Goal: Task Accomplishment & Management: Manage account settings

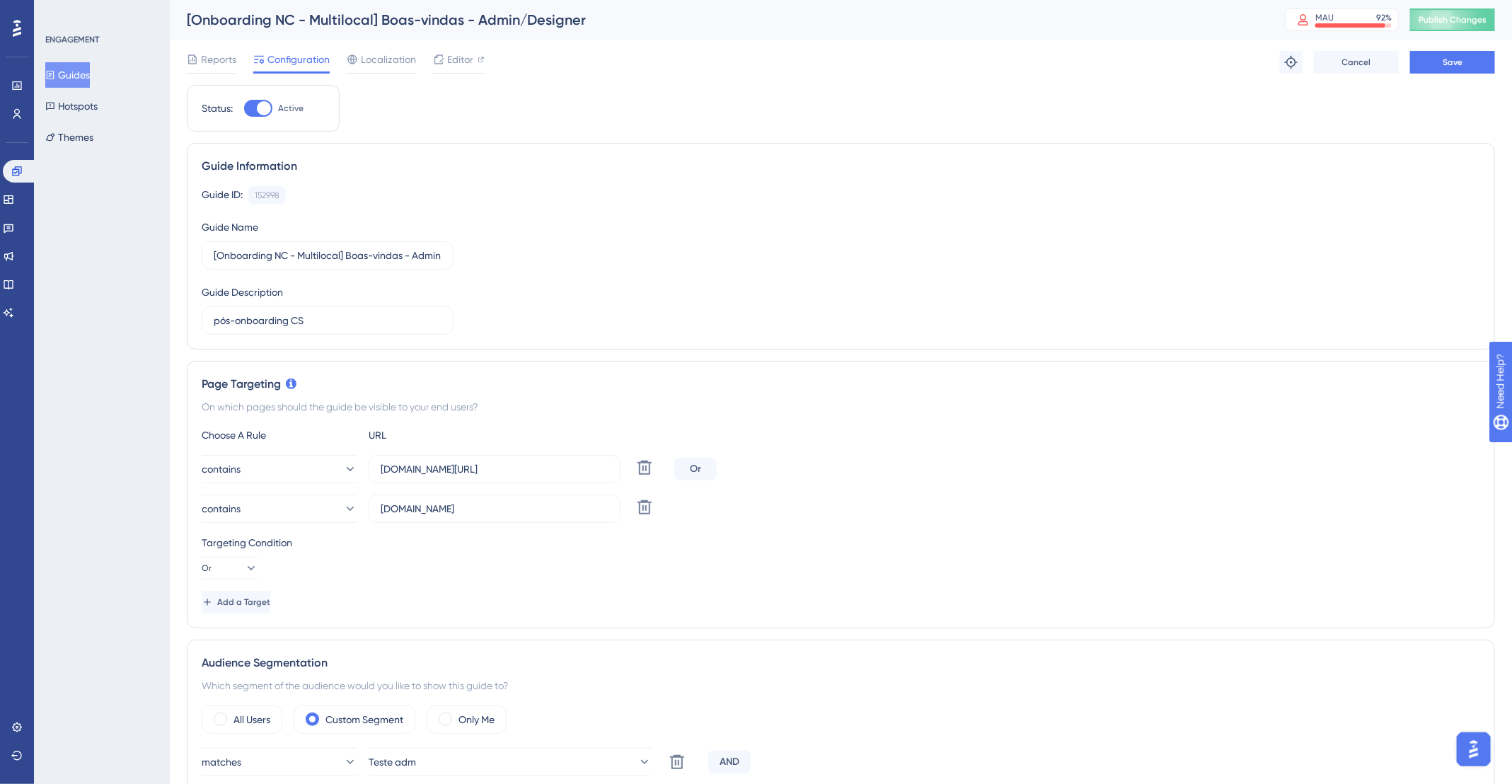
click at [55, 79] on icon at bounding box center [50, 75] width 10 height 10
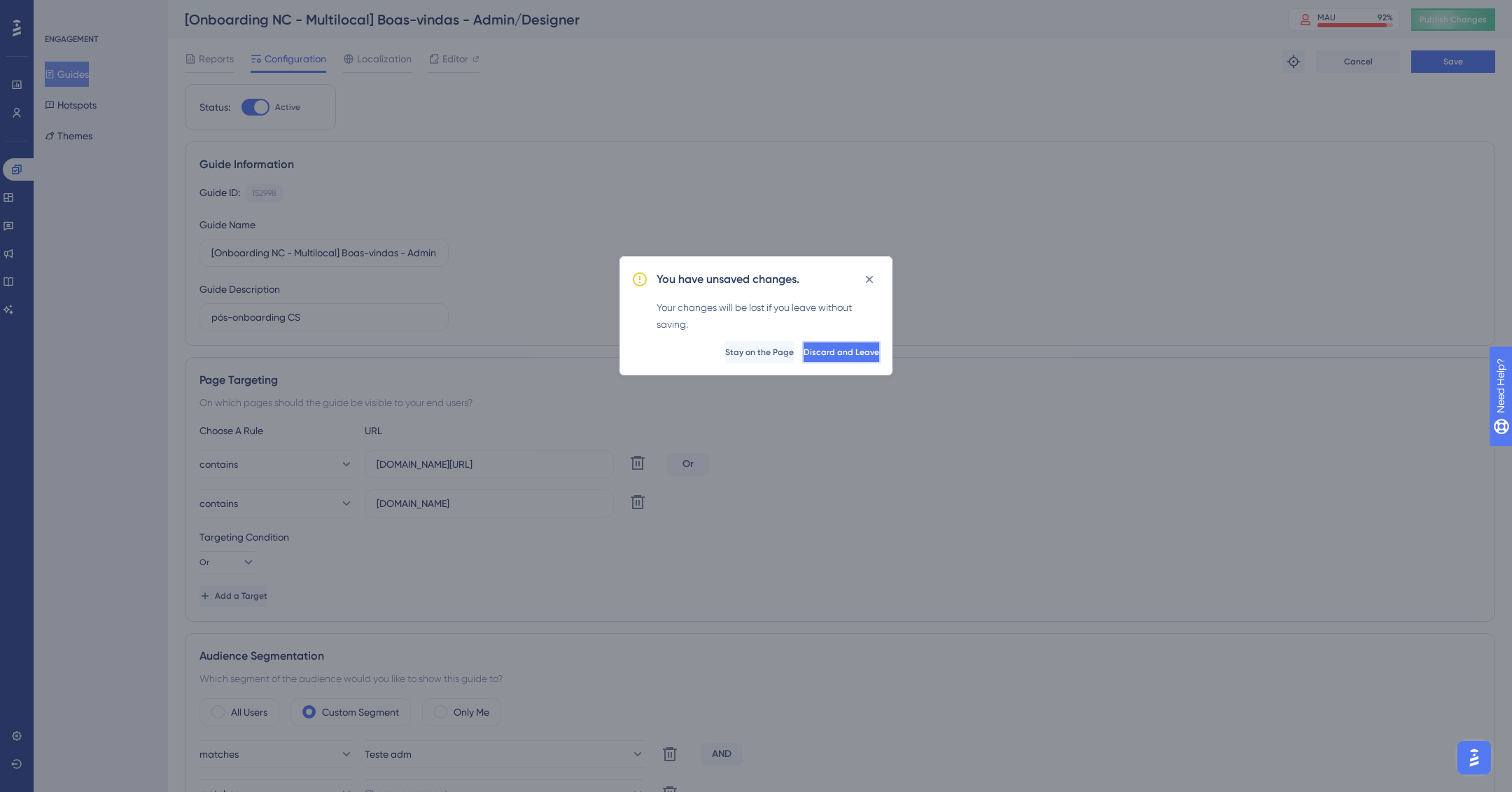
click at [803, 351] on span "Discard and Leave" at bounding box center [841, 352] width 76 height 12
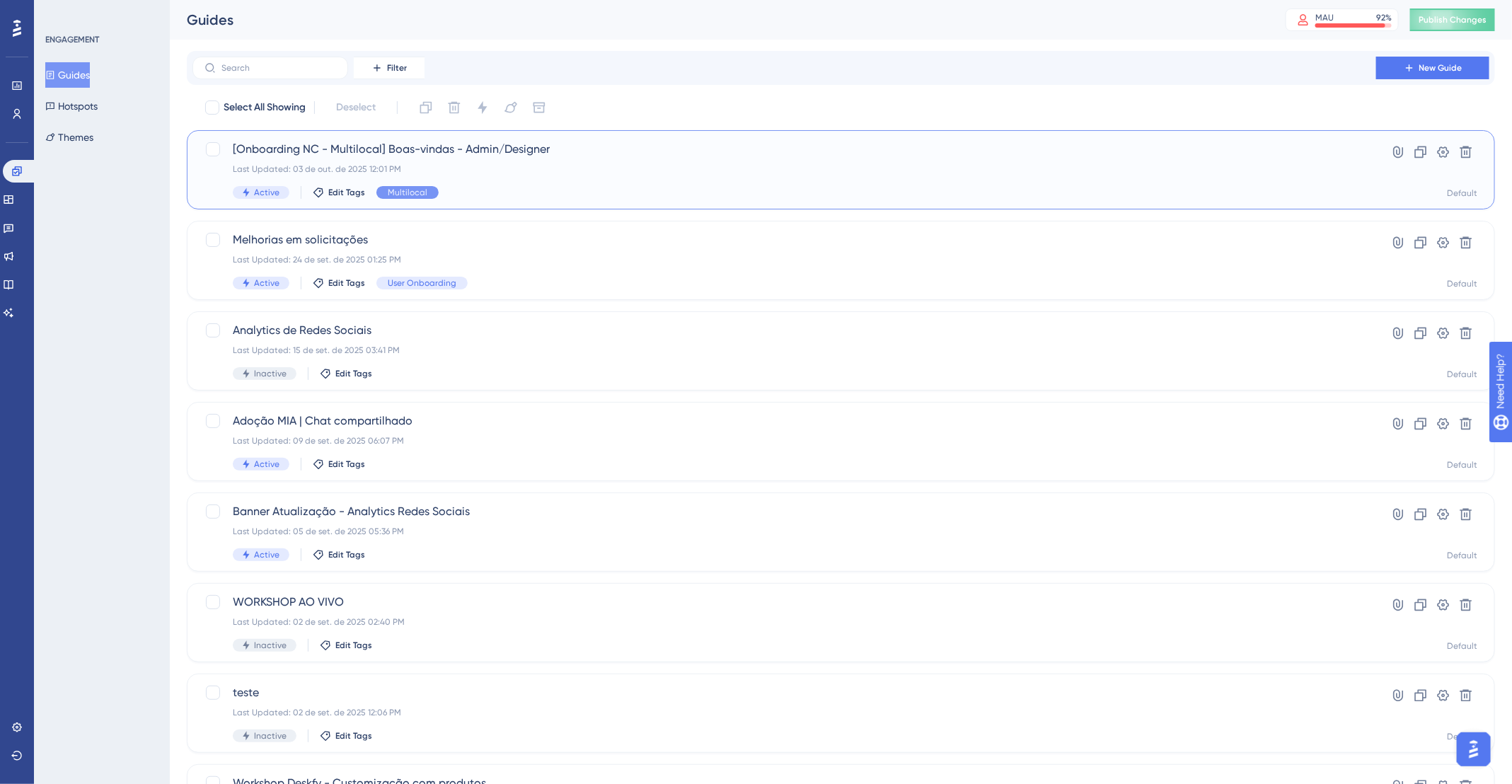
click at [702, 158] on div "[Onboarding NC - Multilocal] Boas-vindas - Admin/Designer Last Updated: 03 de o…" at bounding box center [784, 170] width 1103 height 58
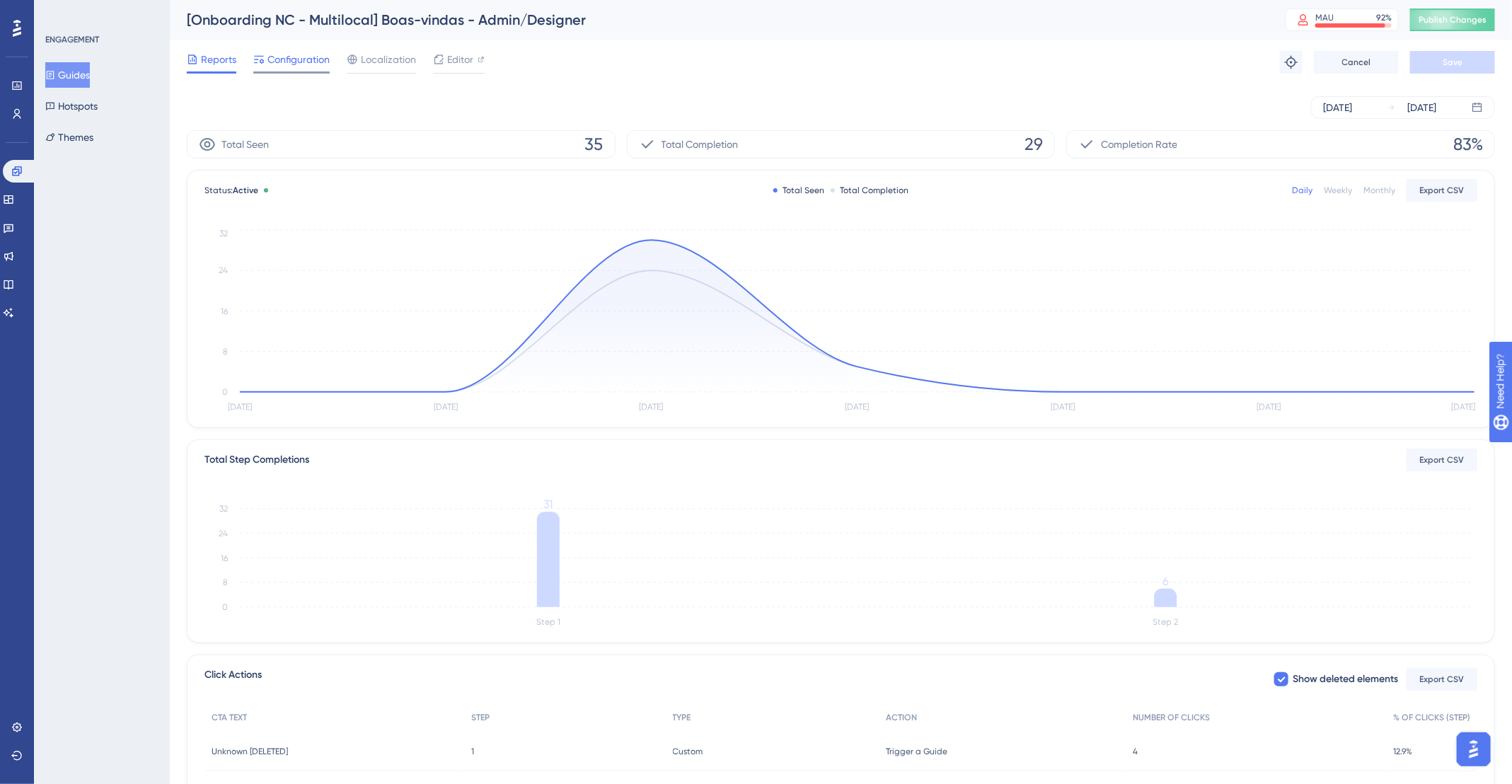
click at [294, 57] on span "Configuration" at bounding box center [298, 59] width 62 height 17
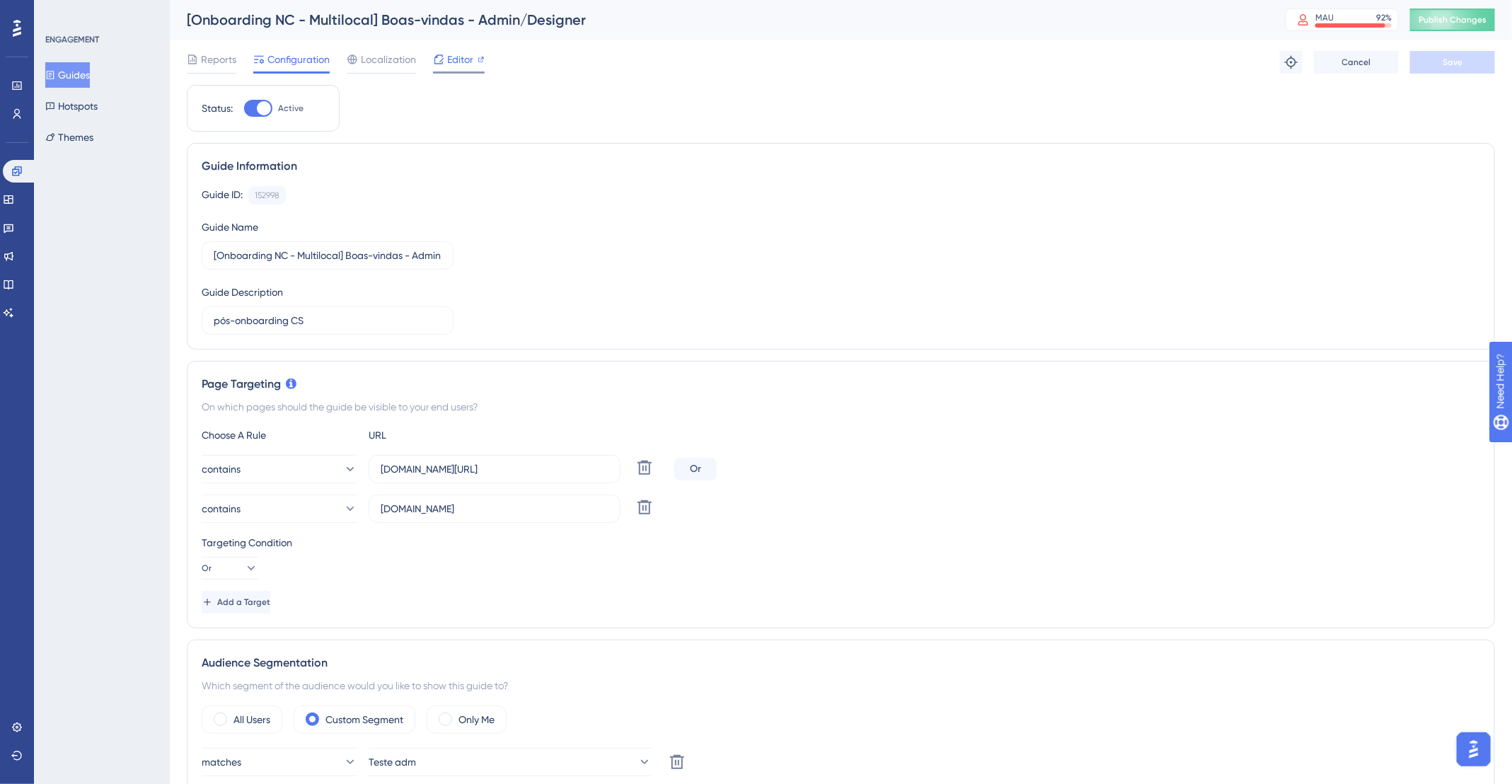
click at [473, 54] on div "Editor" at bounding box center [458, 59] width 51 height 17
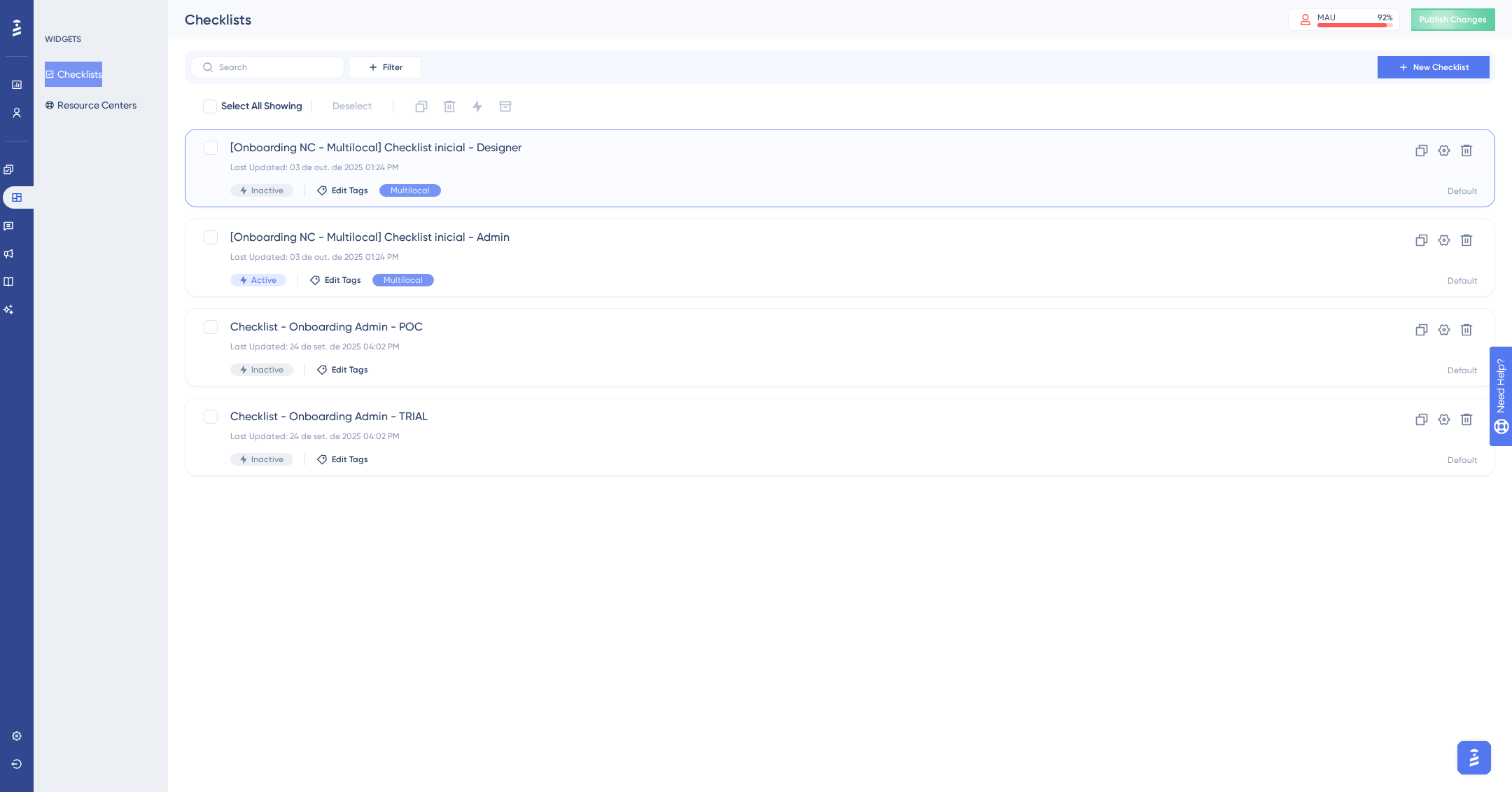
drag, startPoint x: 524, startPoint y: 150, endPoint x: 256, endPoint y: 149, distance: 268.0
click at [256, 149] on span "[Onboarding NC - Multilocal] Checklist inicial - Designer" at bounding box center [784, 147] width 1107 height 17
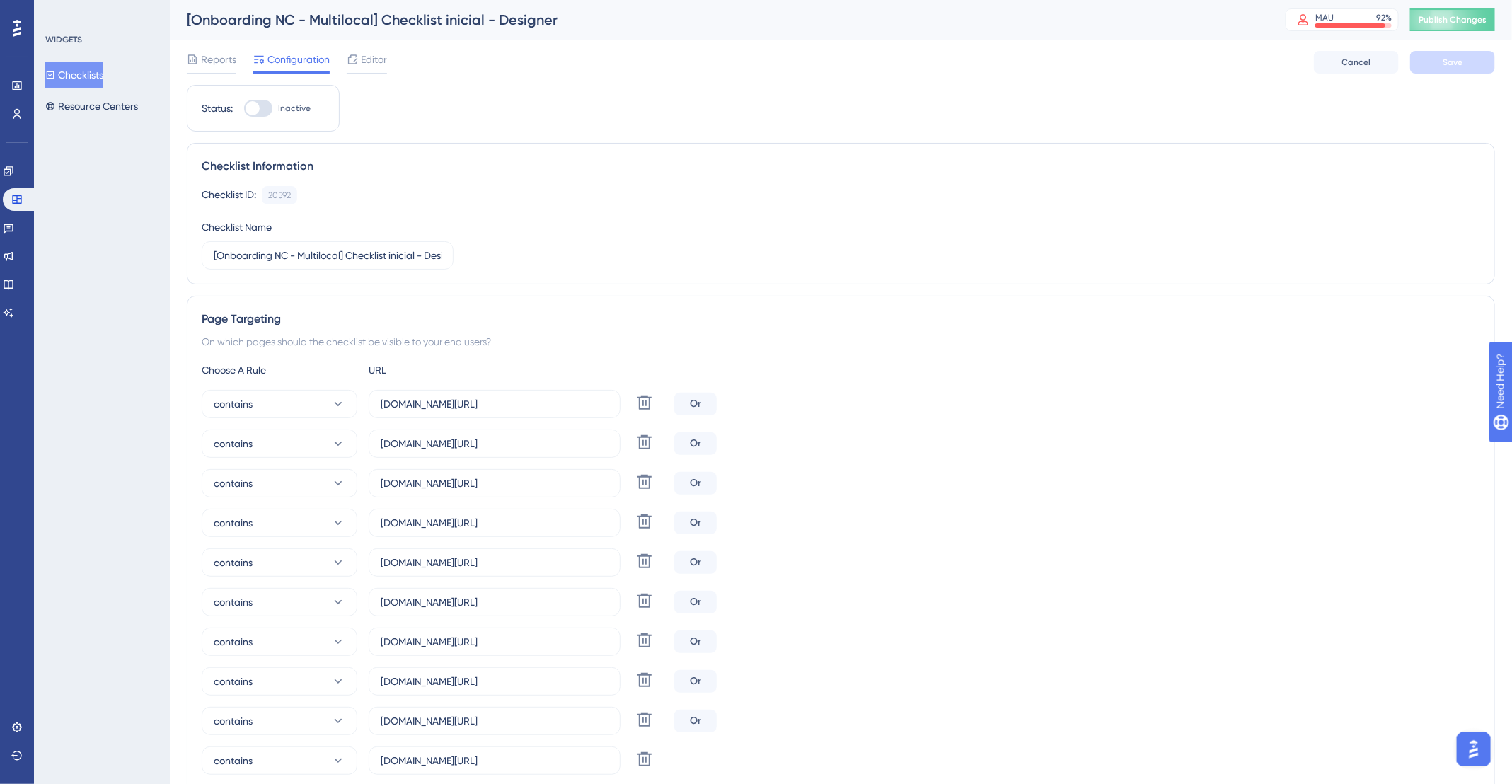
click at [256, 8] on div "[Onboarding NC - Multilocal] Checklist inicial - Designer MAU 92 % Click to see…" at bounding box center [841, 20] width 1342 height 40
click at [263, 16] on div "[Onboarding NC - Multilocal] Checklist inicial - Designer" at bounding box center [718, 20] width 1063 height 20
copy div "[Onboarding NC - Multilocal] Checklist inicial - Designer"
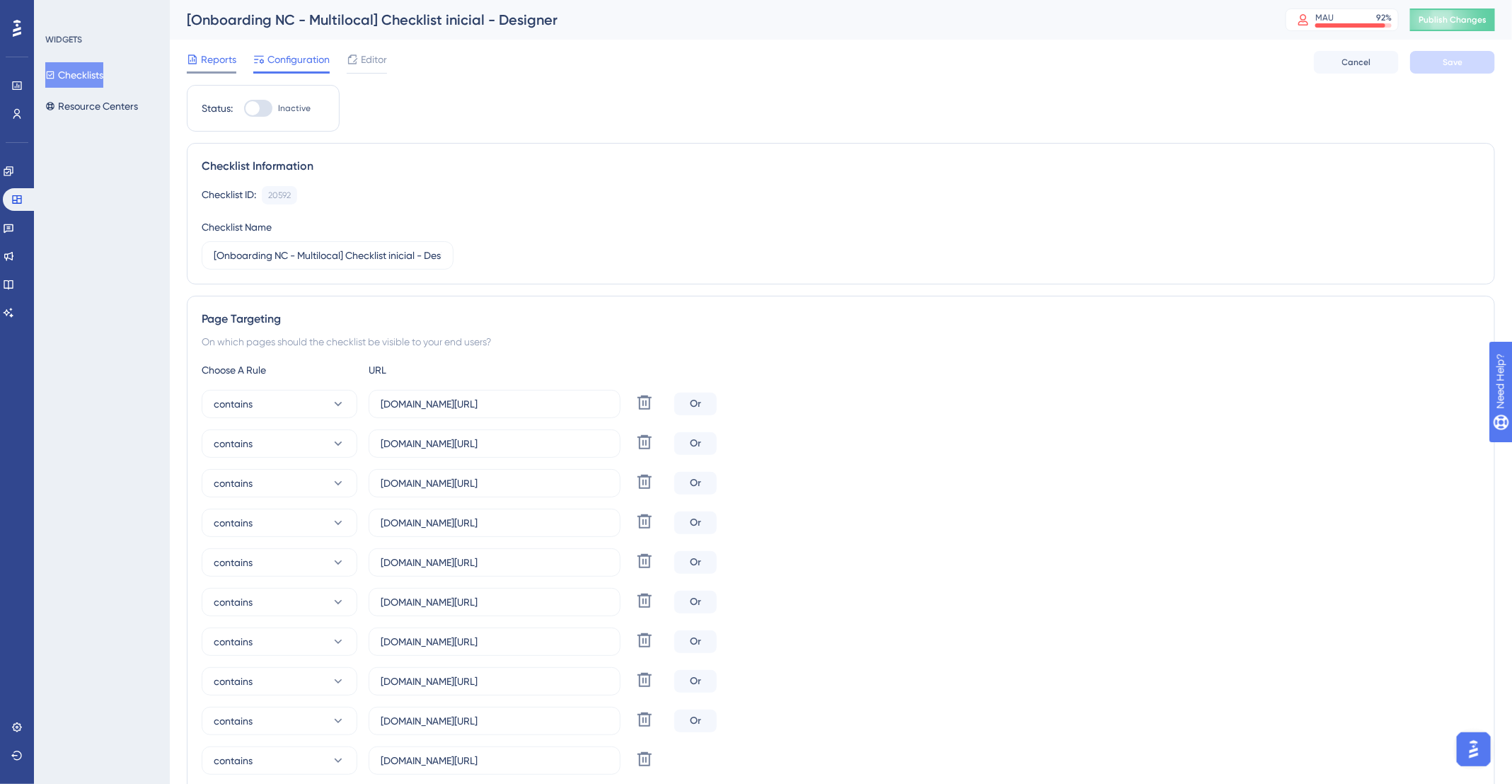
click at [220, 61] on span "Reports" at bounding box center [218, 59] width 35 height 17
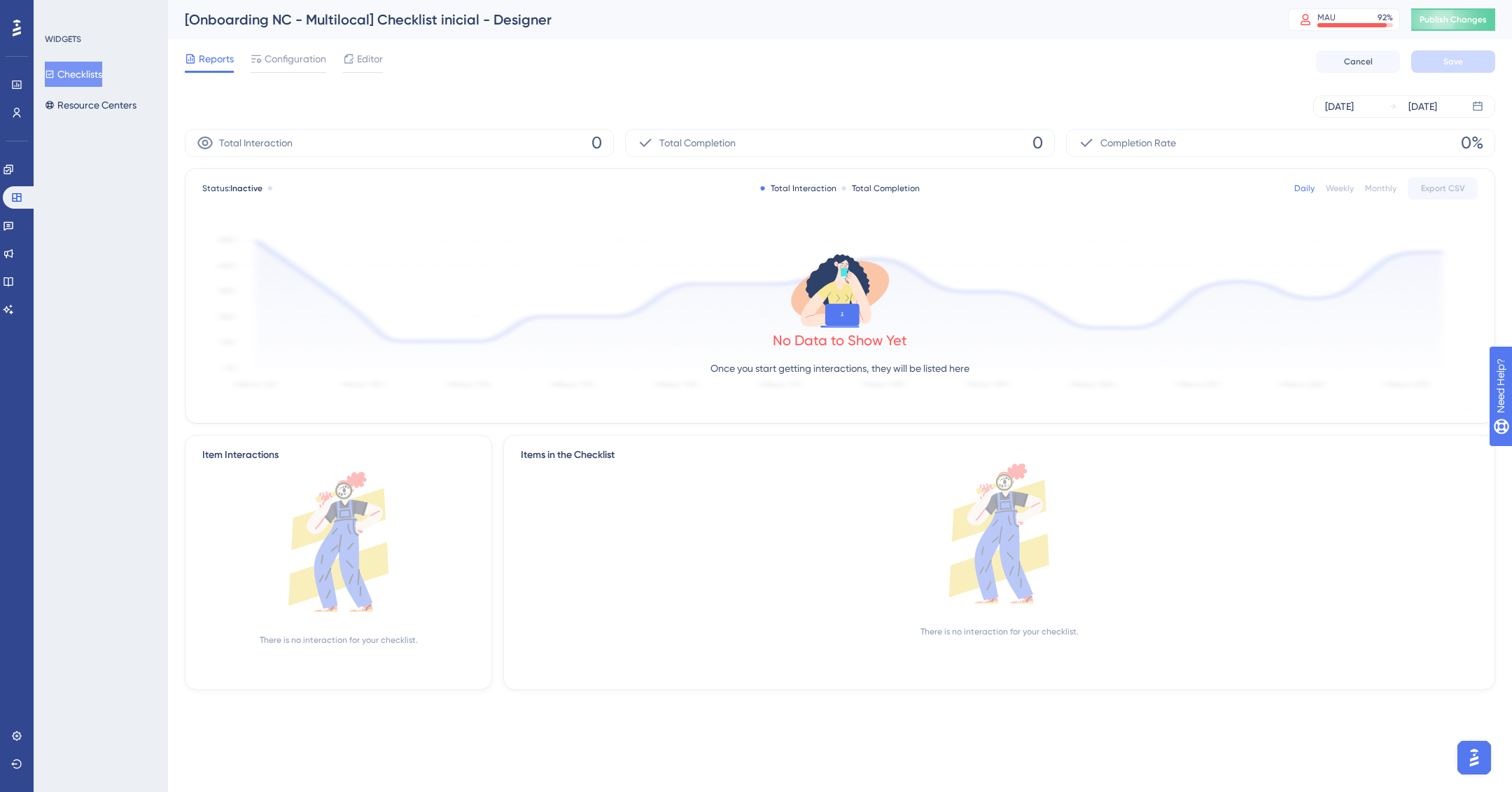
click at [81, 80] on button "Checklists" at bounding box center [73, 74] width 57 height 25
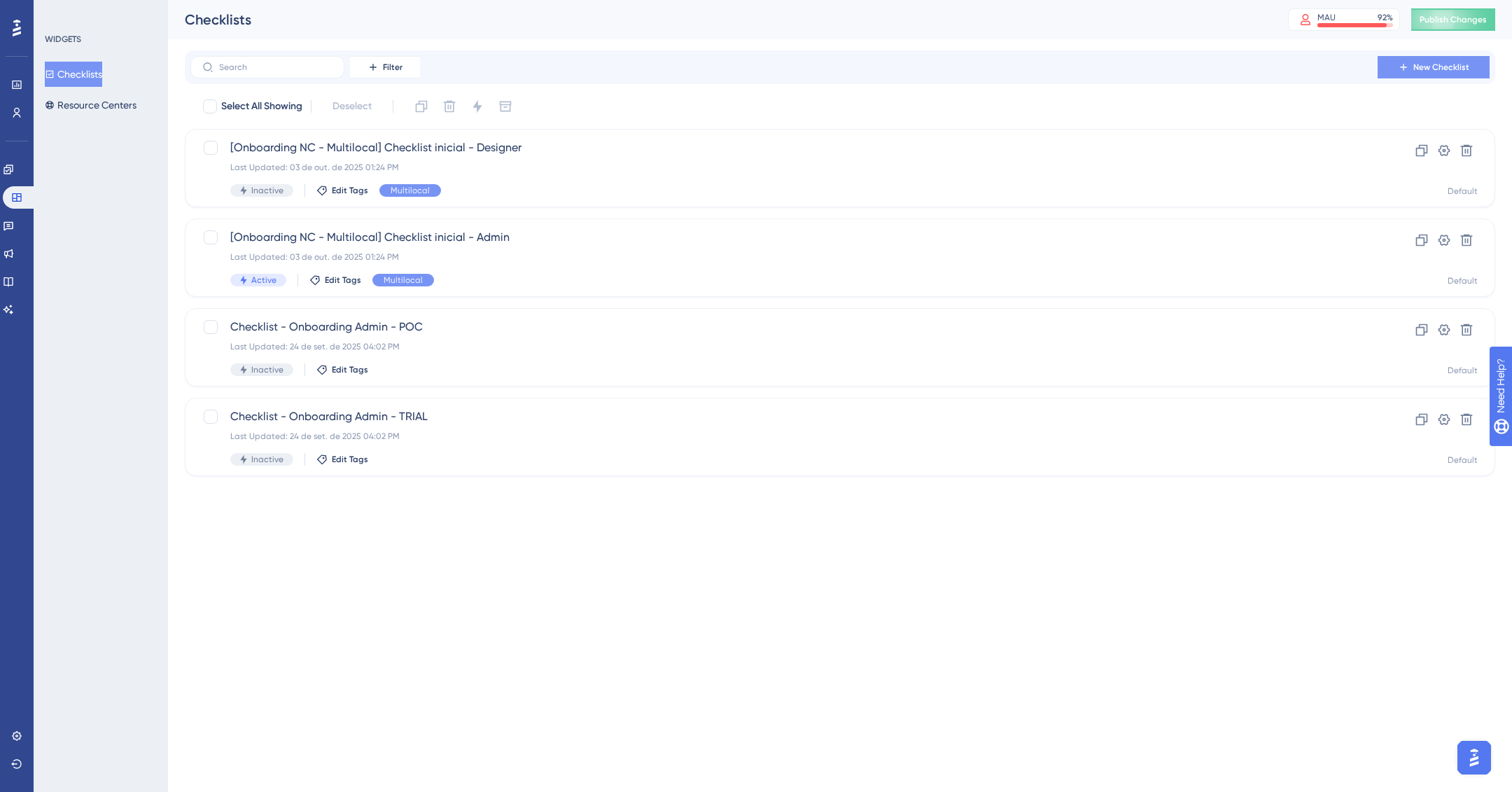
click at [1416, 75] on button "New Checklist" at bounding box center [1433, 67] width 112 height 22
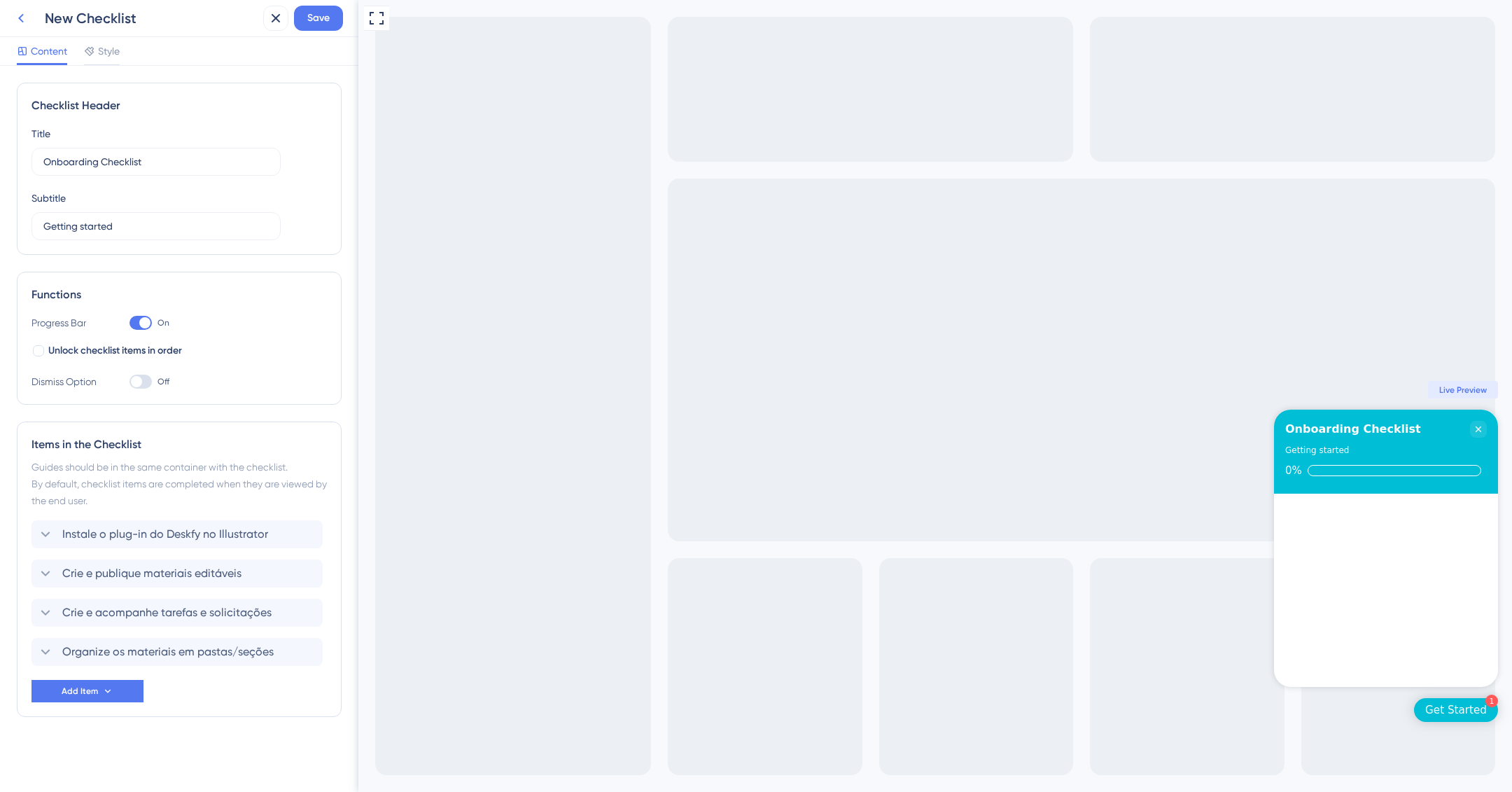
click at [21, 18] on icon at bounding box center [21, 18] width 17 height 17
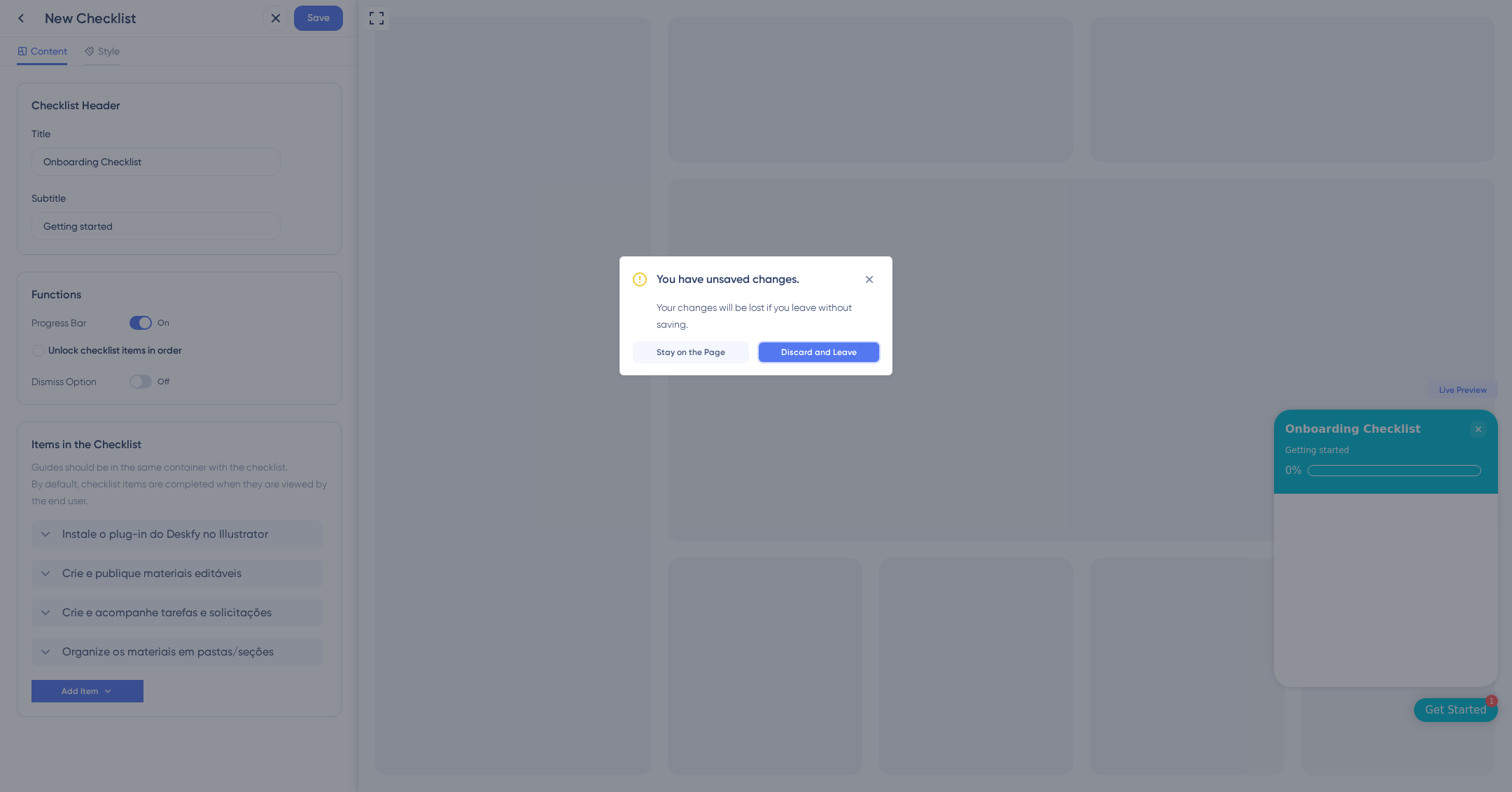
click at [824, 352] on span "Discard and Leave" at bounding box center [819, 352] width 76 height 12
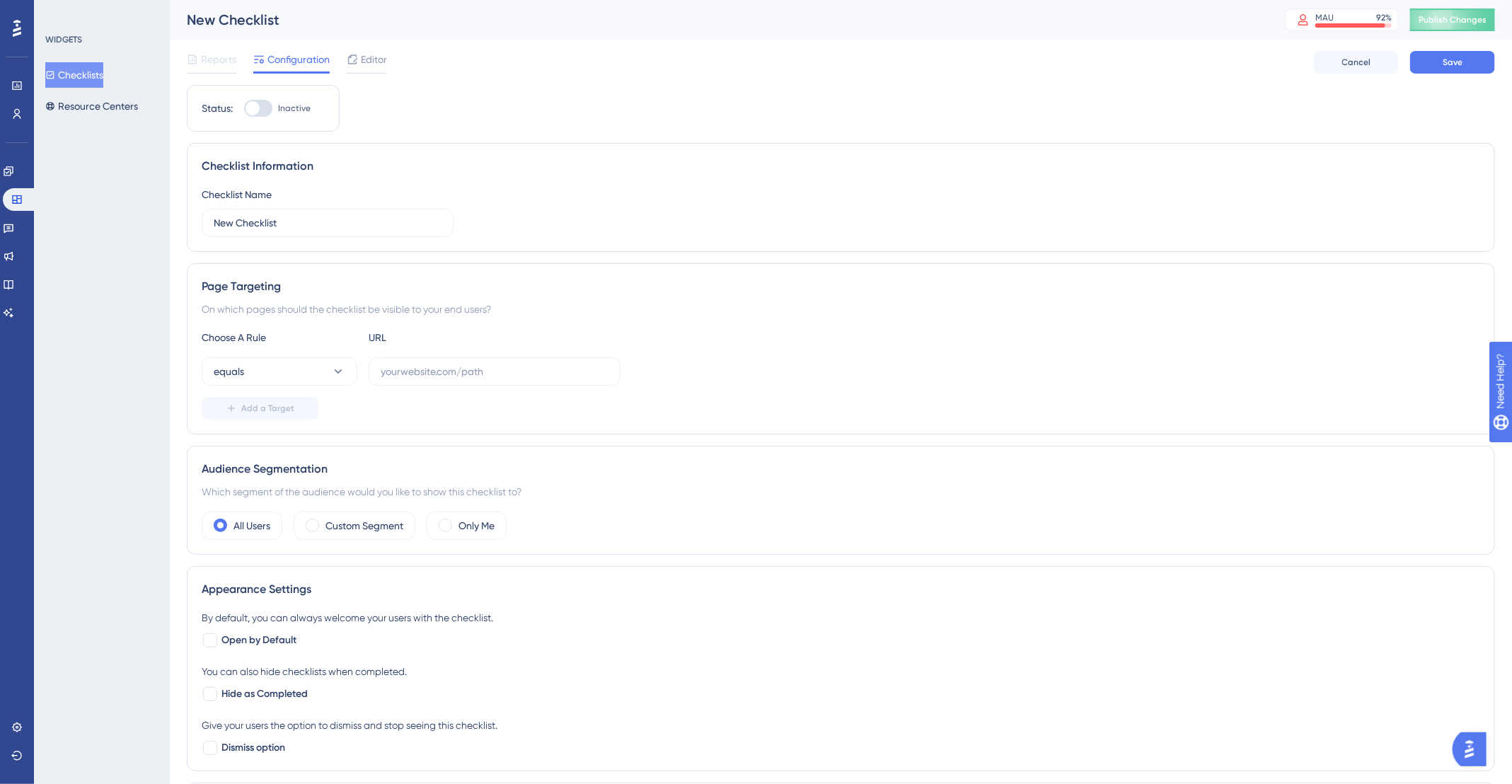
click at [83, 69] on button "Checklists" at bounding box center [74, 75] width 58 height 25
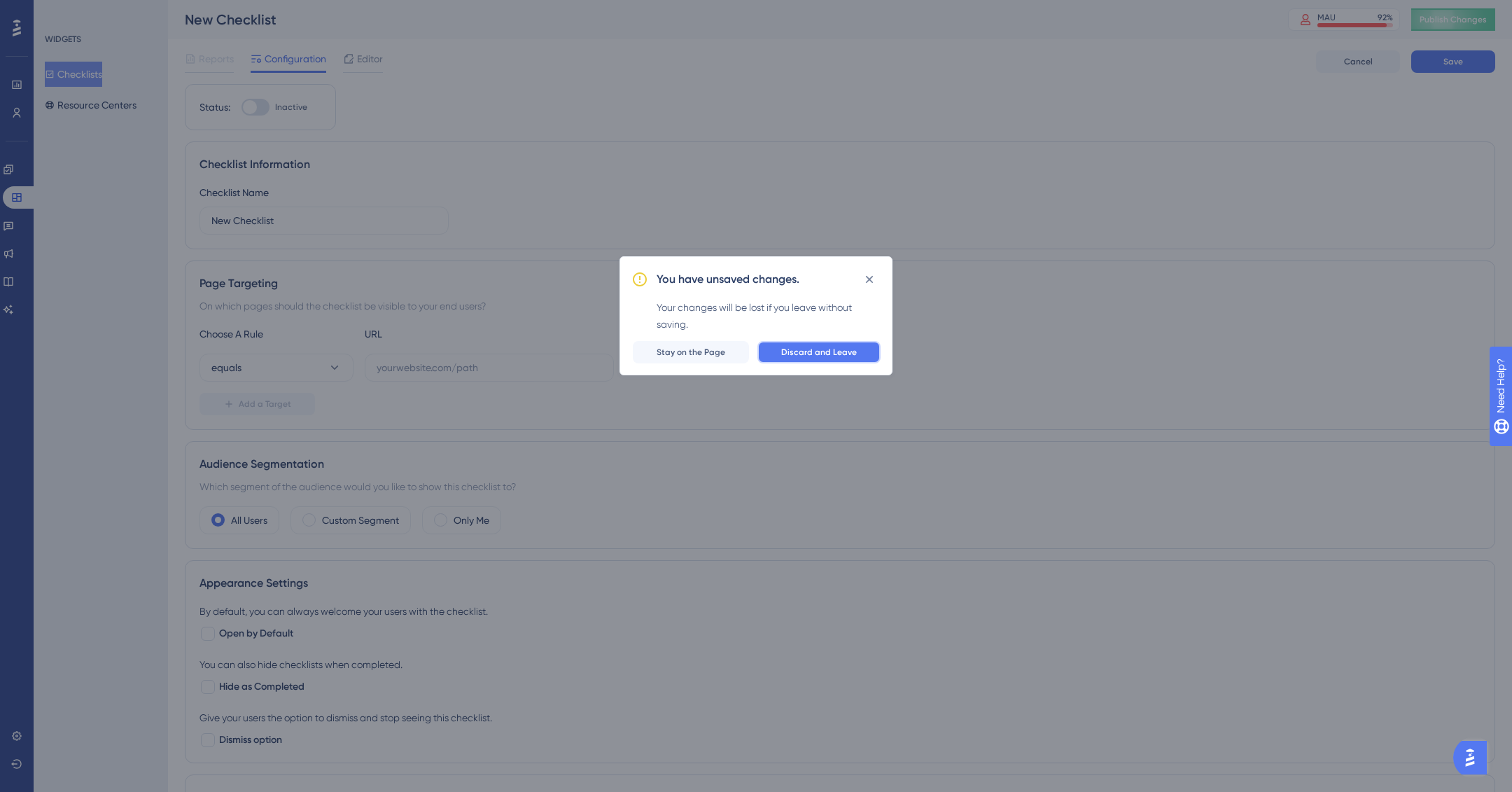
click at [798, 360] on button "Discard and Leave" at bounding box center [819, 351] width 123 height 22
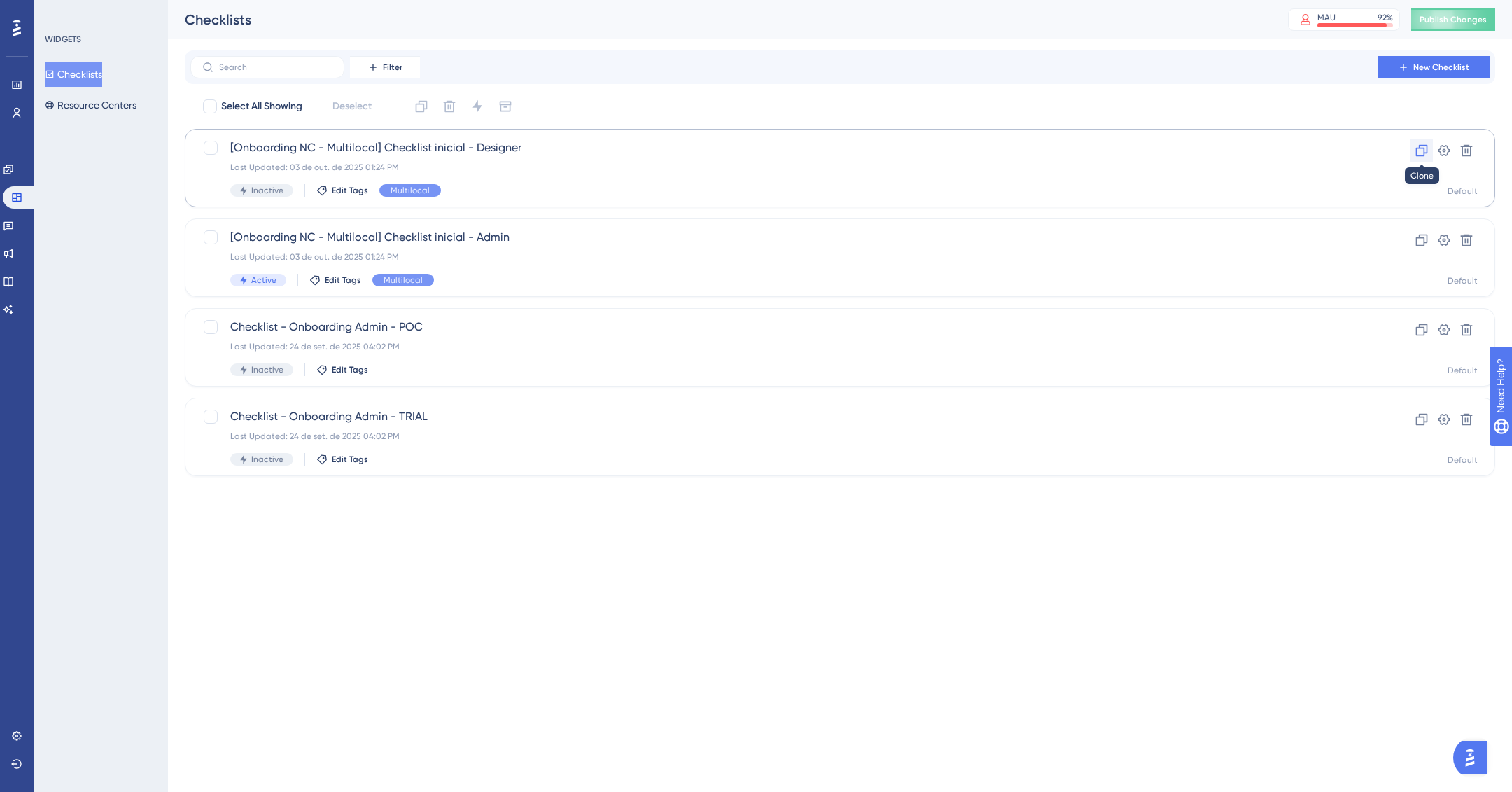
click at [1424, 148] on icon at bounding box center [1422, 151] width 14 height 14
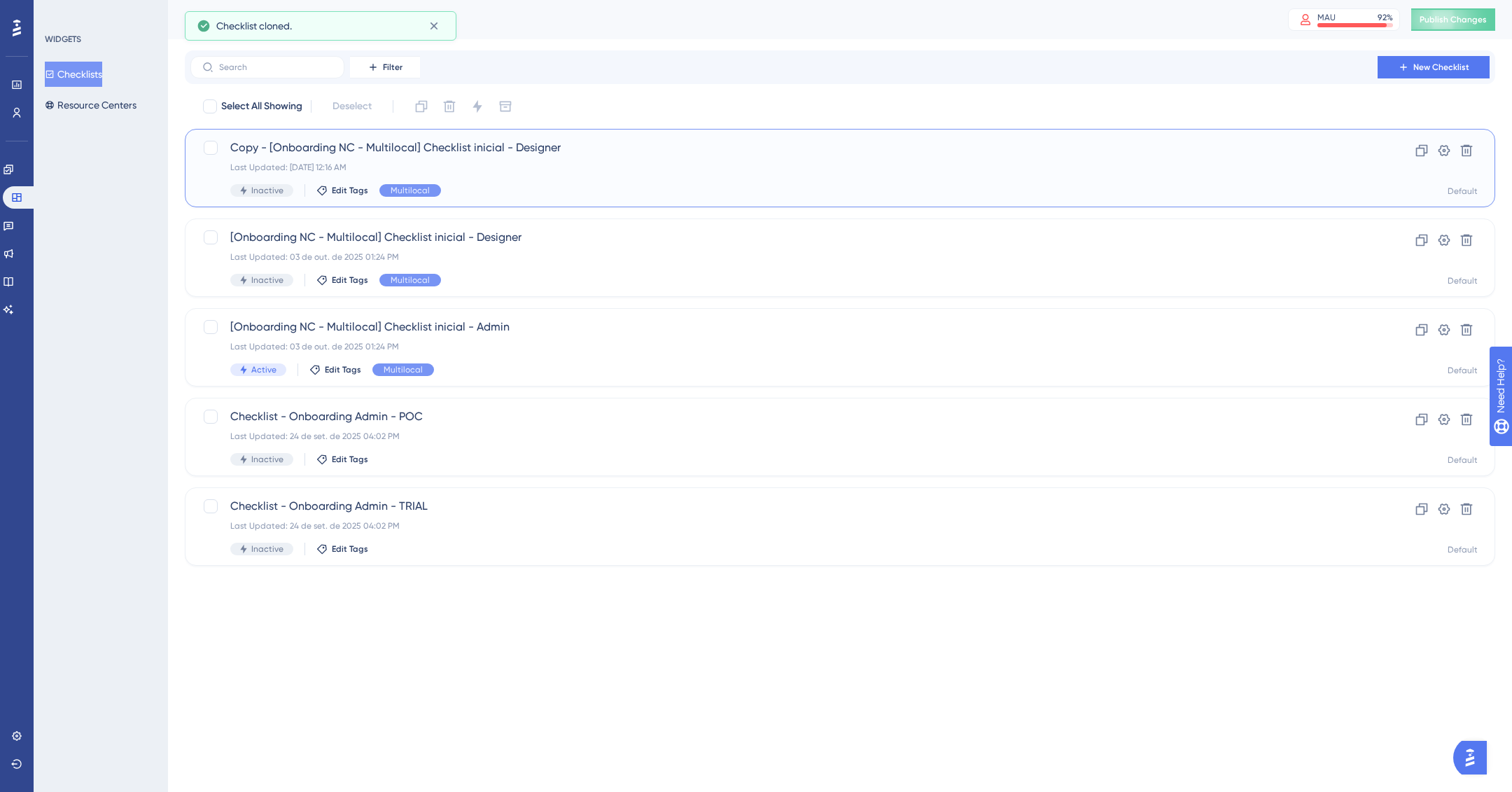
click at [751, 158] on div "Copy - [Onboarding NC - Multilocal] Checklist inicial - Designer Last Updated: …" at bounding box center [784, 168] width 1107 height 57
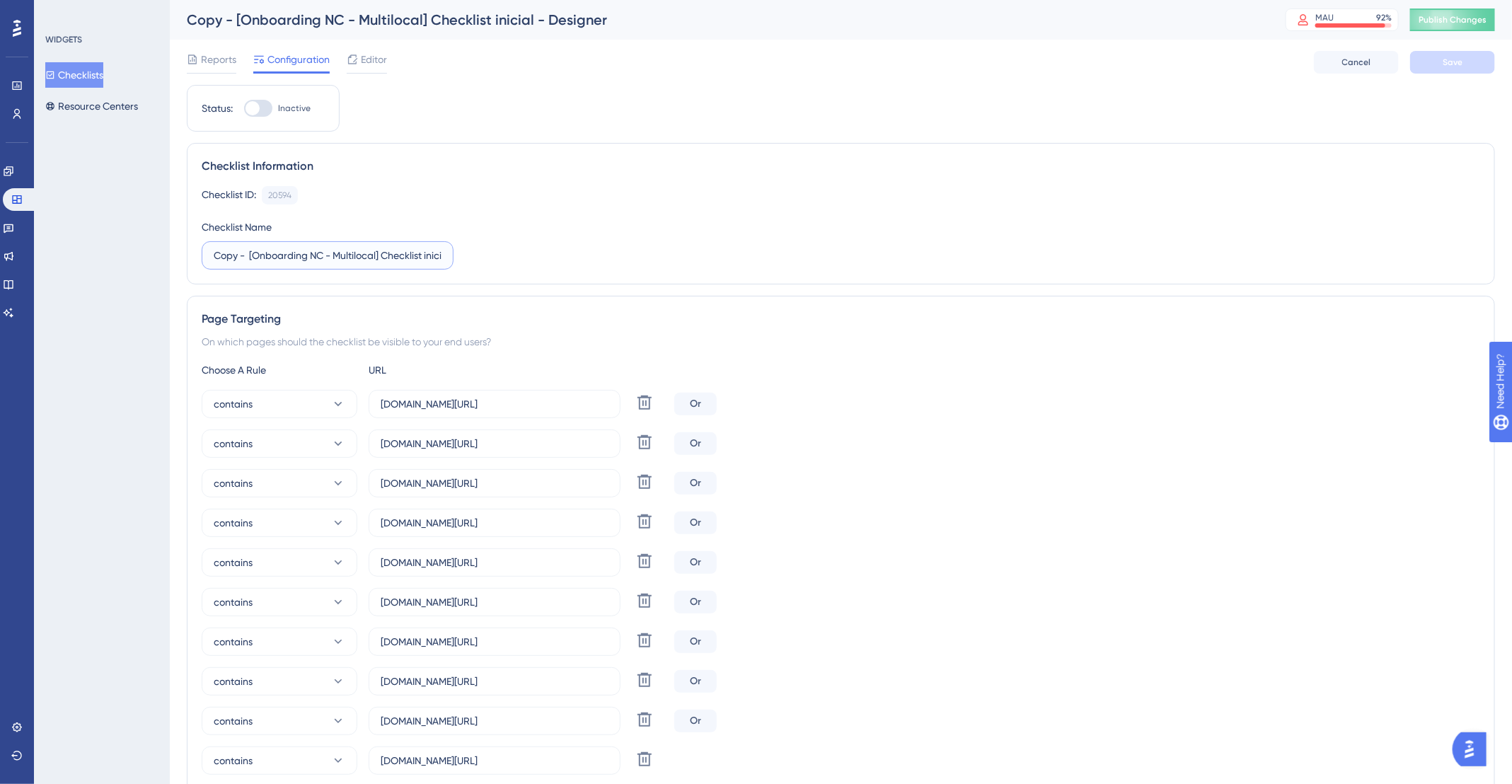
drag, startPoint x: 249, startPoint y: 255, endPoint x: 182, endPoint y: 251, distance: 67.1
click at [365, 257] on input "[Onboarding NC - Multilocal] Checklist inicial - Designer" at bounding box center [328, 255] width 228 height 15
drag, startPoint x: 429, startPoint y: 257, endPoint x: 459, endPoint y: 263, distance: 30.6
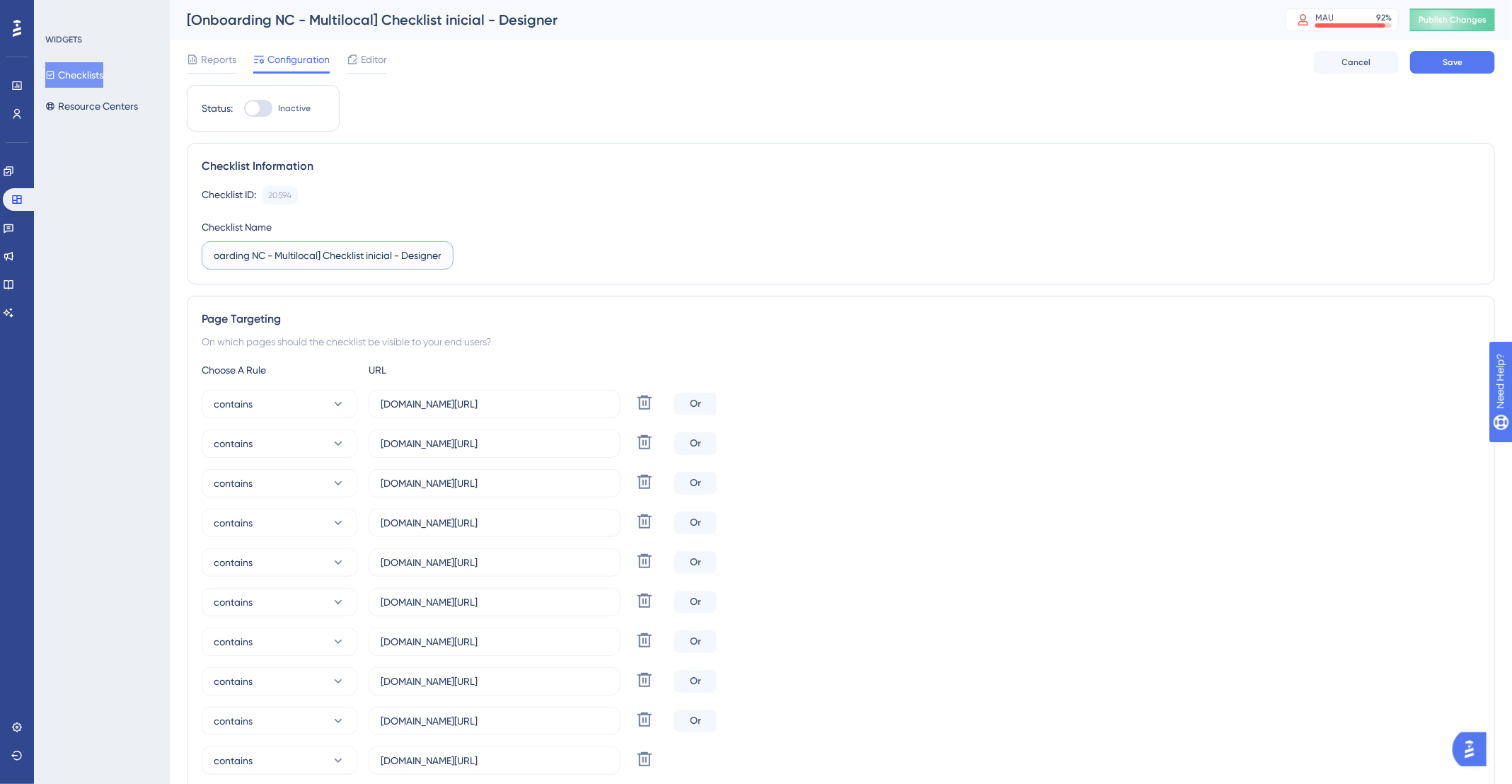
click at [459, 263] on div "Checklist ID: 20594 Copy Checklist Name [Onboarding NC - Multilocal] Checklist …" at bounding box center [841, 228] width 1279 height 83
drag, startPoint x: 418, startPoint y: 250, endPoint x: 392, endPoint y: 257, distance: 26.9
click at [392, 257] on input "[Onboarding NC - Multilocal] Checklist inicial - U" at bounding box center [328, 255] width 228 height 15
click at [476, 263] on div "Checklist ID: 20594 Copy Checklist Name [Onboarding NC - Multilocal] Checklist …" at bounding box center [841, 228] width 1279 height 83
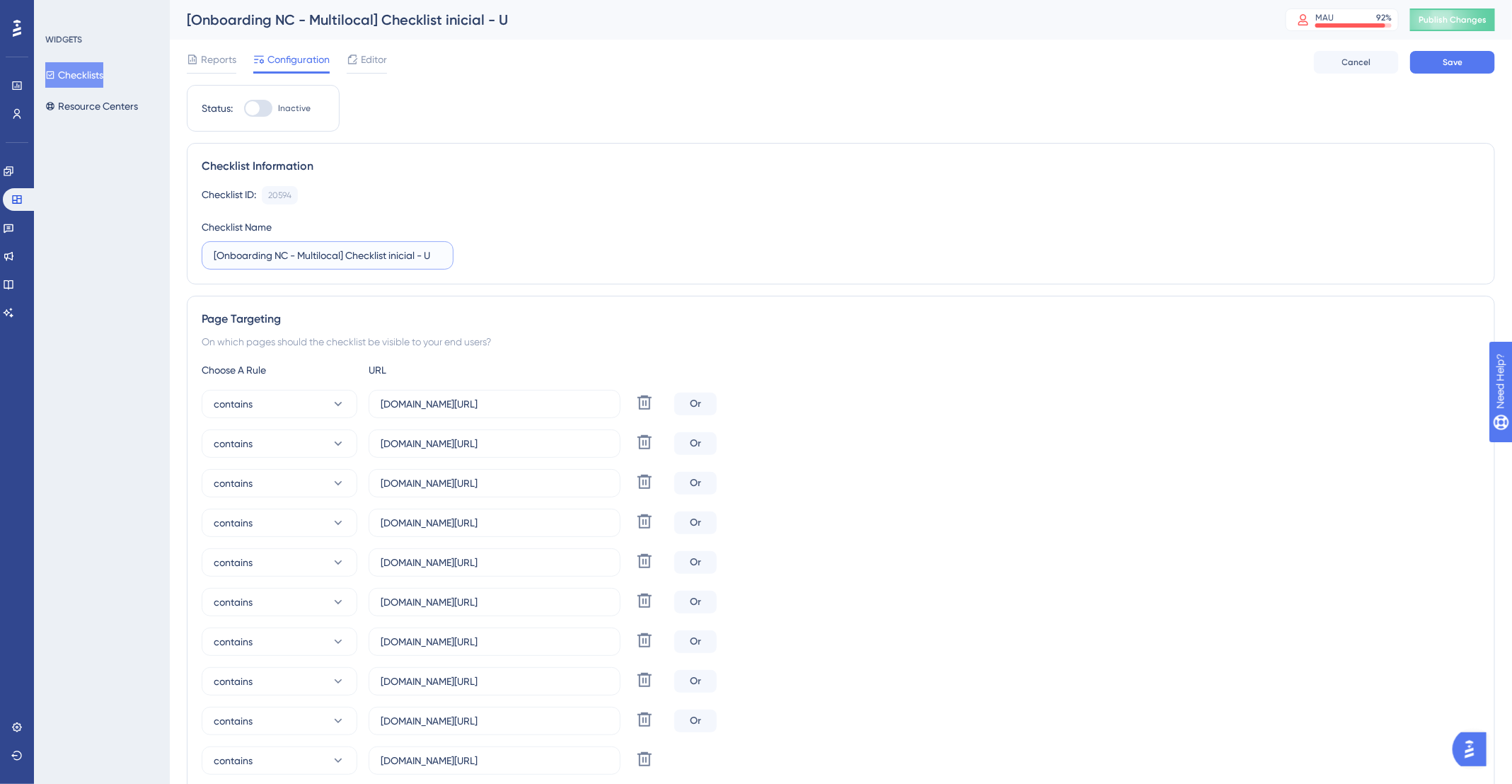
drag, startPoint x: 416, startPoint y: 257, endPoint x: 389, endPoint y: 256, distance: 27.0
click at [389, 256] on input "[Onboarding NC - Multilocal] Checklist inicial - U" at bounding box center [328, 255] width 228 height 15
click at [440, 253] on input "[Onboarding NC - Multilocal] Checklist - U" at bounding box center [328, 255] width 228 height 15
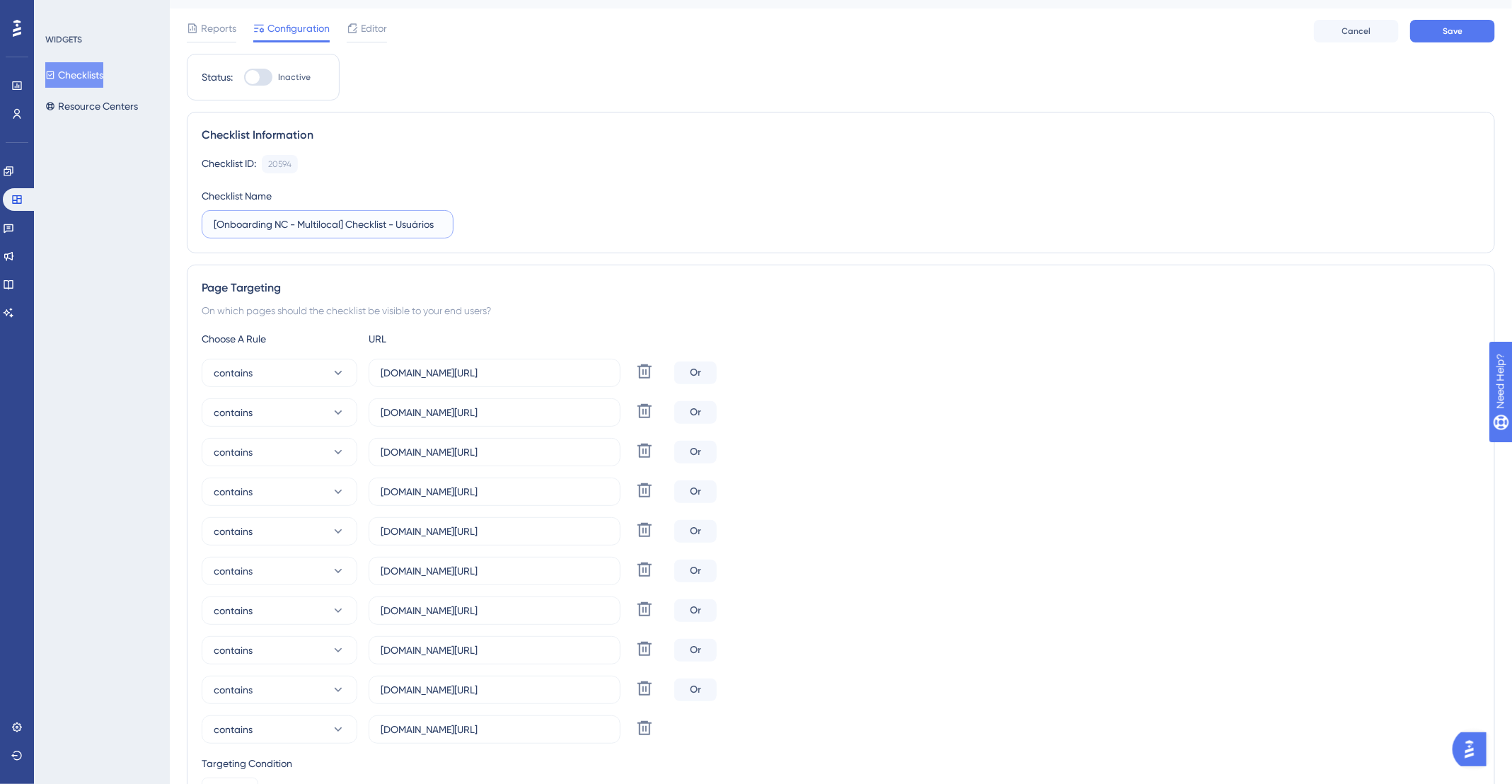
scroll to position [32, 0]
type input "[Onboarding NC - Multilocal] Checklist - Usuários"
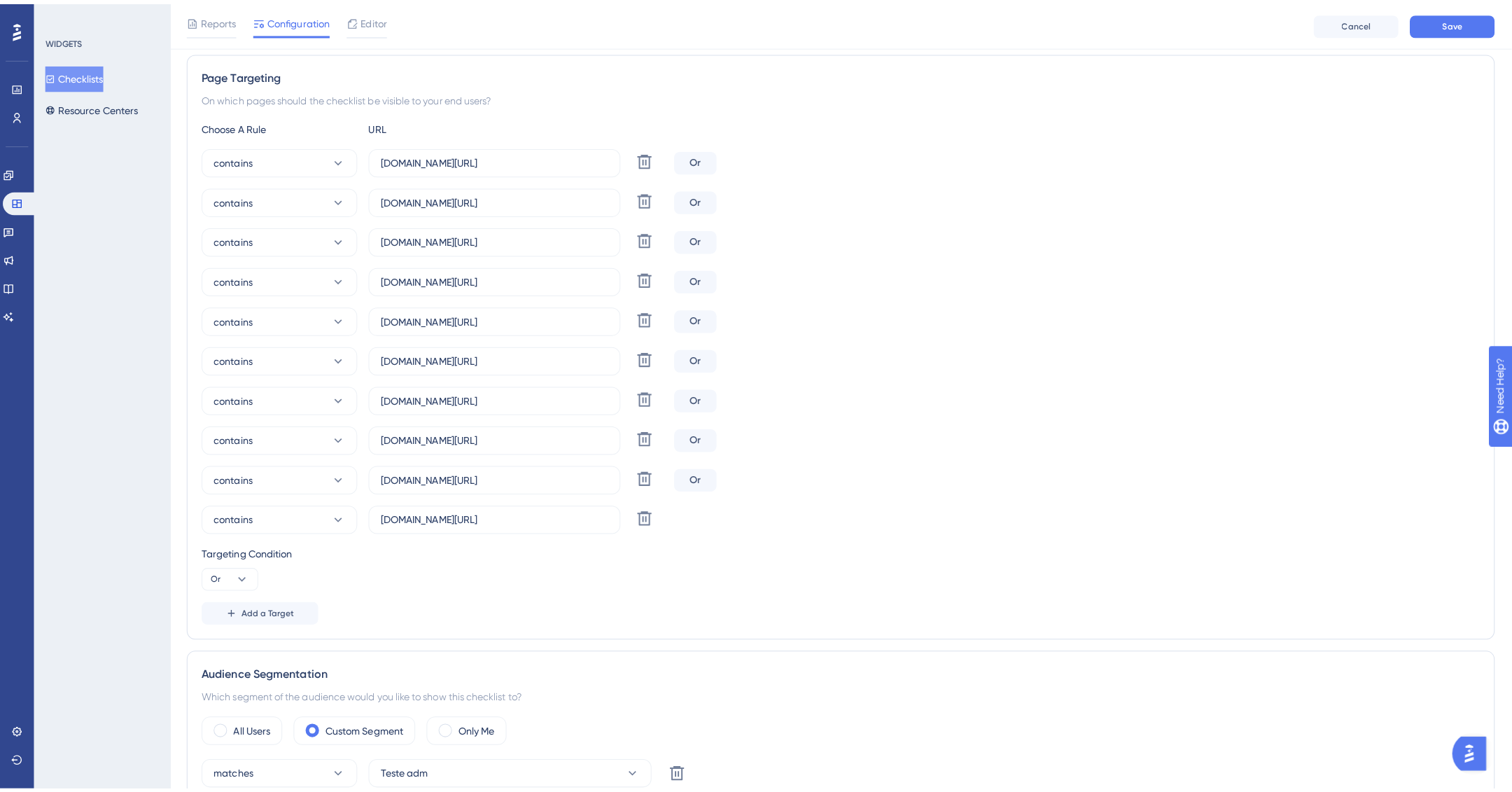
scroll to position [0, 0]
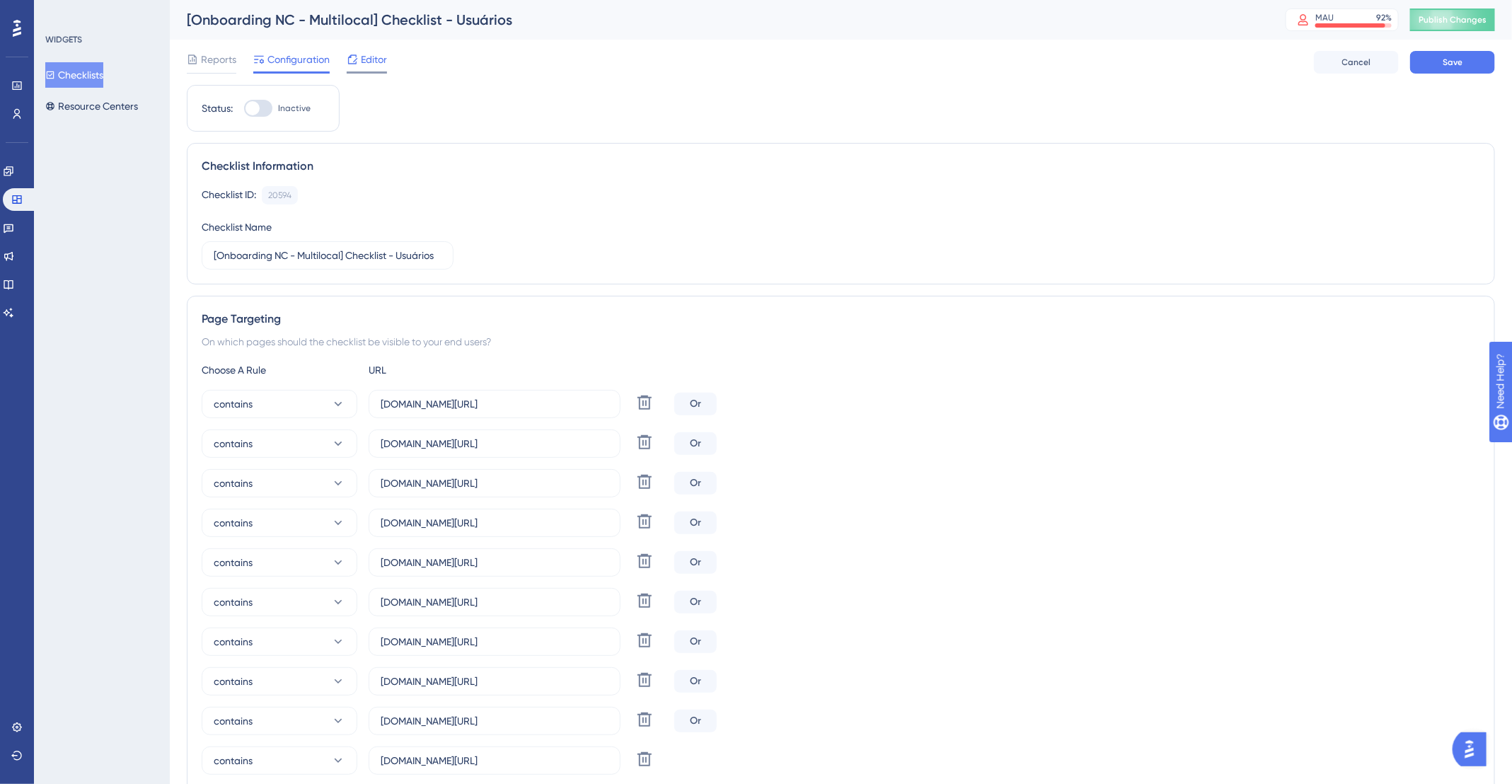
click at [381, 56] on span "Editor" at bounding box center [374, 59] width 26 height 17
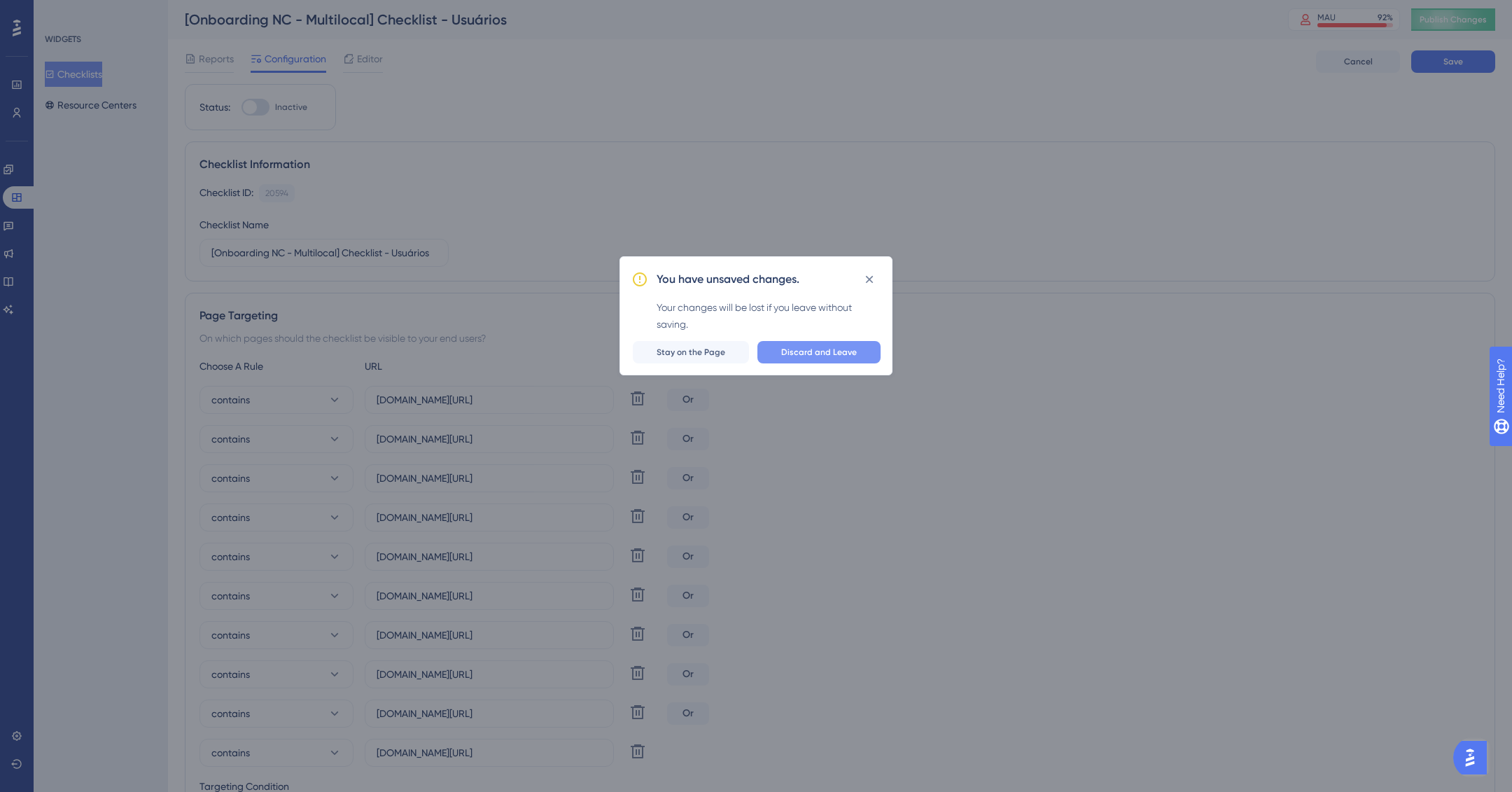
click at [852, 351] on span "Discard and Leave" at bounding box center [819, 352] width 76 height 12
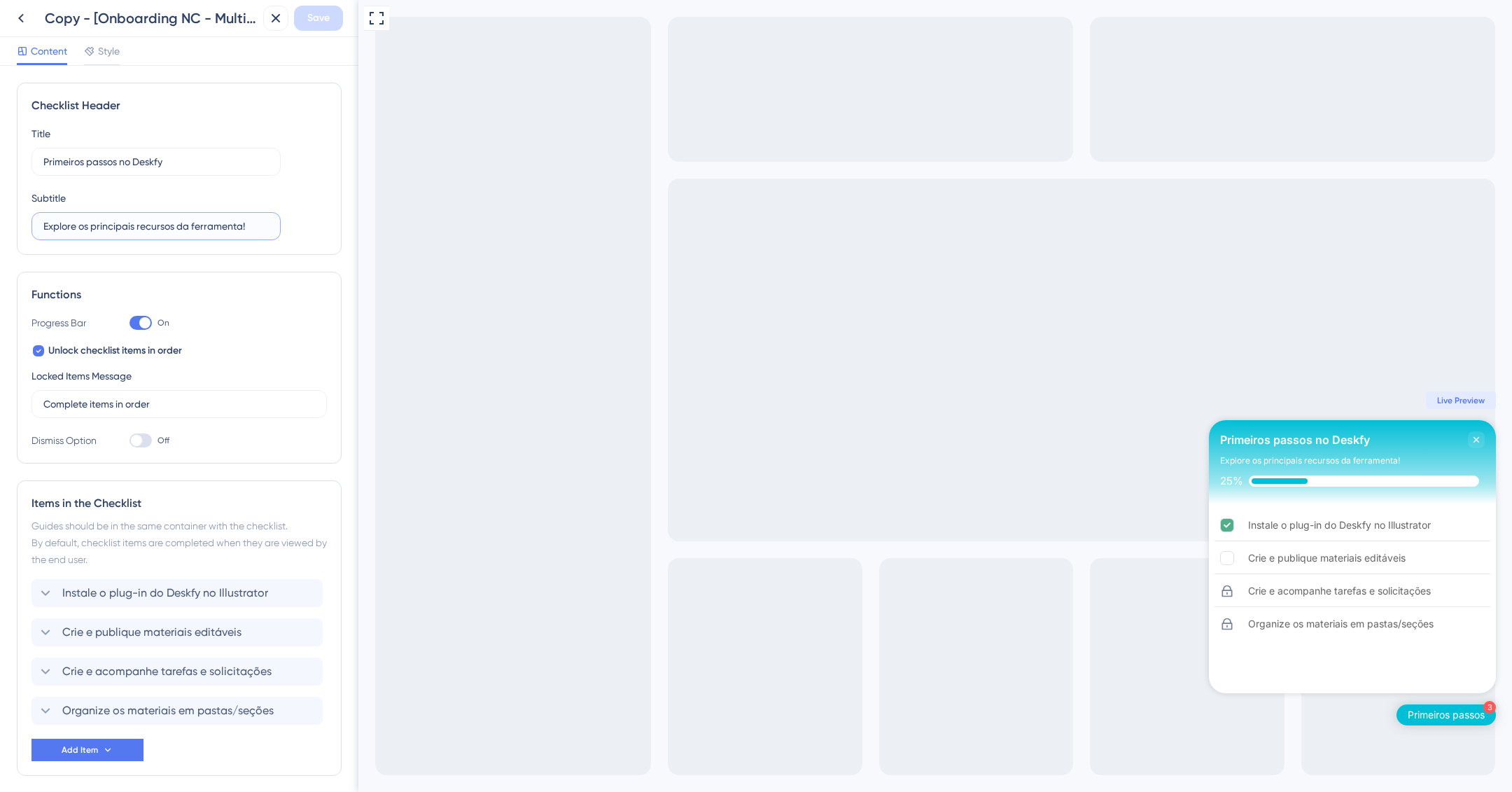
click at [138, 222] on input "Explore os principais recursos da ferramenta!" at bounding box center [156, 225] width 225 height 15
paste input "Aprenda a usar os principais recursos em poucos minutos"
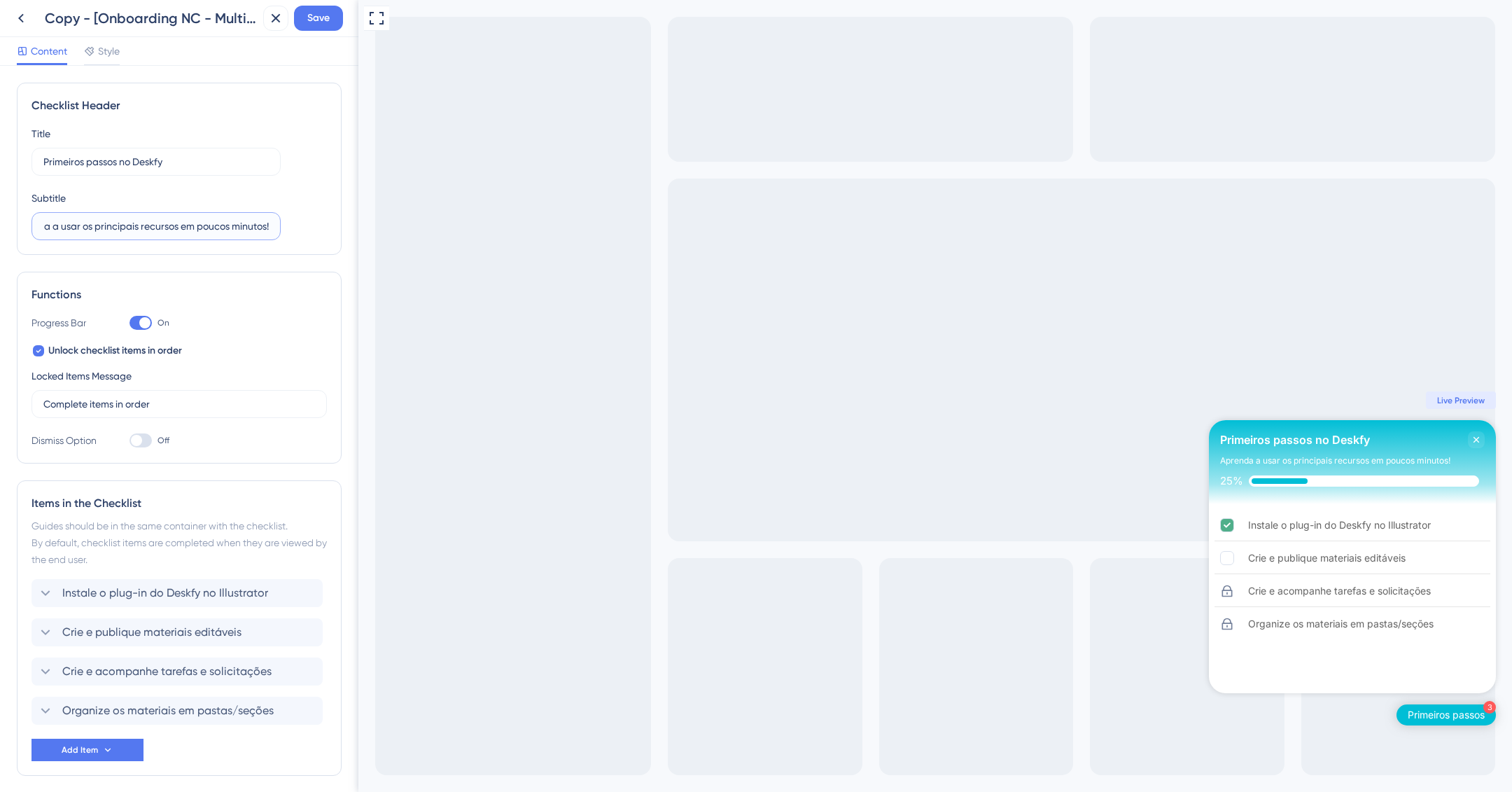
drag, startPoint x: 546, startPoint y: 225, endPoint x: 415, endPoint y: 234, distance: 131.3
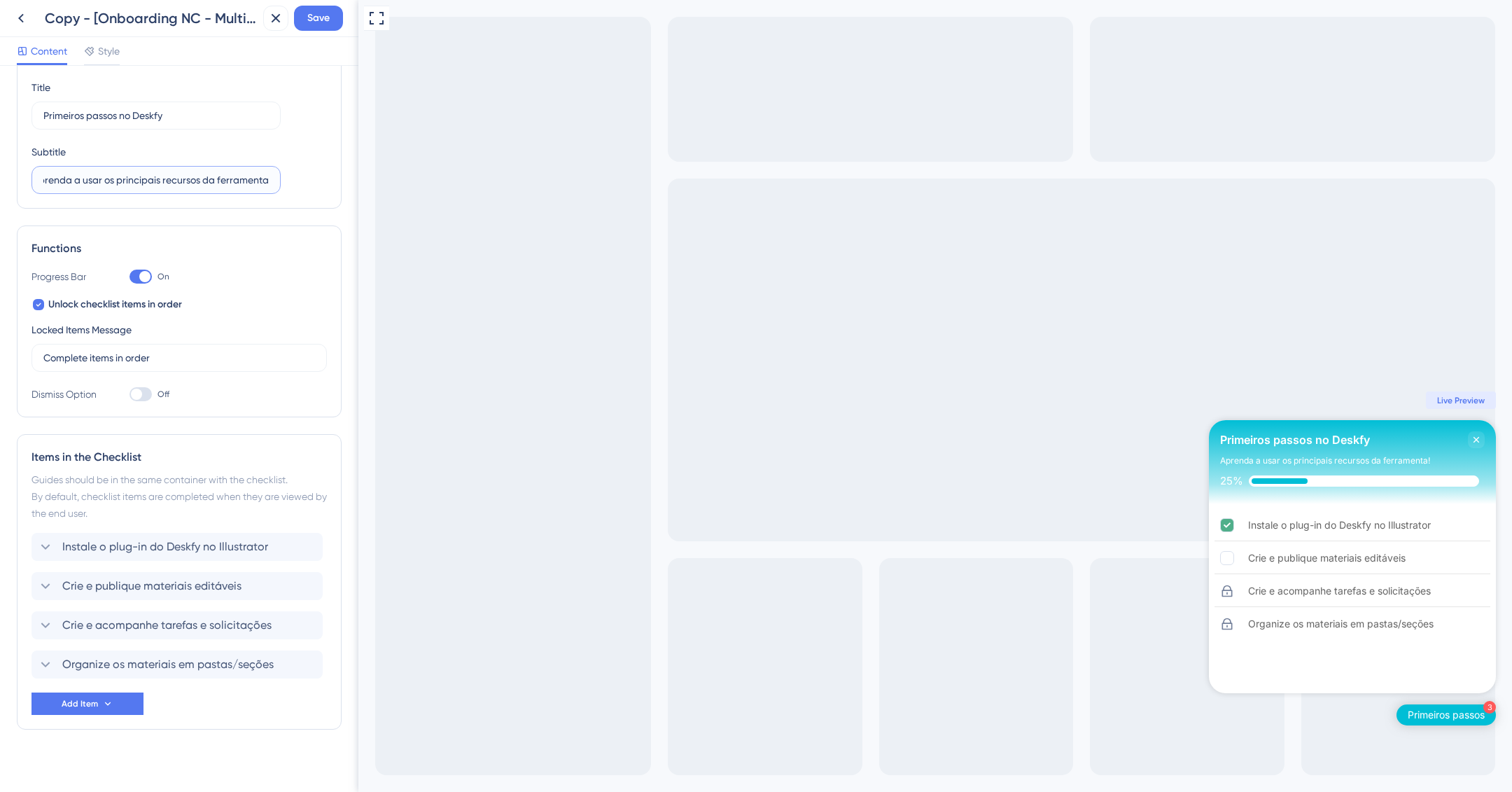
scroll to position [55, 0]
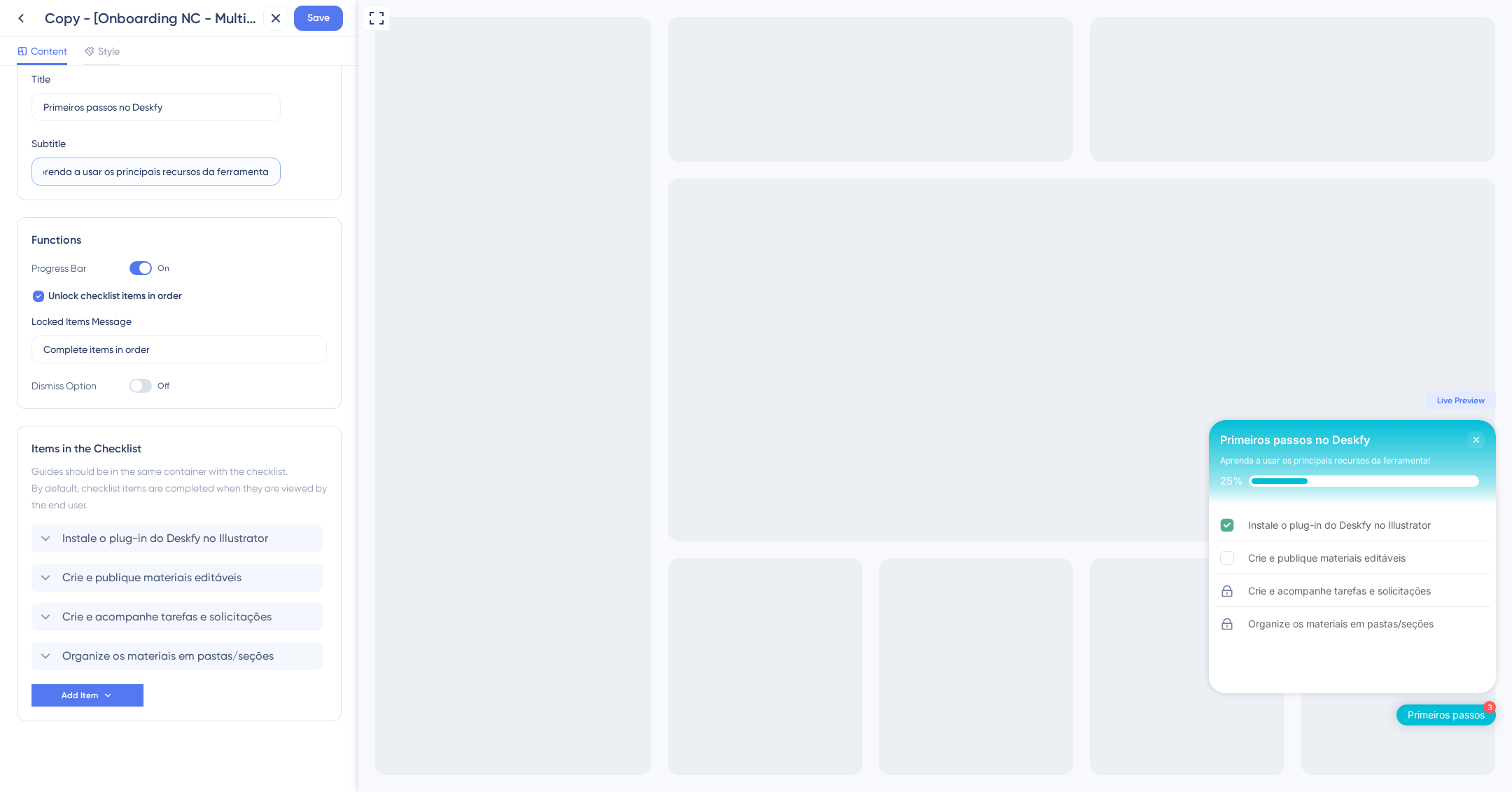
type input "Aprenda a usar os principais recursos da ferramenta!"
click at [227, 539] on span "Instale o plug-in do Deskfy no Illustrator" at bounding box center [165, 538] width 206 height 17
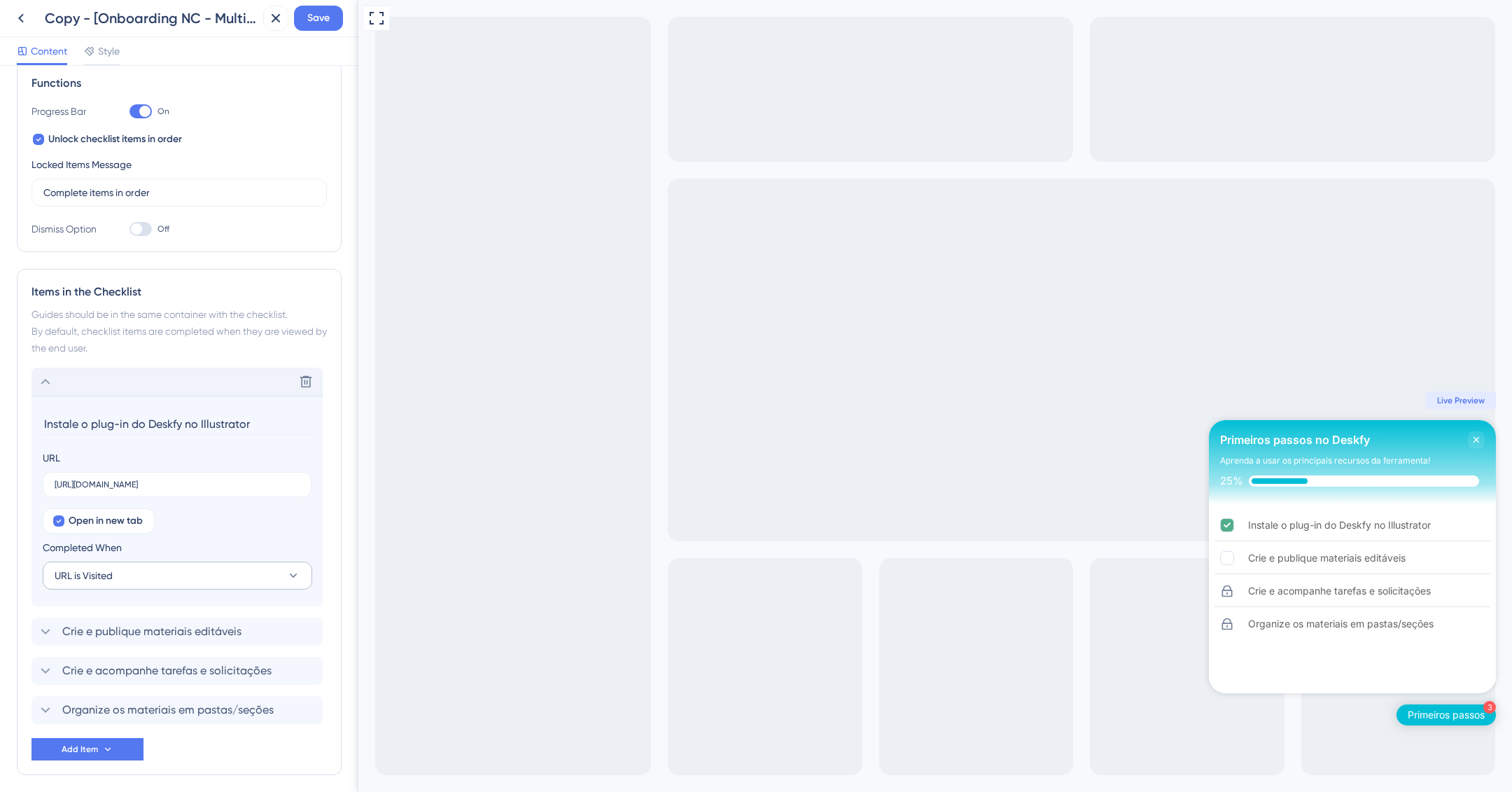
scroll to position [265, 0]
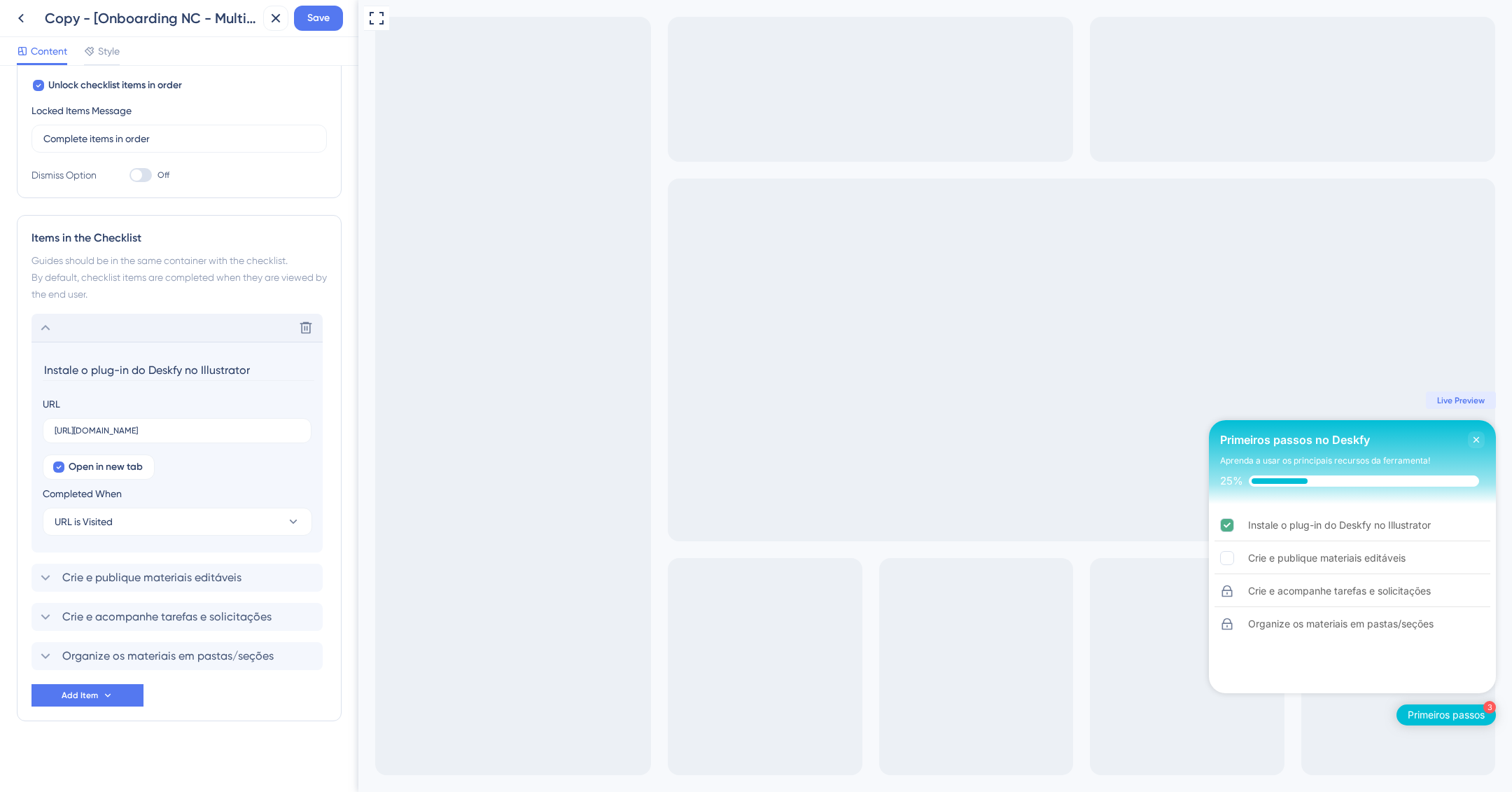
click at [162, 374] on input "Instale o plug-in do Deskfy no Illustrator" at bounding box center [179, 370] width 272 height 21
click at [169, 368] on input "Conheça e baixe o apliscativo" at bounding box center [179, 370] width 272 height 21
click at [115, 372] on input "Conheça e baixe o aplicativo" at bounding box center [179, 370] width 272 height 21
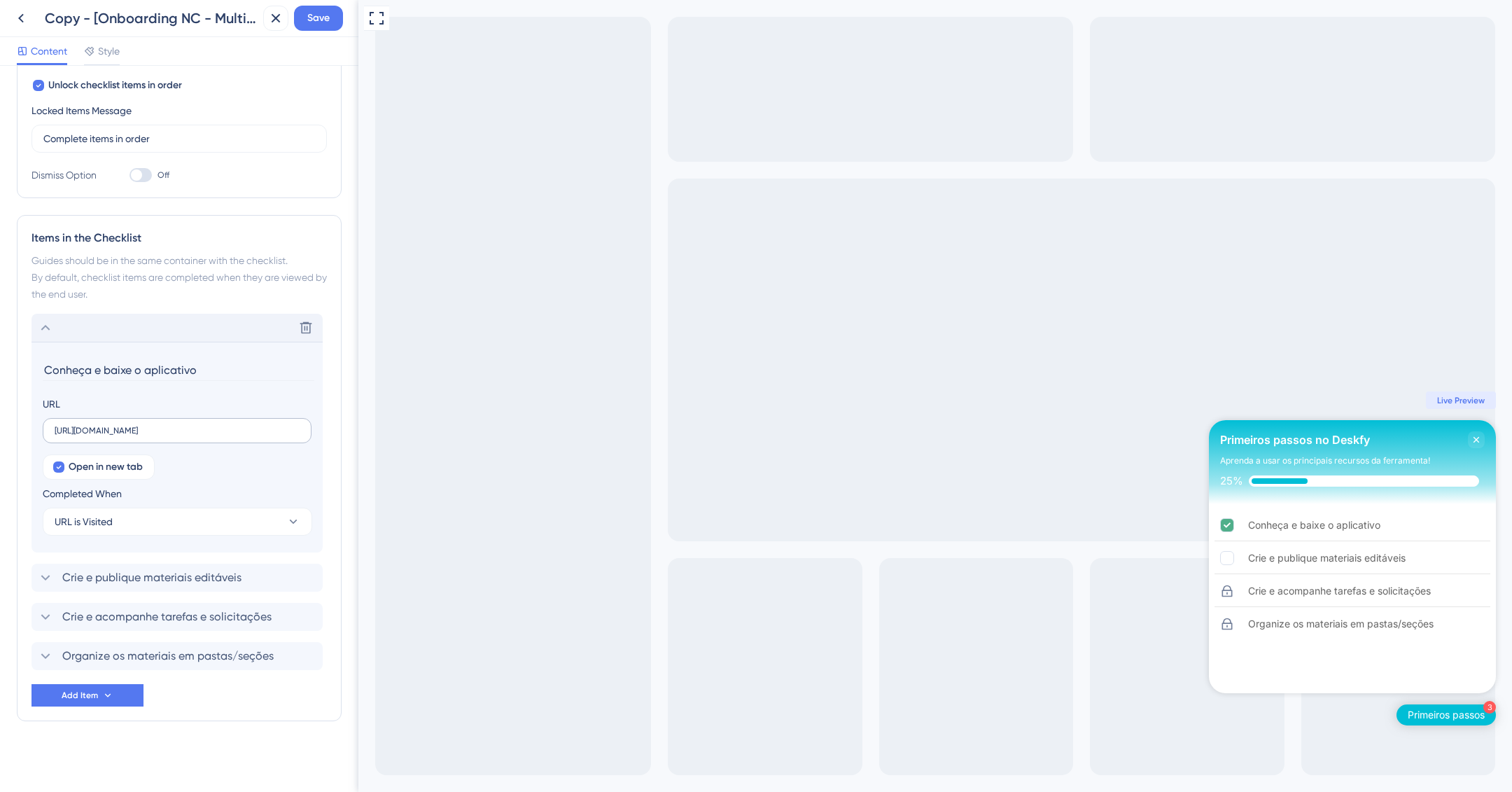
type input "Conheça e baixe o aplicativo"
click at [189, 434] on input "https://ajuda.deskfy.io/pt-BR/articles/5188962-instalar-o-plug-in-do-deskfy-no-…" at bounding box center [177, 430] width 245 height 10
click at [156, 436] on label "https://ajuda.deskfy.io/pt-BR/articles/5188962-instalar-o-plug-in-do-deskfy-no-…" at bounding box center [177, 431] width 269 height 25
click at [156, 435] on input "https://ajuda.deskfy.io/pt-BR/articles/5188962-instalar-o-plug-in-do-deskfy-no-…" at bounding box center [177, 430] width 245 height 10
click at [156, 436] on label "https://ajuda.deskfy.io/pt-BR/articles/5188962-instalar-o-plug-in-do-deskfy-no-…" at bounding box center [177, 431] width 269 height 25
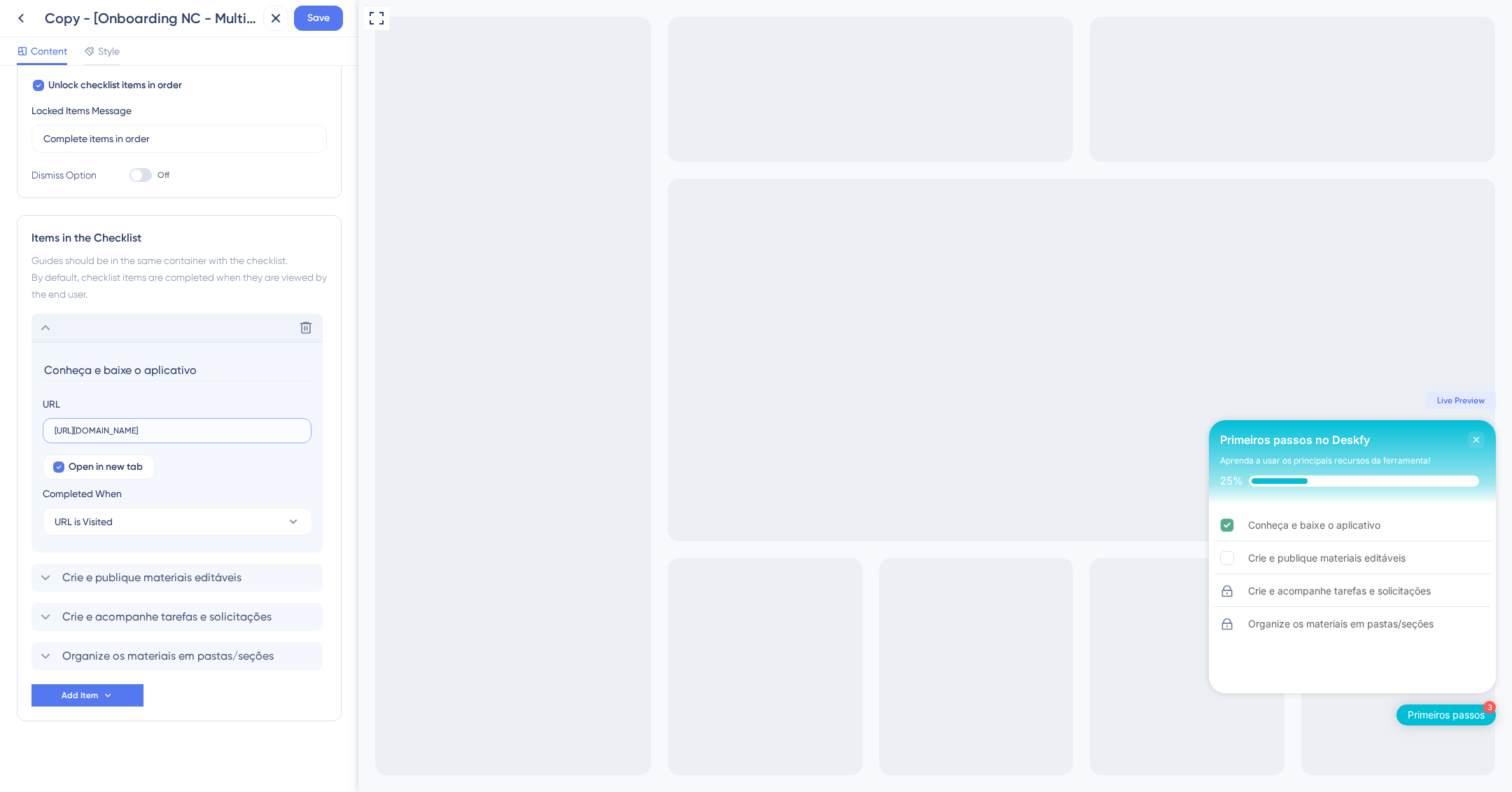
click at [156, 435] on input "https://ajuda.deskfy.io/pt-BR/articles/5188962-instalar-o-plug-in-do-deskfy-no-…" at bounding box center [177, 430] width 245 height 10
click at [156, 436] on label "https://ajuda.deskfy.io/pt-BR/articles/5188962-instalar-o-plug-in-do-deskfy-no-…" at bounding box center [177, 431] width 269 height 25
click at [156, 435] on input "https://ajuda.deskfy.io/pt-BR/articles/5188962-instalar-o-plug-in-do-deskfy-no-…" at bounding box center [177, 430] width 245 height 10
click at [156, 435] on label "https://ajuda.deskfy.io/pt-BR/articles/5188962-instalar-o-plug-in-do-deskfy-no-…" at bounding box center [177, 431] width 269 height 25
click at [156, 435] on input "https://ajuda.deskfy.io/pt-BR/articles/5188962-instalar-o-plug-in-do-deskfy-no-…" at bounding box center [177, 430] width 245 height 10
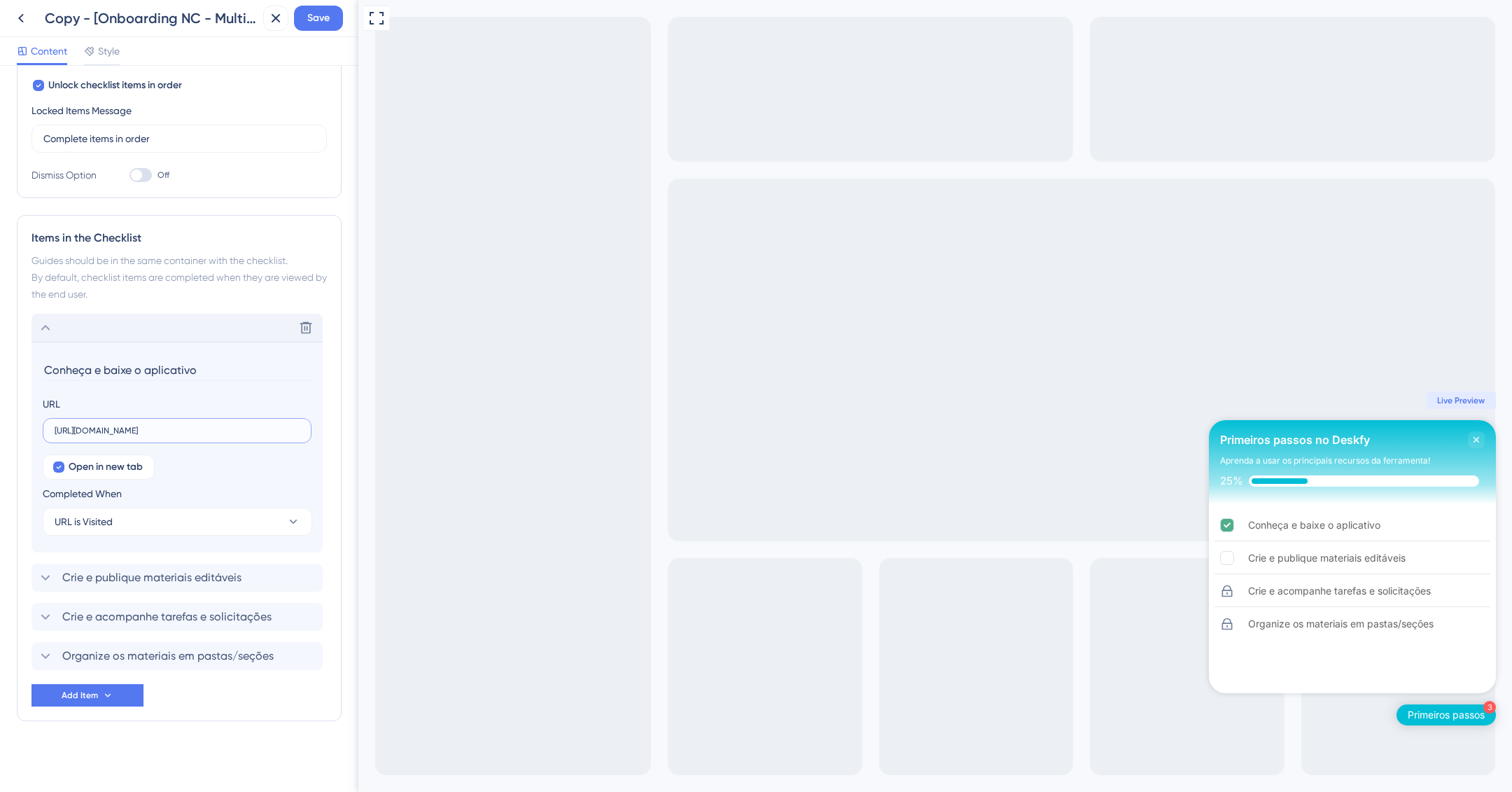
click at [153, 426] on input "https://ajuda.deskfy.io/pt-BR/articles/5188962-instalar-o-plug-in-do-deskfy-no-…" at bounding box center [177, 430] width 245 height 10
click at [153, 425] on input "https://ajuda.deskfy.io/pt-BR/articles/5188962-instalar-o-plug-in-do-deskfy-no-…" at bounding box center [177, 430] width 245 height 10
paste input "youtu.be/wDzwUpaDjxg"
type input "https://youtu.be/wDzwUpaDjxg"
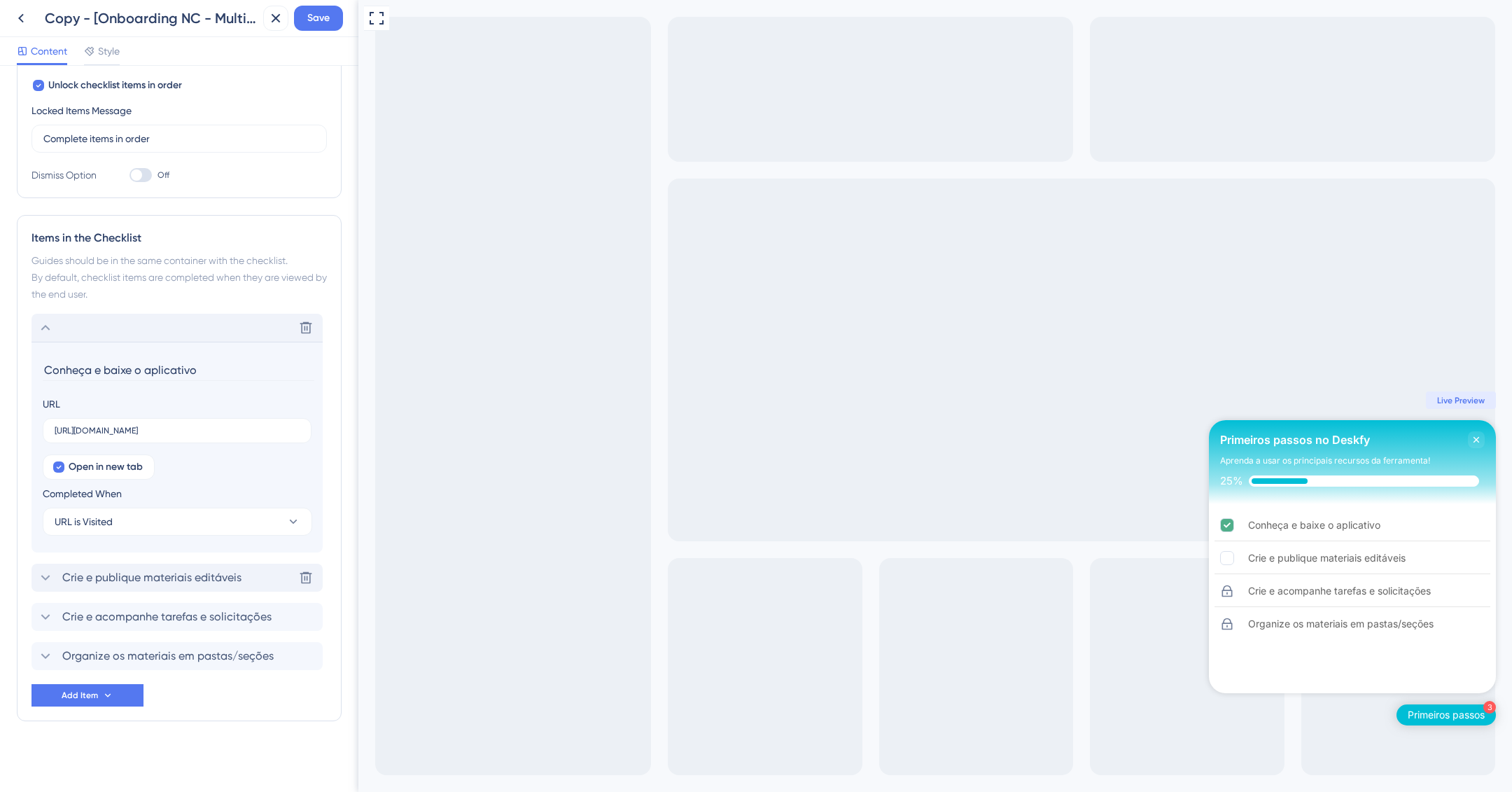
click at [172, 584] on span "Crie e publique materiais editáveis" at bounding box center [152, 577] width 180 height 17
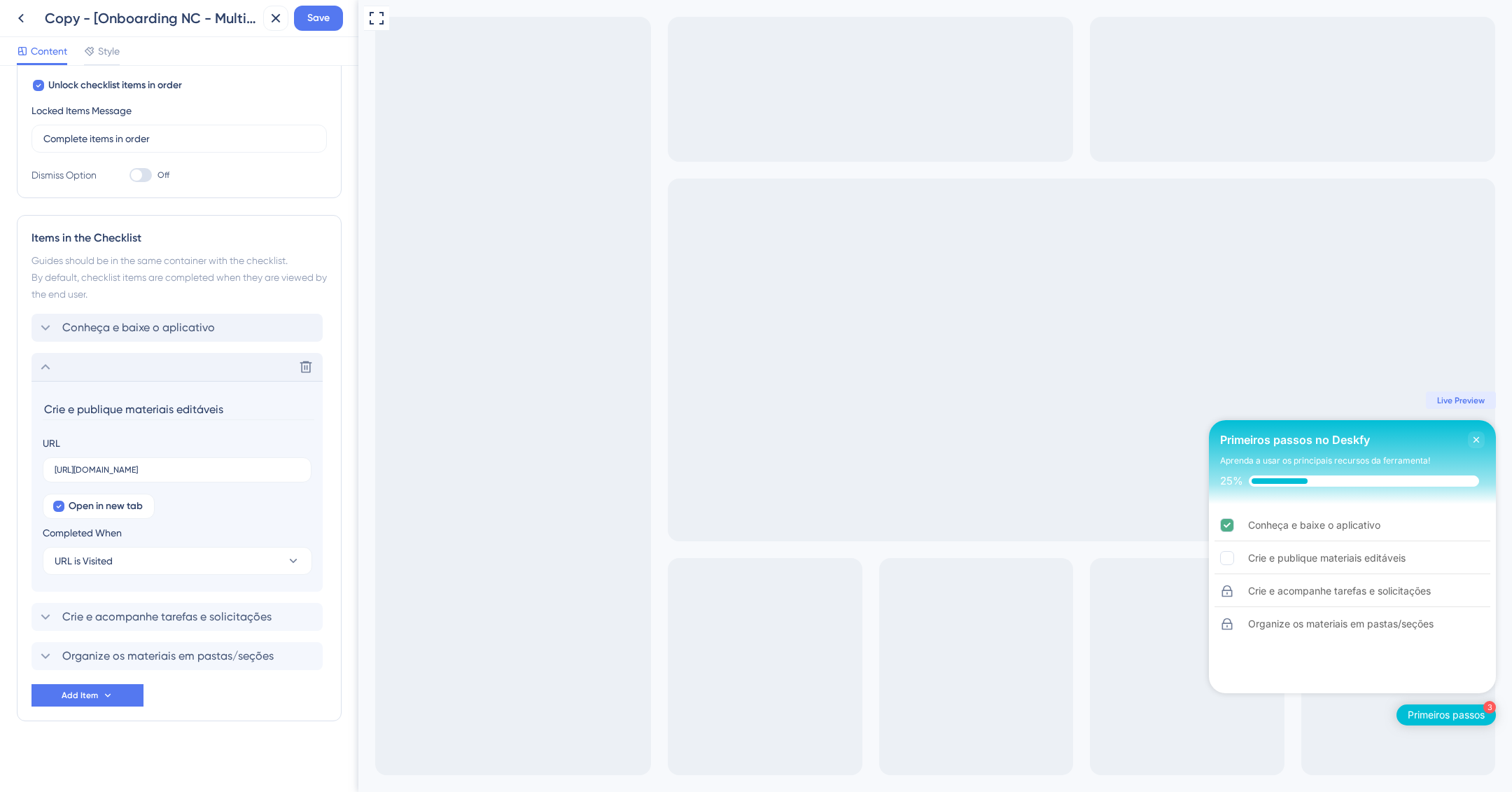
click at [146, 407] on input "Crie e publique materiais editáveis" at bounding box center [179, 409] width 272 height 21
paste input "Baixe ou personalize um material"
type input "Baixe ou personalize um material"
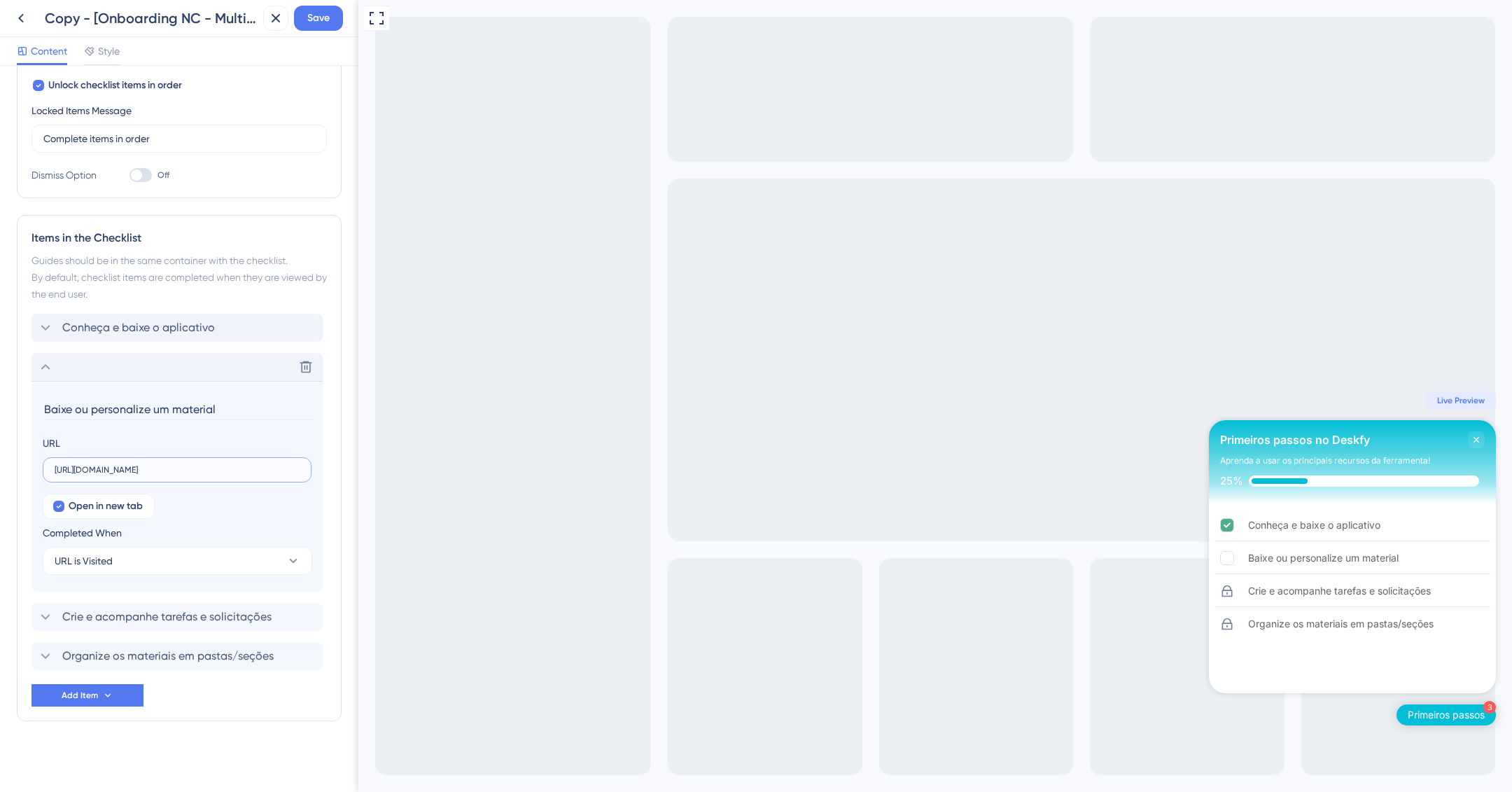
click at [184, 470] on input "https://ajuda.deskfy.io/pt-BR/articles/5292094-importar-modelos-editaveis-do-il…" at bounding box center [177, 469] width 245 height 10
click at [186, 468] on input "https://ajuda.deskfy.io/pt-BR/articles/5292094-importar-modelos-editaveis-do-il…" at bounding box center [177, 469] width 245 height 10
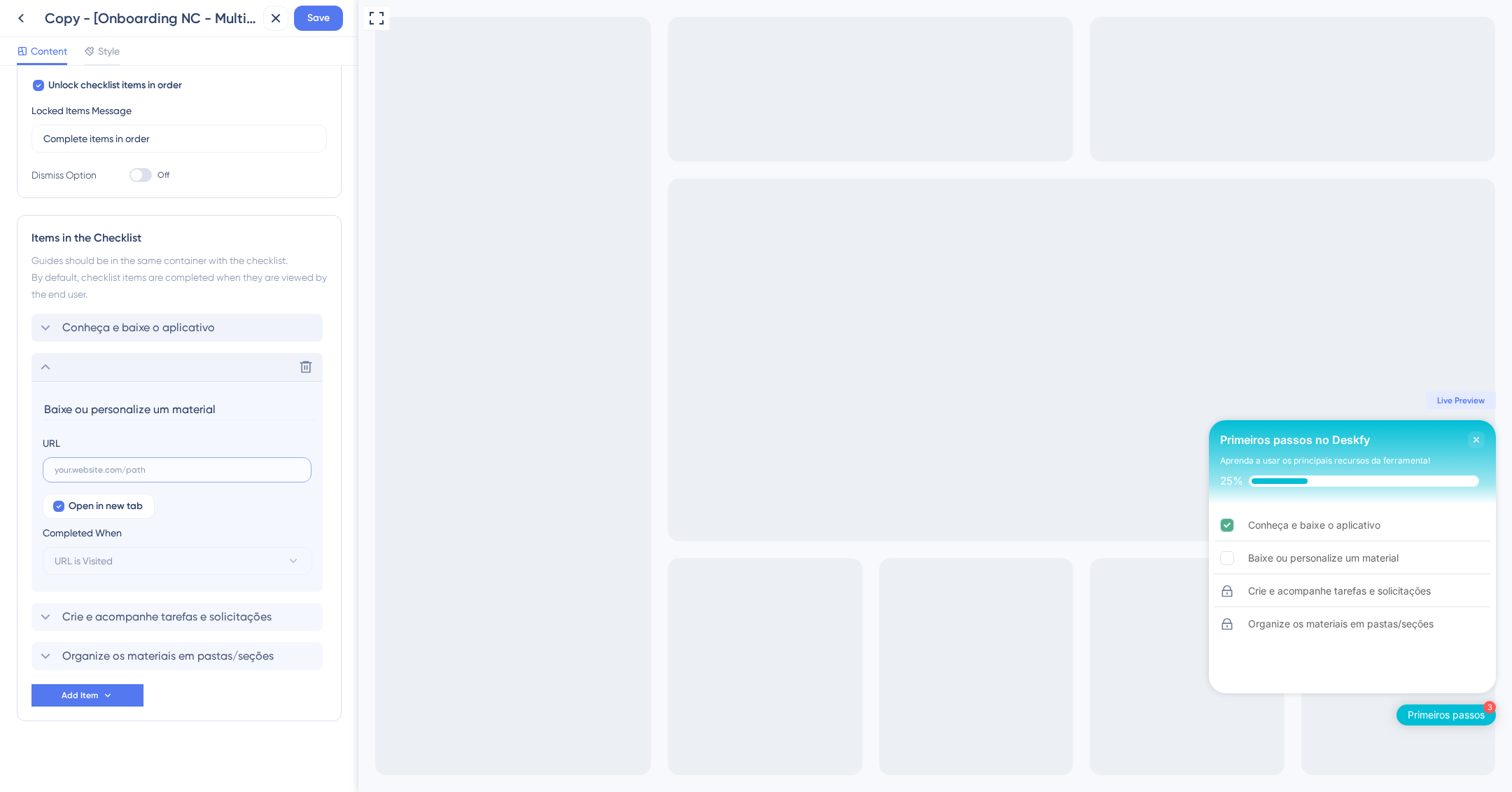
paste input "https://youtu.be/tCngpRg7VPc"
type input "https://youtu.be/tCngpRg7VPc"
click at [99, 508] on span "Open in new tab" at bounding box center [105, 506] width 74 height 17
checkbox input "true"
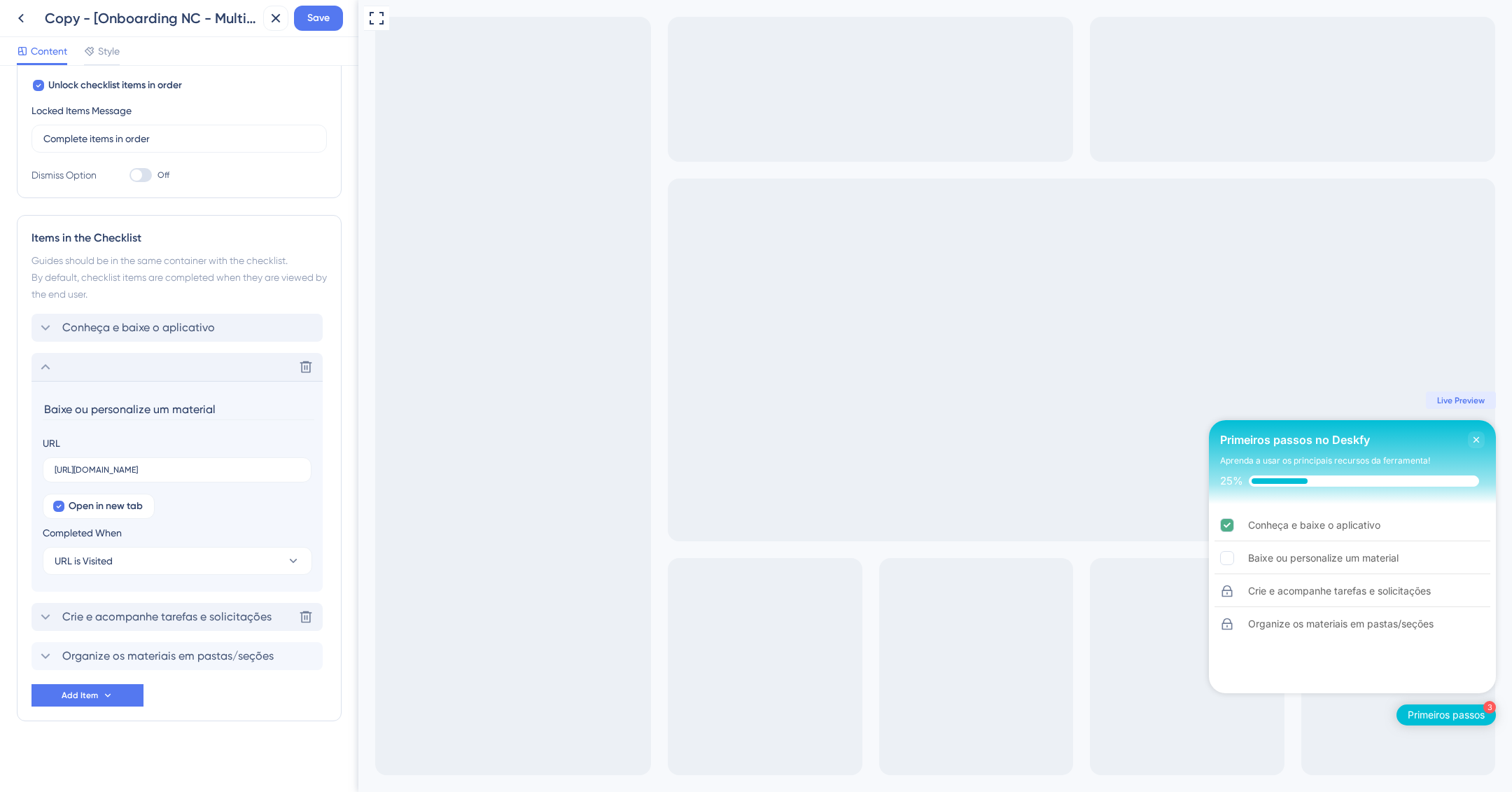
click at [204, 610] on span "Crie e acompanhe tarefas e solicitações" at bounding box center [167, 617] width 209 height 17
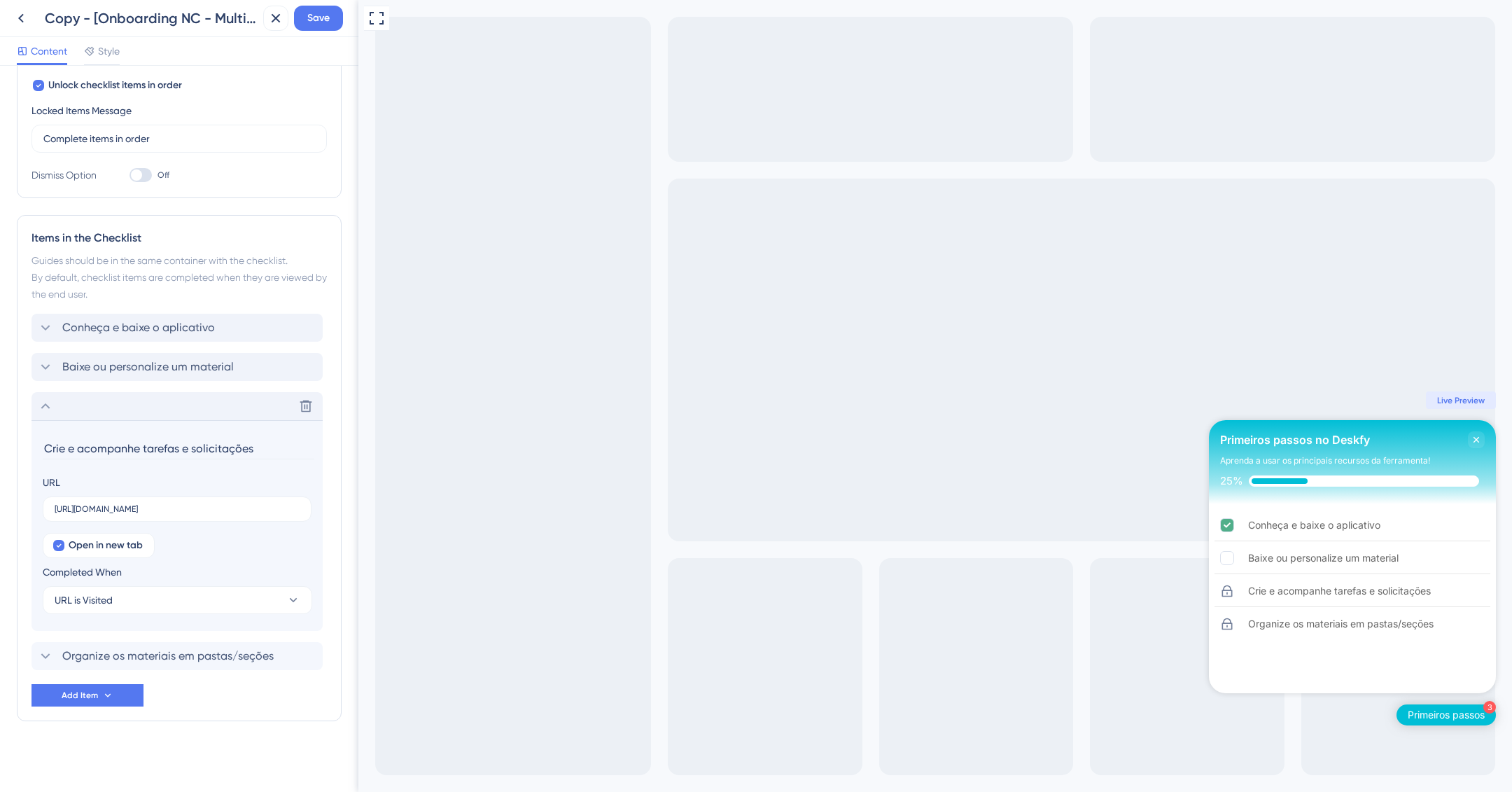
click at [239, 451] on input "Crie e acompanhe tarefas e solicitações" at bounding box center [179, 449] width 272 height 21
paste input "https://youtu.be/tCngpRg7VPc"
type input "Crie e acompanhe tarefas e solicitações"
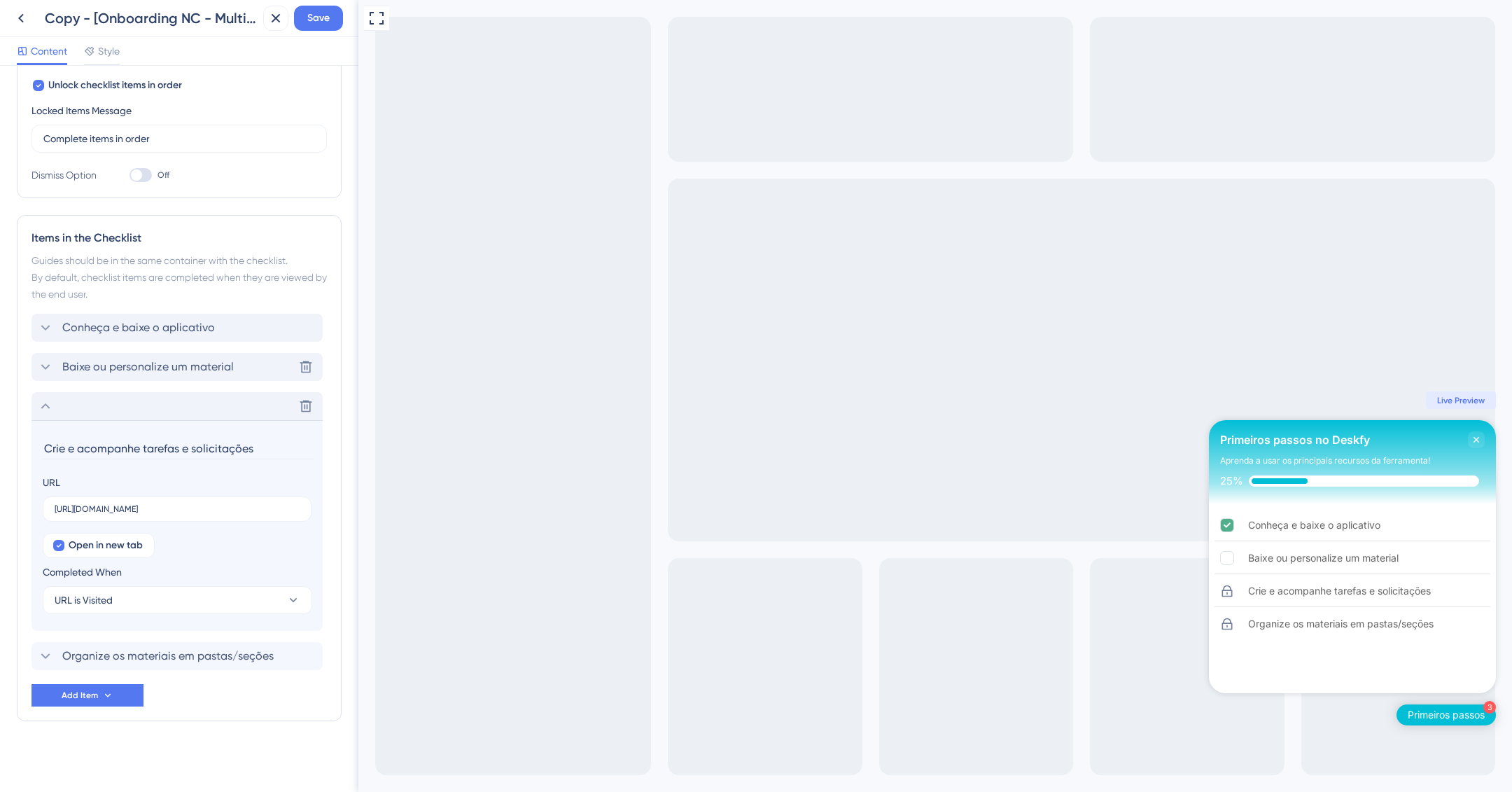
click at [231, 368] on span "Baixe ou personalize um material" at bounding box center [148, 367] width 172 height 17
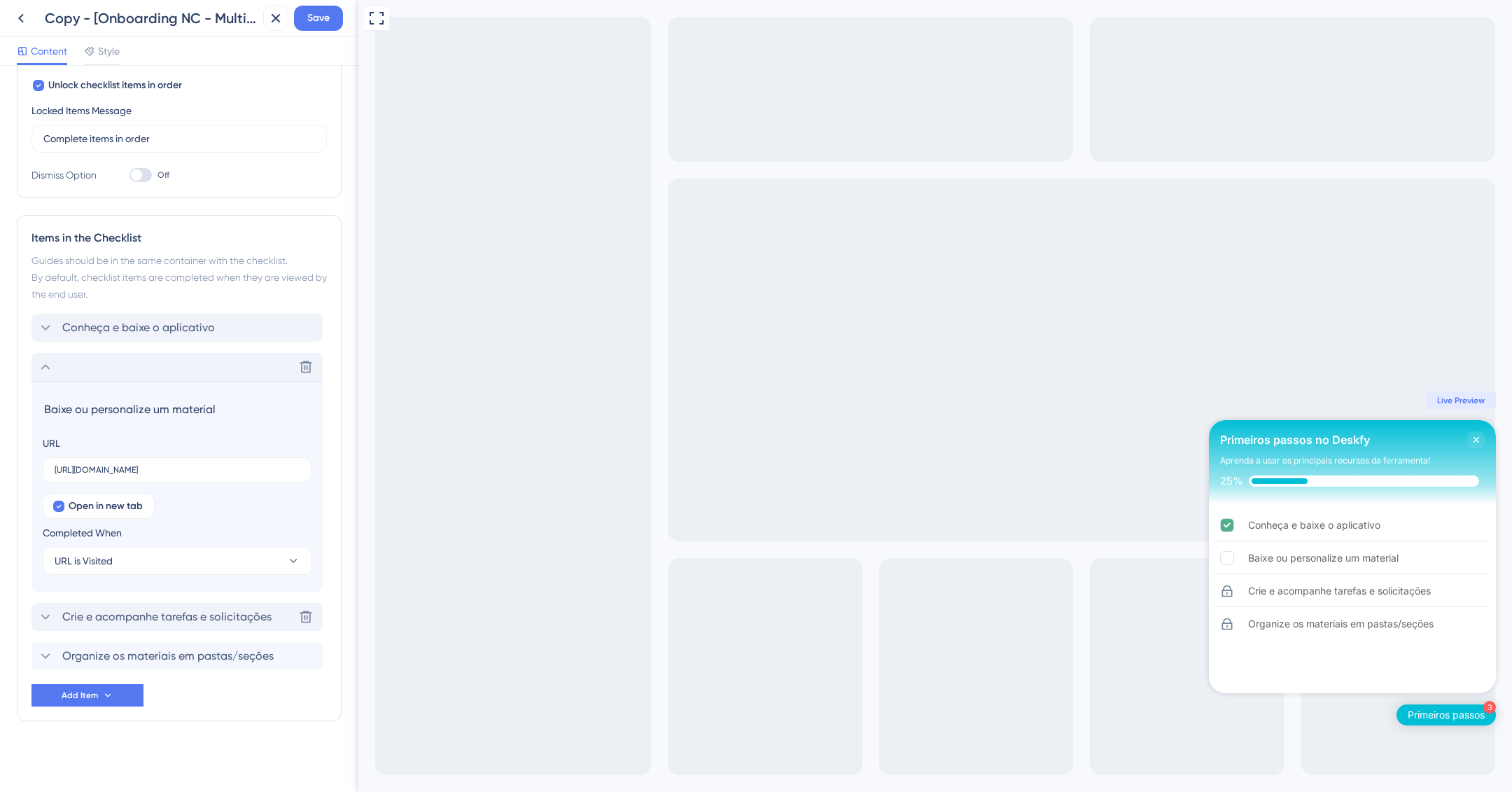
click at [224, 606] on div "Crie e acompanhe tarefas e solicitações Delete" at bounding box center [177, 616] width 291 height 28
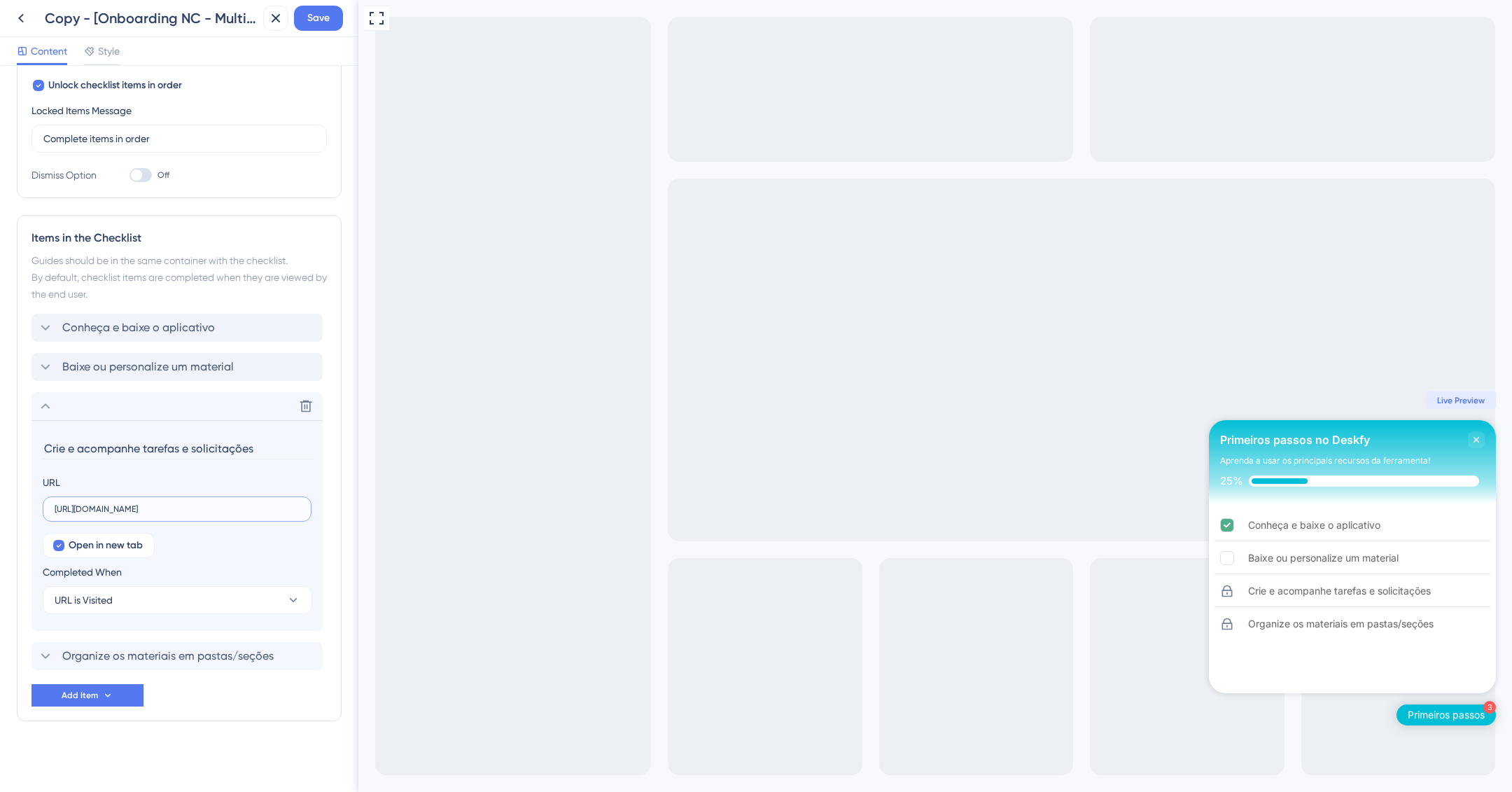
click at [202, 506] on input "https://ajuda.deskfy.io/pt-BR/articles/3101686-criar-modelos-de-briefings" at bounding box center [177, 509] width 245 height 10
click at [189, 504] on input "https://ajuda.deskfy.io/pt-BR/articles/3101686-criar-modelos-de-briefings" at bounding box center [177, 509] width 245 height 10
paste input "Envie sua primeira solicitação ao time de marketing"
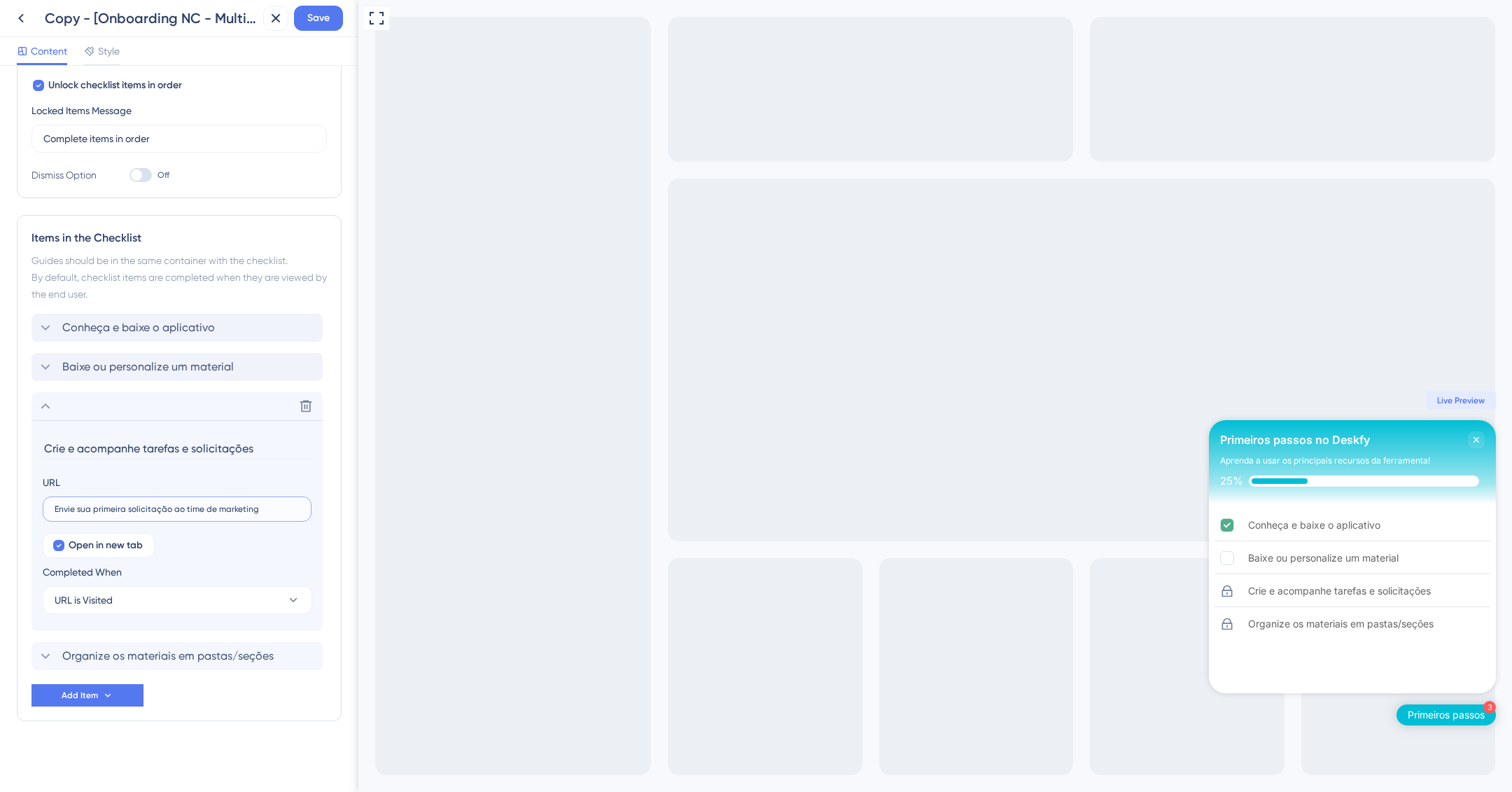
type input "Envie sua primeira solicitação ao time de marketing"
click at [125, 445] on input "Crie e acompanhe tarefas e solicitações" at bounding box center [179, 449] width 272 height 21
click at [124, 445] on input "Crie e acompanhe tarefas e solicitações" at bounding box center [179, 449] width 272 height 21
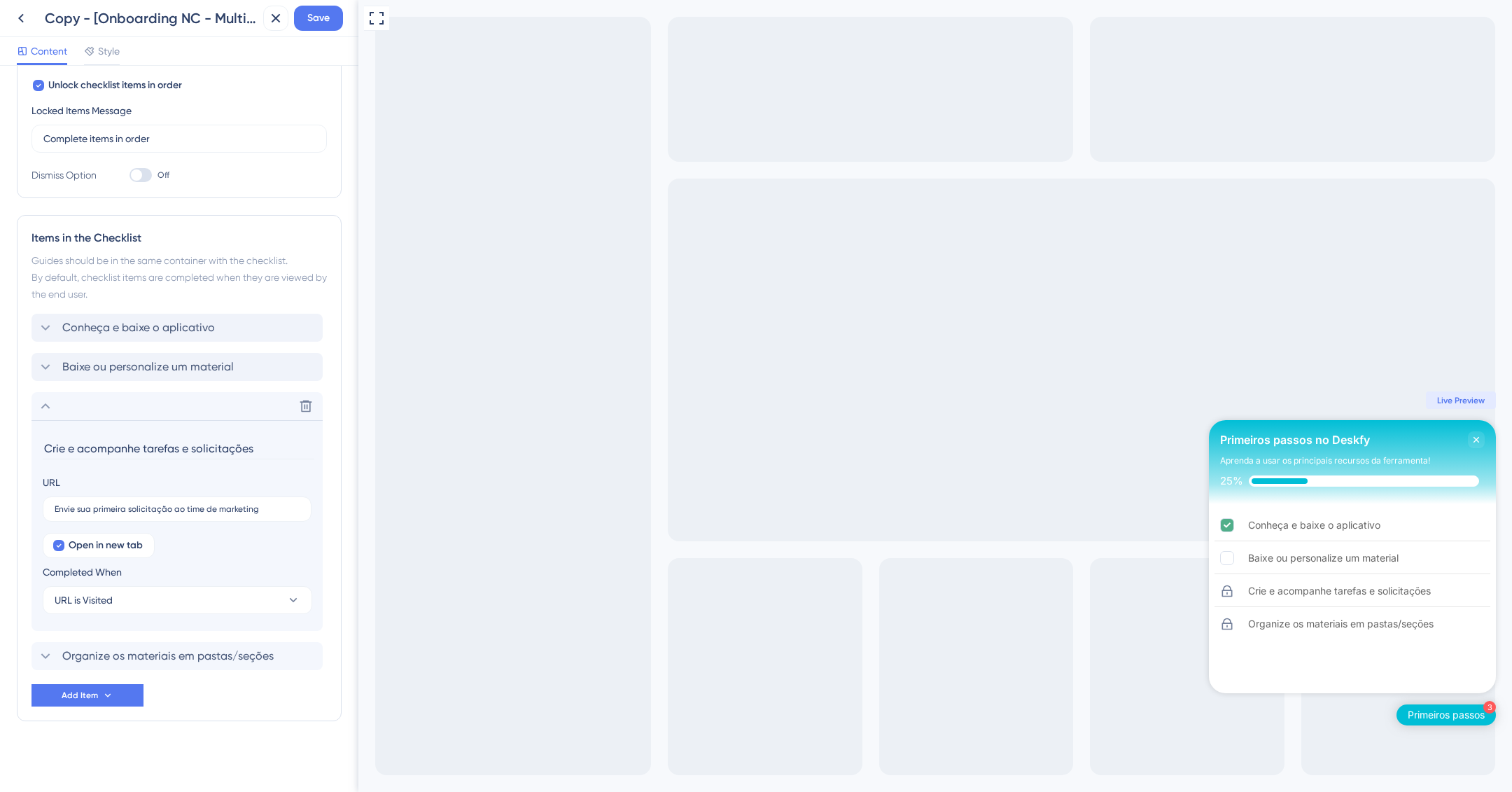
click at [124, 445] on input "Crie e acompanhe tarefas e solicitações" at bounding box center [179, 449] width 272 height 21
paste input "Envie sua primeira solicitação ao time de marketing"
type input "Envie sua primeira solicitação ao time de marketing"
click at [198, 514] on label "Envie sua primeira solicitação ao time de marketing" at bounding box center [177, 509] width 269 height 25
click at [198, 514] on input "Envie sua primeira solicitação ao time de marketing" at bounding box center [177, 509] width 245 height 10
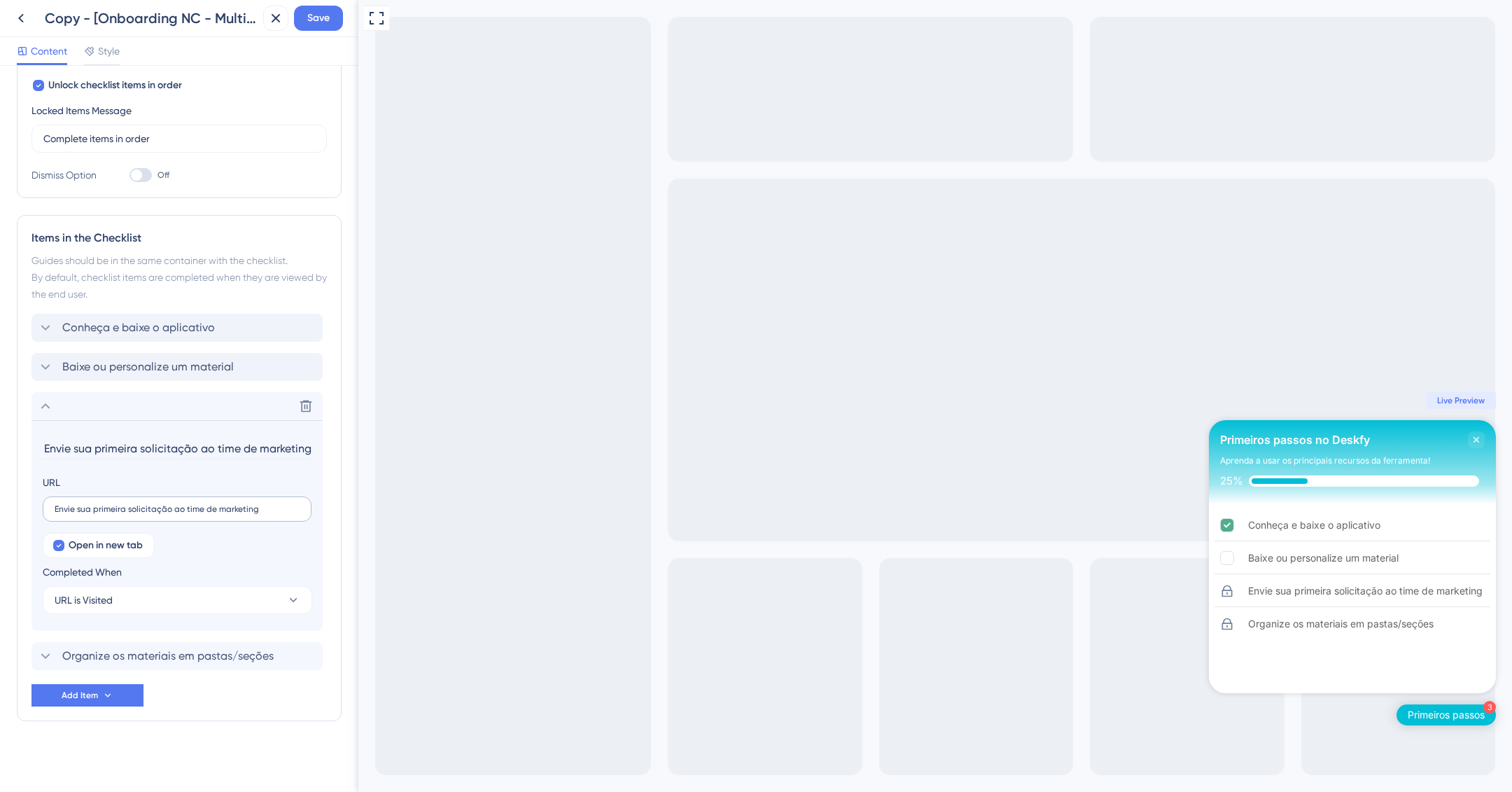
click at [198, 514] on label "Envie sua primeira solicitação ao time de marketing" at bounding box center [177, 509] width 269 height 25
click at [198, 514] on input "Envie sua primeira solicitação ao time de marketing" at bounding box center [177, 509] width 245 height 10
click at [198, 514] on label "Envie sua primeira solicitação ao time de marketing" at bounding box center [177, 509] width 269 height 25
click at [198, 514] on input "Envie sua primeira solicitação ao time de marketing" at bounding box center [177, 509] width 245 height 10
click at [199, 510] on input "Envie sua primeira solicitação ao time de marketing" at bounding box center [177, 509] width 245 height 10
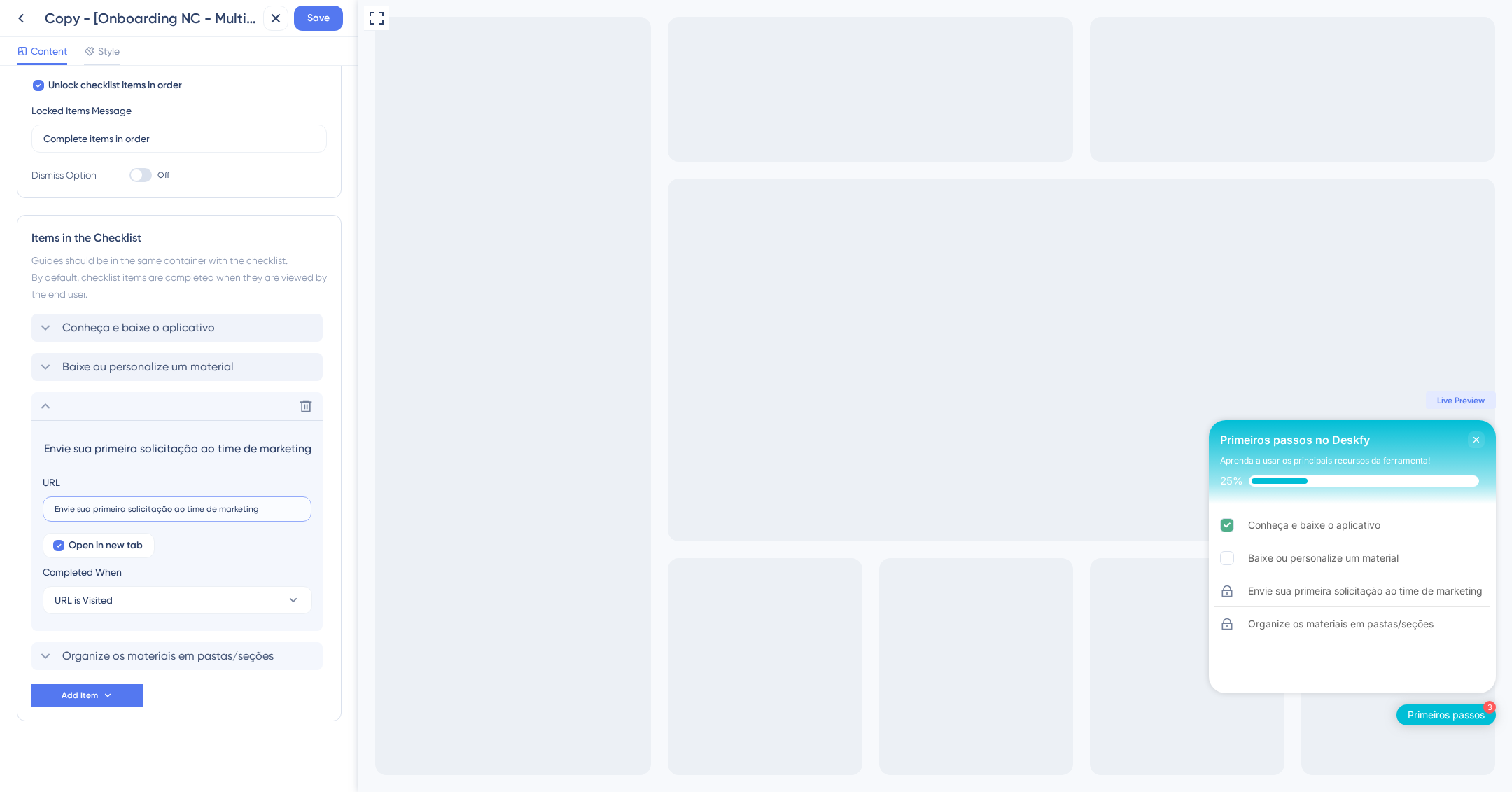
click at [199, 510] on input "Envie sua primeira solicitação ao time de marketing" at bounding box center [177, 509] width 245 height 10
click at [199, 510] on input "Envie sua primeira solicitação ao time de marketing" at bounding box center [177, 509] width 245 height 10
click at [266, 504] on input "text" at bounding box center [177, 509] width 245 height 10
paste input "https://youtu.be/pRQNLLmC7aA"
type input "https://youtu.be/pRQNLLmC7aA"
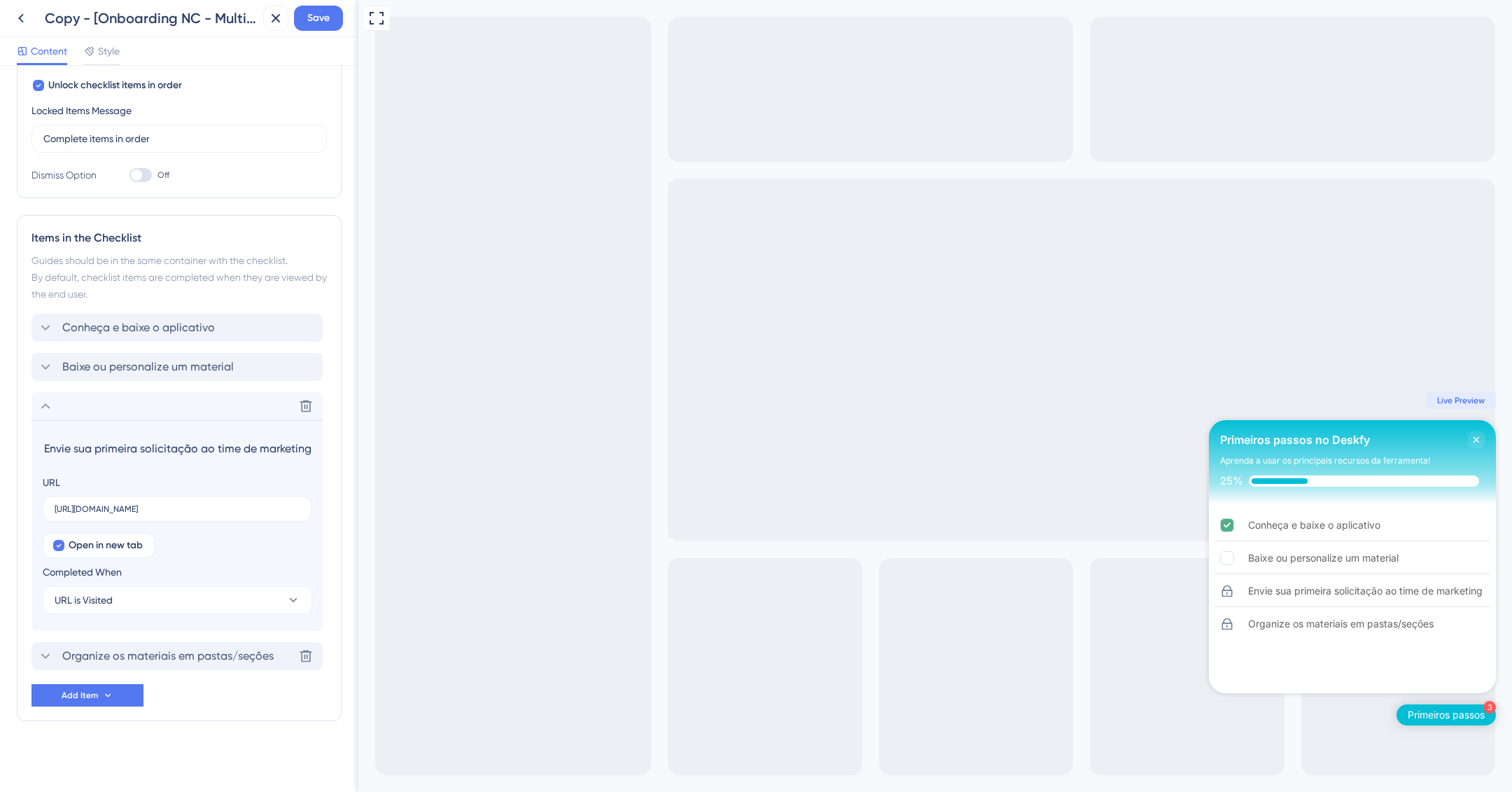
click at [121, 654] on span "Organize os materiais em pastas/seções" at bounding box center [168, 656] width 212 height 17
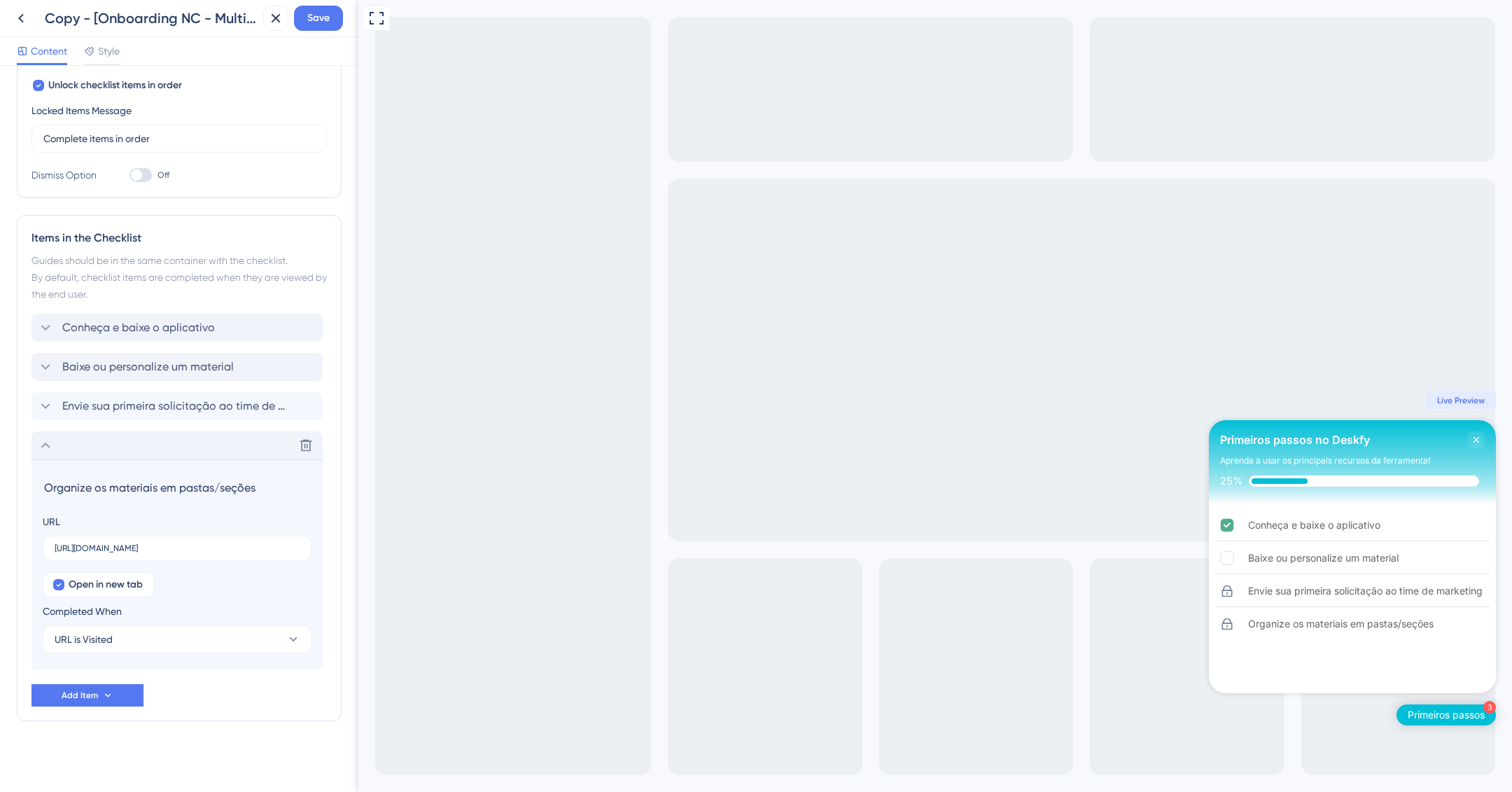
click at [123, 483] on input "Organize os materiais em pastas/seções" at bounding box center [179, 487] width 272 height 21
type input "Cadastre suas informações comerciais"
click at [194, 543] on input "https://ajuda.deskfy.io/pt-BR/articles/10715127-guia-de-boas-praticas-para-orga…" at bounding box center [177, 548] width 245 height 10
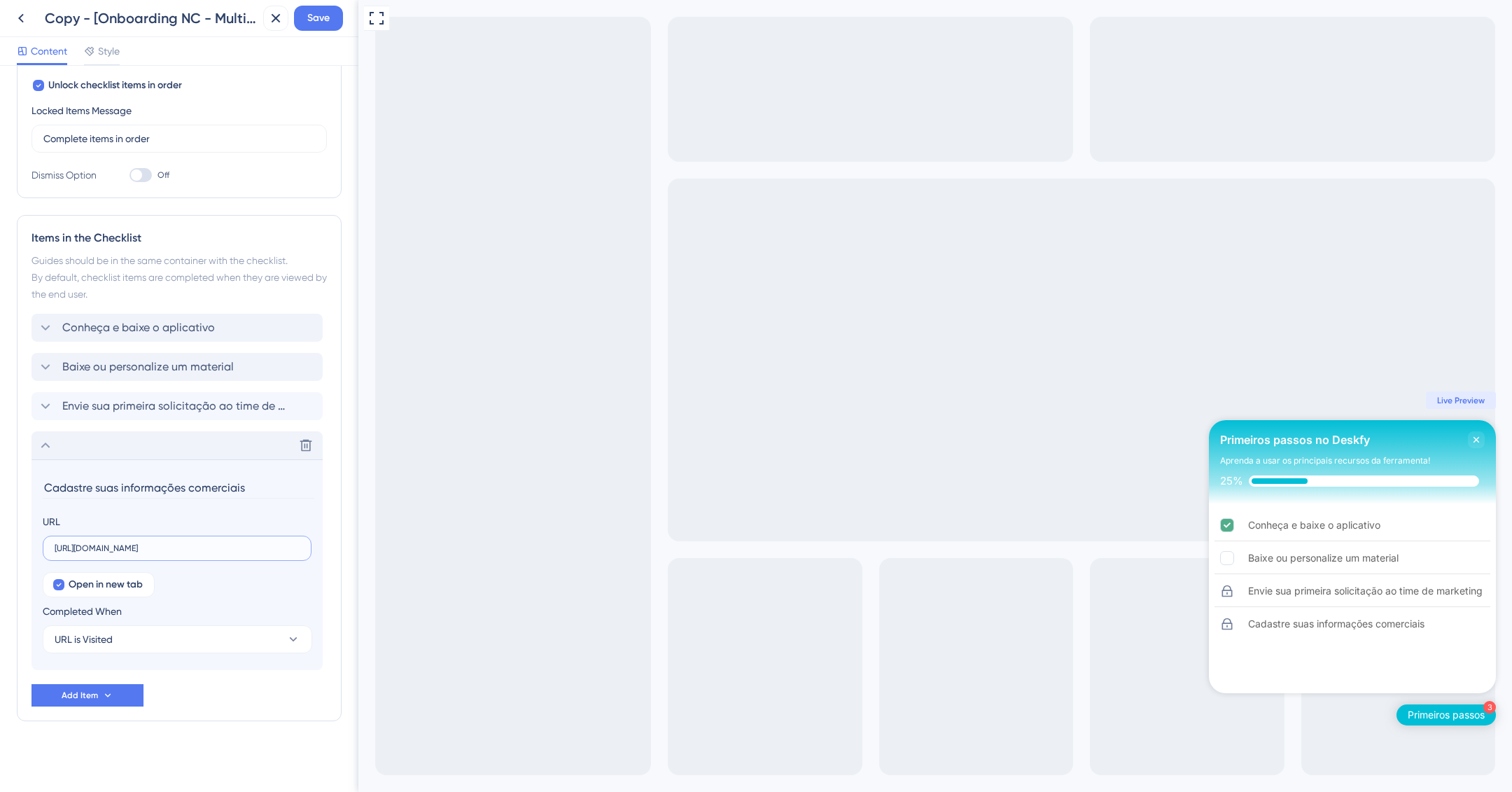
click at [194, 543] on input "https://ajuda.deskfy.io/pt-BR/articles/10715127-guia-de-boas-praticas-para-orga…" at bounding box center [177, 548] width 245 height 10
click at [90, 401] on span "Envie sua primeira solicitação ao time de marketing" at bounding box center [178, 406] width 231 height 17
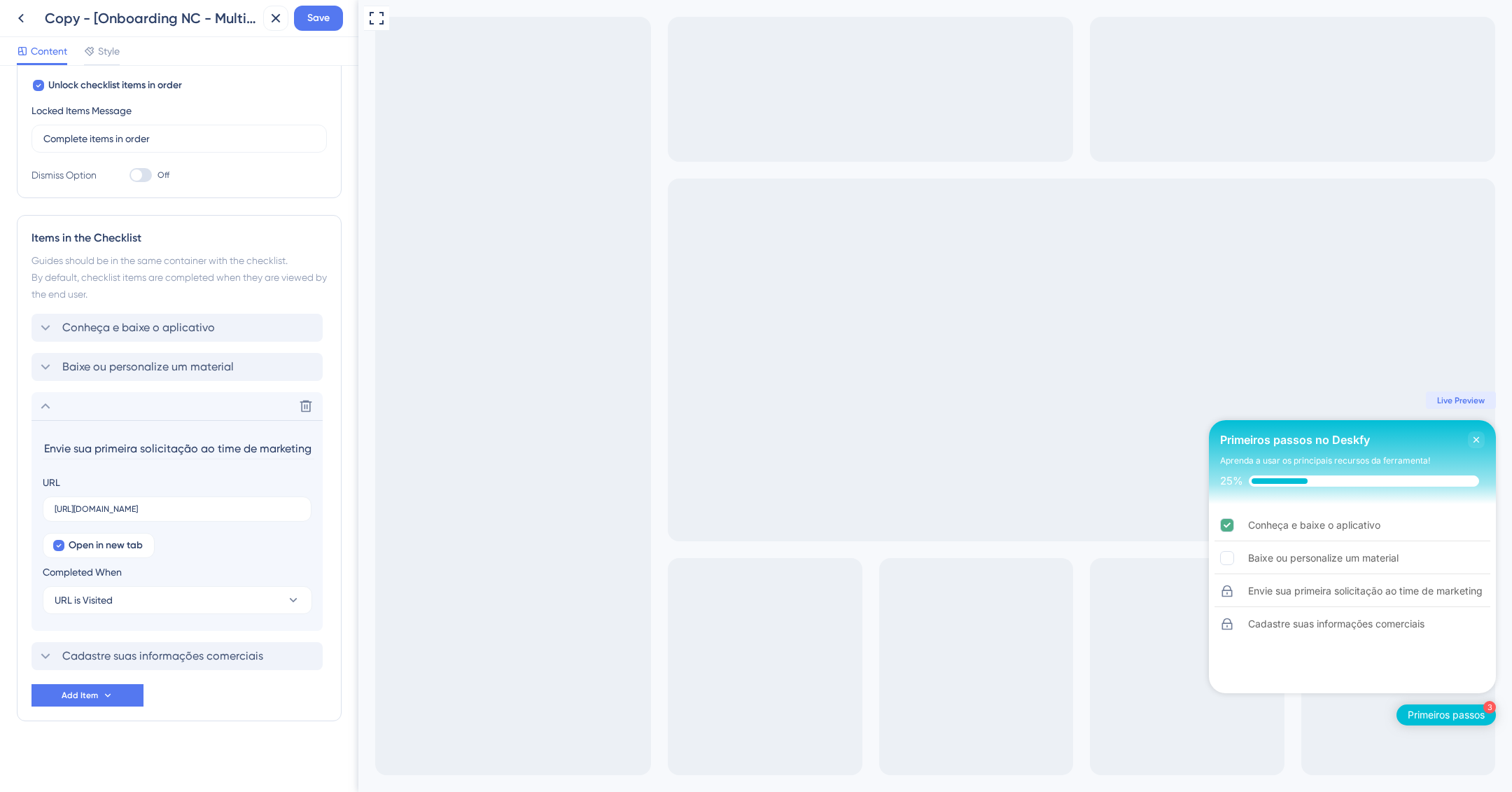
drag, startPoint x: 73, startPoint y: 446, endPoint x: 140, endPoint y: 442, distance: 67.1
click at [140, 442] on input "Envie sua primeira solicitação ao time de marketing" at bounding box center [179, 449] width 272 height 21
click at [189, 658] on span "Cadastre suas informações comerciais" at bounding box center [163, 656] width 201 height 17
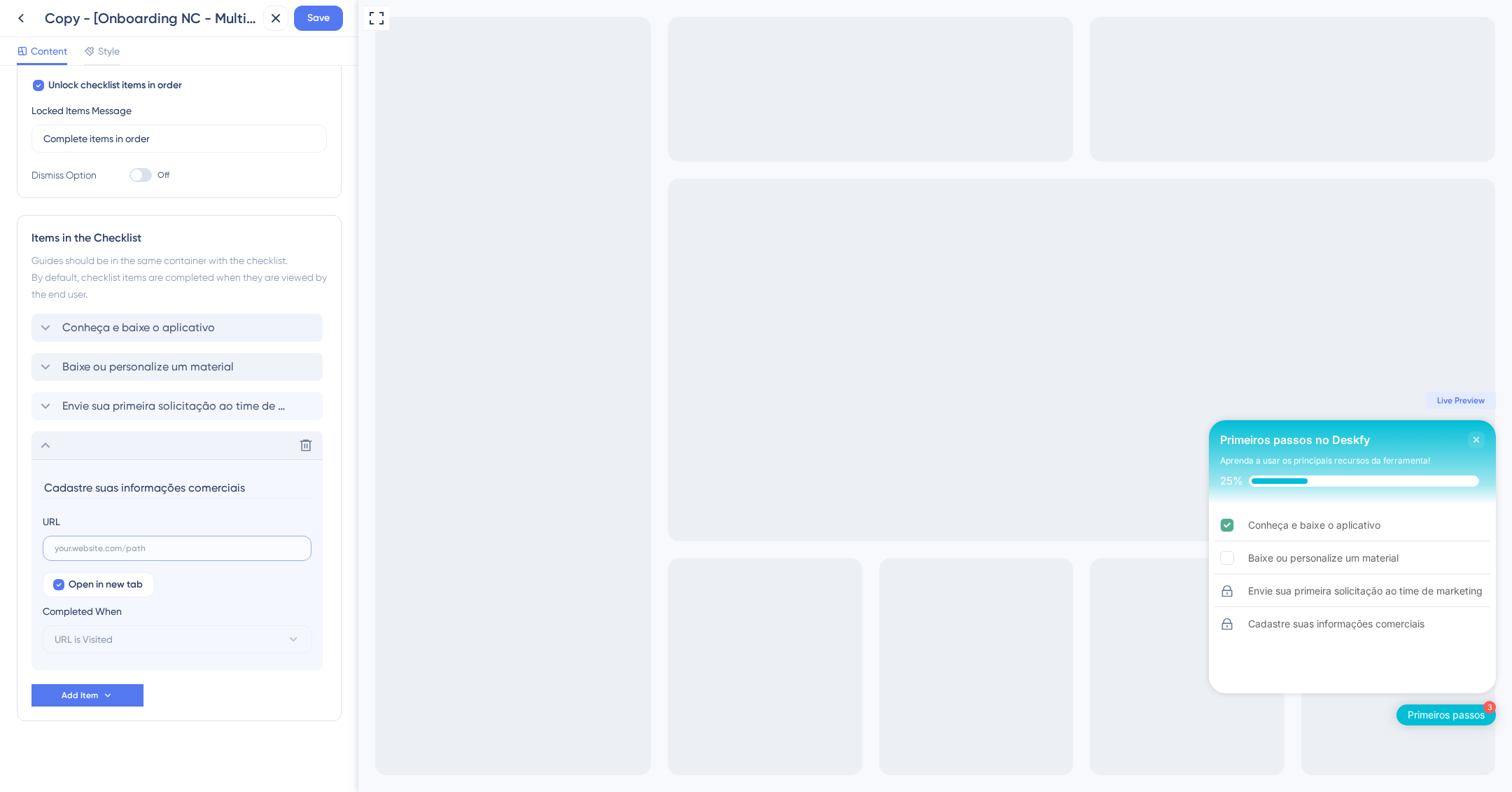
click at [178, 548] on input "text" at bounding box center [177, 548] width 245 height 10
paste input "https://www.youtube.com/embed/qvXfgzNAu1E?rel=0"
type input "https://www.youtube.com/embed/qvXfgzNAu1E?rel=0"
click at [318, 14] on span "Save" at bounding box center [318, 18] width 22 height 17
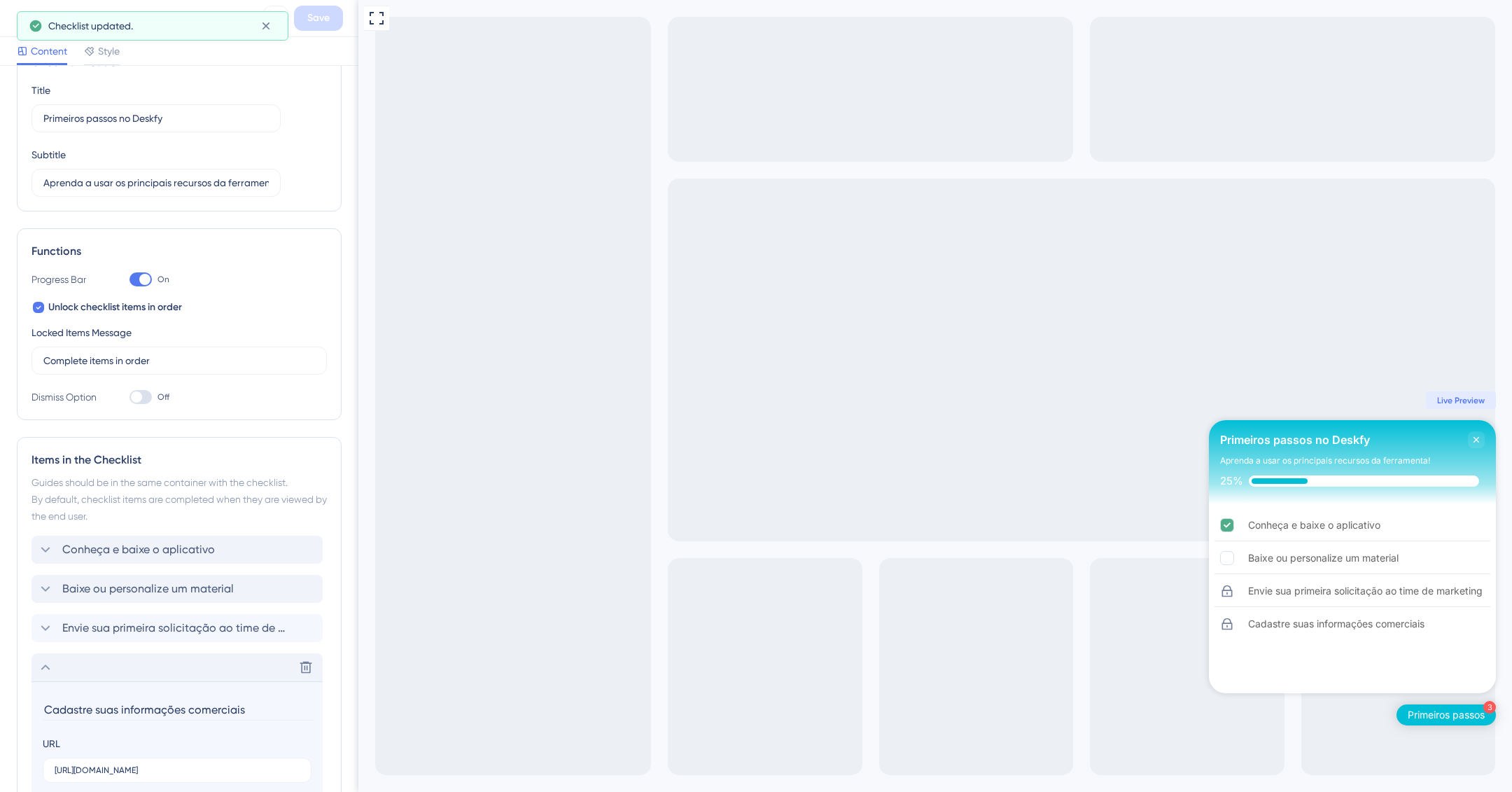
scroll to position [0, 0]
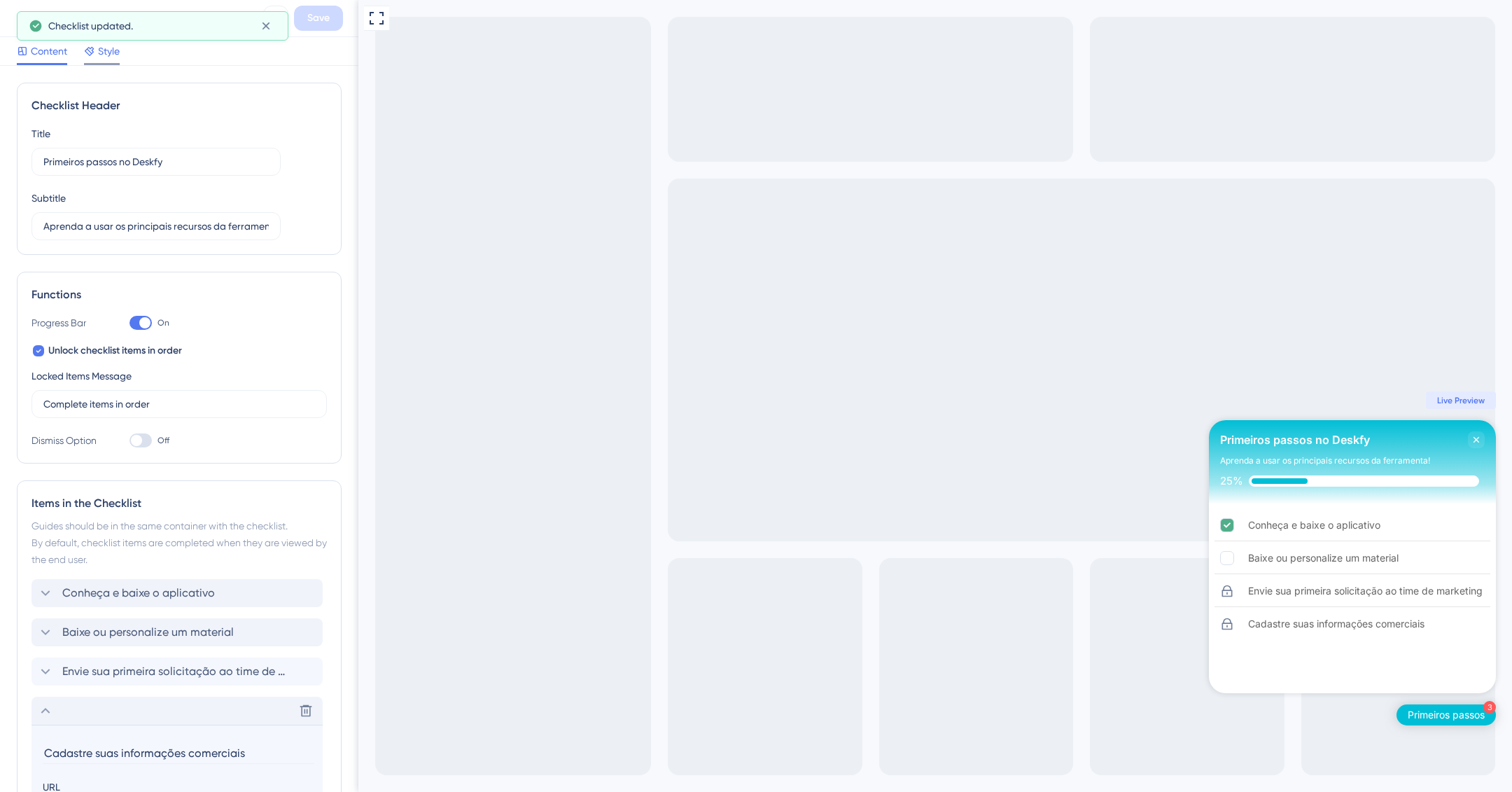
click at [120, 63] on div at bounding box center [102, 64] width 36 height 2
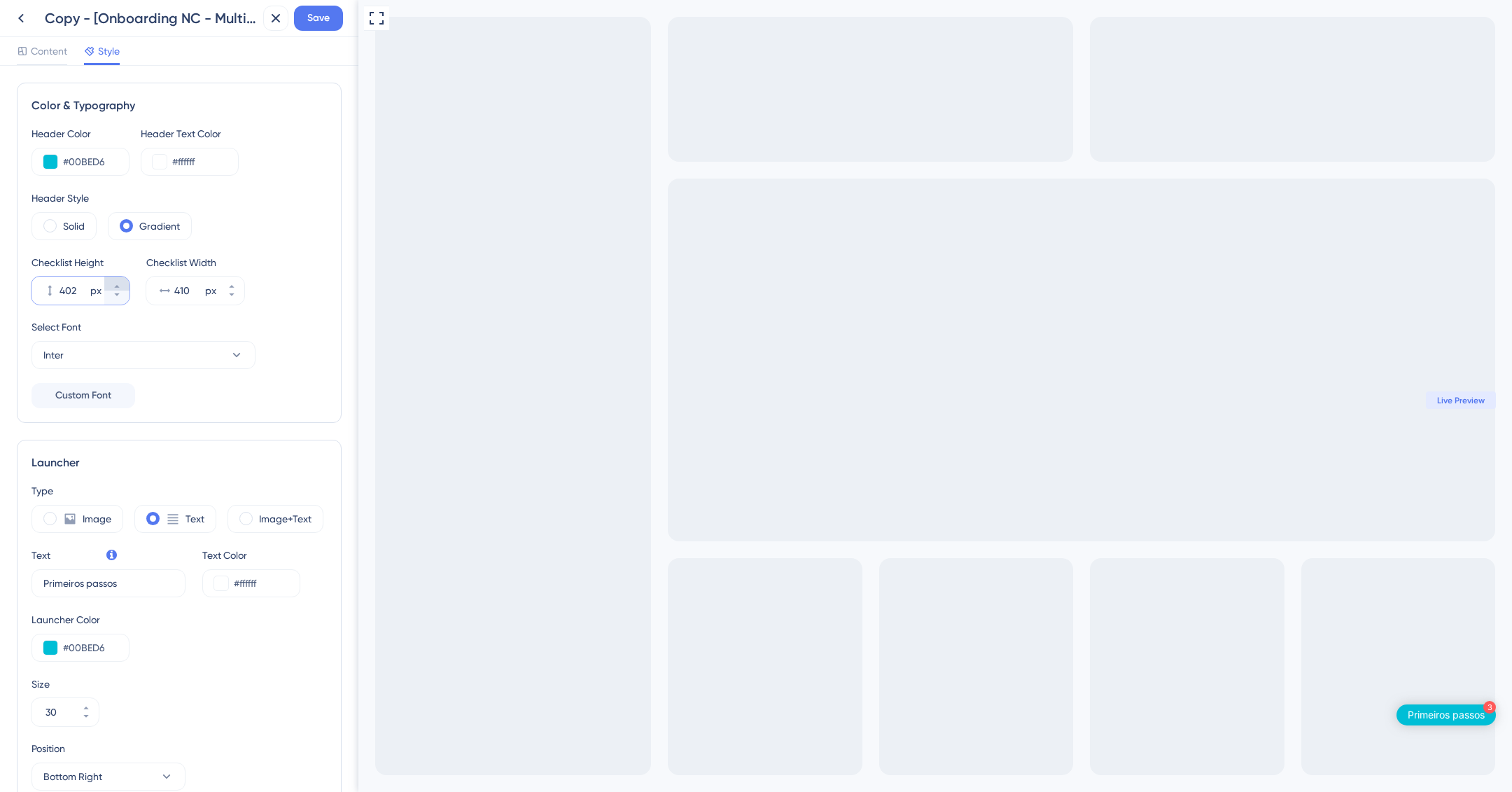
click at [119, 288] on icon at bounding box center [116, 286] width 8 height 8
type input "403"
click at [234, 283] on icon at bounding box center [231, 286] width 8 height 8
click at [234, 282] on icon at bounding box center [231, 286] width 8 height 8
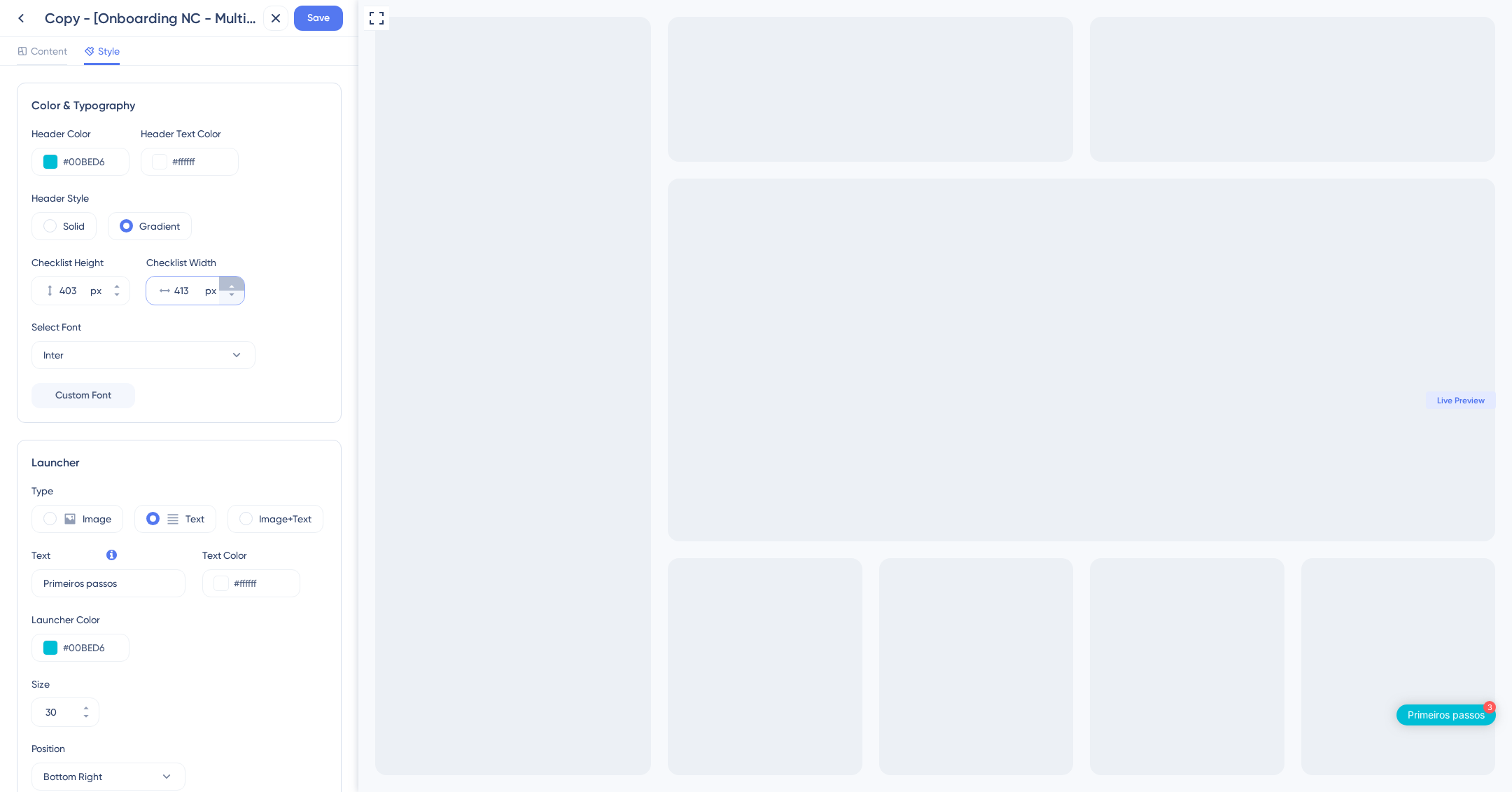
click at [233, 282] on icon at bounding box center [231, 286] width 8 height 8
click at [232, 281] on button "415 px" at bounding box center [231, 283] width 25 height 14
click at [231, 280] on button "416 px" at bounding box center [231, 283] width 25 height 14
click at [231, 280] on button "443 px" at bounding box center [231, 283] width 25 height 14
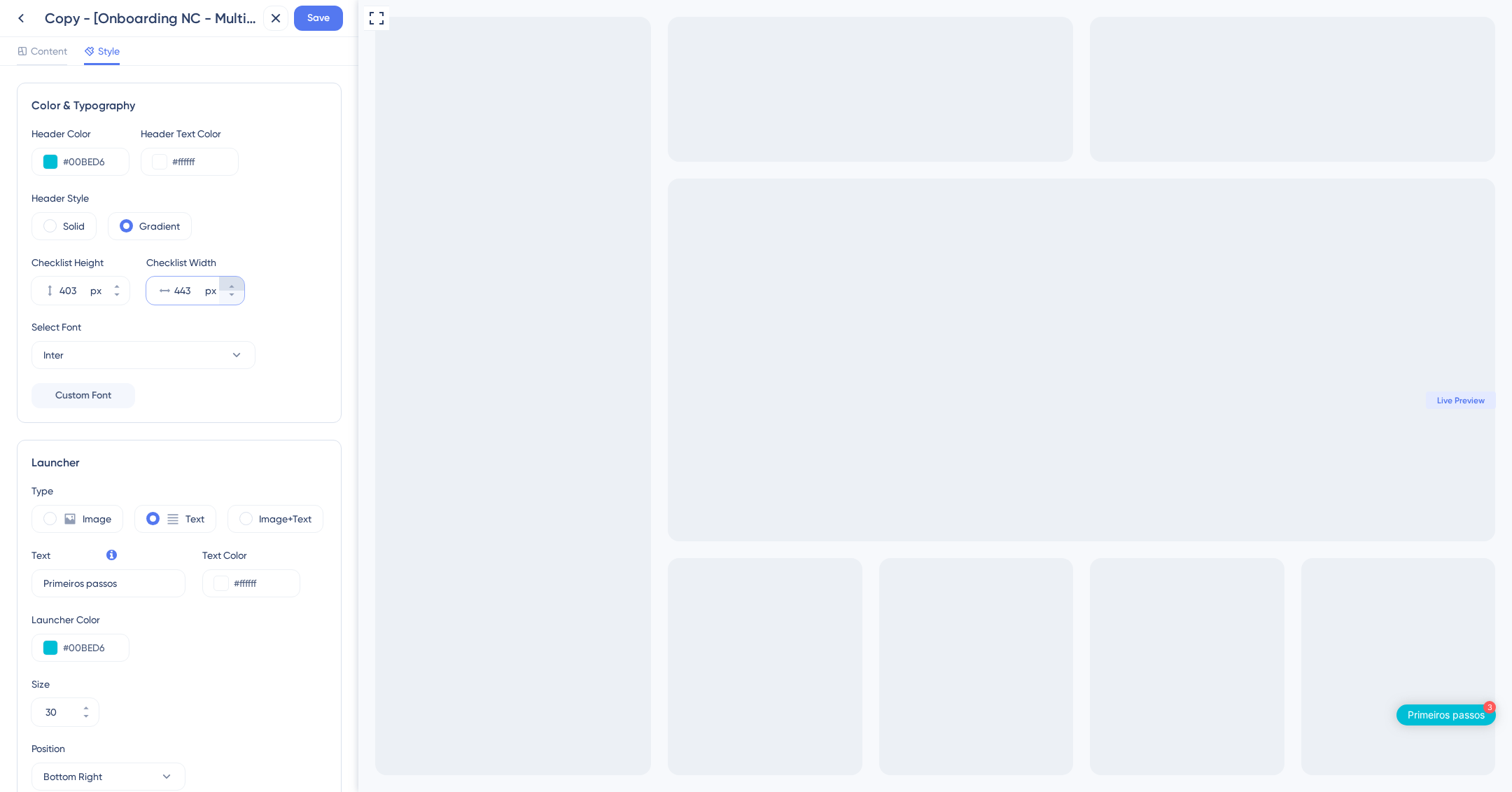
type input "444"
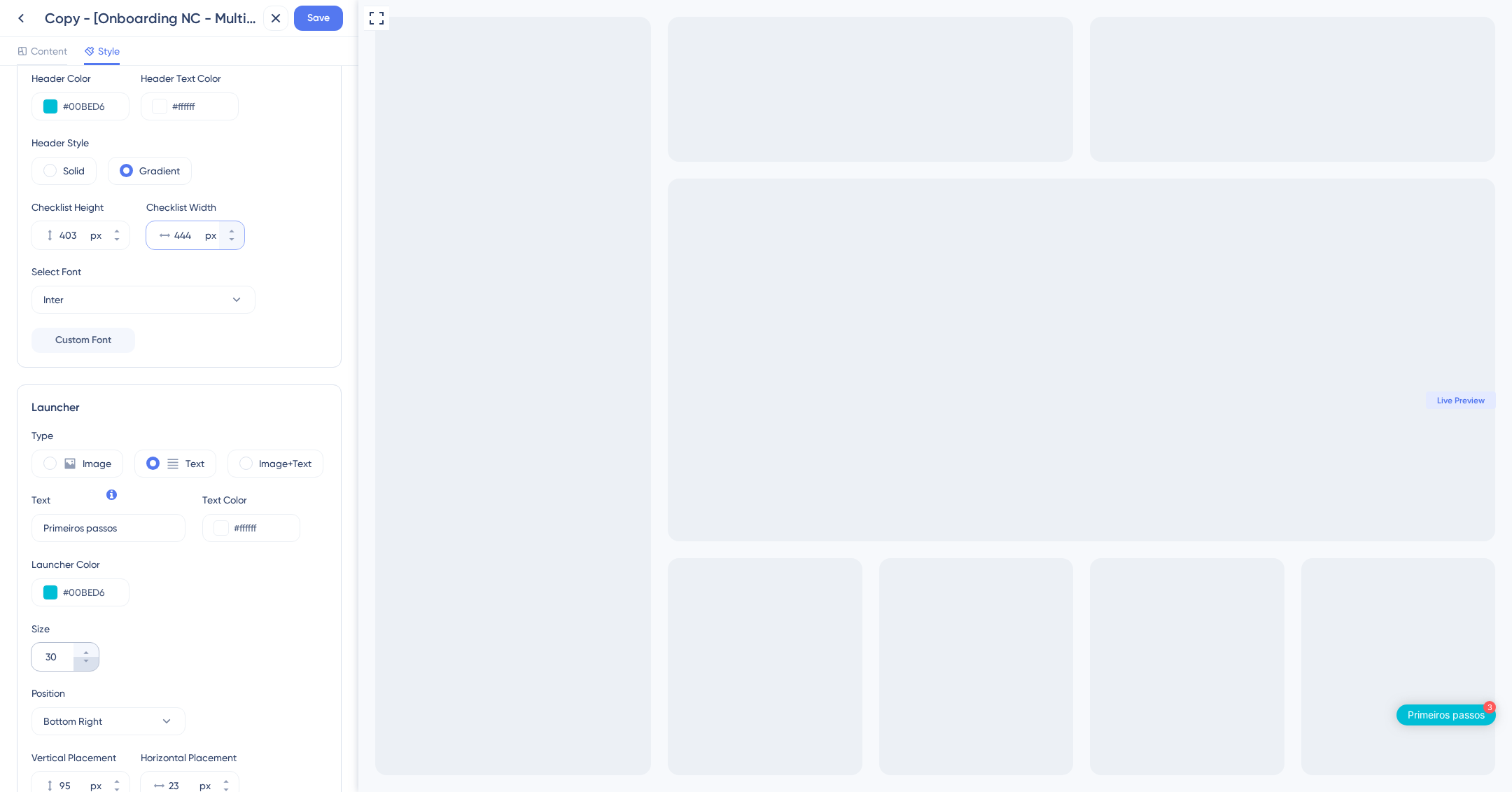
scroll to position [61, 0]
click at [93, 637] on button "30" at bounding box center [86, 645] width 25 height 14
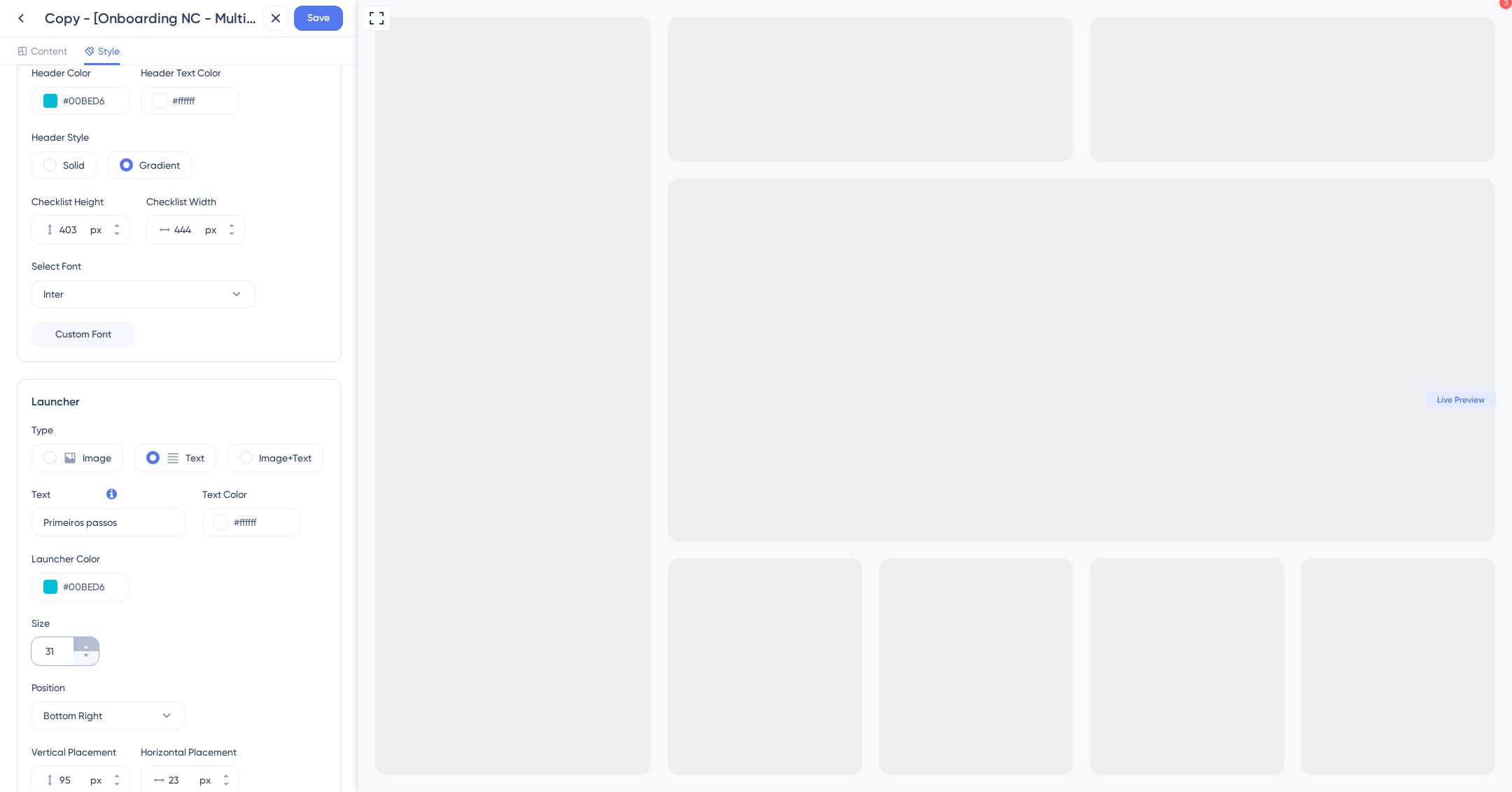
click at [93, 637] on button "31" at bounding box center [86, 645] width 25 height 14
click at [92, 638] on button "32" at bounding box center [86, 645] width 25 height 14
click at [92, 638] on button "33" at bounding box center [86, 645] width 25 height 14
click at [92, 638] on button "34" at bounding box center [86, 645] width 25 height 14
click at [92, 638] on button "36" at bounding box center [86, 645] width 25 height 14
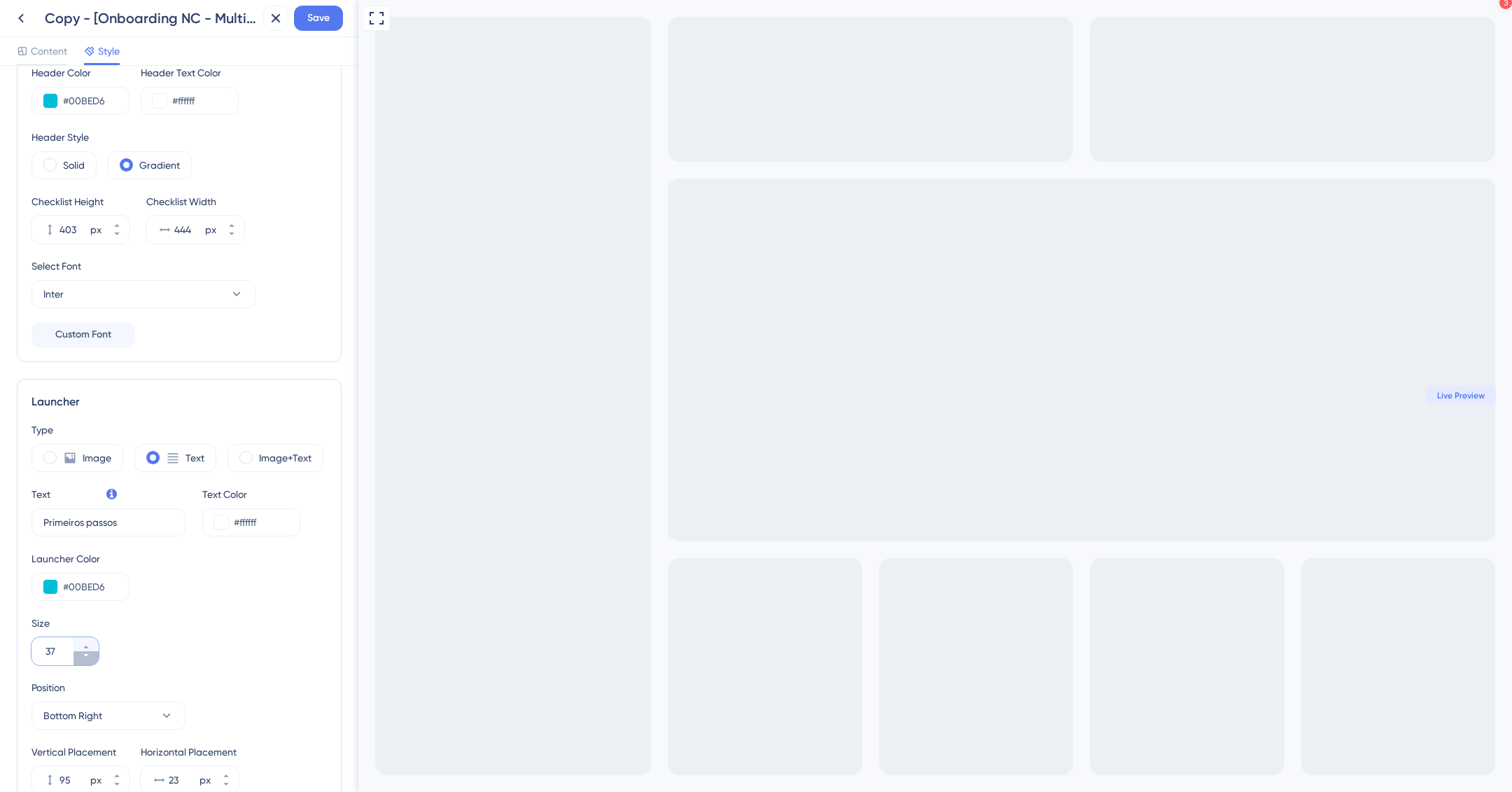
click at [86, 654] on icon at bounding box center [85, 655] width 4 height 3
type input "34"
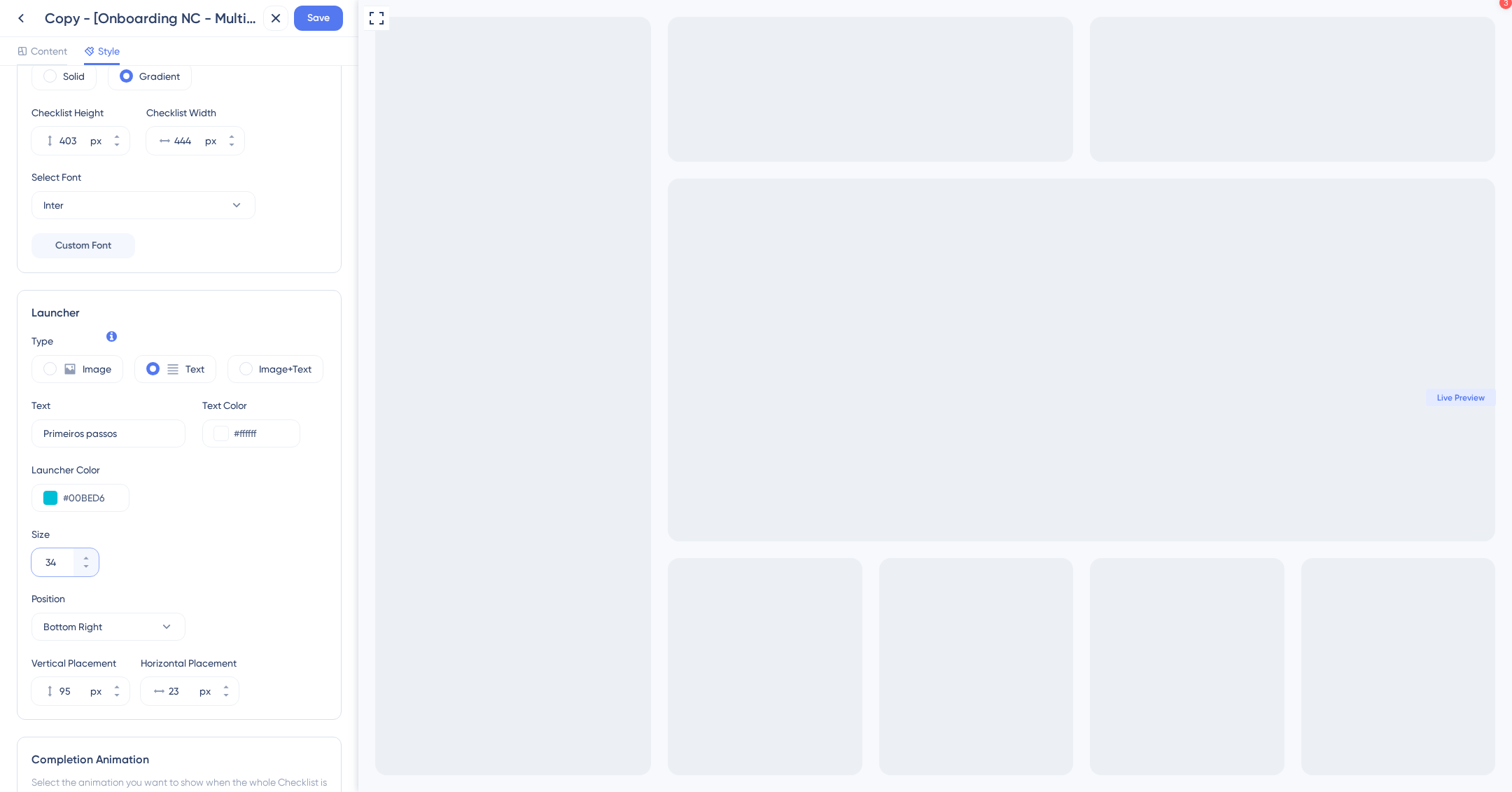
scroll to position [219, 0]
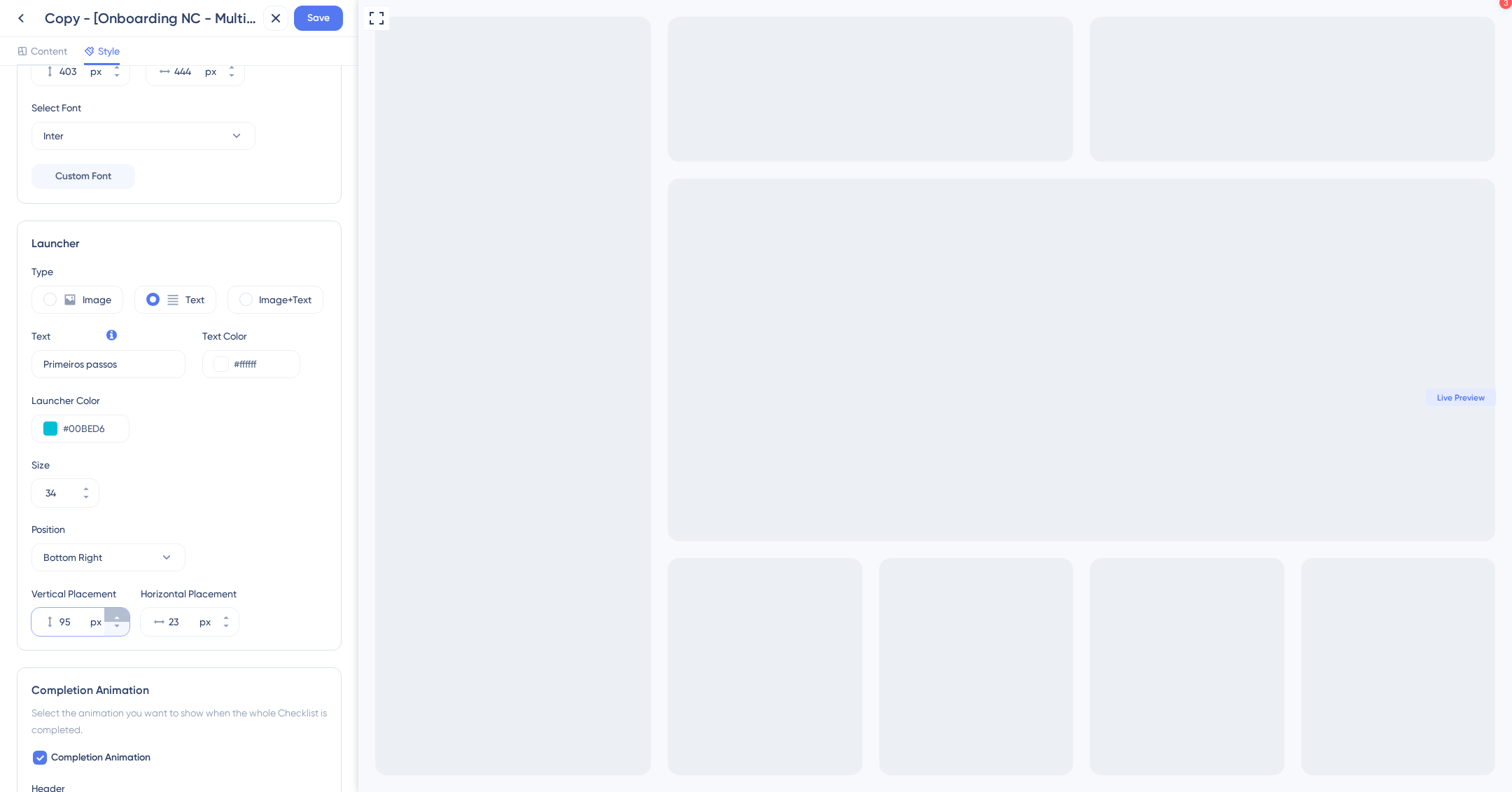
click at [120, 617] on icon at bounding box center [116, 617] width 8 height 8
click at [119, 617] on icon at bounding box center [116, 617] width 8 height 8
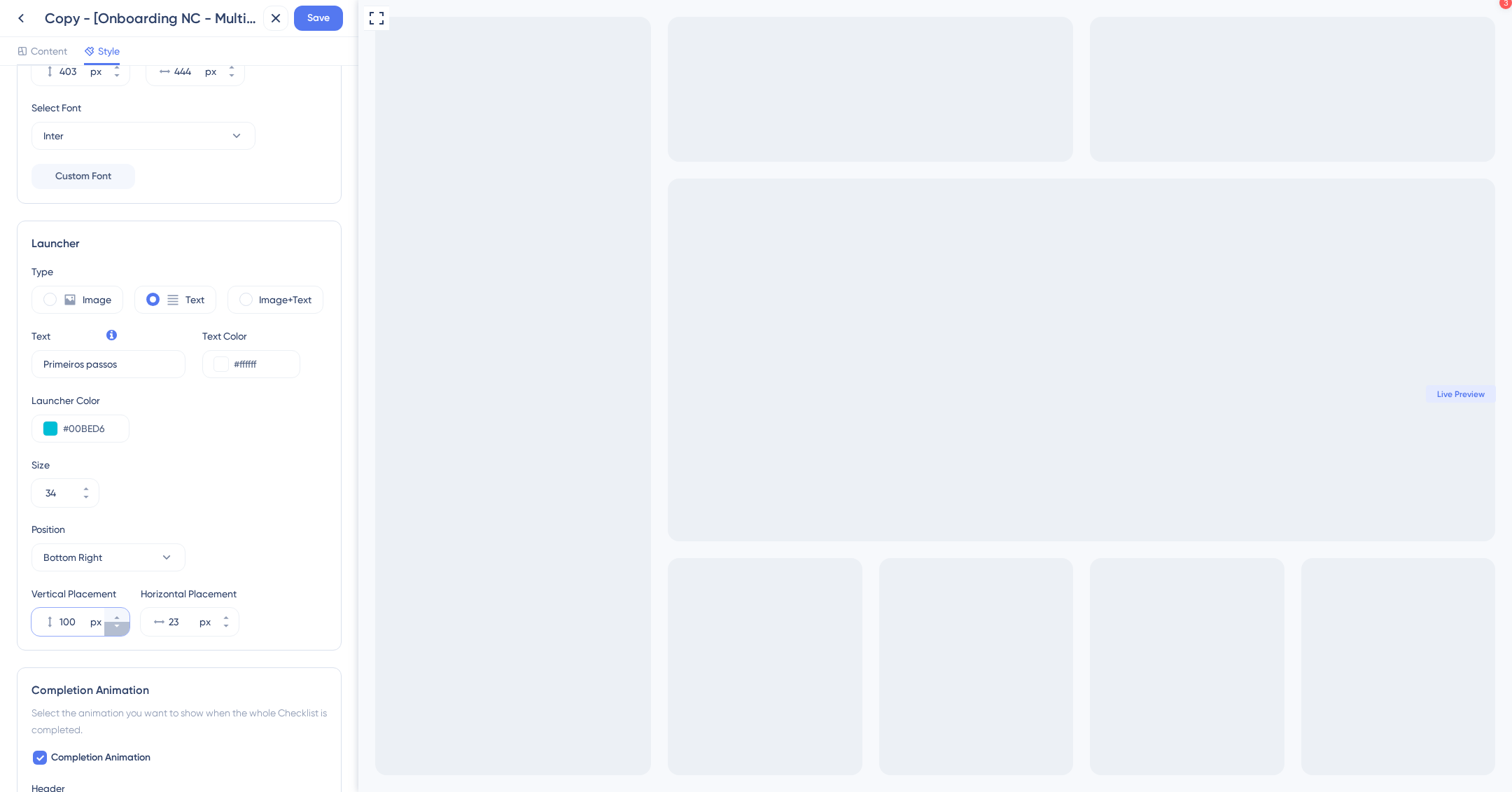
click at [119, 629] on button "100 px" at bounding box center [117, 629] width 25 height 14
click at [119, 629] on button "99 px" at bounding box center [117, 629] width 25 height 14
click at [118, 629] on button "98 px" at bounding box center [117, 629] width 25 height 14
click at [118, 629] on button "97 px" at bounding box center [117, 629] width 25 height 14
type input "96"
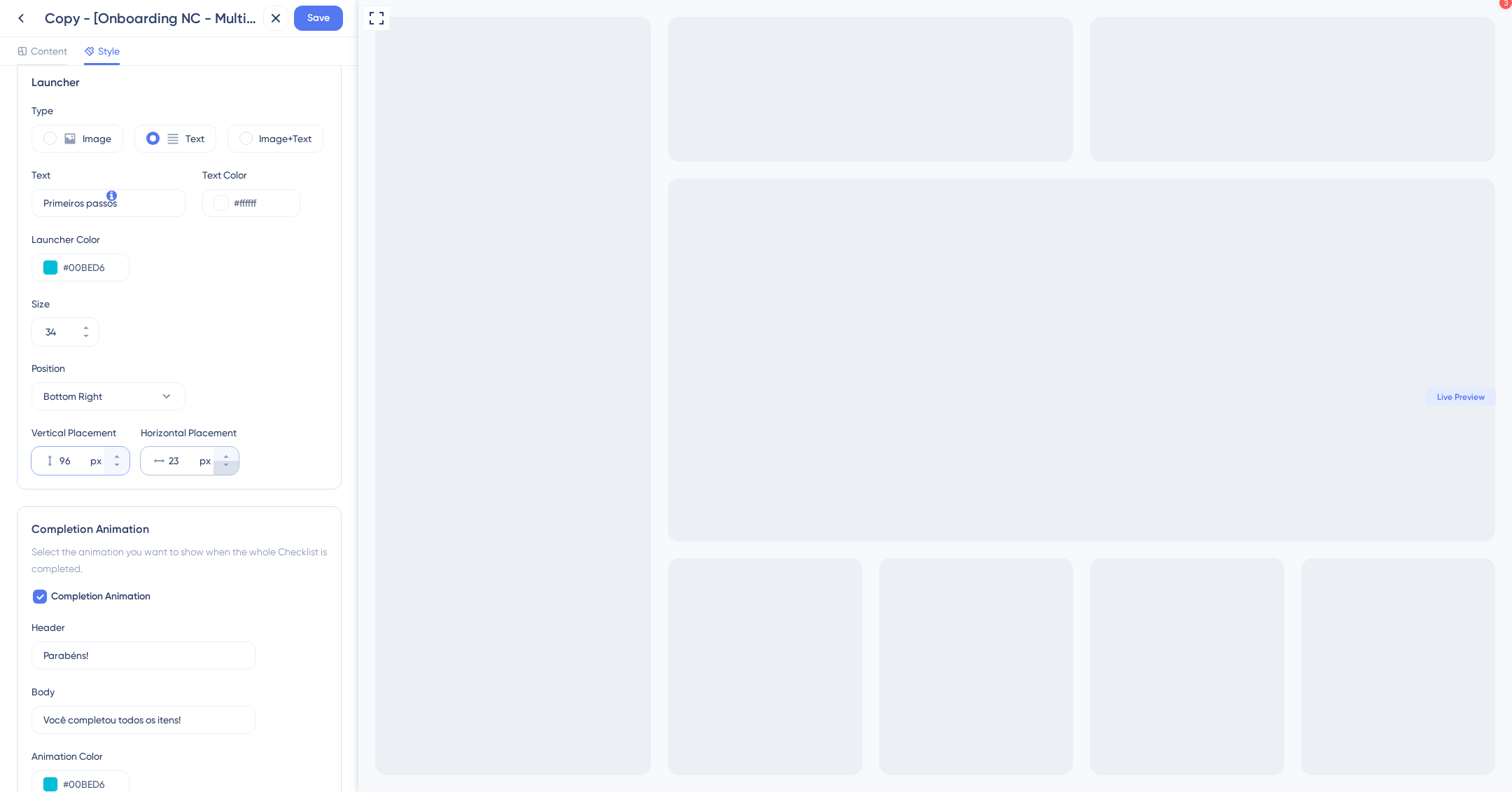
scroll to position [355, 0]
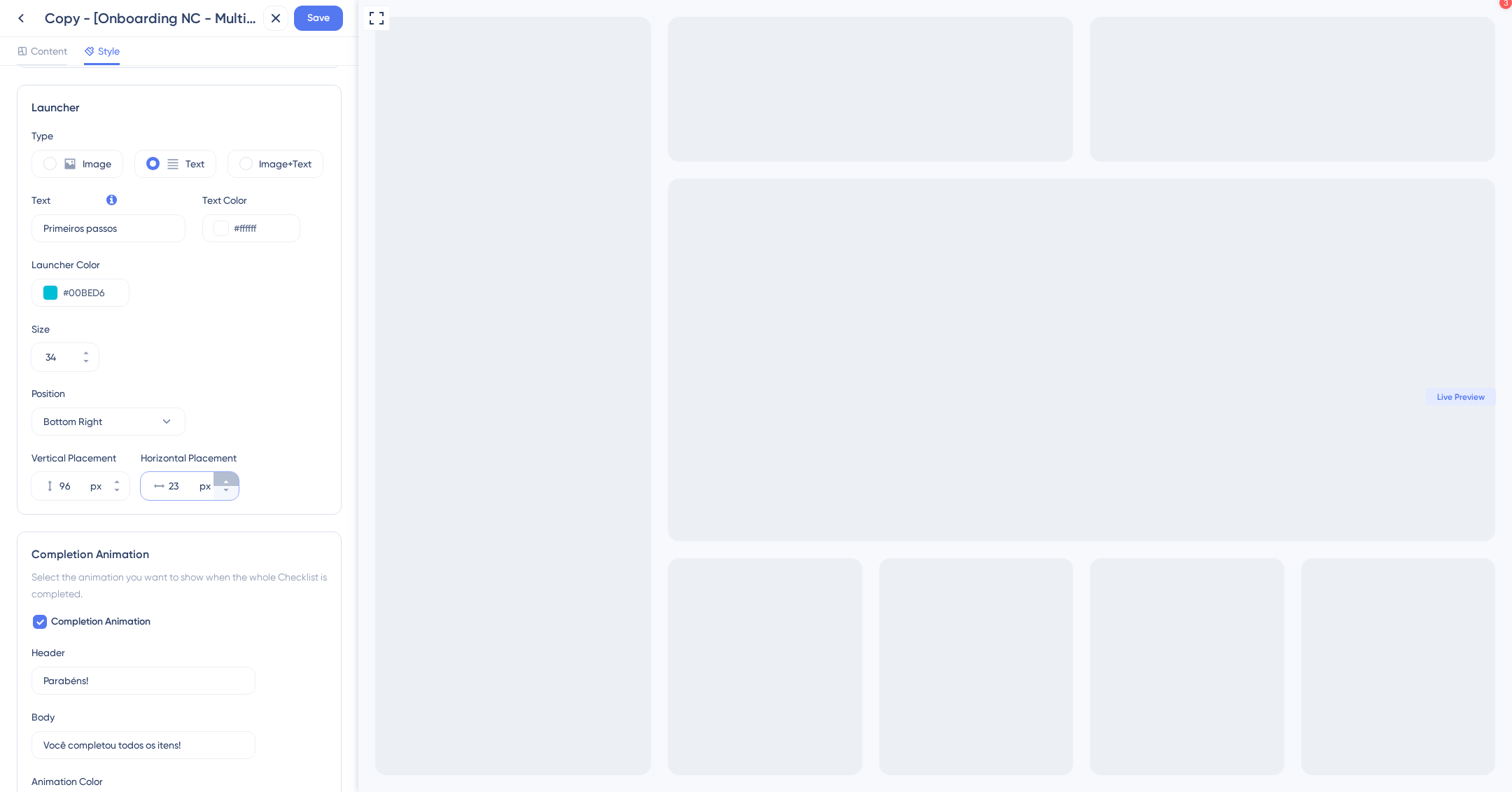
click at [224, 480] on icon at bounding box center [225, 481] width 4 height 3
type input "24"
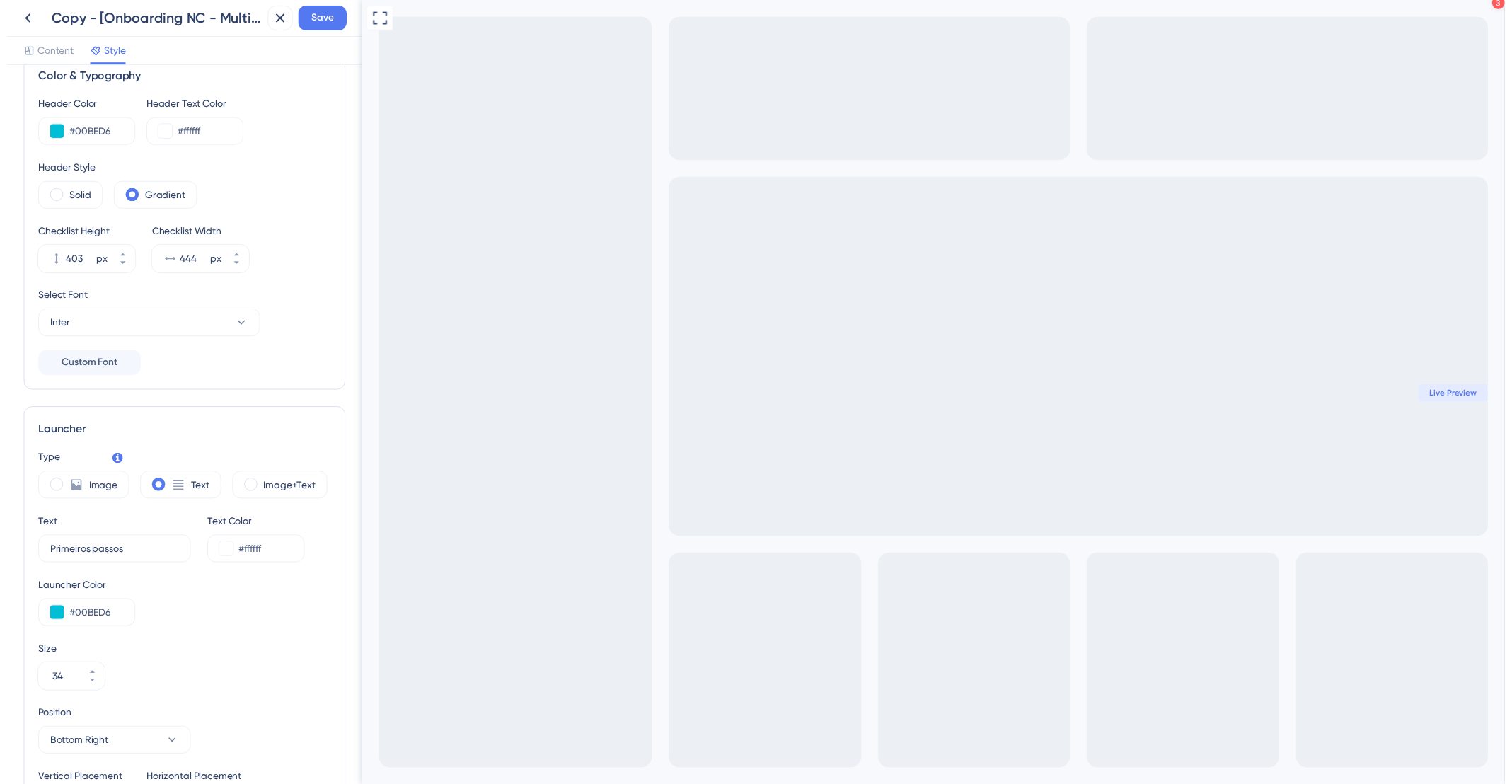
scroll to position [0, 0]
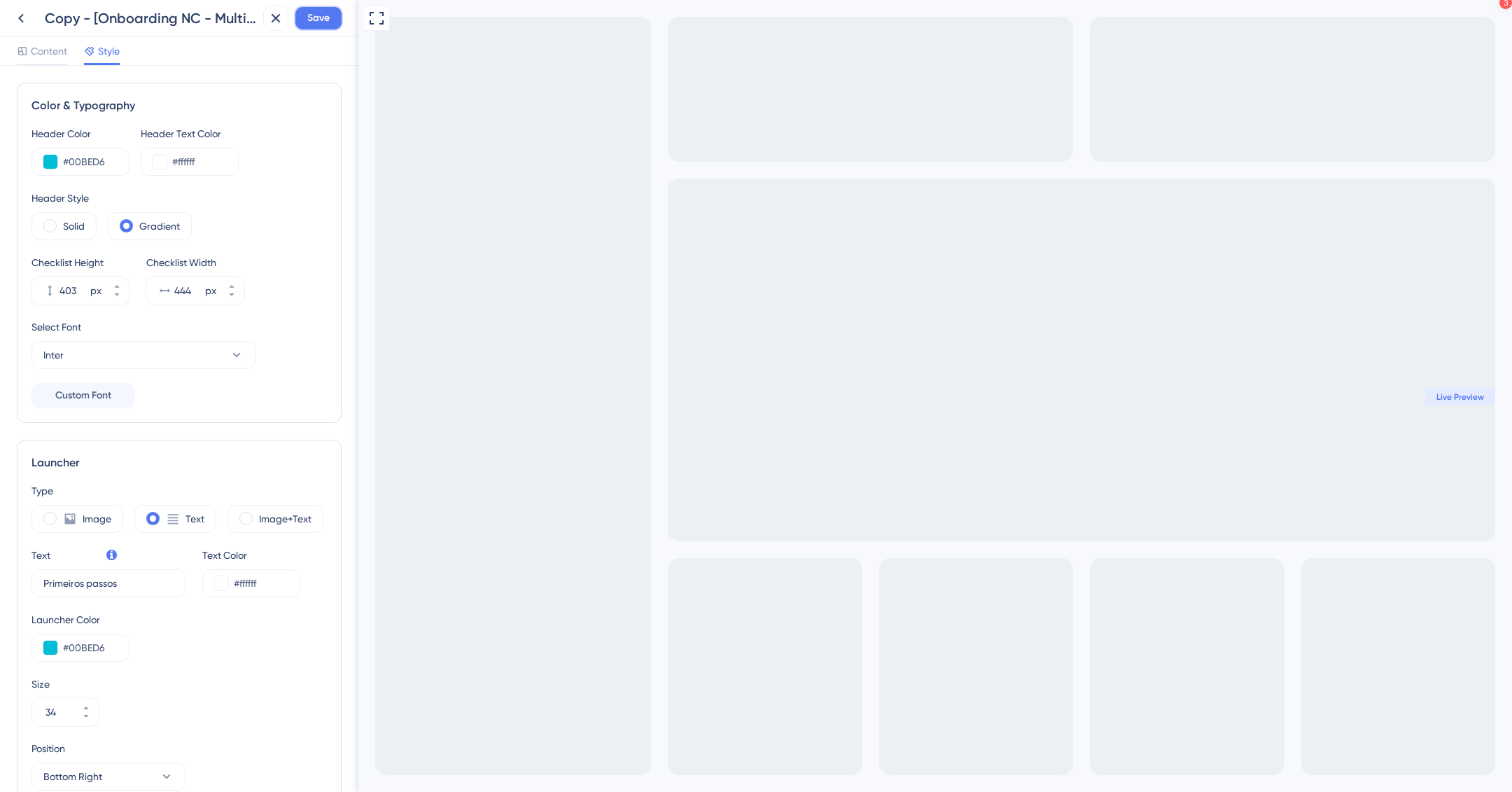
click at [313, 12] on span "Save" at bounding box center [318, 18] width 22 height 17
click at [140, 12] on div "Checklist updated." at bounding box center [153, 26] width 272 height 29
click at [262, 27] on icon at bounding box center [266, 26] width 14 height 14
click at [206, 23] on div "Copy - [Onboarding NC - Multilocal] Checklist inicial - Designer" at bounding box center [151, 18] width 213 height 20
drag, startPoint x: 121, startPoint y: 11, endPoint x: 72, endPoint y: 21, distance: 50.0
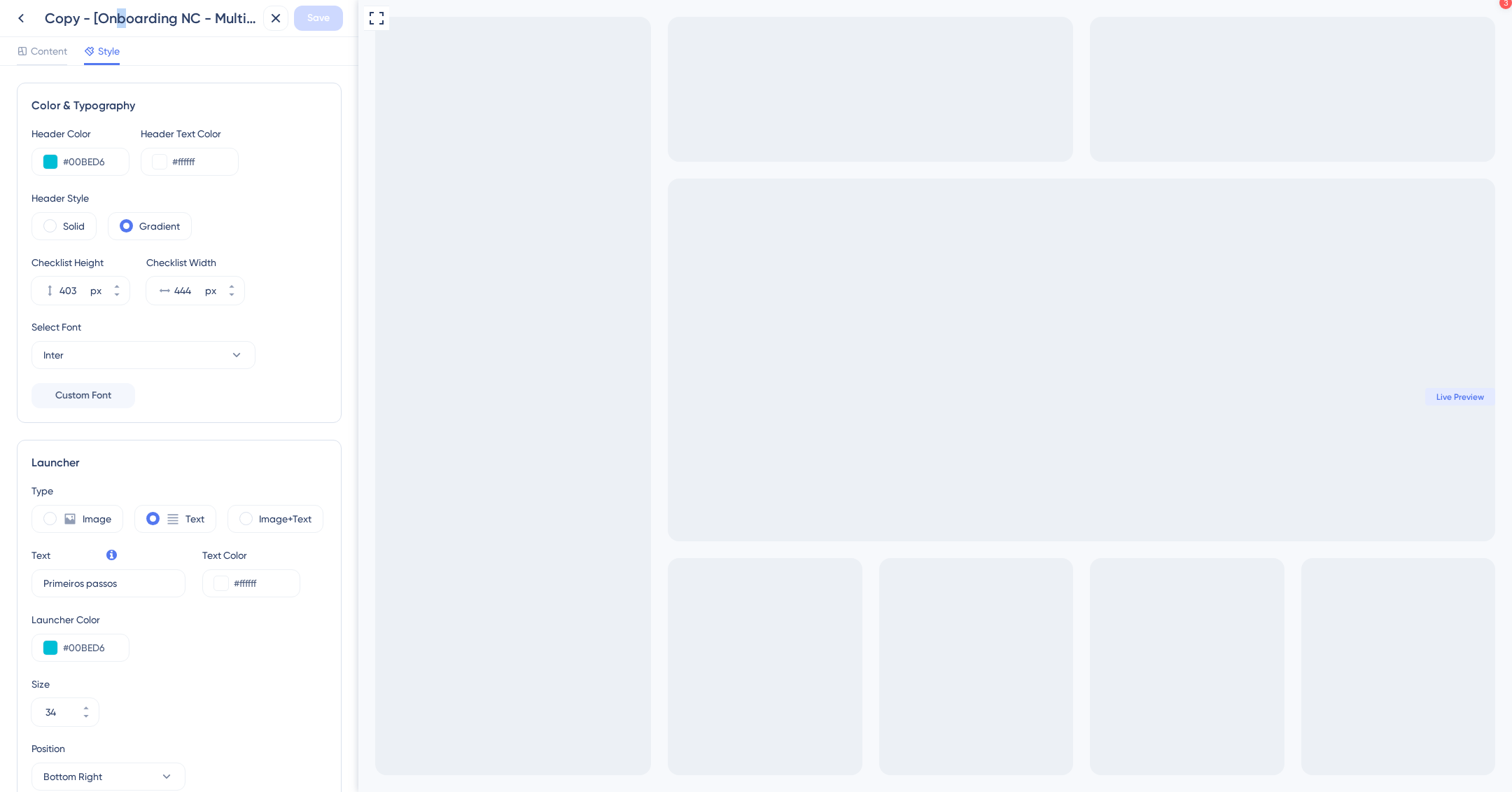
click at [107, 15] on div "Copy - [Onboarding NC - Multilocal] Checklist inicial - Designer" at bounding box center [151, 18] width 213 height 20
click at [55, 21] on div "Copy - [Onboarding NC - Multilocal] Checklist inicial - Designer" at bounding box center [151, 18] width 213 height 20
click at [18, 16] on icon at bounding box center [21, 18] width 17 height 17
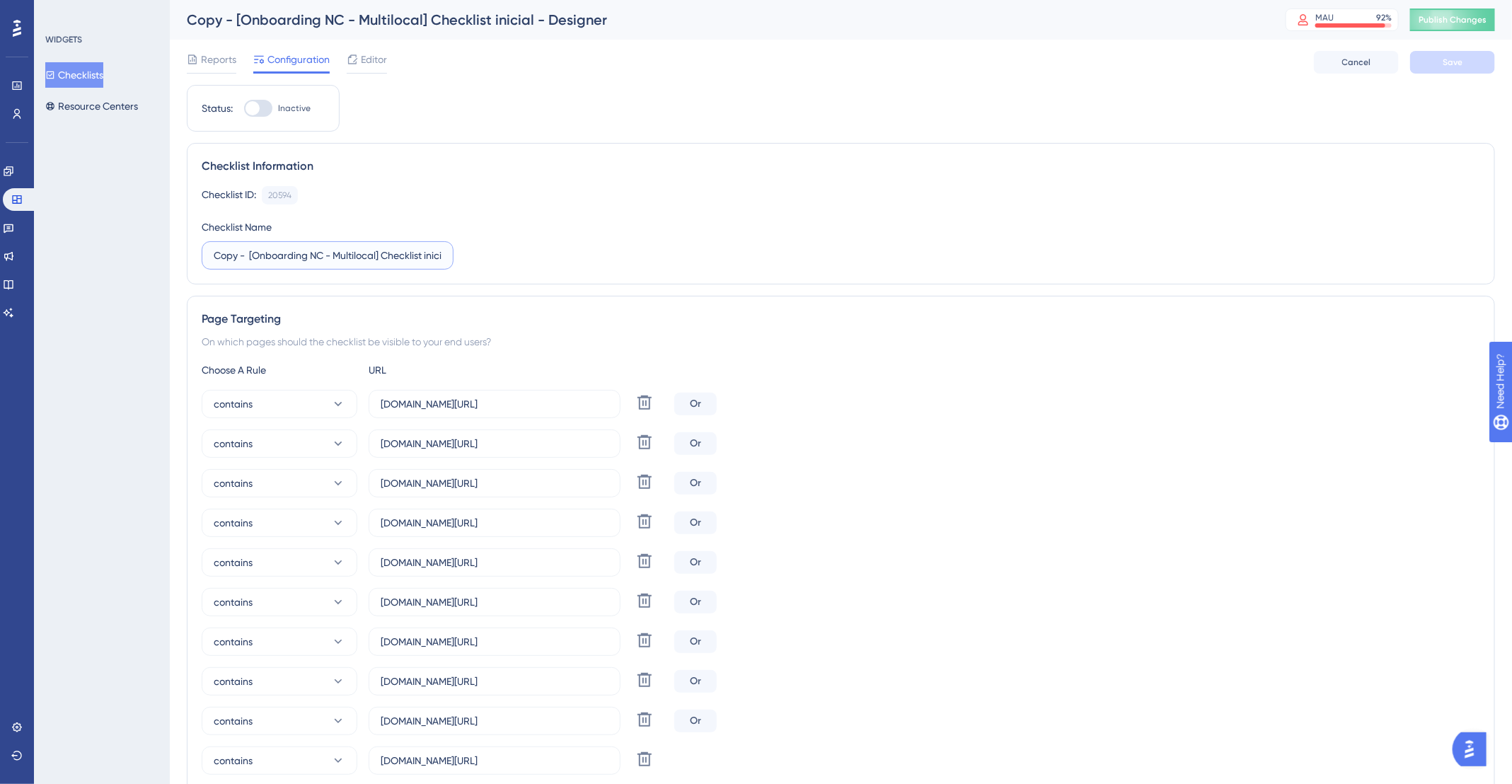
drag, startPoint x: 248, startPoint y: 257, endPoint x: 190, endPoint y: 250, distance: 58.4
click at [190, 250] on div "Checklist Information Checklist ID: 20594 Copy Checklist Name Copy - [Onboardin…" at bounding box center [841, 213] width 1308 height 142
drag, startPoint x: 258, startPoint y: 241, endPoint x: 240, endPoint y: 276, distance: 39.4
click at [208, 258] on label "[Onboarding NC - Multilocal] Checklist inicial - Designer" at bounding box center [327, 255] width 252 height 28
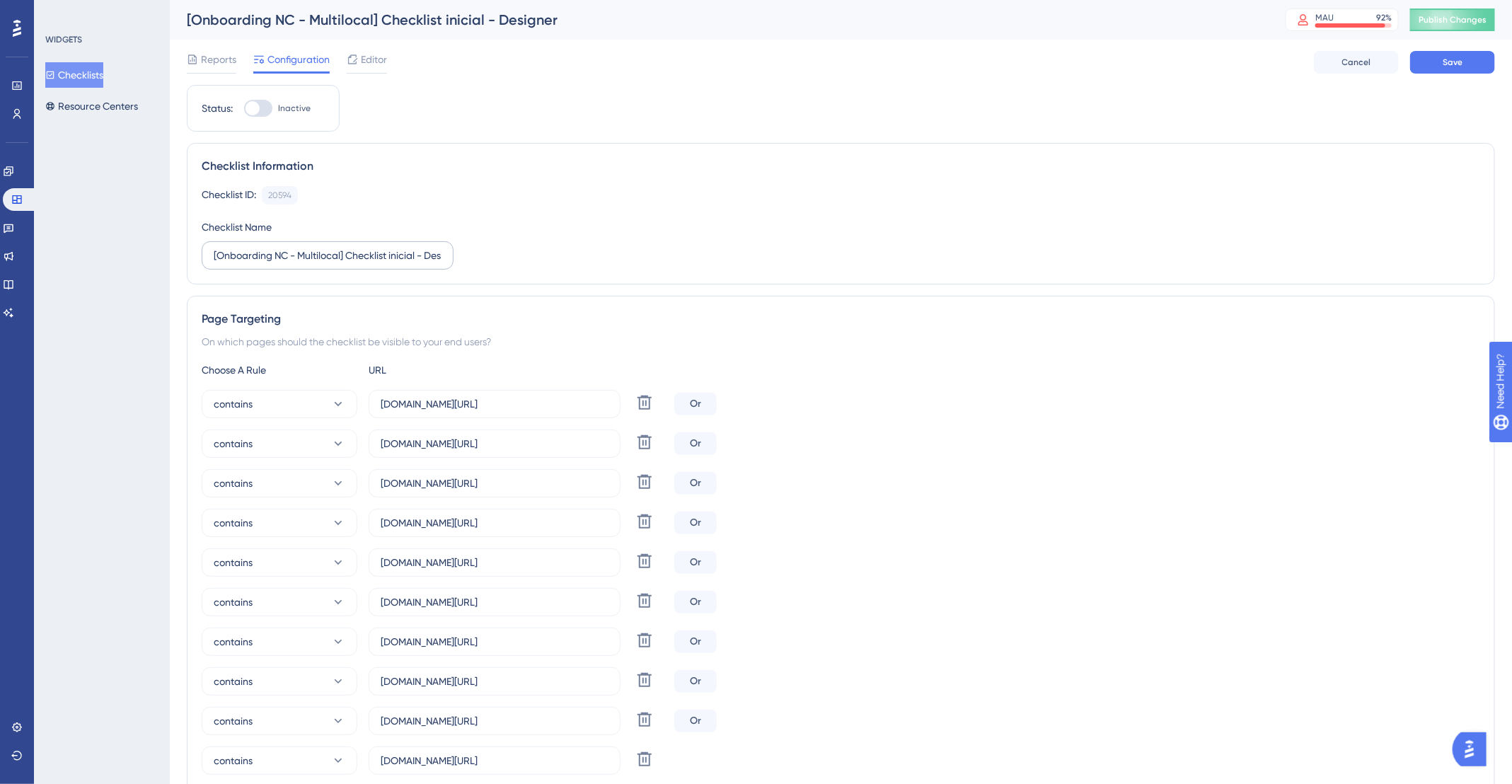
click at [214, 258] on input "[Onboarding NC - Multilocal] Checklist inicial - Designer" at bounding box center [328, 255] width 228 height 15
click at [217, 257] on input "[Onboarding NC - Multilocal] Checklist inicial - Designer" at bounding box center [328, 255] width 228 height 15
drag, startPoint x: 447, startPoint y: 266, endPoint x: 494, endPoint y: 270, distance: 47.2
click at [552, 270] on div "Checklist Information Checklist ID: 20594 Copy Checklist Name [Onboarding NC - …" at bounding box center [841, 213] width 1308 height 142
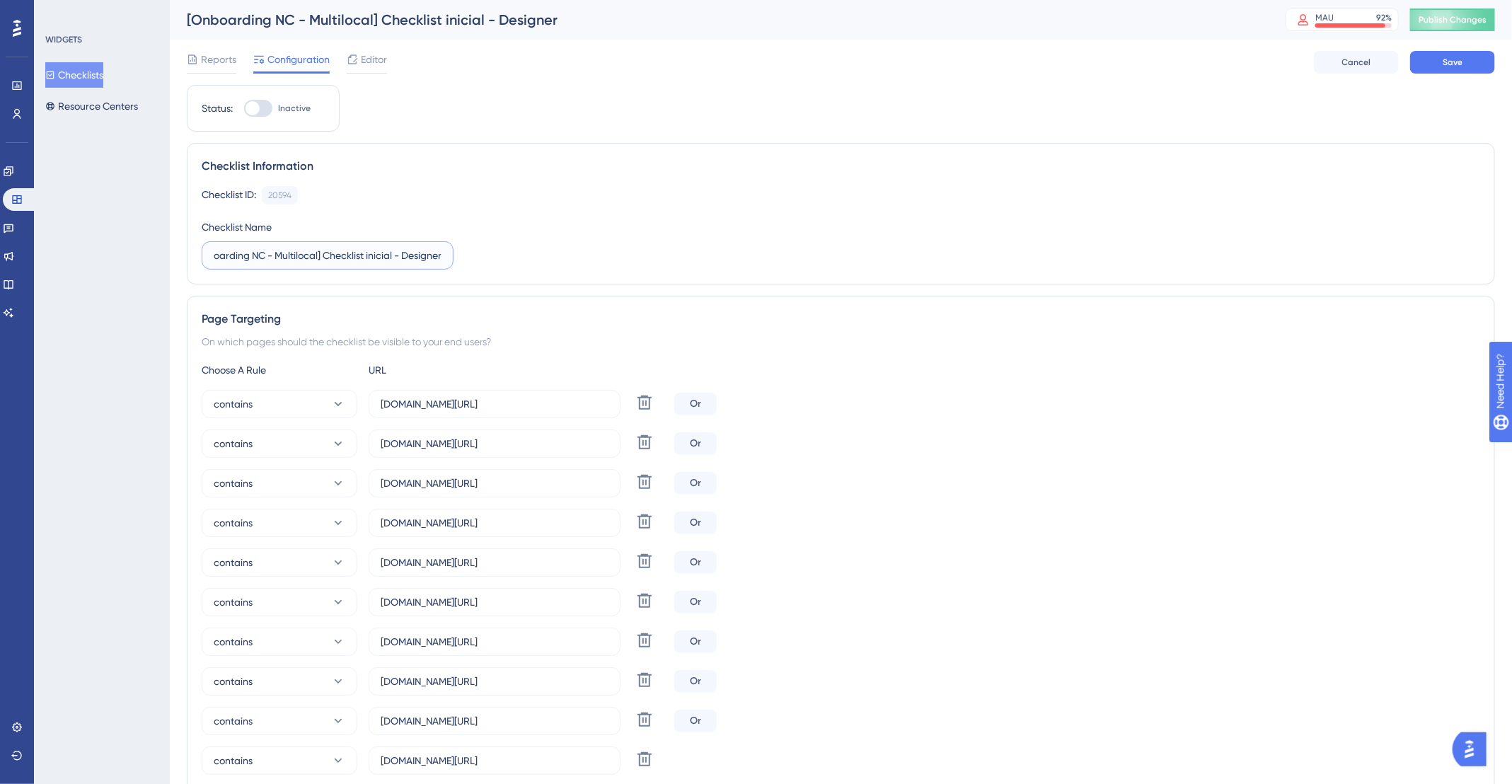
type input "[Onboarding NC - Multilocal] Checklist inicial - Designer"
click at [375, 264] on label "[Onboarding NC - Multilocal] Checklist inicial - Designer" at bounding box center [327, 255] width 252 height 28
click at [375, 263] on input "[Onboarding NC - Multilocal] Checklist inicial - Designer" at bounding box center [328, 255] width 228 height 15
drag, startPoint x: 462, startPoint y: 253, endPoint x: 448, endPoint y: 251, distance: 14.1
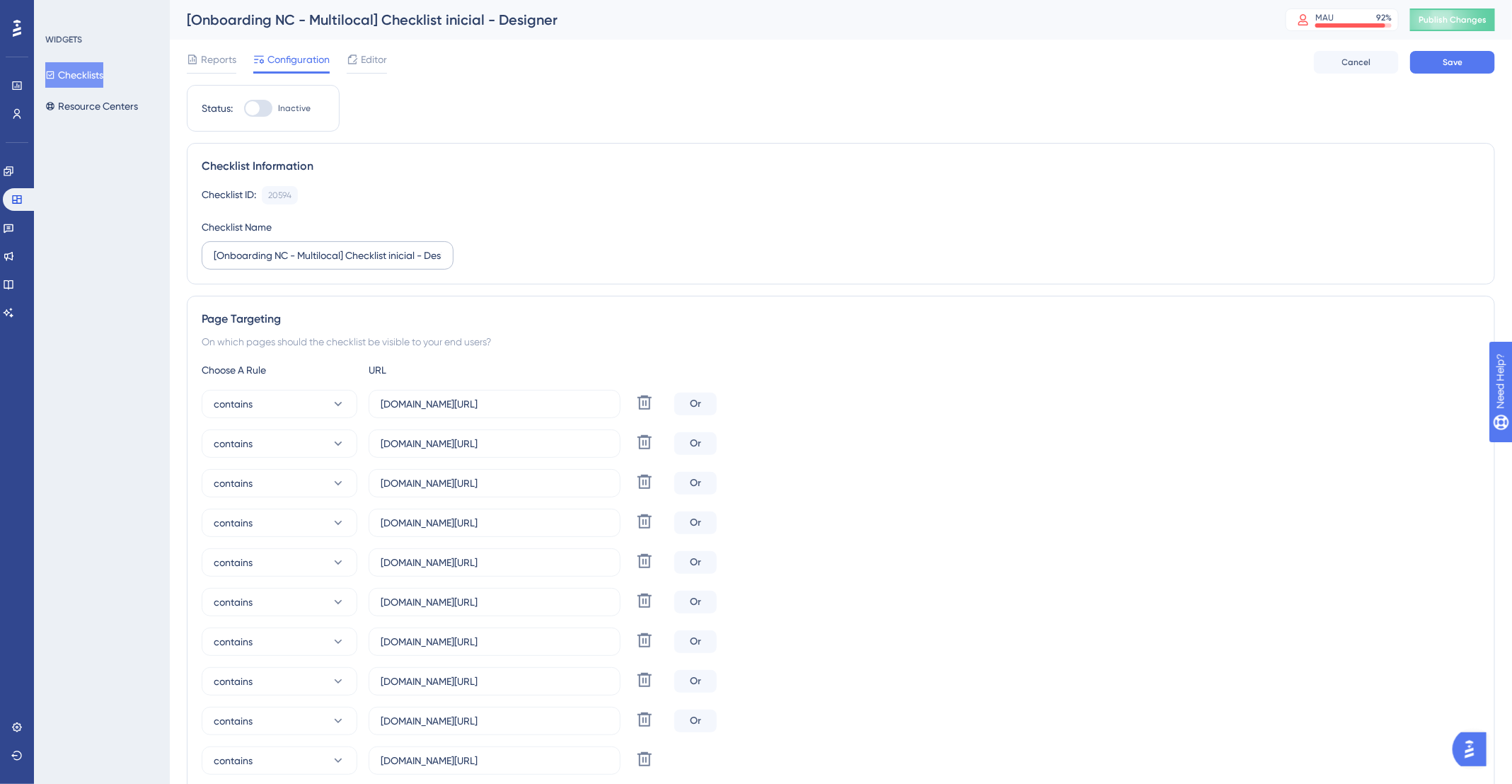
click at [462, 253] on div "Checklist ID: 20594 Copy Checklist Name [Onboarding NC - Multilocal] Checklist …" at bounding box center [841, 228] width 1279 height 83
click at [440, 252] on input "[Onboarding NC - Multilocal] Checklist inicial - Designer" at bounding box center [328, 255] width 228 height 15
click at [532, 406] on input "app.deskfy.io/home" at bounding box center [494, 404] width 228 height 15
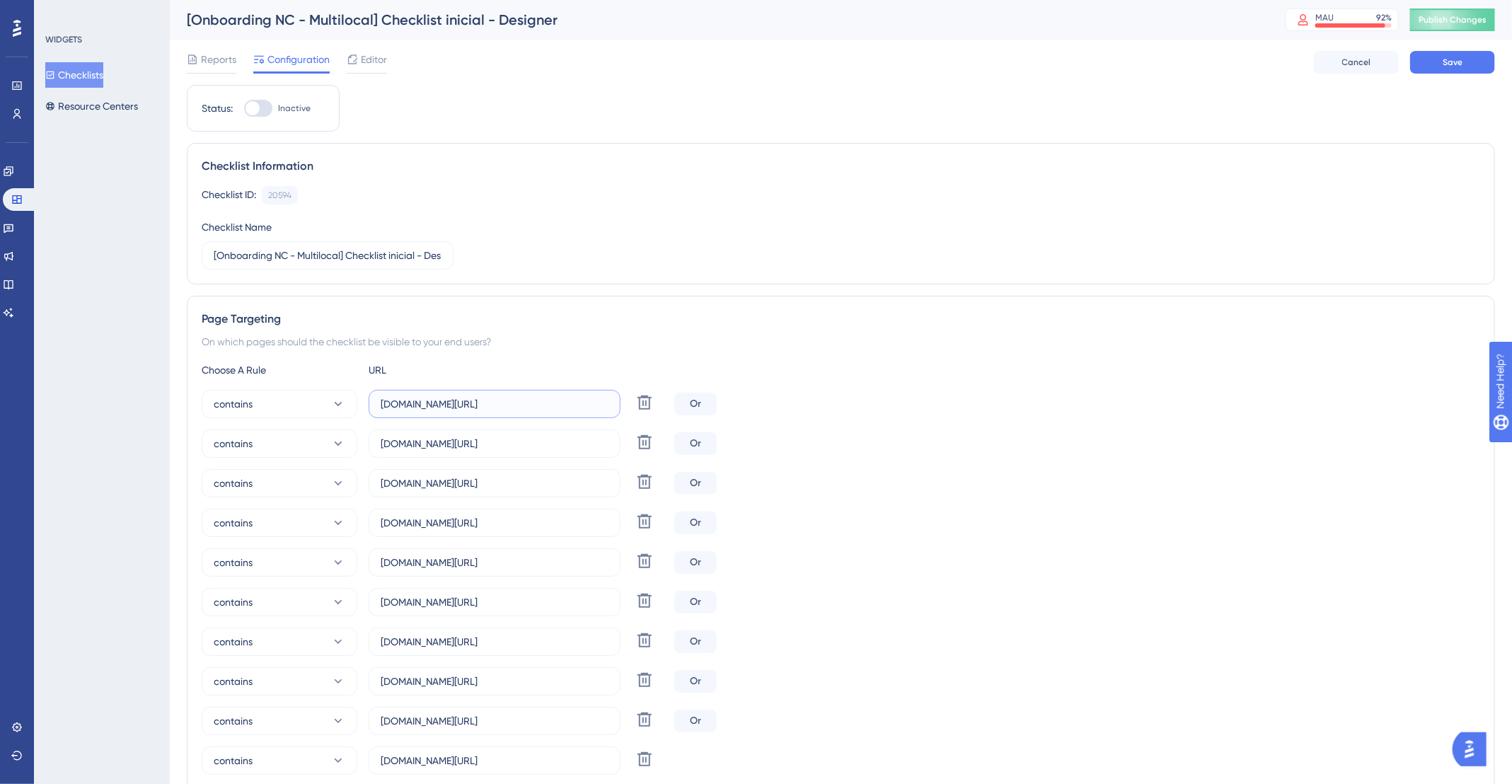
paste input "https://app.deskfy.io/arts/user/"
click at [521, 441] on input "app.deskfy.io/campaigns" at bounding box center [494, 443] width 228 height 15
drag, startPoint x: 417, startPoint y: 403, endPoint x: 328, endPoint y: 402, distance: 89.0
click at [328, 402] on div "contains https://app.deskfy.io/arts/user/ Delete" at bounding box center [434, 404] width 467 height 28
type input "app.deskfy.io/arts/user/"
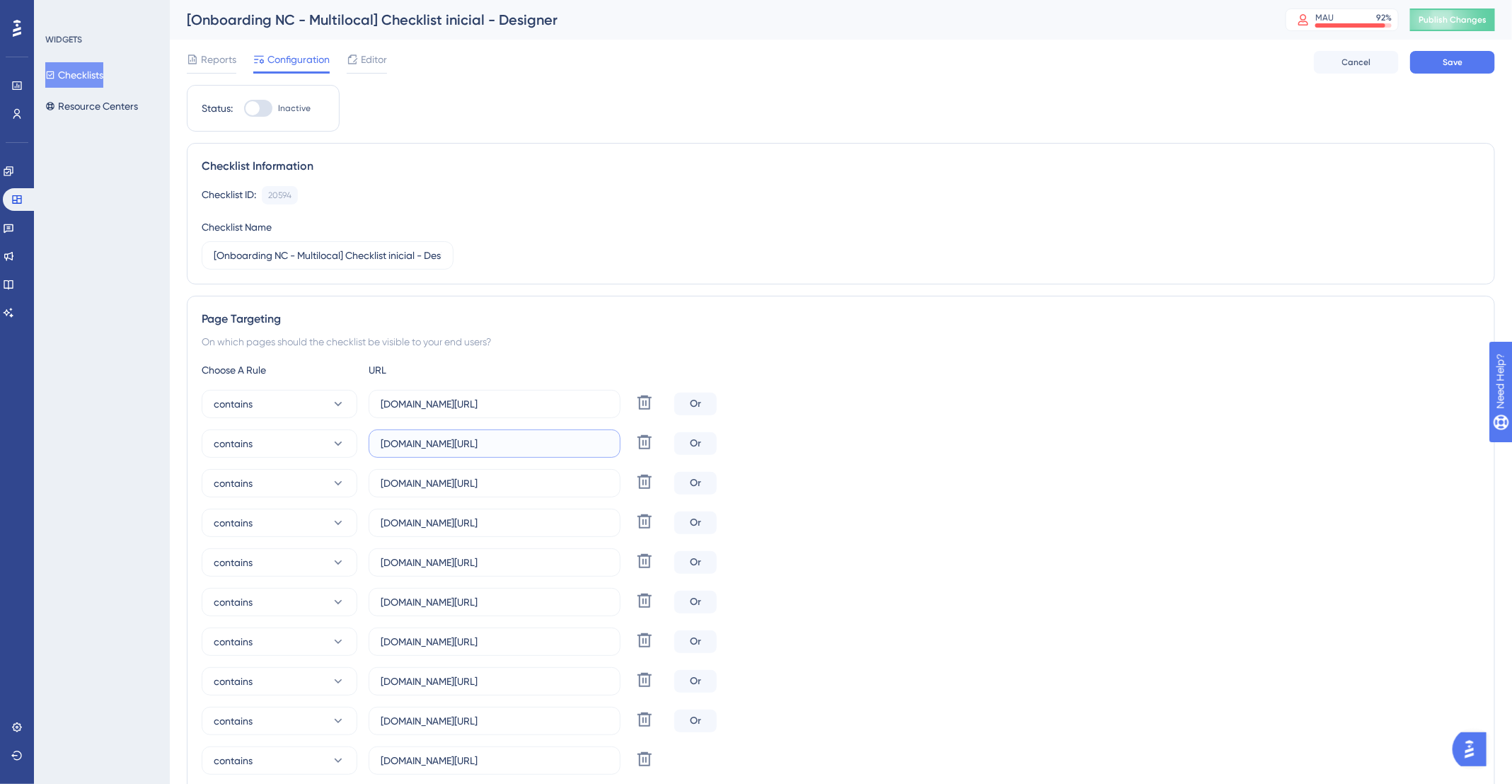
click at [536, 436] on input "app.deskfy.io/campaigns" at bounding box center [494, 443] width 228 height 15
paste input "https://app.deskfy.io/workflow/request"
type input "https://app.deskfy.io/workflow/requests"
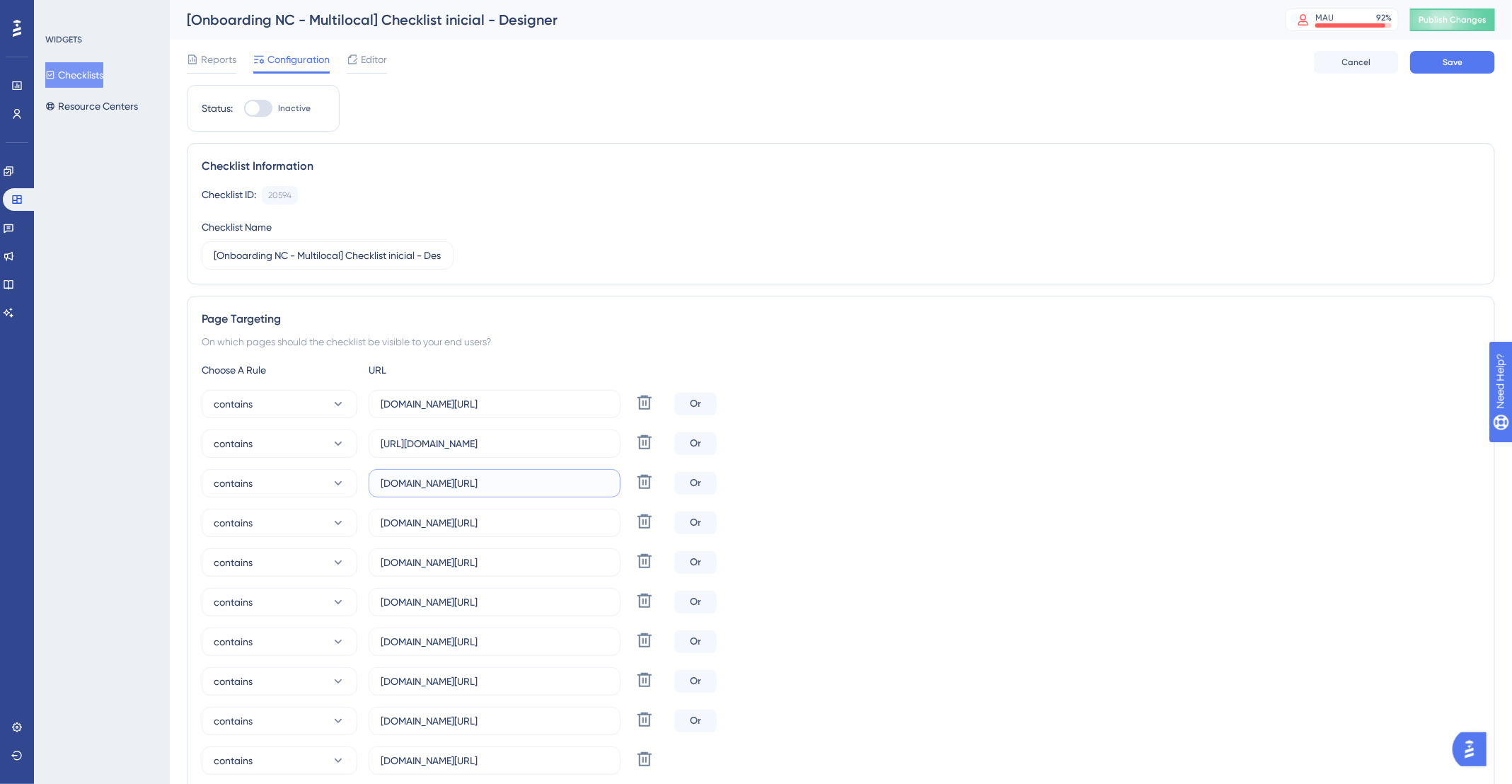
click at [598, 482] on input "app.deskfy.io/arts/templates" at bounding box center [494, 482] width 228 height 15
paste input "https://app.deskfy.io/post"
type input "https://app.deskfy.io/posts"
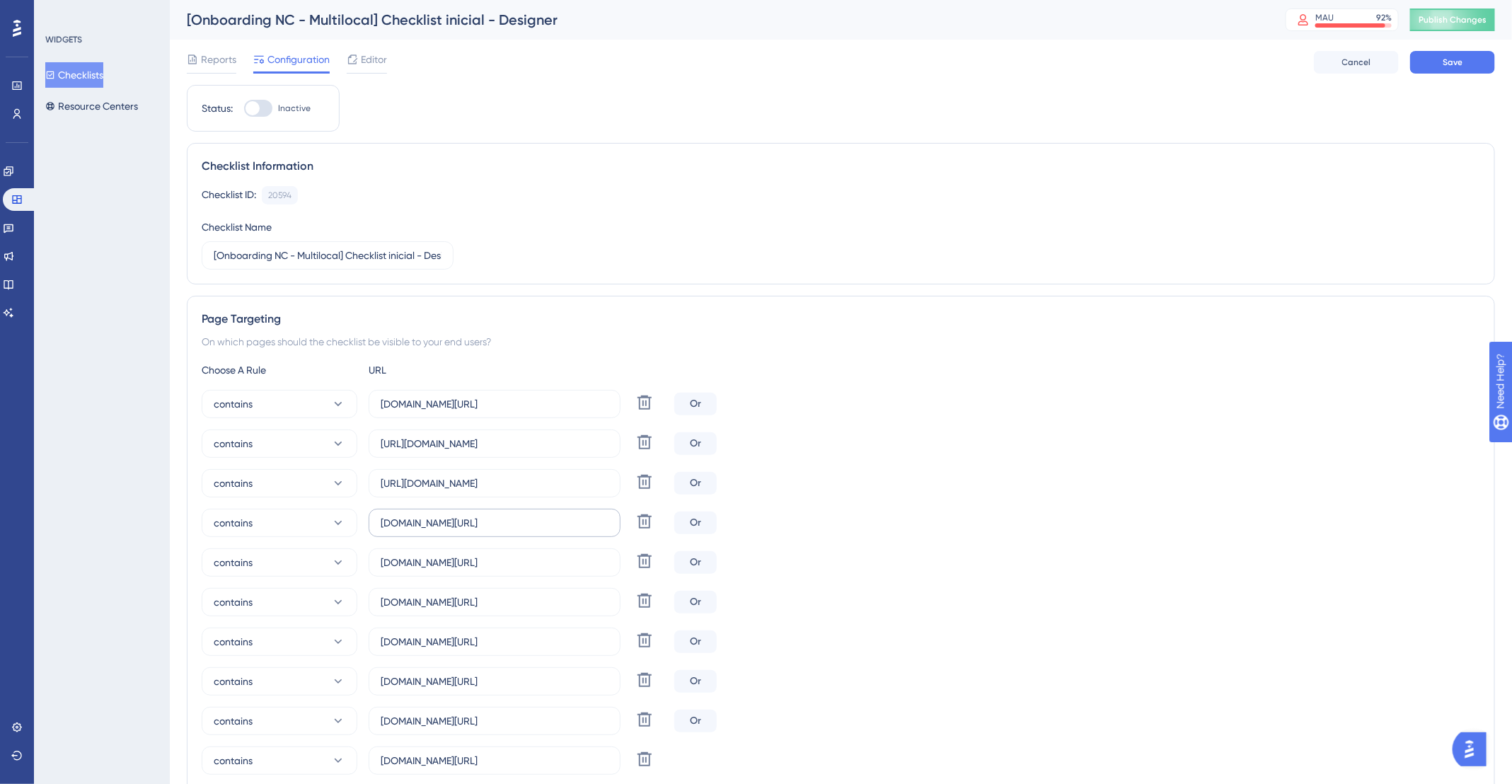
click at [518, 528] on label "app.deskfy.io/workflow/home" at bounding box center [494, 522] width 252 height 28
click at [518, 528] on input "app.deskfy.io/workflow/home" at bounding box center [494, 522] width 228 height 15
click at [518, 527] on input "app.deskfy.io/workflow/home" at bounding box center [494, 522] width 228 height 15
click at [518, 527] on input "app.deskfy.io/workflow/home" at bounding box center [494, 522] width 228 height 15
click at [517, 526] on input "app.deskfy.io/workflow/home" at bounding box center [494, 522] width 228 height 15
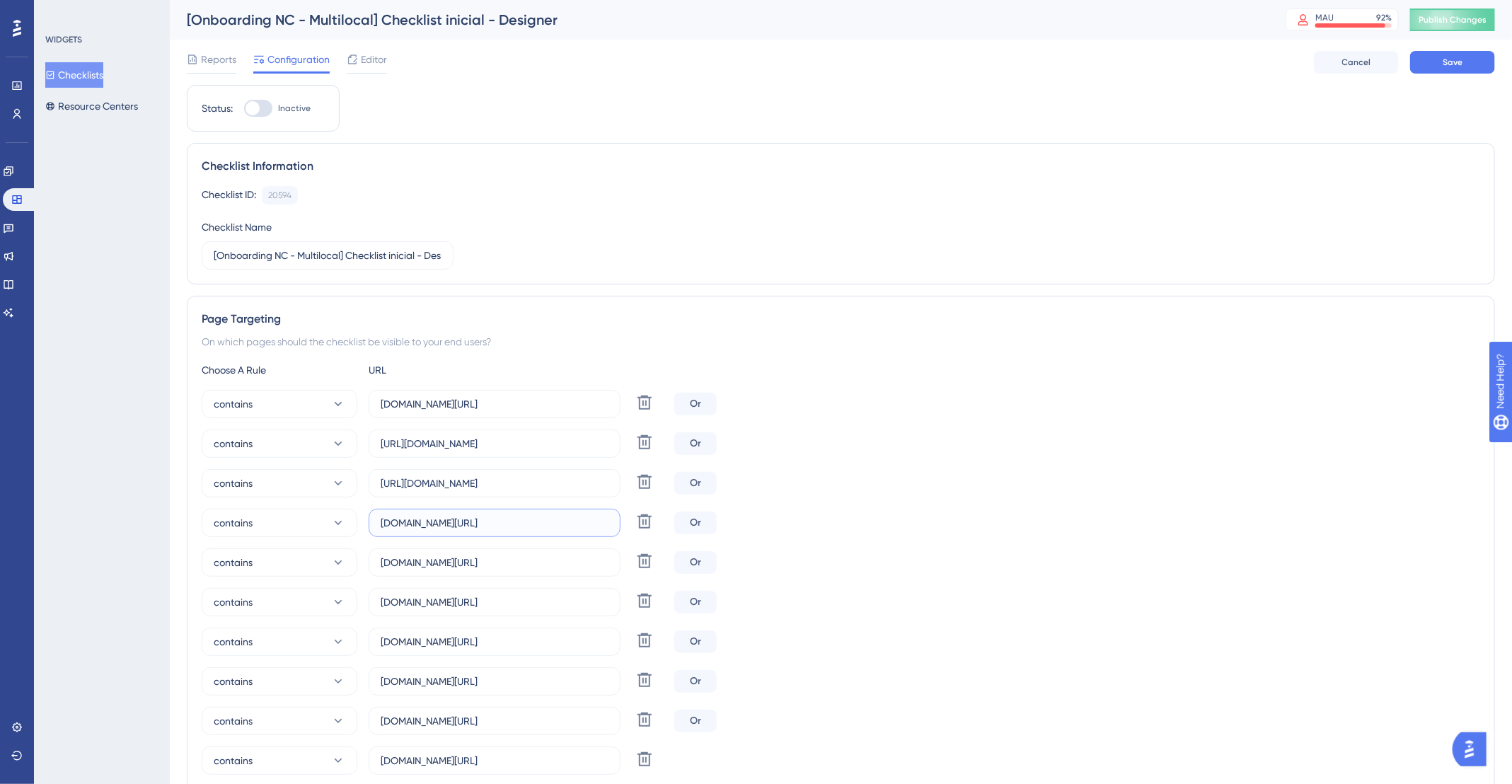
click at [517, 526] on input "app.deskfy.io/workflow/home" at bounding box center [494, 522] width 228 height 15
paste input "https://app.deskfy.io/audits/list"
type input "https://app.deskfy.io/audits/list"
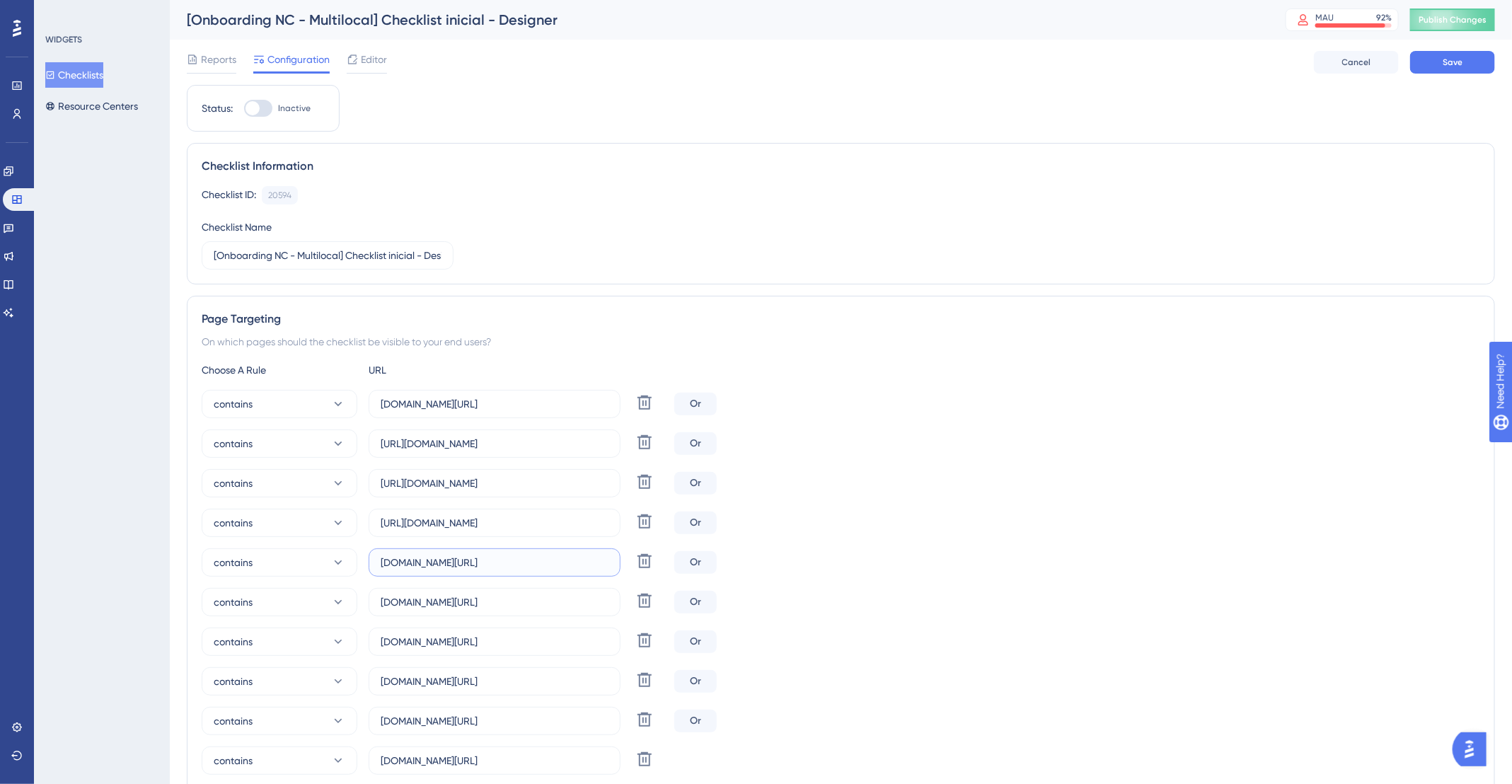
click at [492, 560] on input "app.deskfy.io/posts" at bounding box center [494, 562] width 228 height 15
click at [518, 563] on input "app.deskfy.io/posts" at bounding box center [494, 562] width 228 height 15
click at [518, 564] on input "app.deskfy.io/posts" at bounding box center [494, 562] width 228 height 15
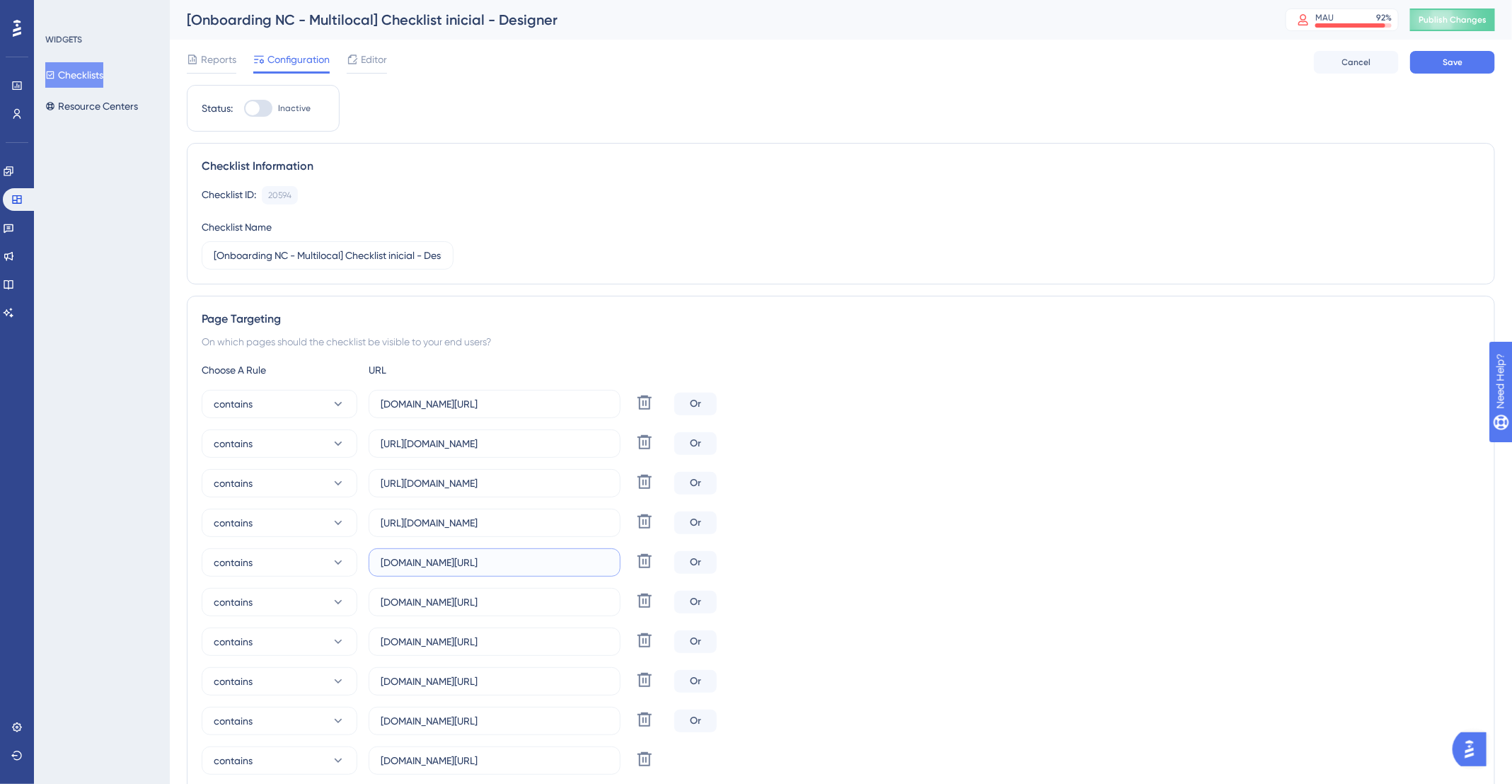
click at [518, 564] on input "app.deskfy.io/posts" at bounding box center [494, 562] width 228 height 15
paste input "https://app.deskfy.io/profile"
type input "https://app.deskfy.io/profile"
click at [929, 559] on div "contains https://app.deskfy.io/profile Delete Or" at bounding box center [841, 562] width 1279 height 28
click at [647, 602] on icon at bounding box center [644, 601] width 17 height 17
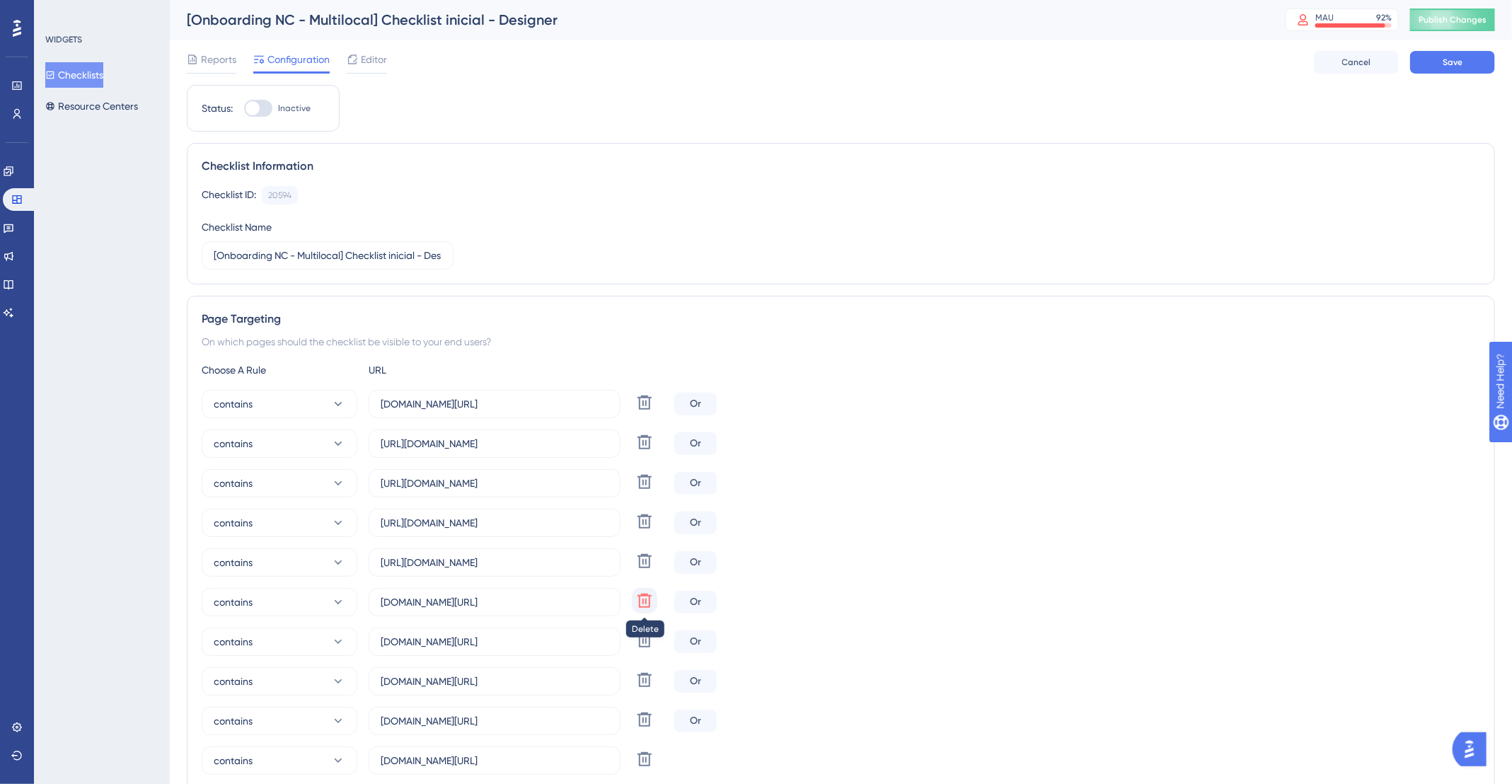
type input "app.deskfy.io/repository/recents"
type input "app.deskfy.io/brand"
type input "app.deskfy.io/analytics/overview"
type input "app.deskfy.io/calendar"
click at [647, 602] on icon at bounding box center [644, 601] width 17 height 17
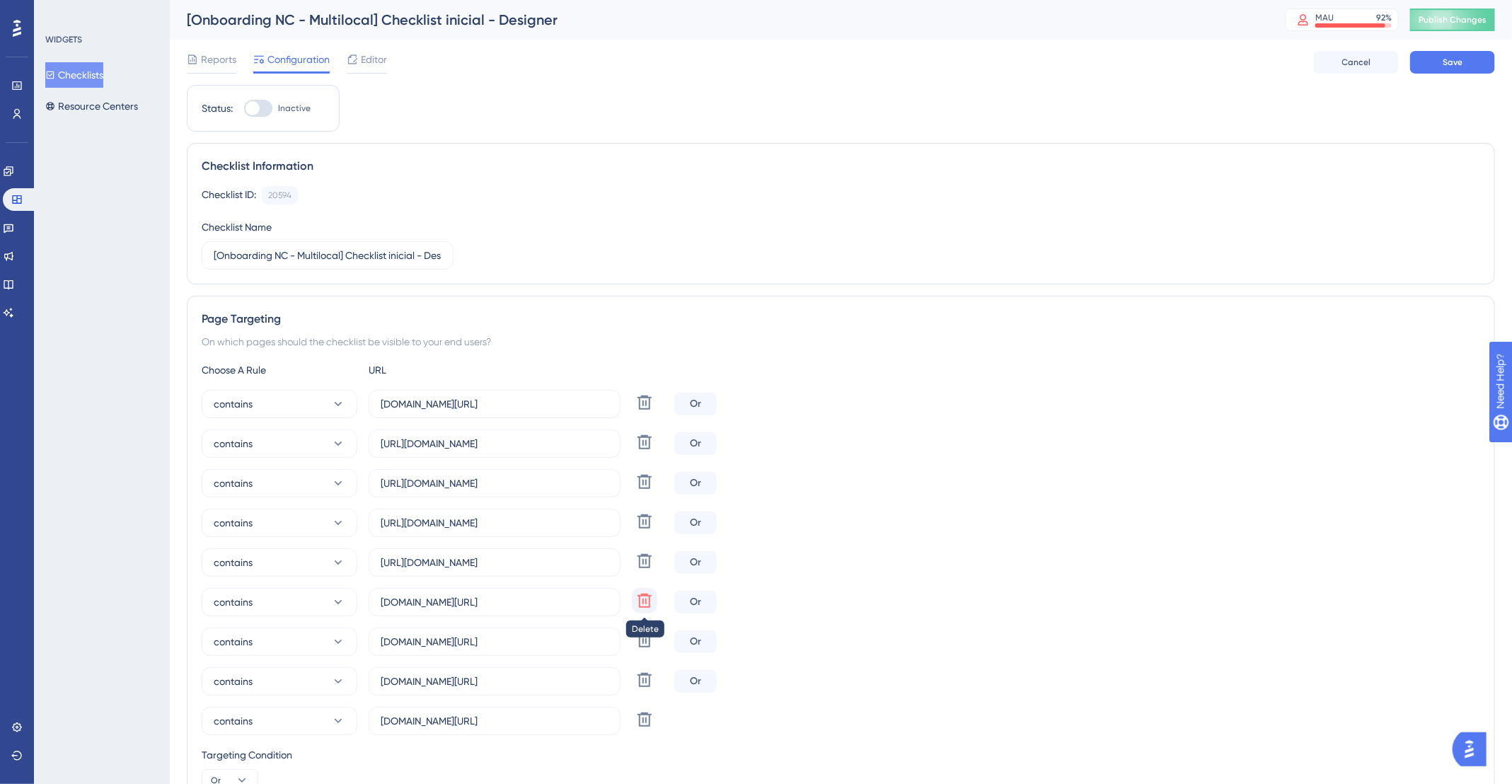
type input "app.deskfy.io/brand"
type input "app.deskfy.io/analytics/overview"
type input "app.deskfy.io/calendar"
click at [647, 602] on icon at bounding box center [644, 601] width 17 height 17
type input "app.deskfy.io/analytics/overview"
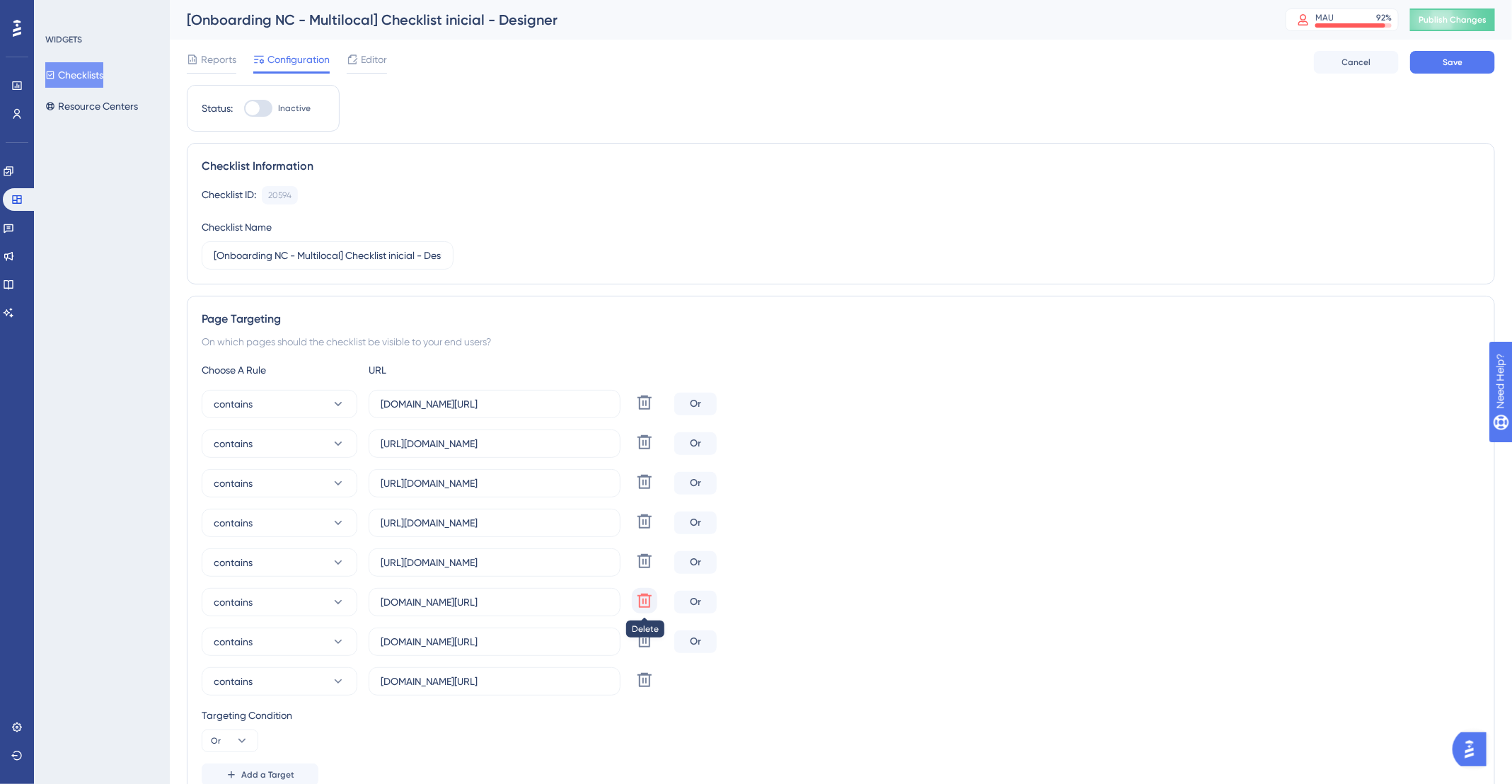
type input "app.deskfy.io/calendar"
click at [647, 602] on icon at bounding box center [644, 601] width 17 height 17
type input "app.deskfy.io/calendar"
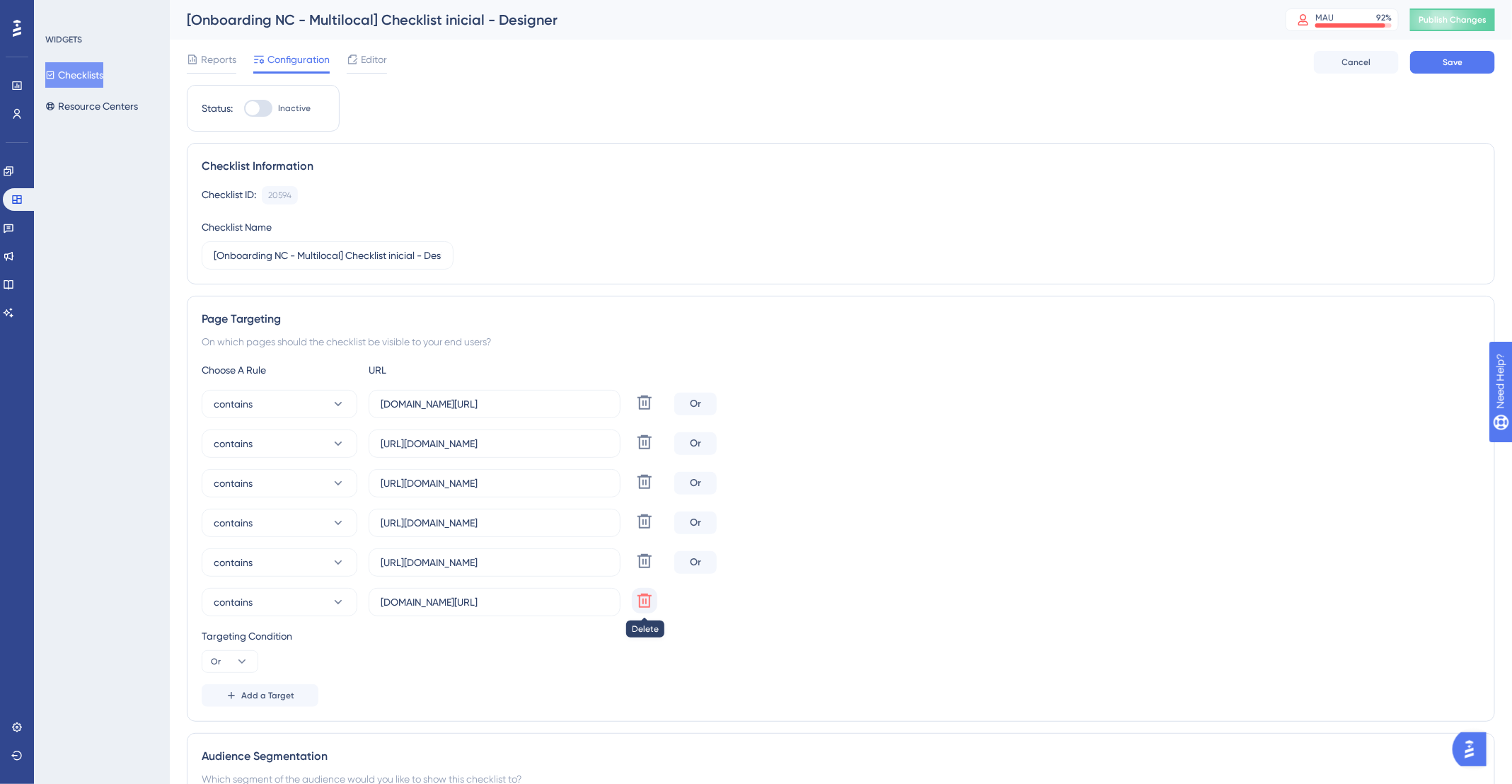
click at [647, 602] on icon at bounding box center [644, 601] width 17 height 17
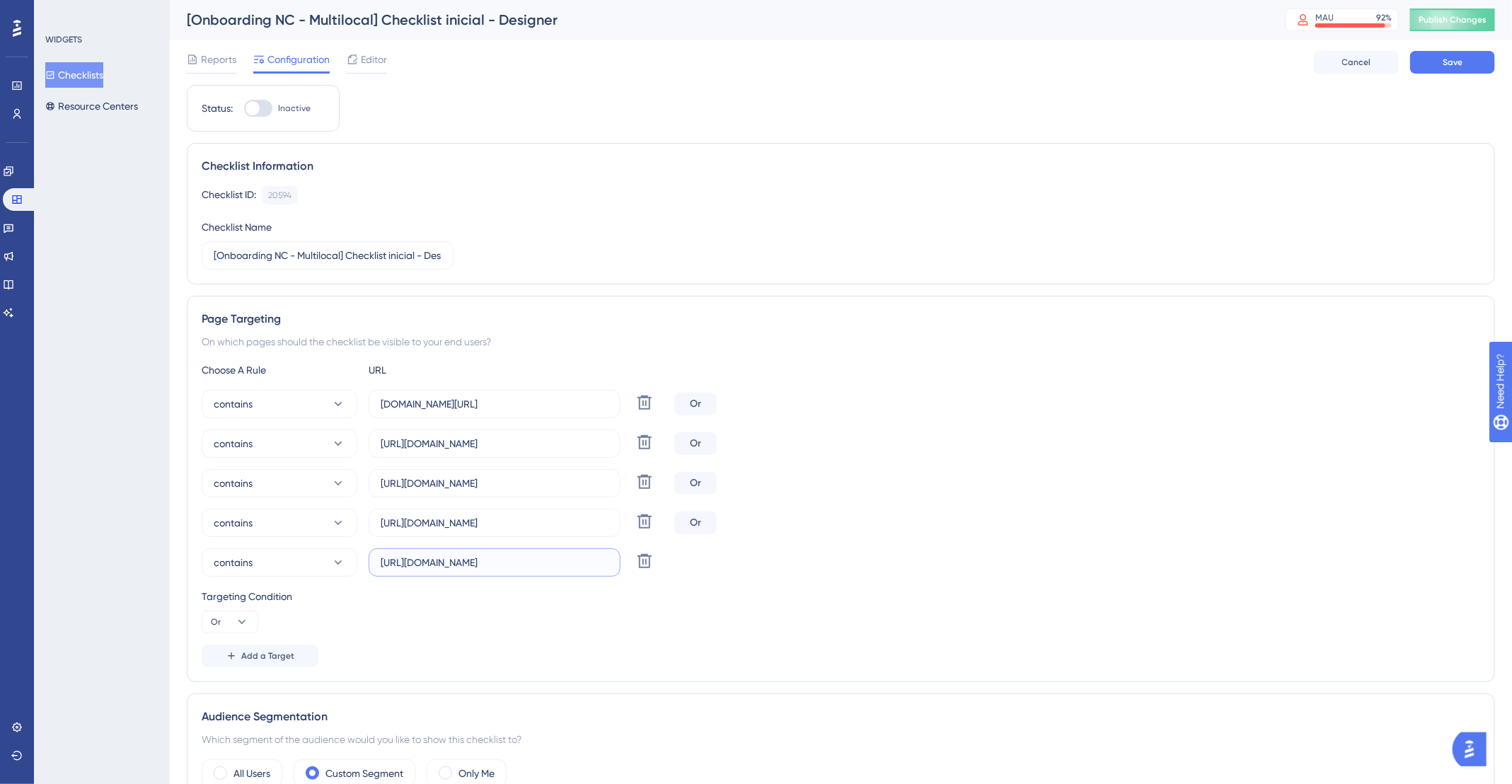
drag, startPoint x: 420, startPoint y: 560, endPoint x: 365, endPoint y: 558, distance: 55.0
click at [365, 558] on div "contains https://app.deskfy.io/profile Delete" at bounding box center [434, 562] width 467 height 28
type input "app.deskfy.io/profile"
drag, startPoint x: 413, startPoint y: 525, endPoint x: 328, endPoint y: 518, distance: 85.3
click at [328, 518] on div "contains https://app.deskfy.io/audits/list Delete" at bounding box center [434, 522] width 467 height 28
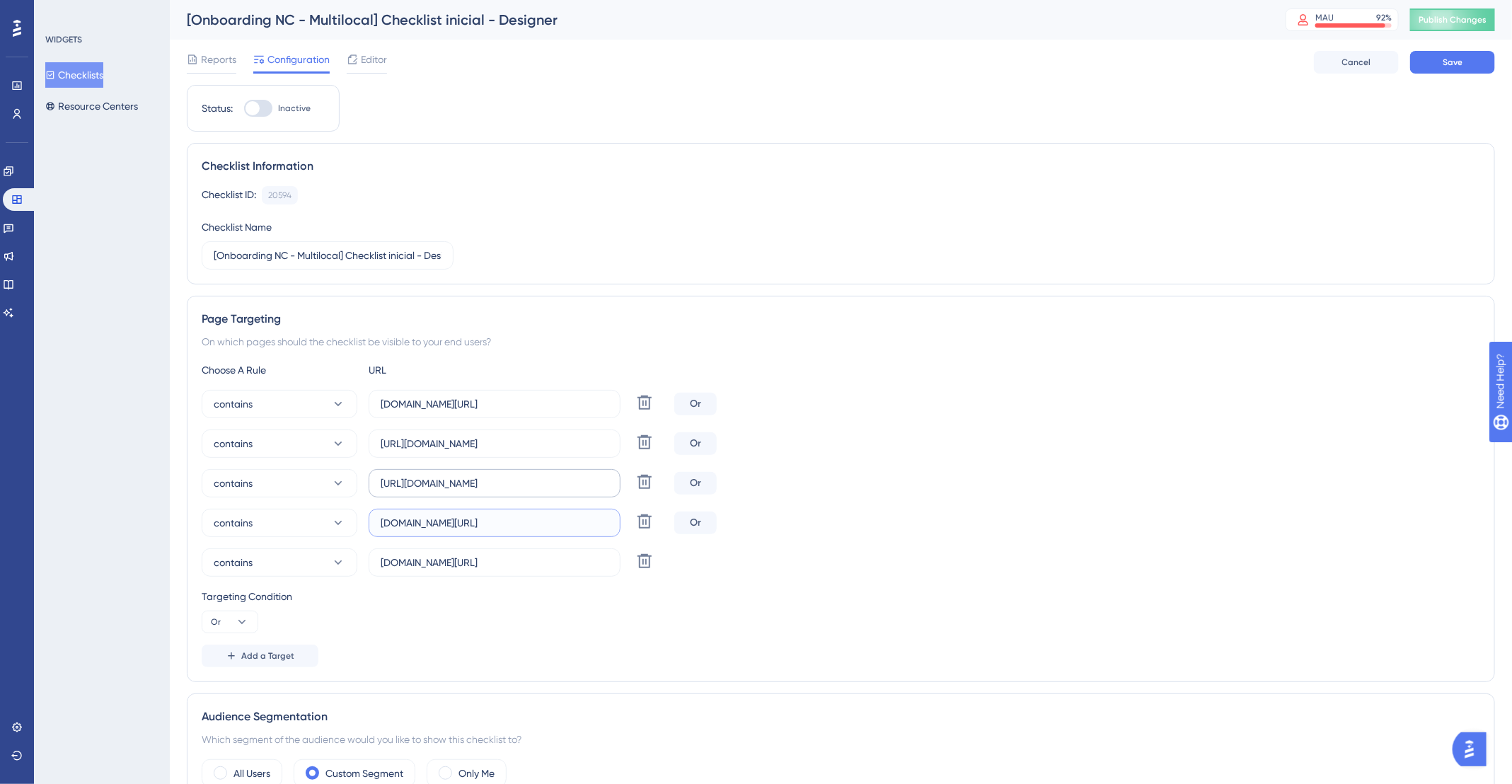
type input "app.deskfy.io/audits/list"
drag, startPoint x: 416, startPoint y: 480, endPoint x: 341, endPoint y: 478, distance: 75.0
click at [341, 478] on div "contains https://app.deskfy.io/posts Delete" at bounding box center [434, 482] width 467 height 28
type input "app.deskfy.io/posts"
drag, startPoint x: 416, startPoint y: 443, endPoint x: 342, endPoint y: 443, distance: 74.0
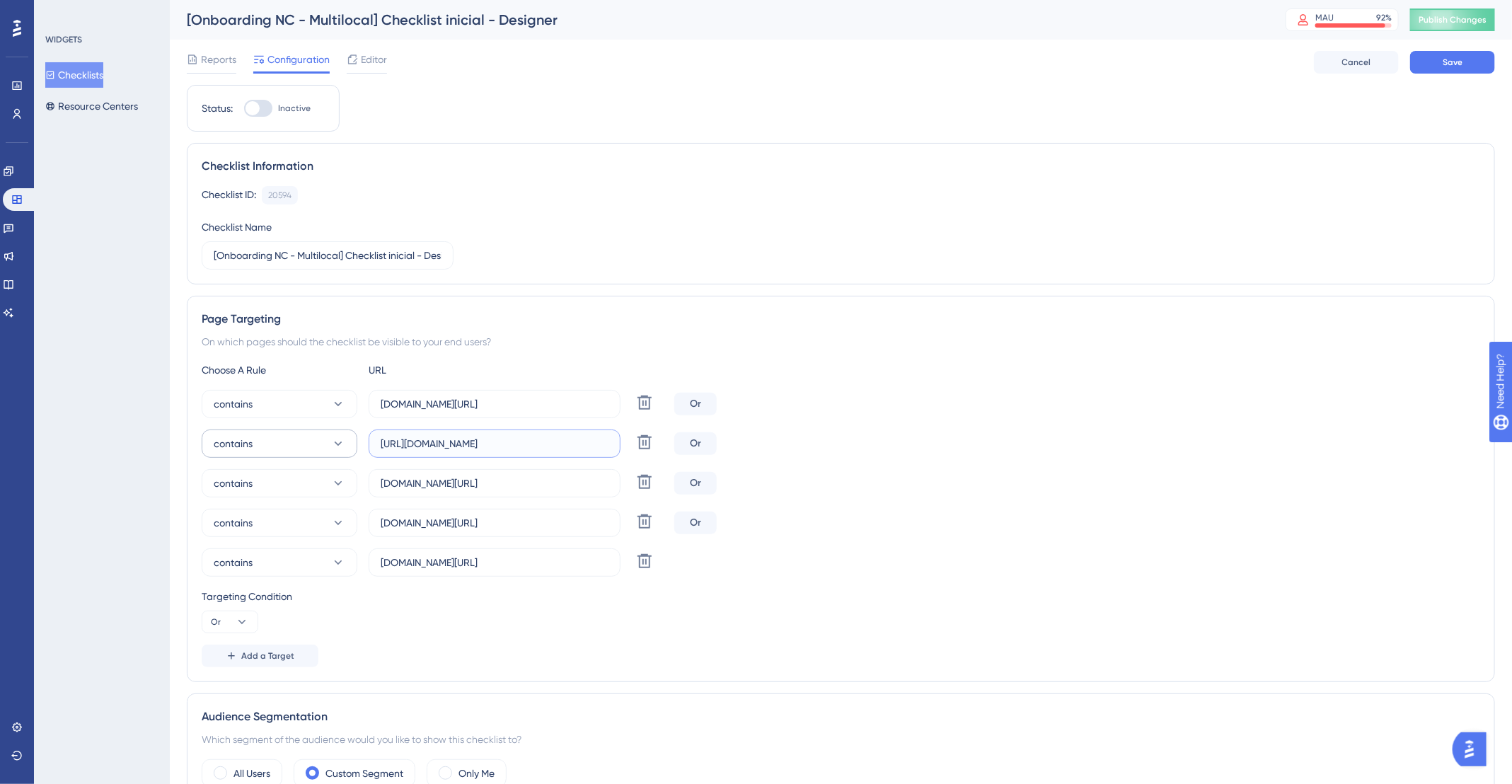
click at [342, 443] on div "contains https://app.deskfy.io/workflow/requests Delete" at bounding box center [434, 443] width 467 height 28
type input "app.deskfy.io/workflow/requests"
click at [1467, 71] on button "Save" at bounding box center [1452, 61] width 85 height 23
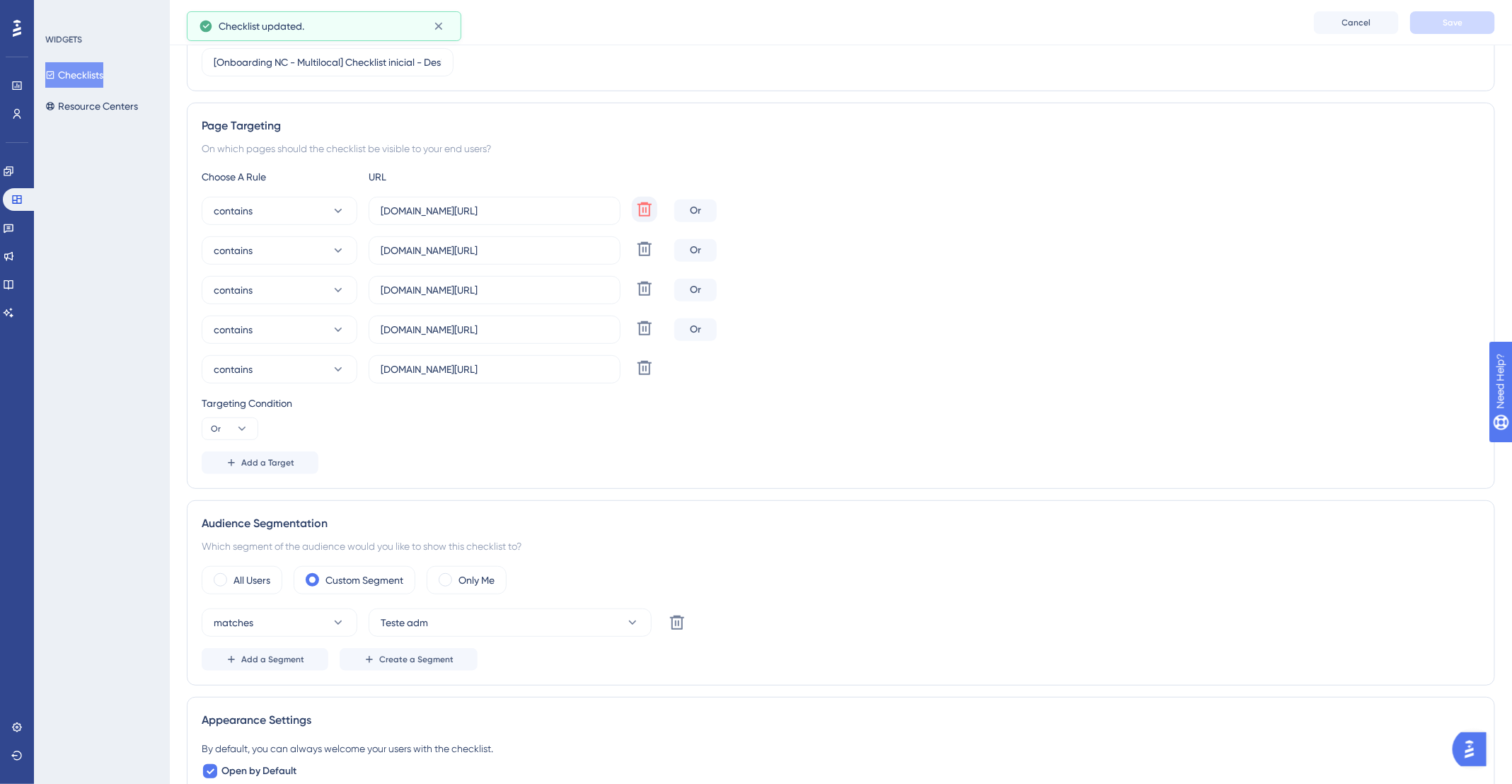
scroll to position [428, 0]
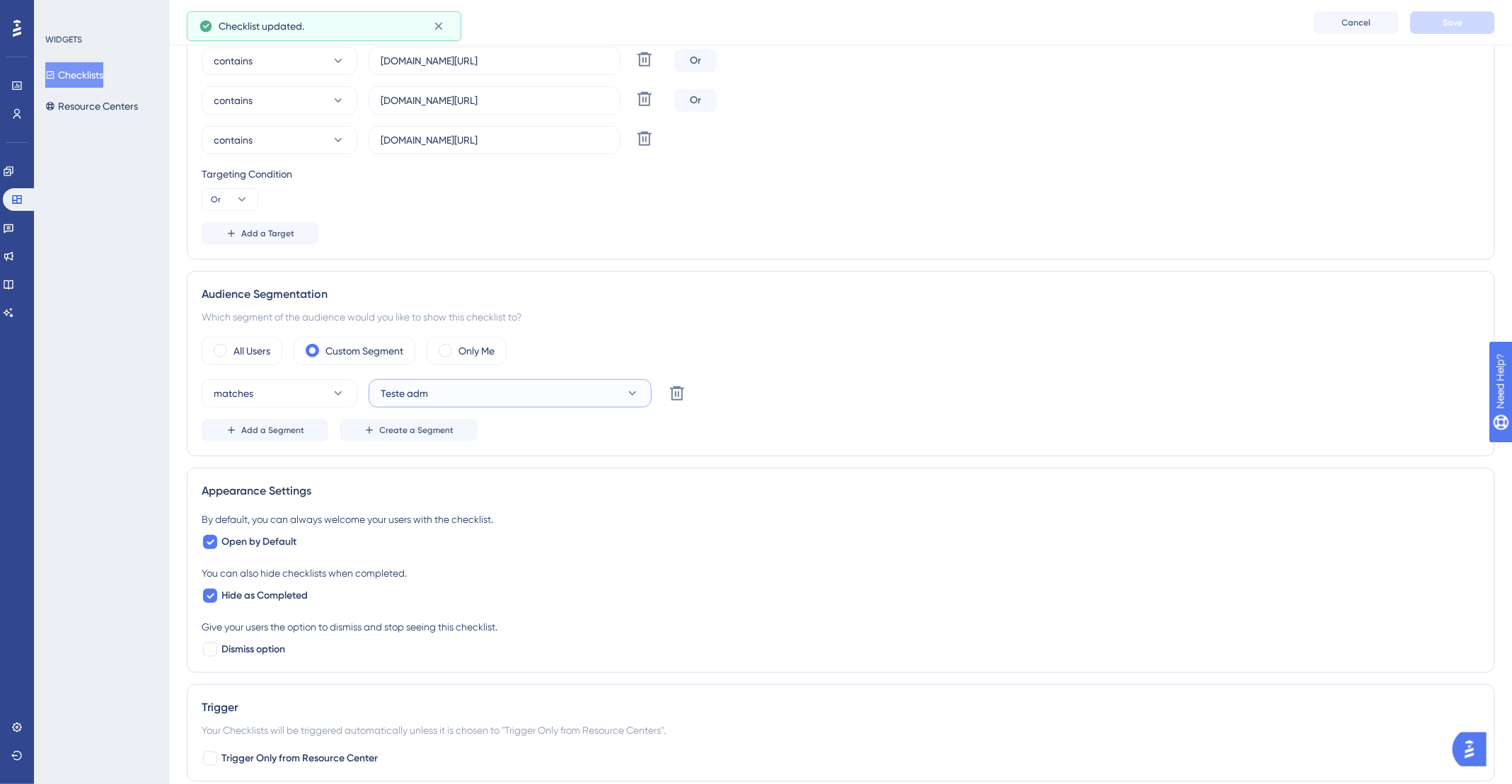
click at [453, 384] on button "Teste adm" at bounding box center [509, 393] width 283 height 28
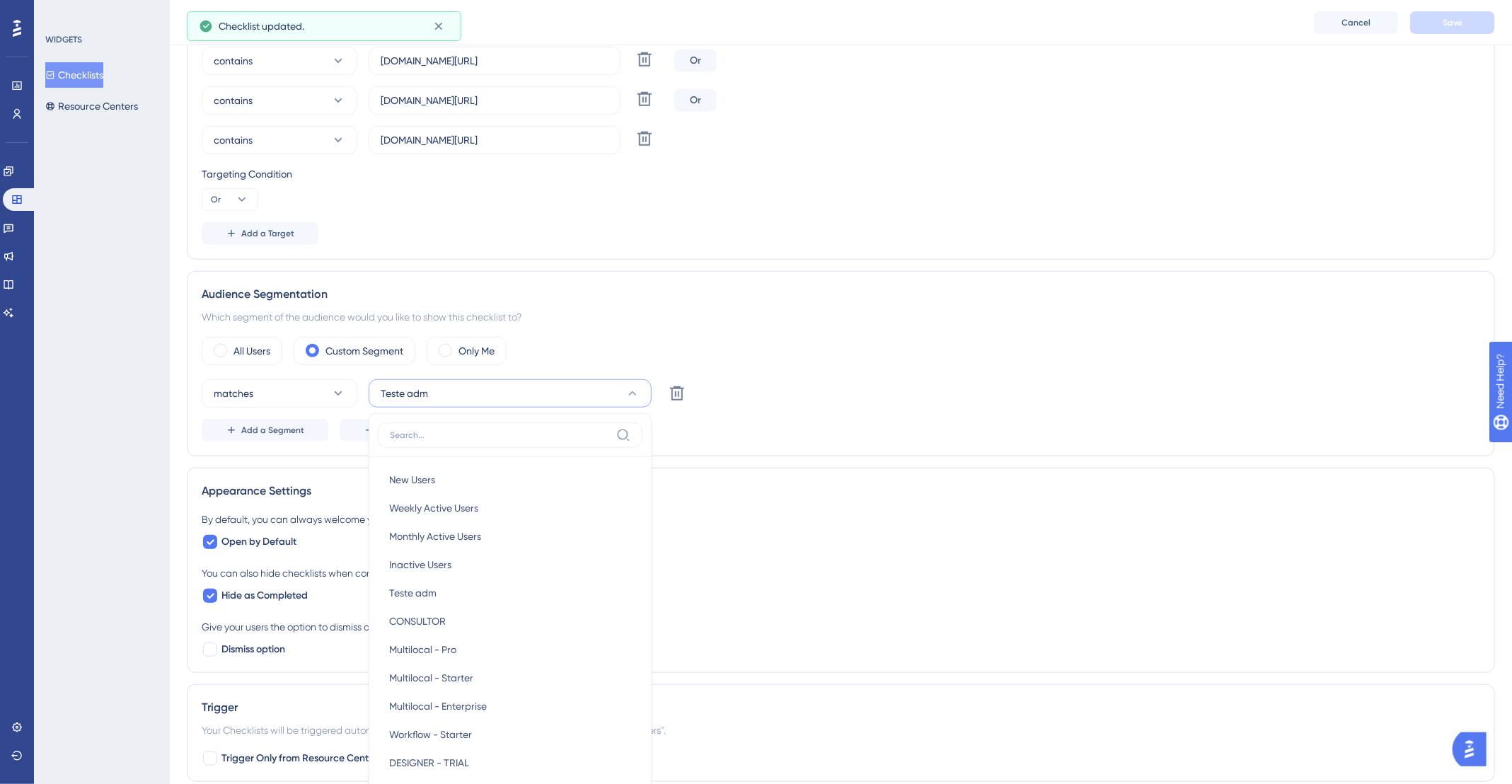
scroll to position [622, 0]
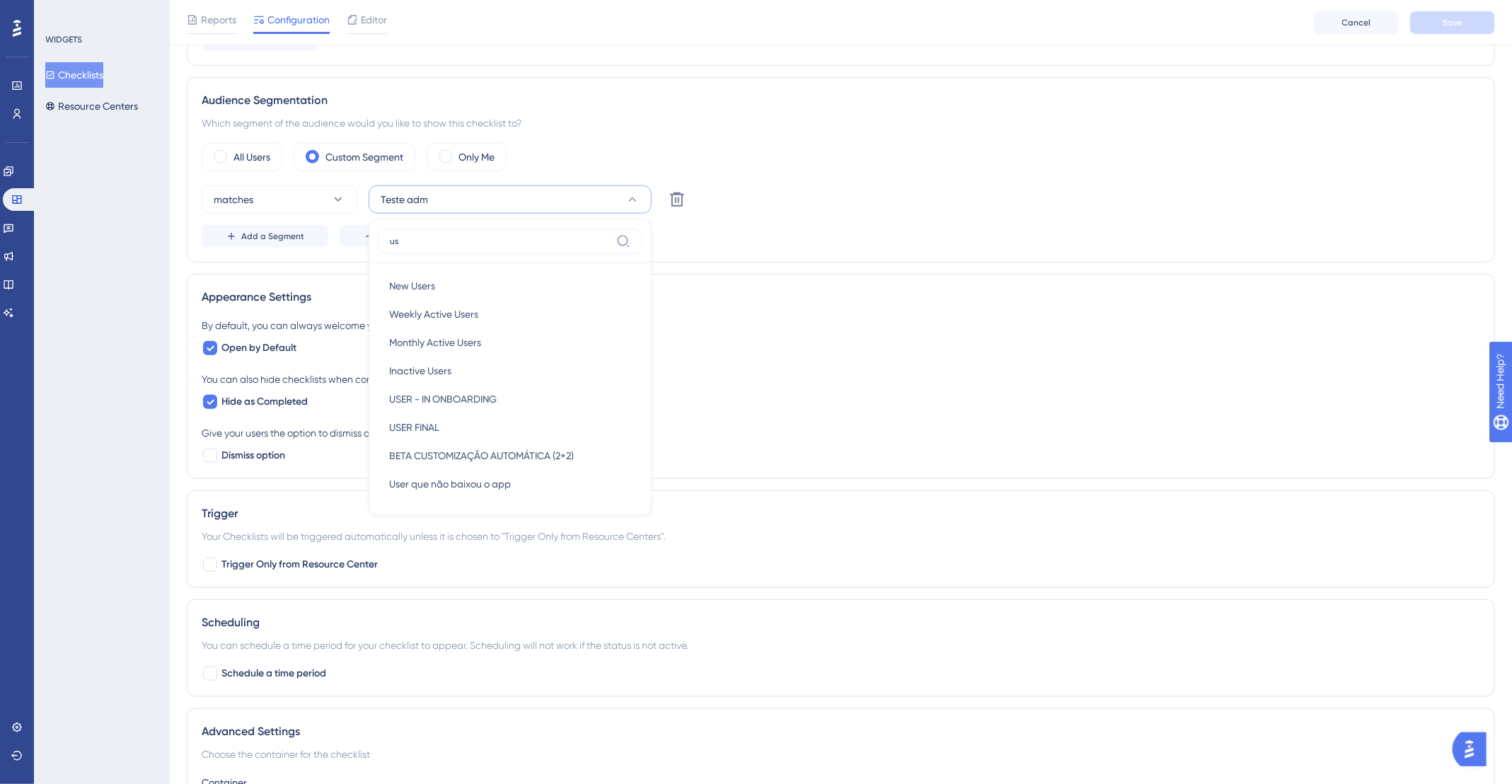
type input "u"
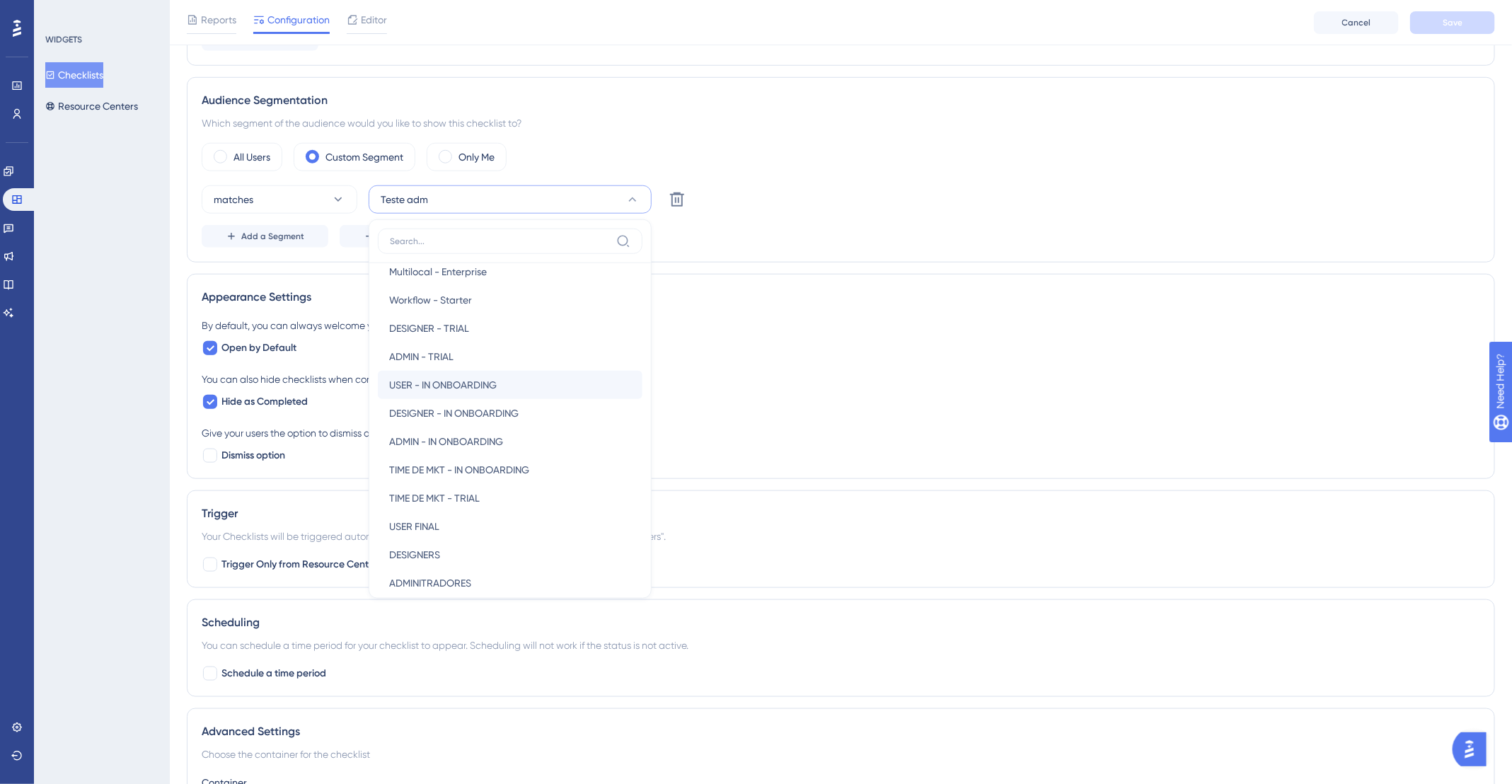
scroll to position [314, 0]
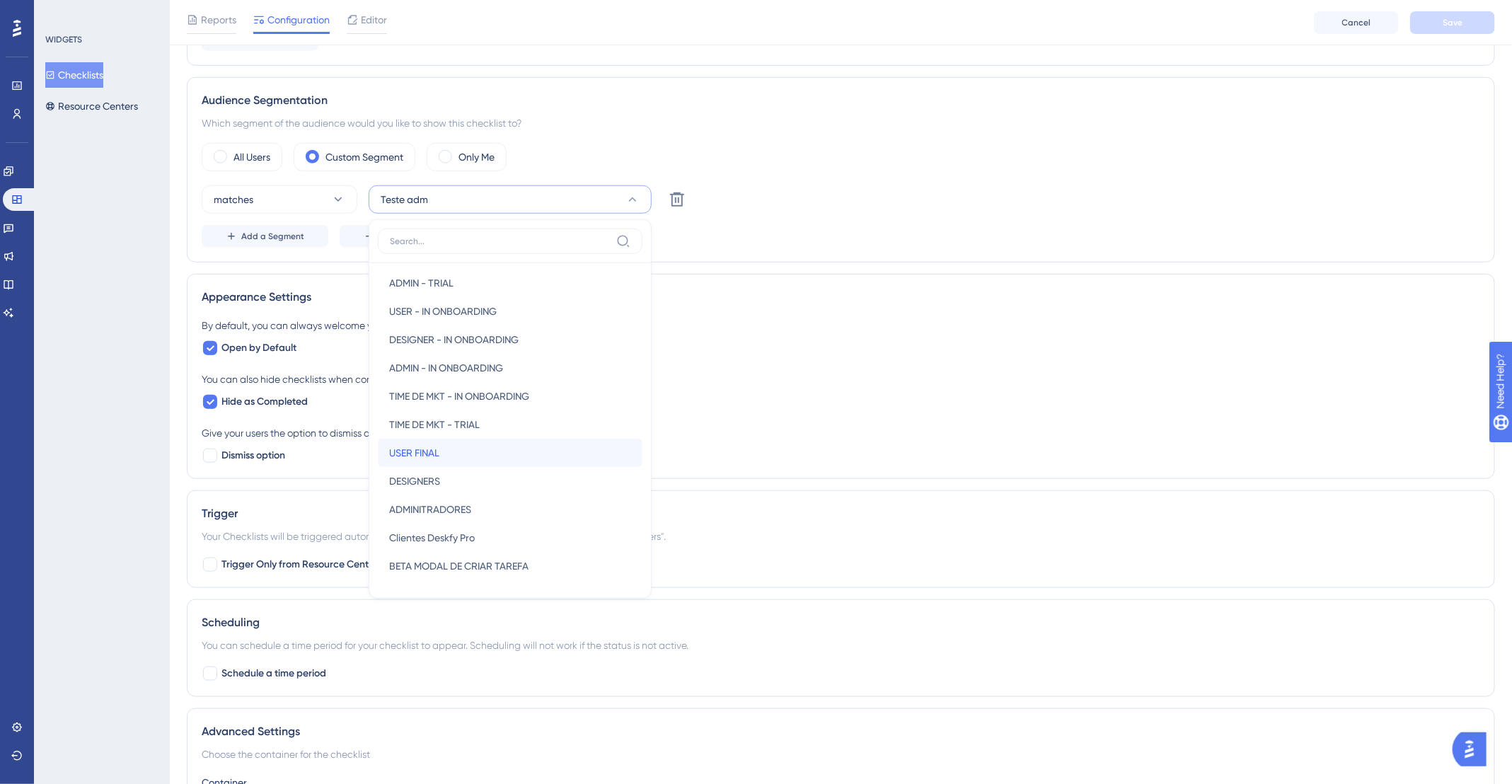
click at [416, 451] on span "USER FINAL" at bounding box center [415, 453] width 51 height 17
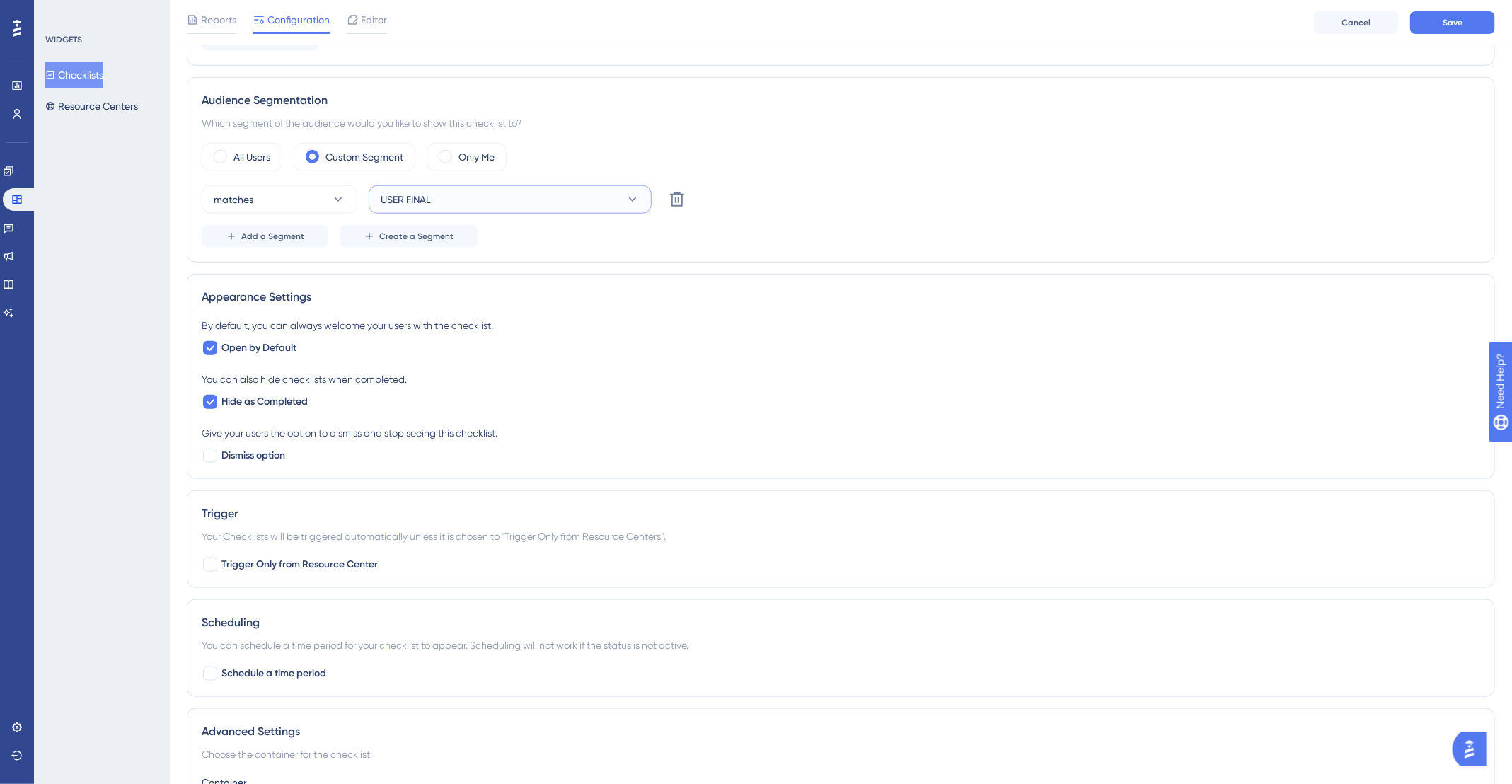
click at [446, 195] on button "USER FINAL" at bounding box center [509, 199] width 283 height 28
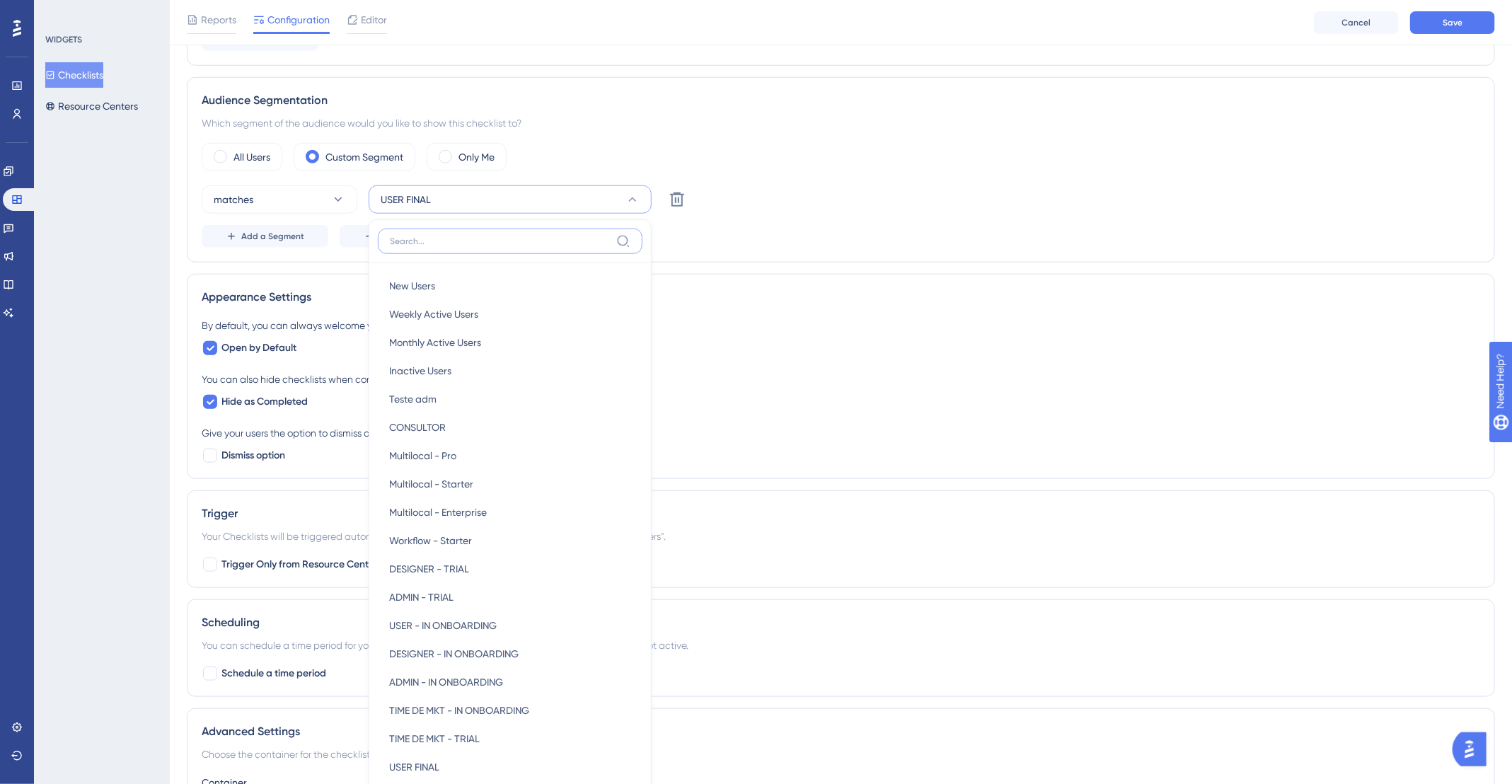
scroll to position [712, 0]
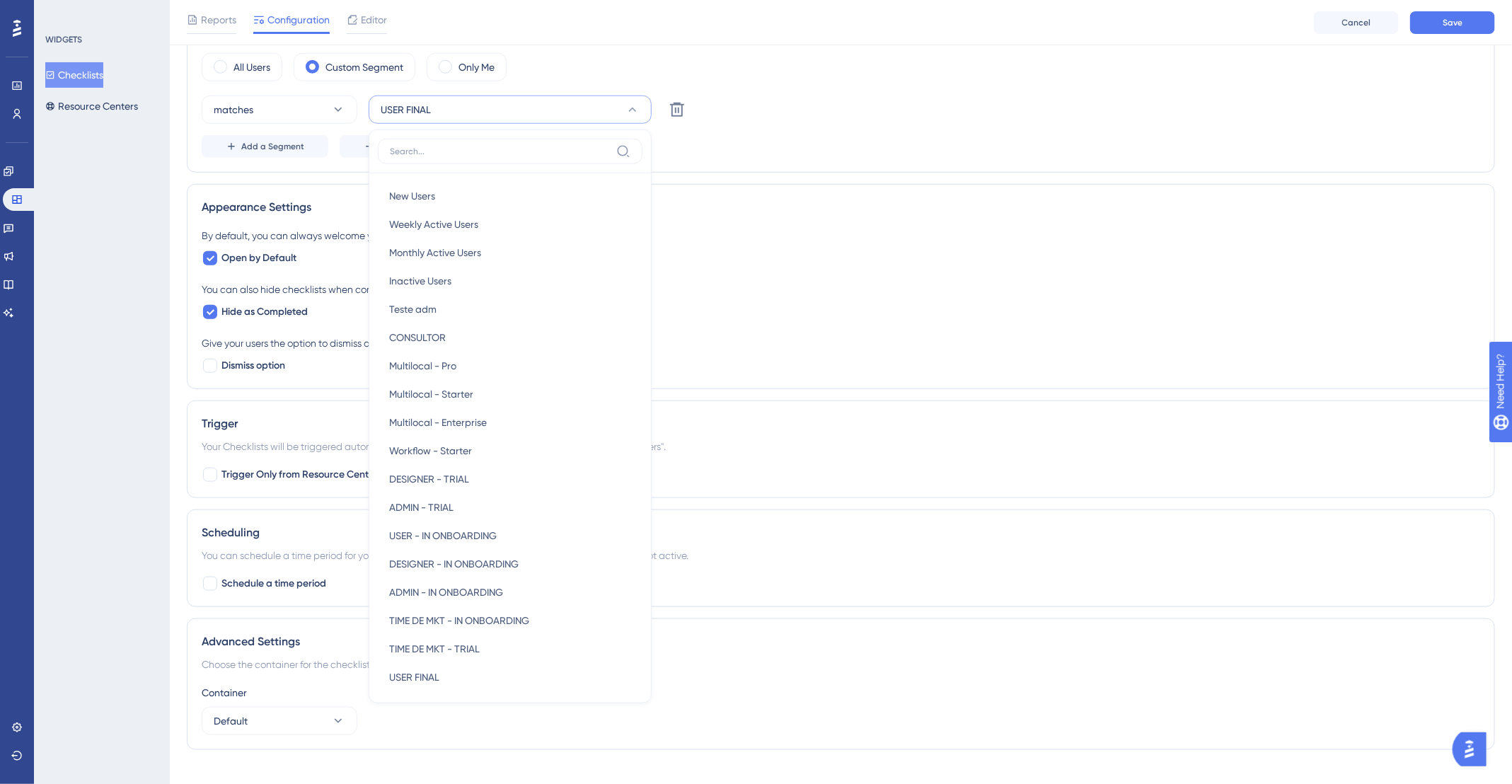
click at [868, 159] on div "Audience Segmentation Which segment of the audience would you like to show this…" at bounding box center [841, 79] width 1308 height 185
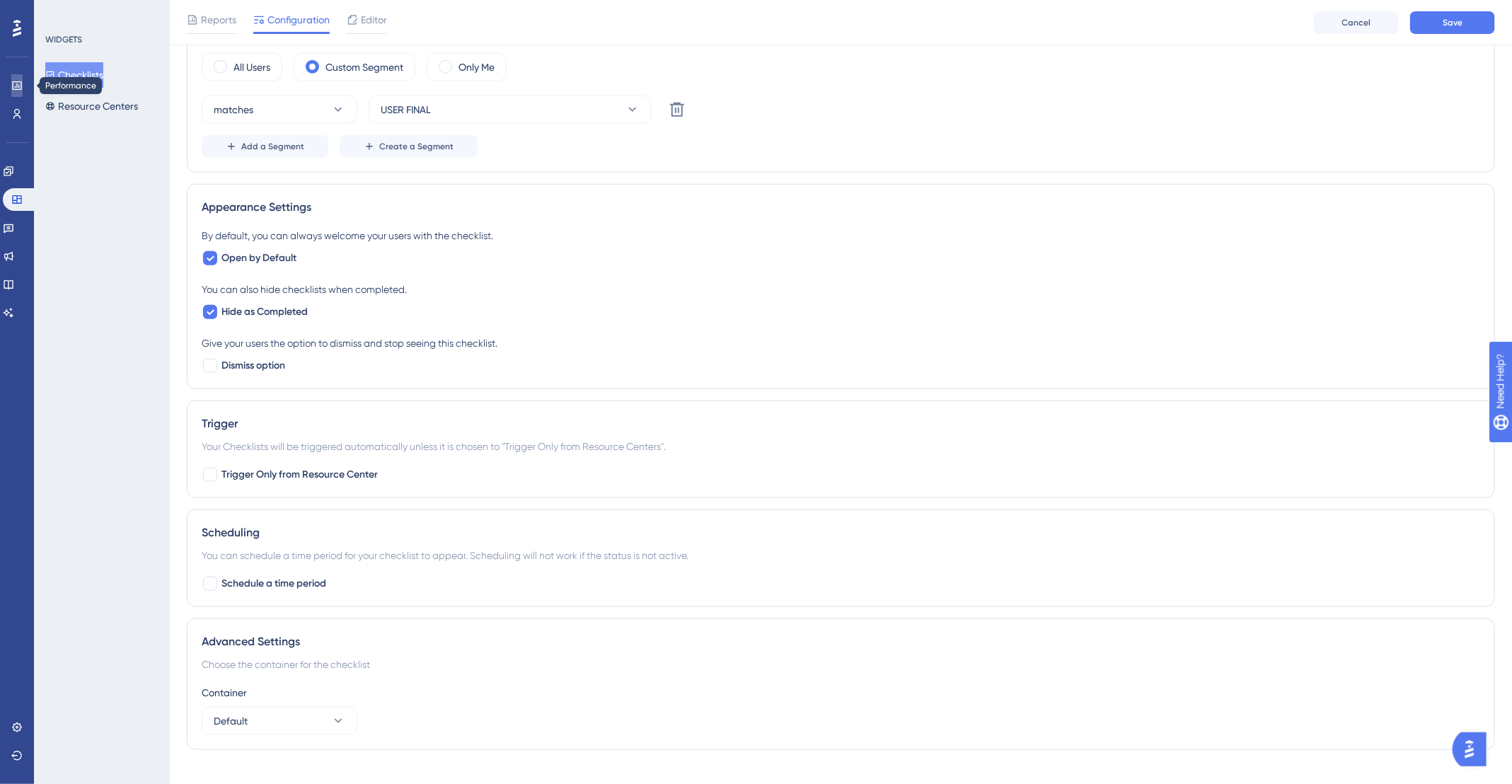
click at [14, 81] on icon at bounding box center [16, 85] width 9 height 8
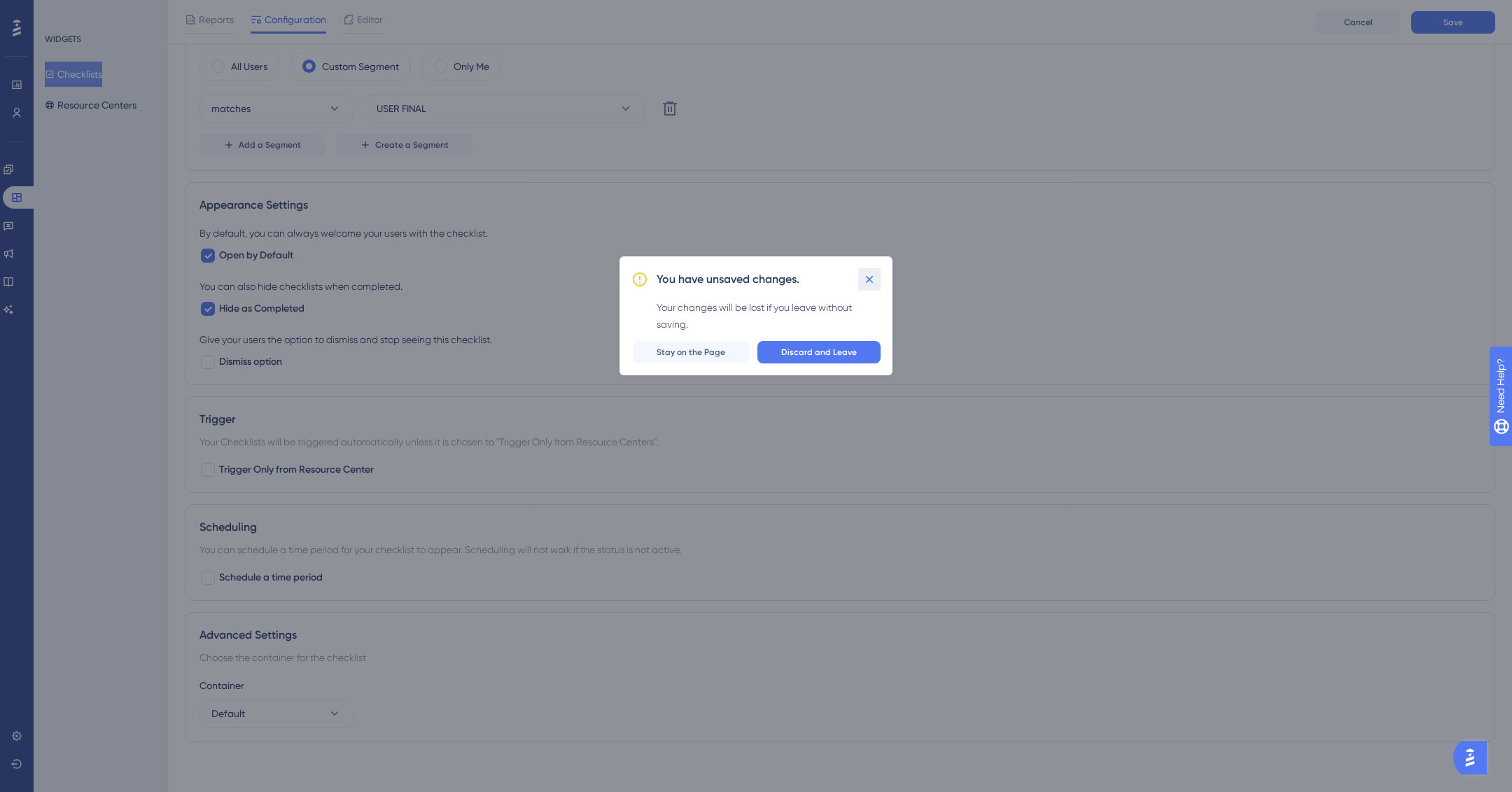
click at [878, 274] on button at bounding box center [869, 279] width 22 height 22
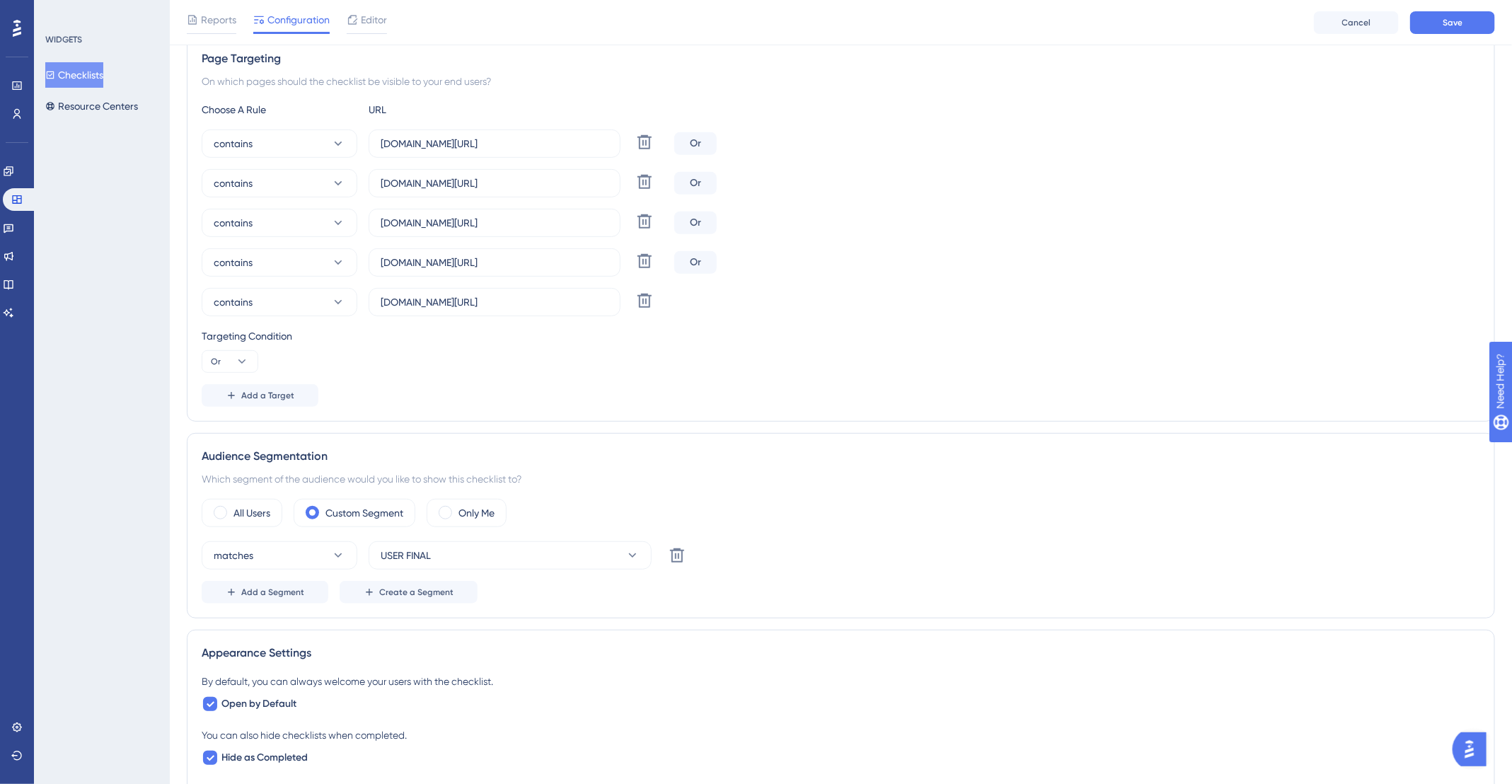
scroll to position [0, 0]
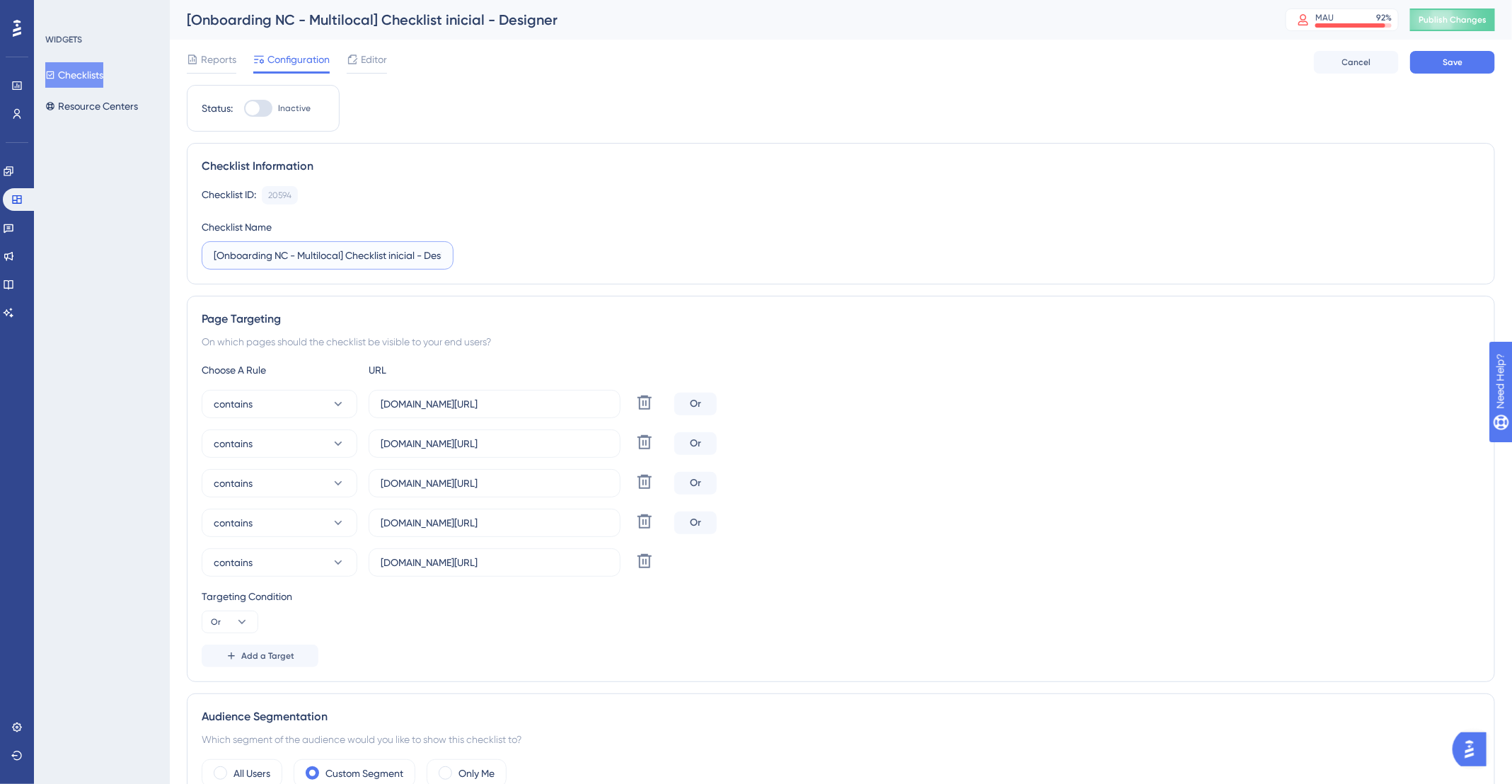
click at [382, 250] on input "[Onboarding NC - Multilocal] Checklist inicial - Designer" at bounding box center [328, 255] width 228 height 15
drag, startPoint x: 426, startPoint y: 259, endPoint x: 540, endPoint y: 261, distance: 114.0
click at [540, 261] on div "Checklist ID: 20594 Copy Checklist Name [Onboarding NC - Multilocal] Checklist …" at bounding box center [841, 228] width 1279 height 83
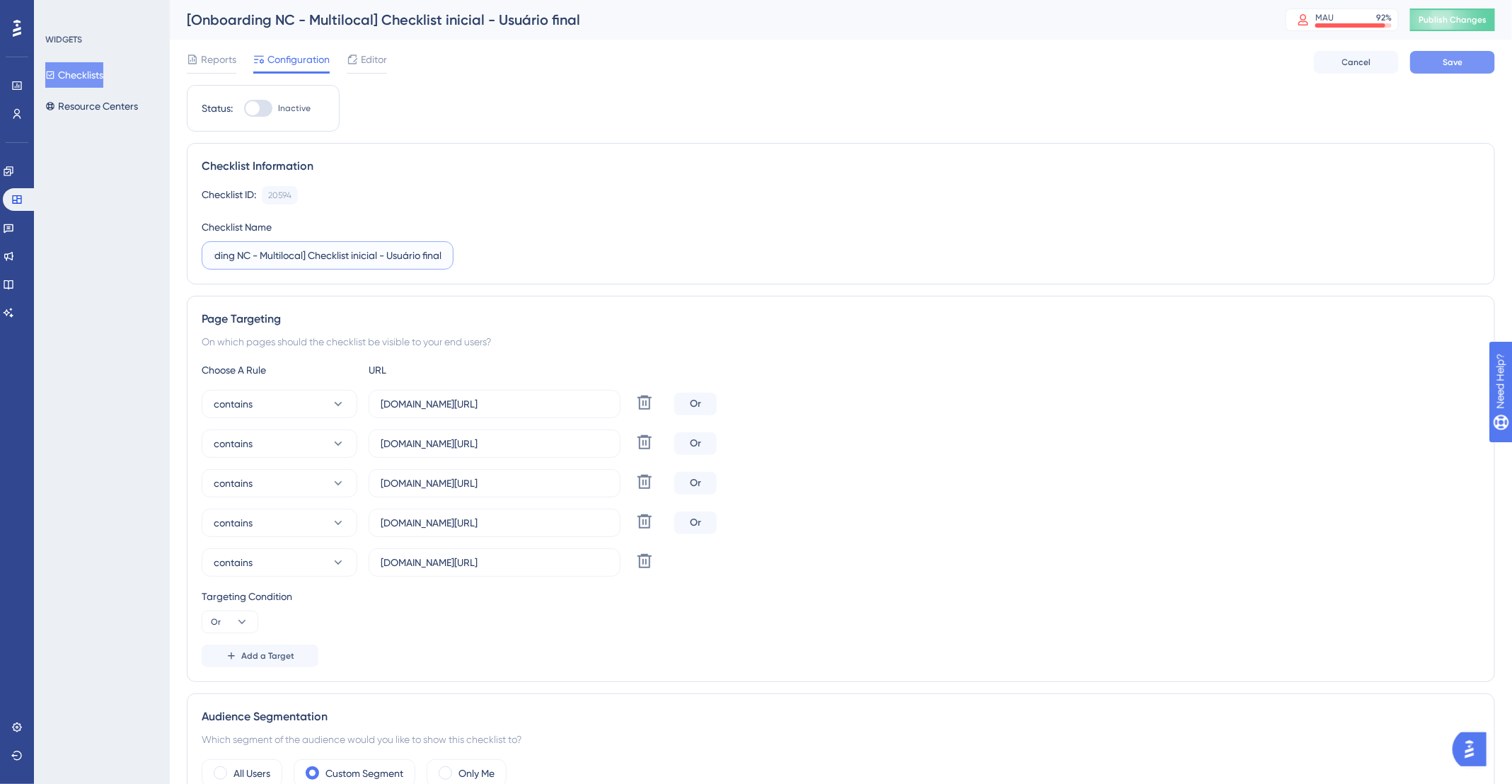
type input "[Onboarding NC - Multilocal] Checklist inicial - Usuário final"
click at [1494, 54] on button "Save" at bounding box center [1452, 61] width 85 height 23
click at [63, 67] on button "Checklists" at bounding box center [74, 75] width 58 height 25
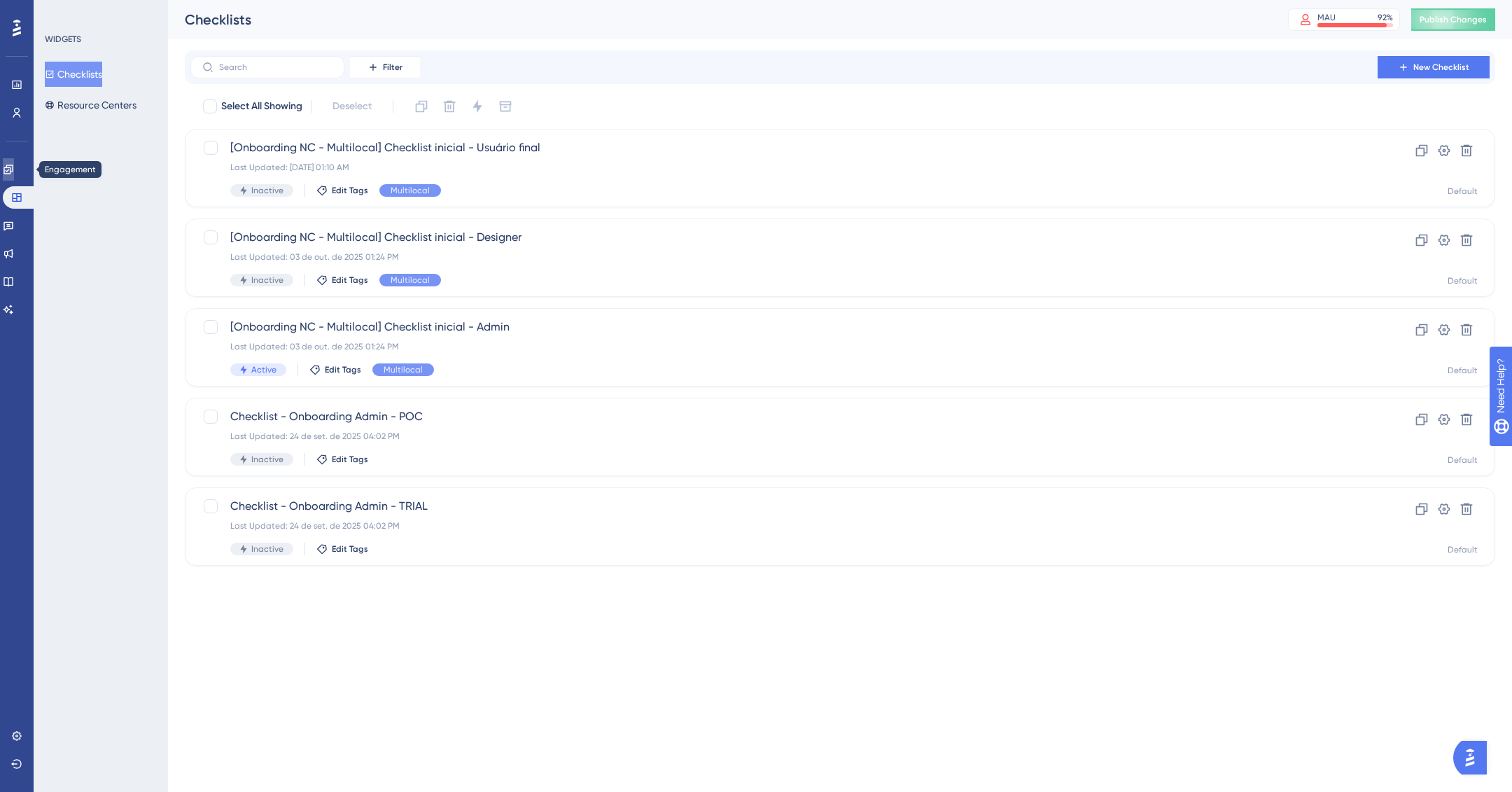
click at [11, 173] on icon at bounding box center [8, 169] width 12 height 12
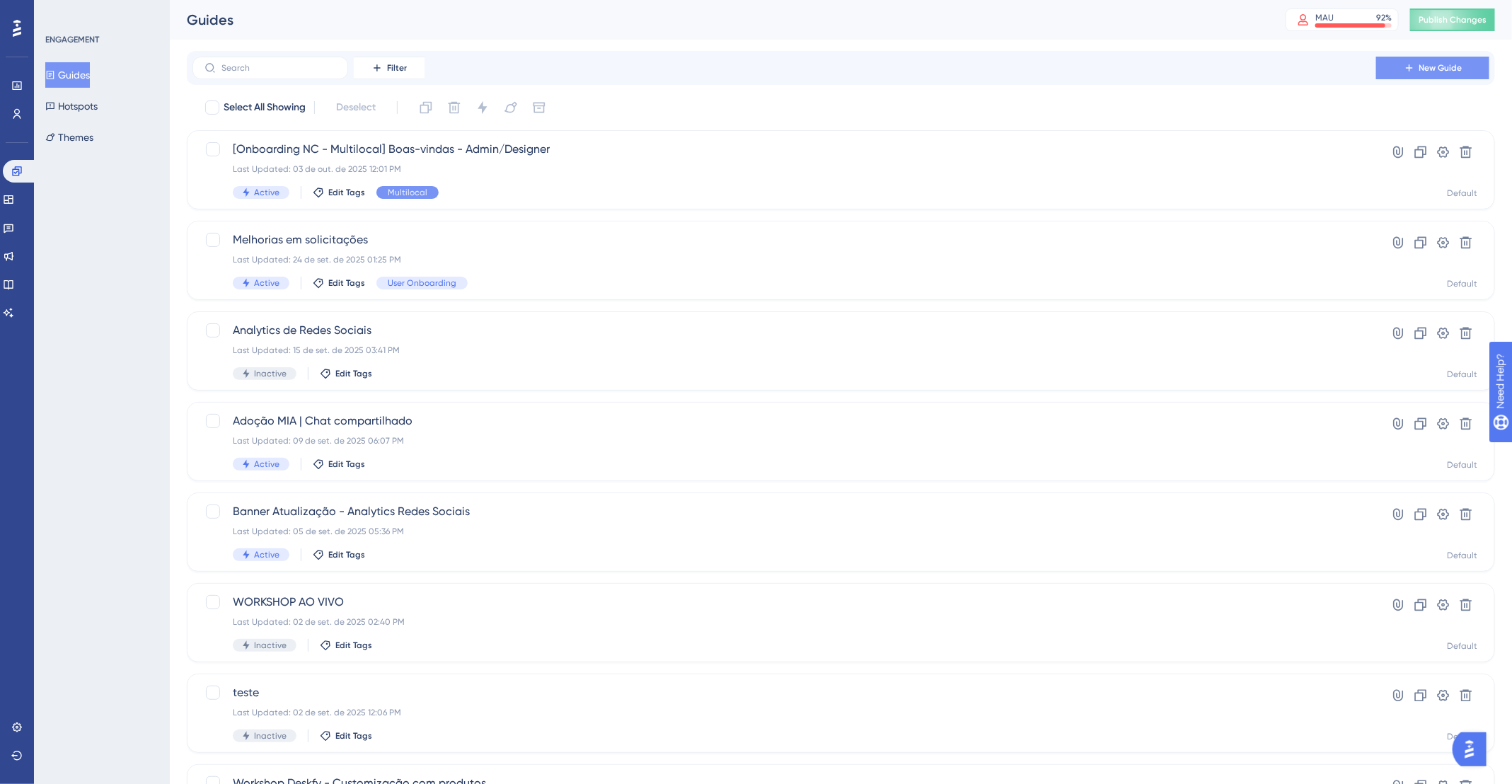
click at [1446, 73] on button "New Guide" at bounding box center [1433, 68] width 113 height 23
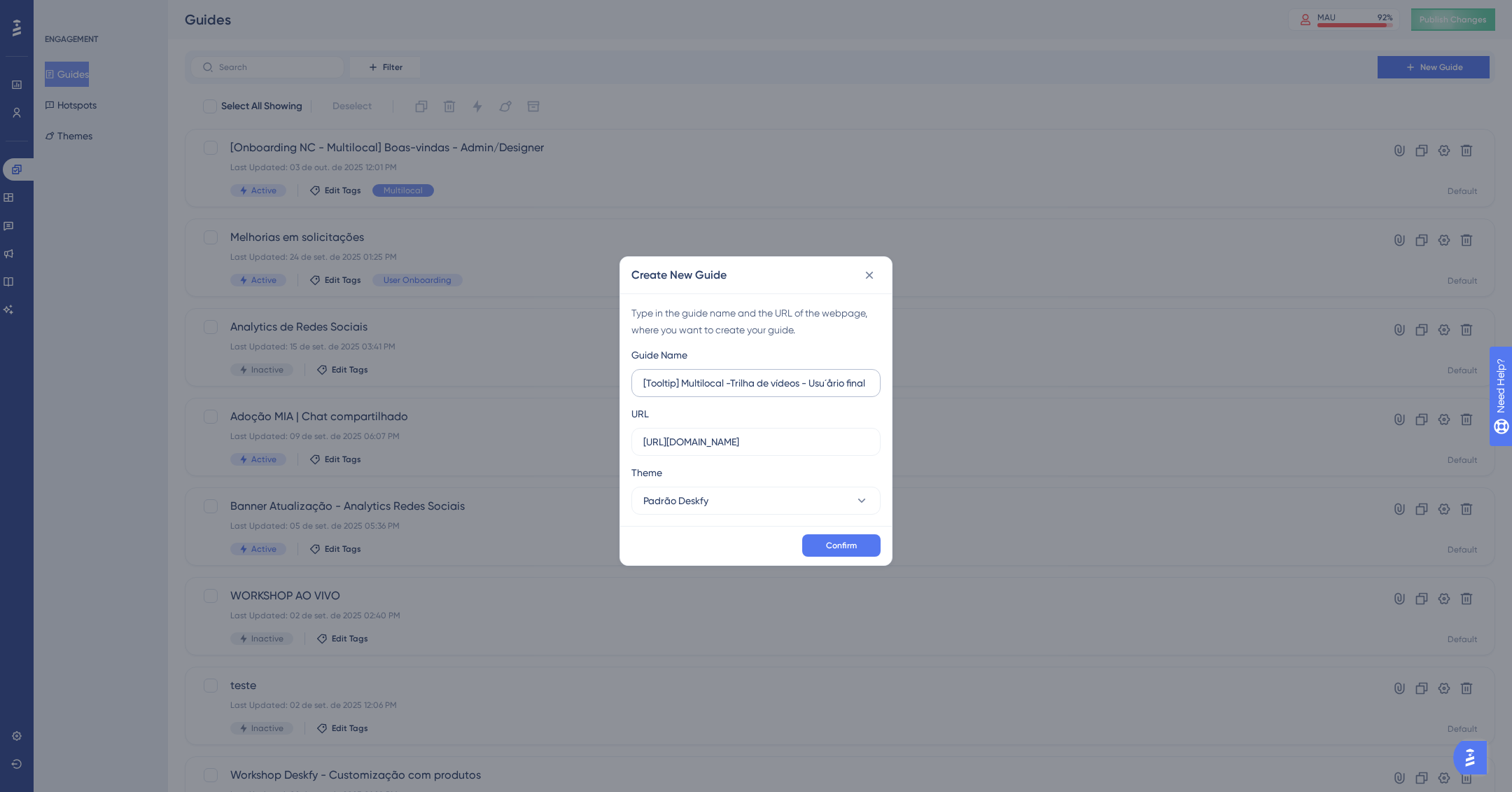
click at [834, 380] on input "[Tooltip] Multilocal -Trilha de vídeos - Usu´årio final" at bounding box center [756, 383] width 225 height 15
click at [700, 375] on input "[Tooltip] Multilocal -Trilha de vídeos - Usuário final" at bounding box center [756, 383] width 225 height 15
click at [727, 381] on input "[Tooltip] Multilocal -Trilha de vídeos - Usuário final" at bounding box center [756, 383] width 225 height 15
drag, startPoint x: 732, startPoint y: 383, endPoint x: 742, endPoint y: 399, distance: 18.9
click at [732, 386] on input "[Tooltip] Multilocal -Trilha de vídeos - Usuário final" at bounding box center [756, 383] width 225 height 15
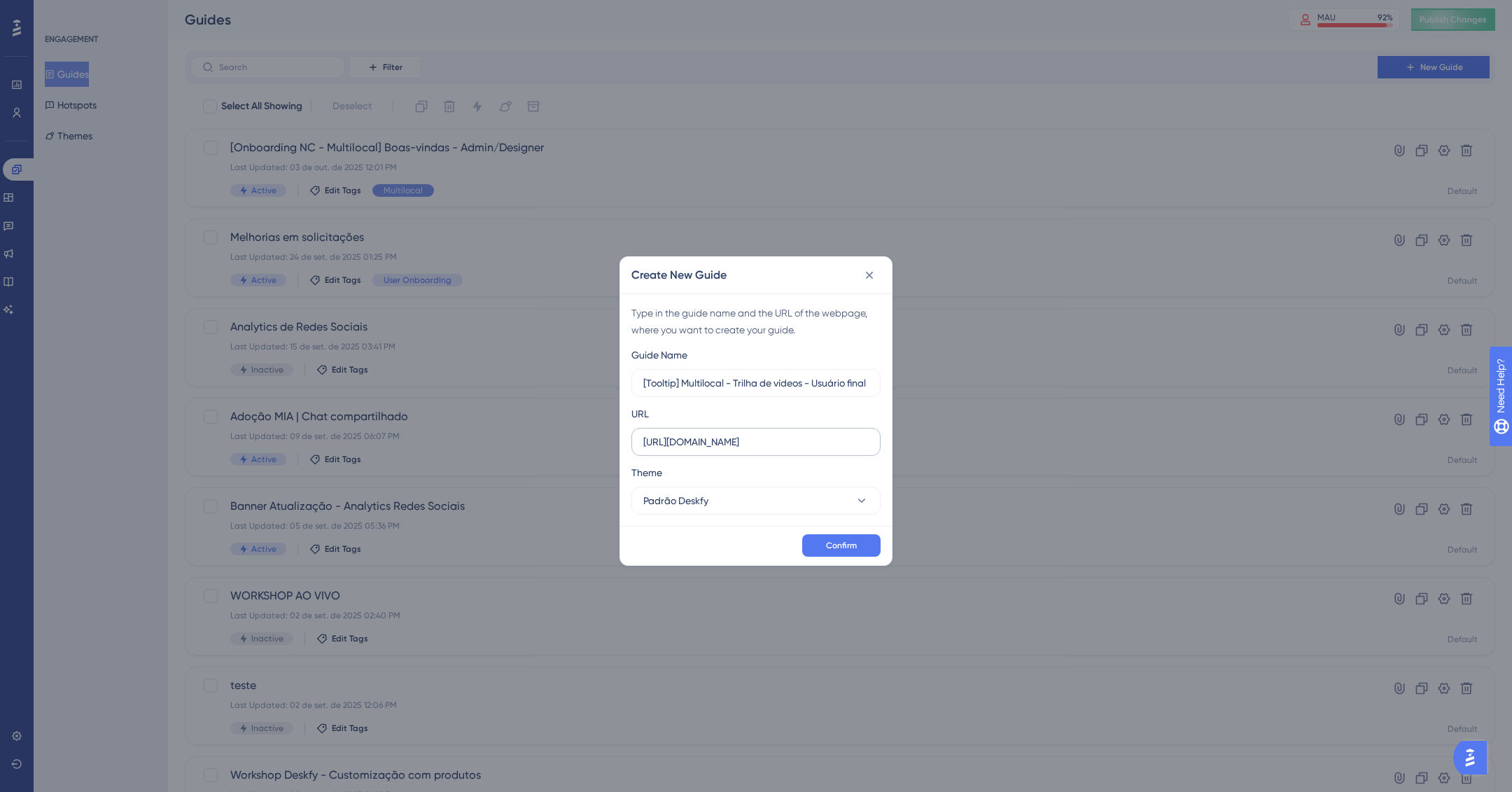
type input "[Tooltip] Multilocal - Trilha de vídeos - Usuário final"
click at [771, 439] on input "https://app.deskfy.io" at bounding box center [756, 442] width 225 height 15
click at [722, 443] on input "https://app.deskfy.io" at bounding box center [756, 442] width 225 height 15
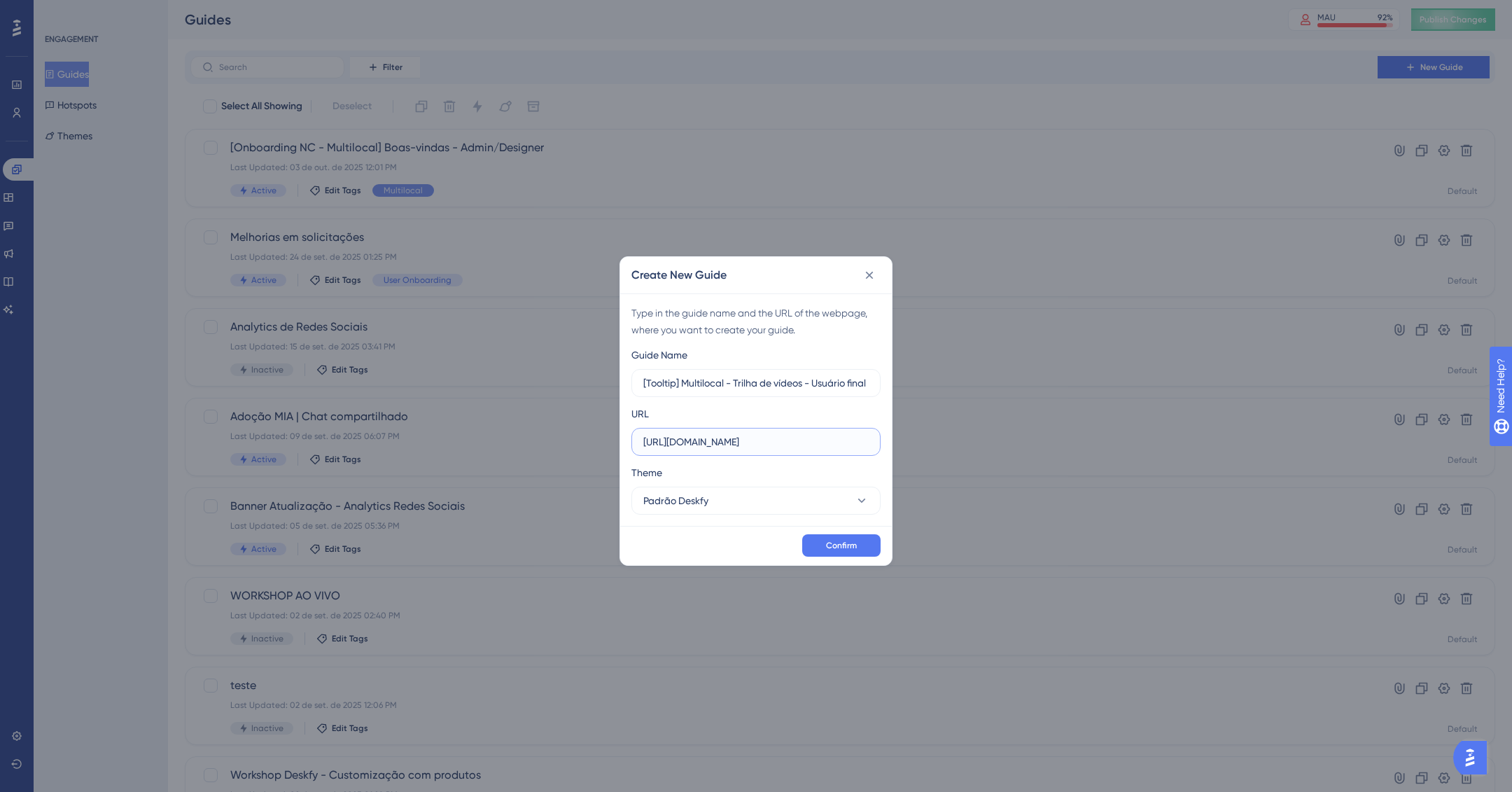
paste input "/arts/user/"
type input "https://app.deskfy.io/arts/user/"
click at [848, 540] on span "Confirm" at bounding box center [841, 545] width 30 height 12
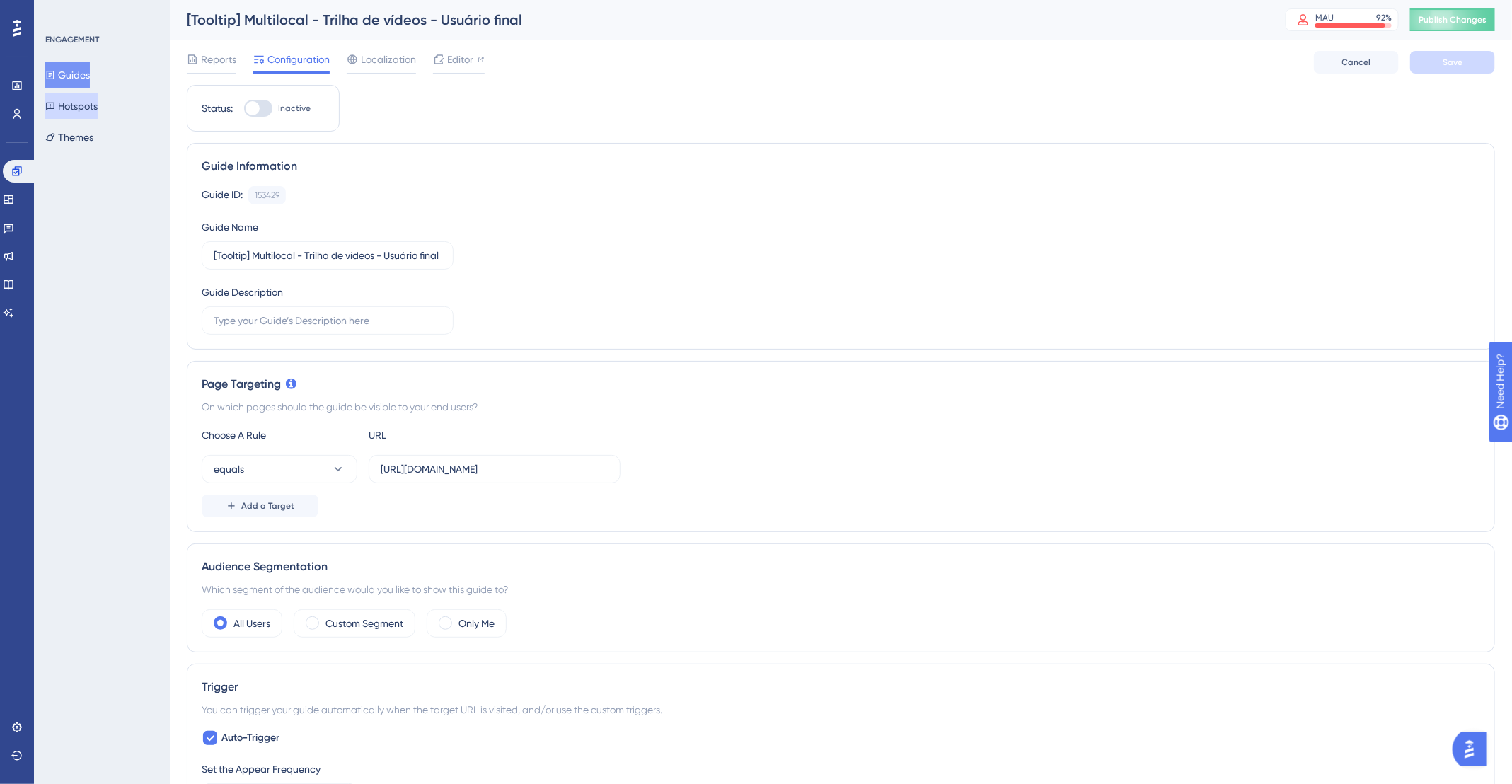
click at [84, 100] on button "Hotspots" at bounding box center [71, 106] width 52 height 25
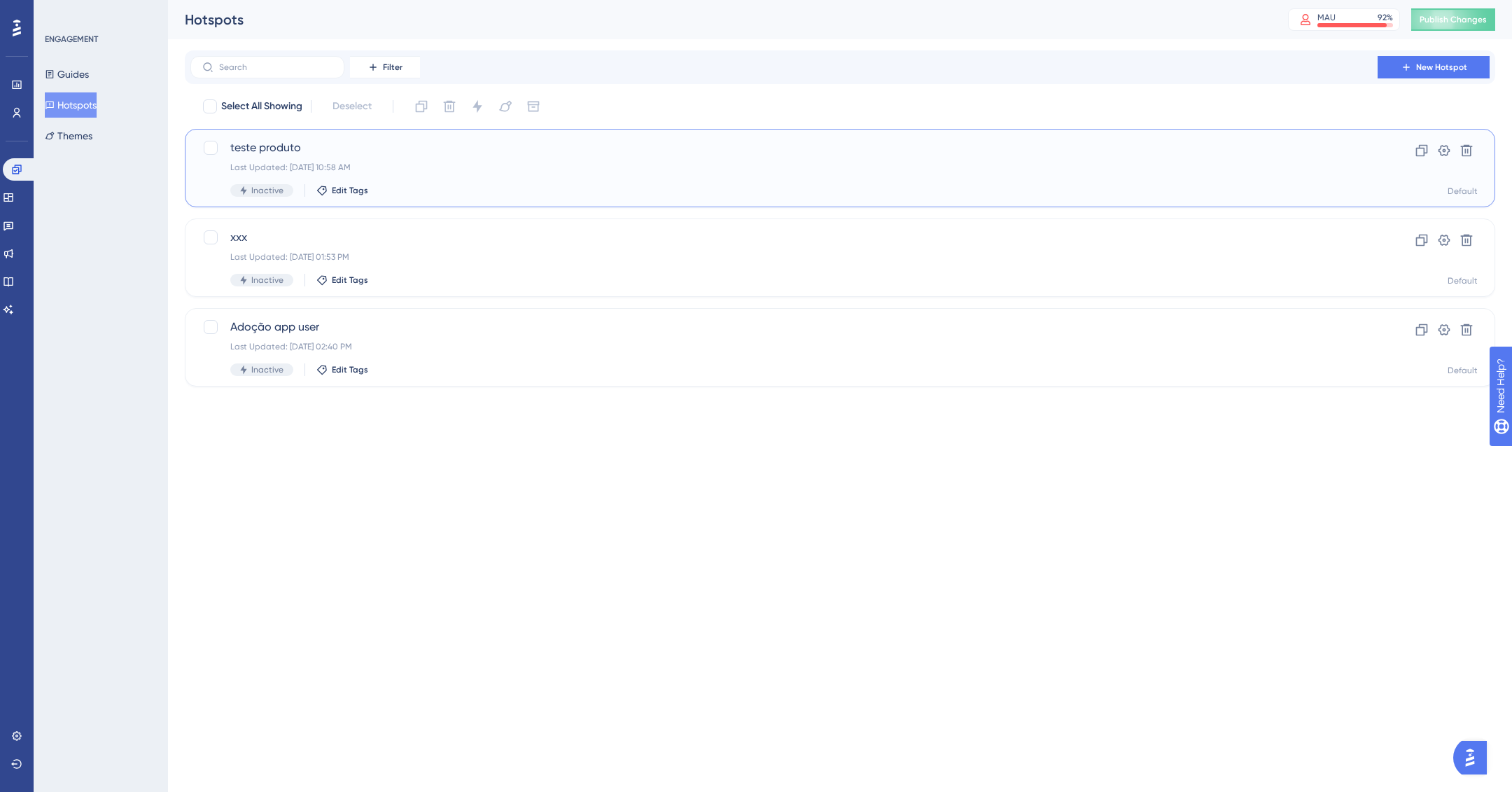
click at [576, 166] on div "Last Updated: 05 de set. de 2025 10:58 AM" at bounding box center [784, 167] width 1107 height 12
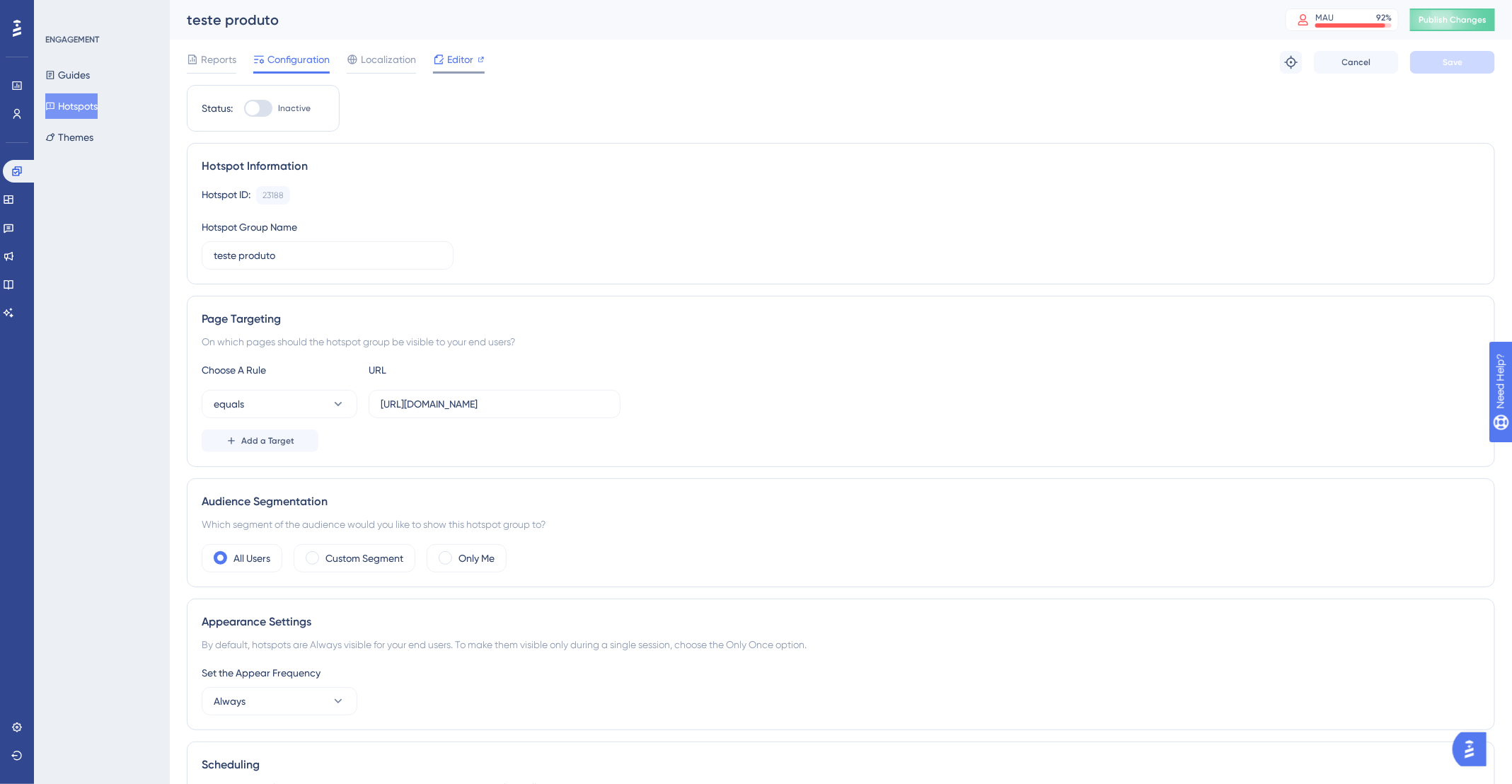
click at [443, 64] on icon at bounding box center [438, 60] width 12 height 12
click at [89, 107] on button "Hotspots" at bounding box center [71, 106] width 52 height 25
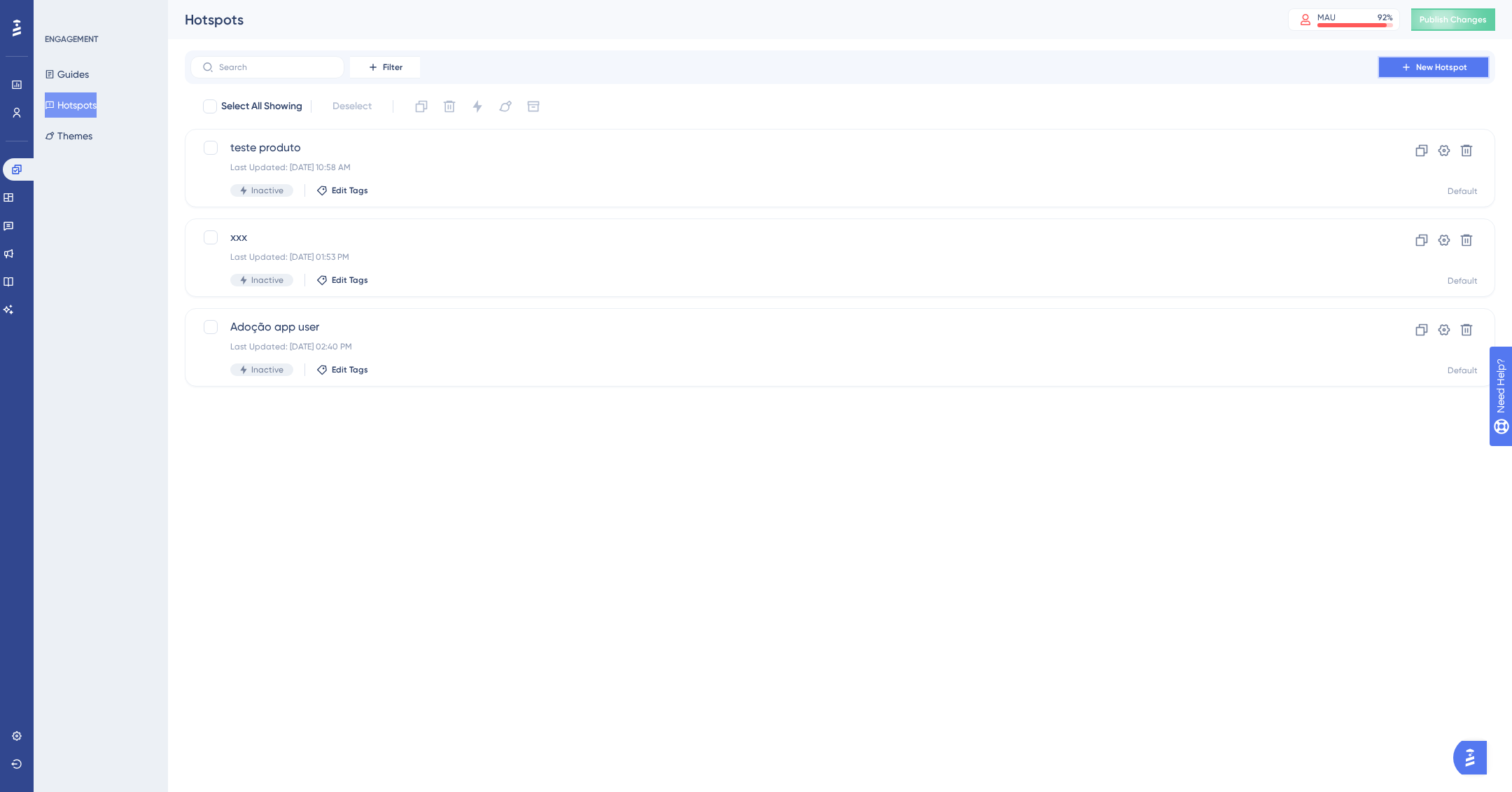
click at [1459, 63] on span "New Hotspot" at bounding box center [1441, 67] width 51 height 12
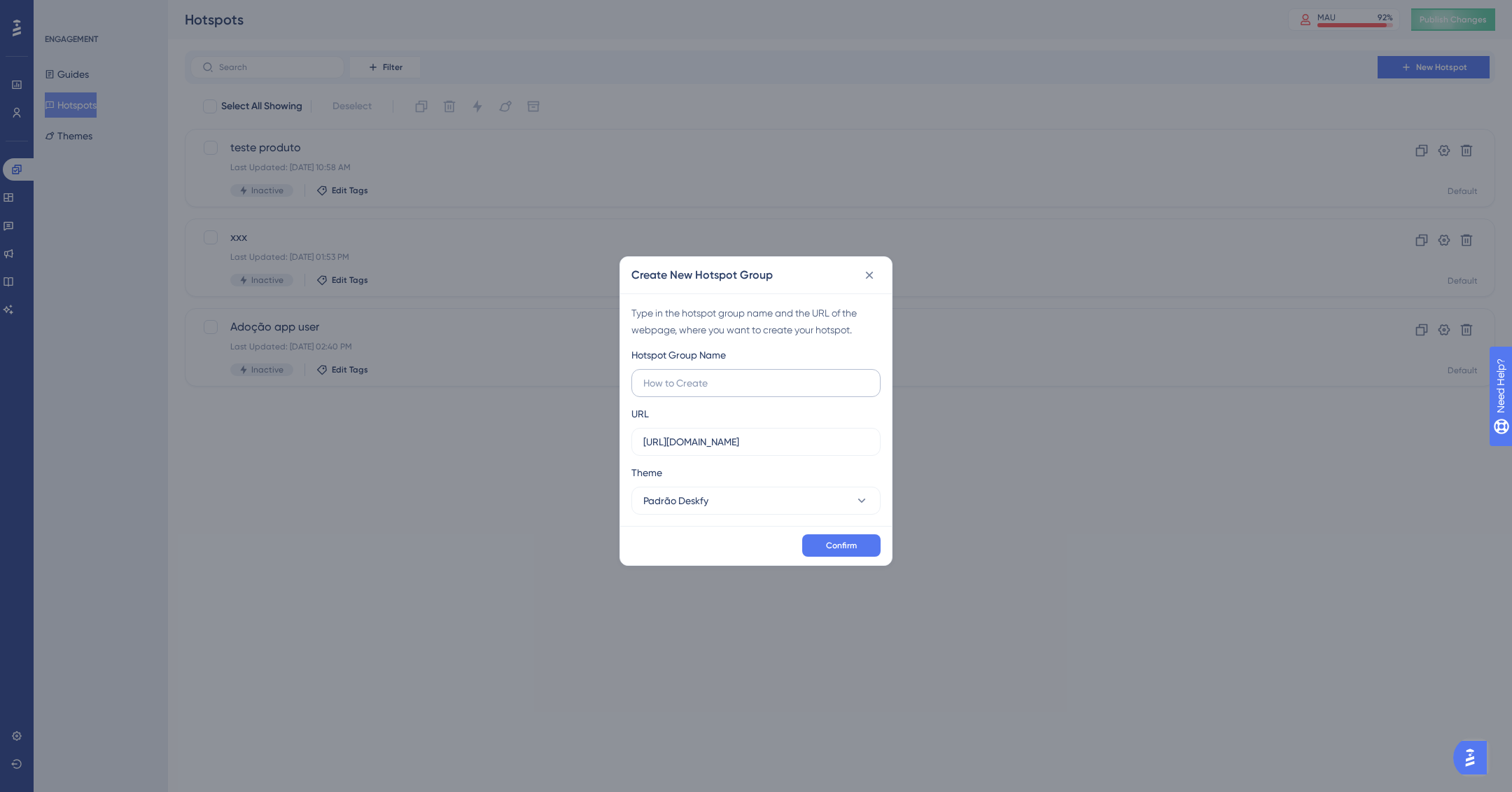
type input "Veja como encontrar os materiais disponibilizados:"
click at [801, 391] on label "[Tooltip] Multilocal - vídeos - U" at bounding box center [756, 383] width 249 height 28
click at [801, 391] on input "[Tooltip] Multilocal - vídeos - U" at bounding box center [756, 383] width 225 height 15
click at [801, 391] on label "[Tooltip] Multilocal - vídeos - U" at bounding box center [756, 383] width 249 height 28
click at [801, 391] on input "[Tooltip] Multilocal - vídeos - U" at bounding box center [756, 383] width 225 height 15
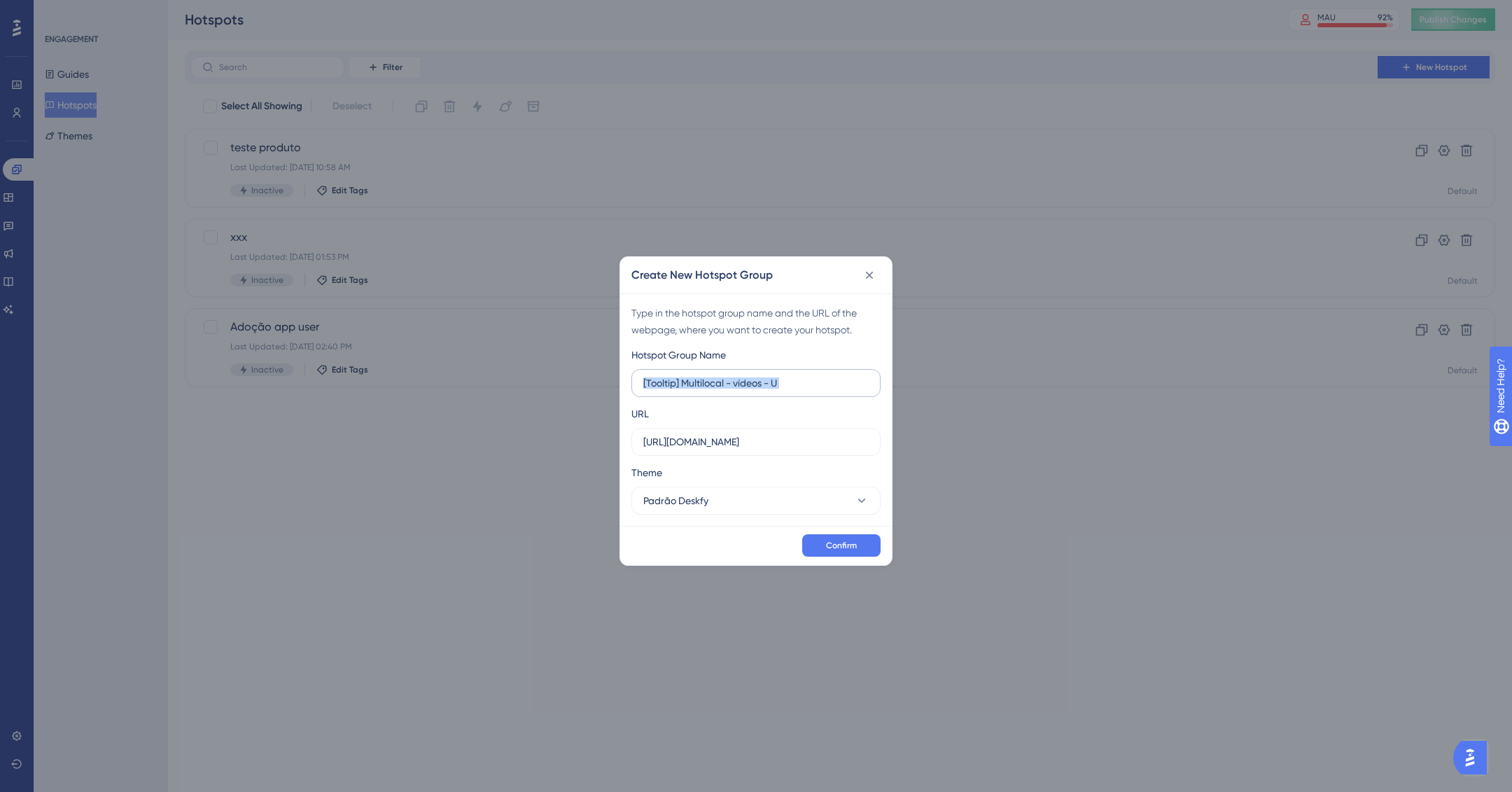
click at [801, 391] on label "[Tooltip] Multilocal - vídeos - U" at bounding box center [756, 383] width 249 height 28
click at [801, 391] on input "[Tooltip] Multilocal - vídeos - U" at bounding box center [756, 383] width 225 height 15
click at [786, 381] on input "[Tooltip] Multilocal - vídeos - U" at bounding box center [756, 383] width 225 height 15
click at [786, 382] on input "[Tooltip] Multilocal - vídeos - U" at bounding box center [756, 383] width 225 height 15
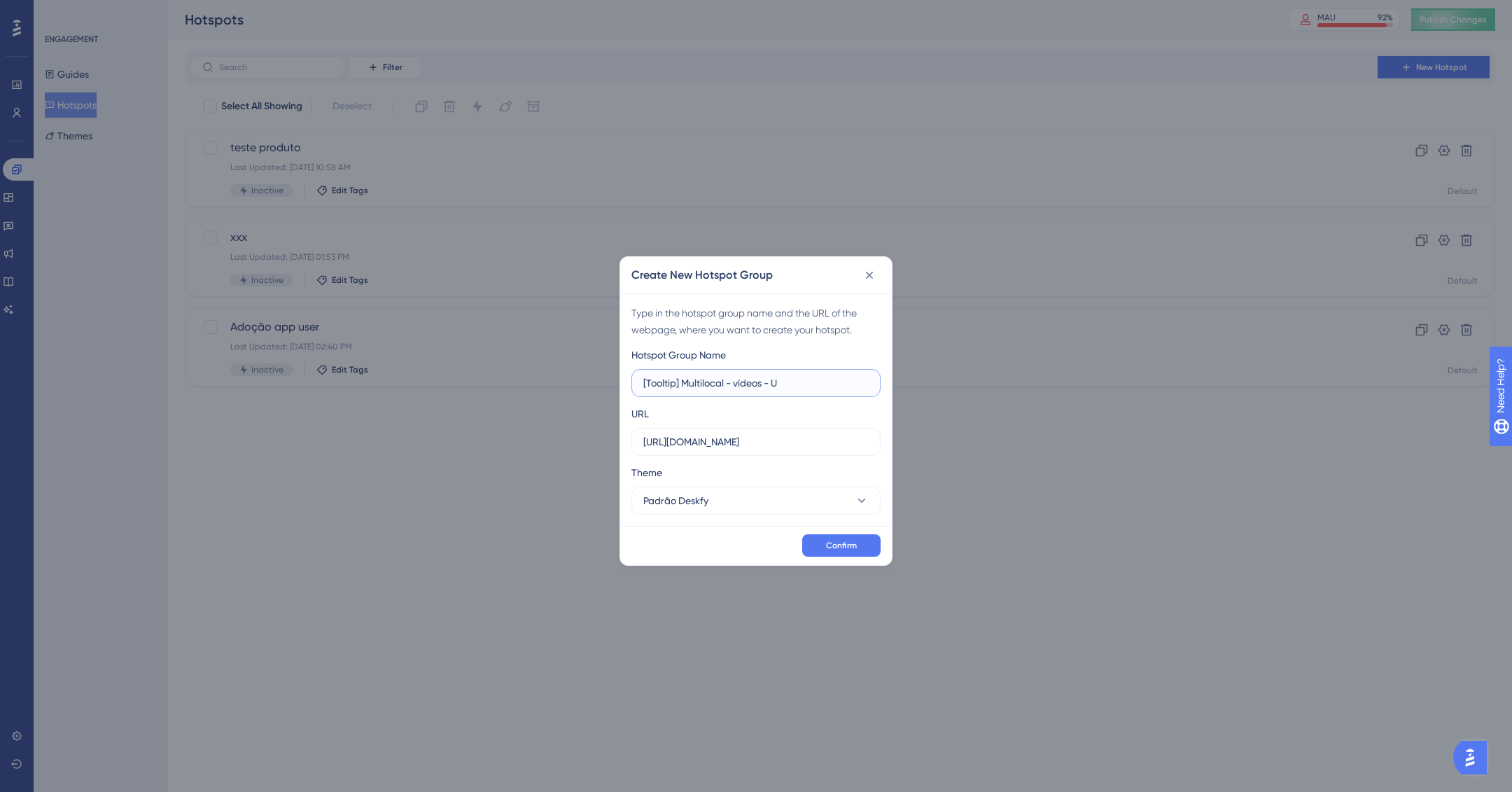
paste input "Trilha de vídeos - Usuário final"
type input "[Tooltip] Multilocal - Trilha de vídeos - Usuário final"
click at [858, 542] on button "Confirm" at bounding box center [842, 545] width 79 height 22
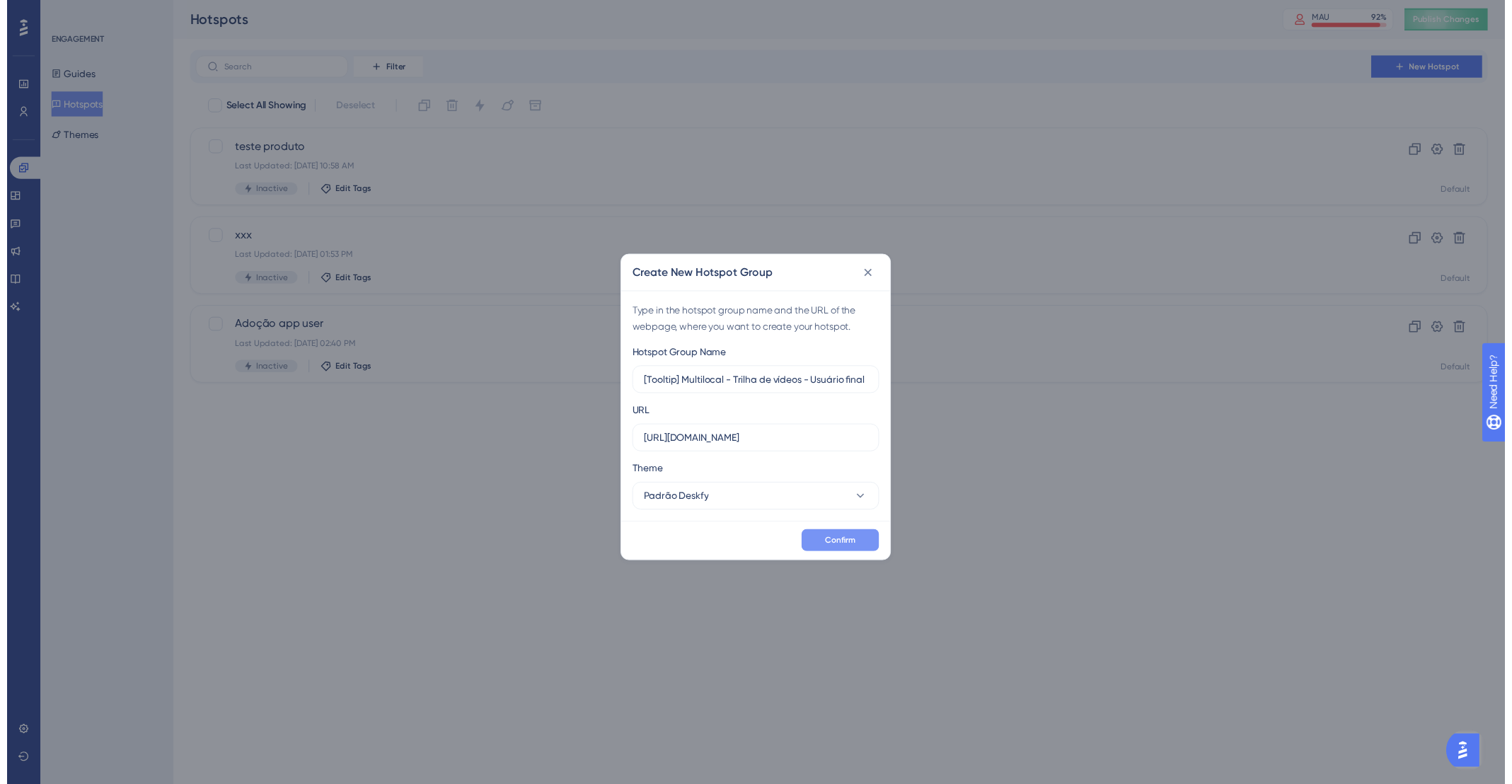
scroll to position [0, 0]
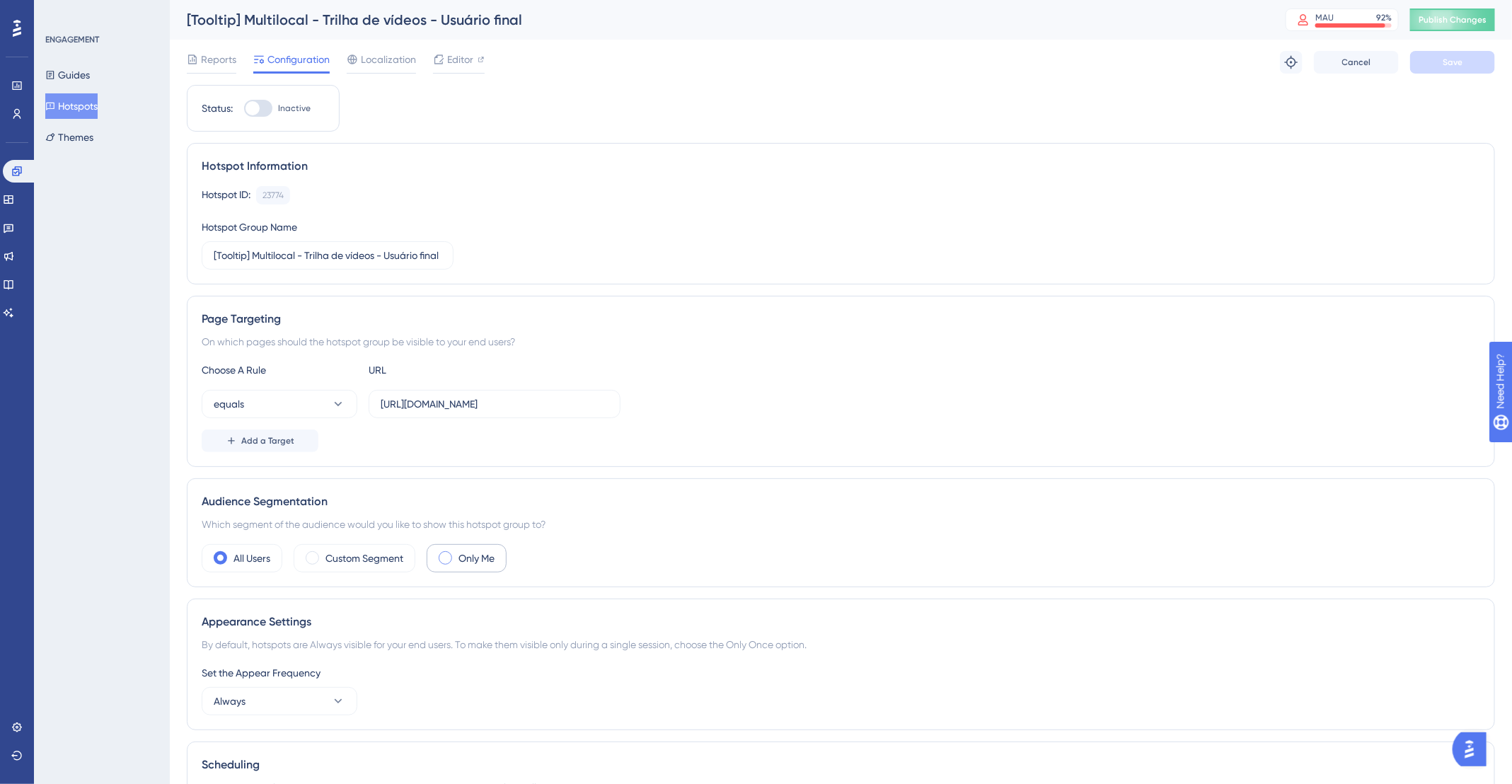
click at [479, 554] on label "Only Me" at bounding box center [477, 558] width 36 height 17
click at [1433, 60] on button "Save" at bounding box center [1452, 61] width 85 height 23
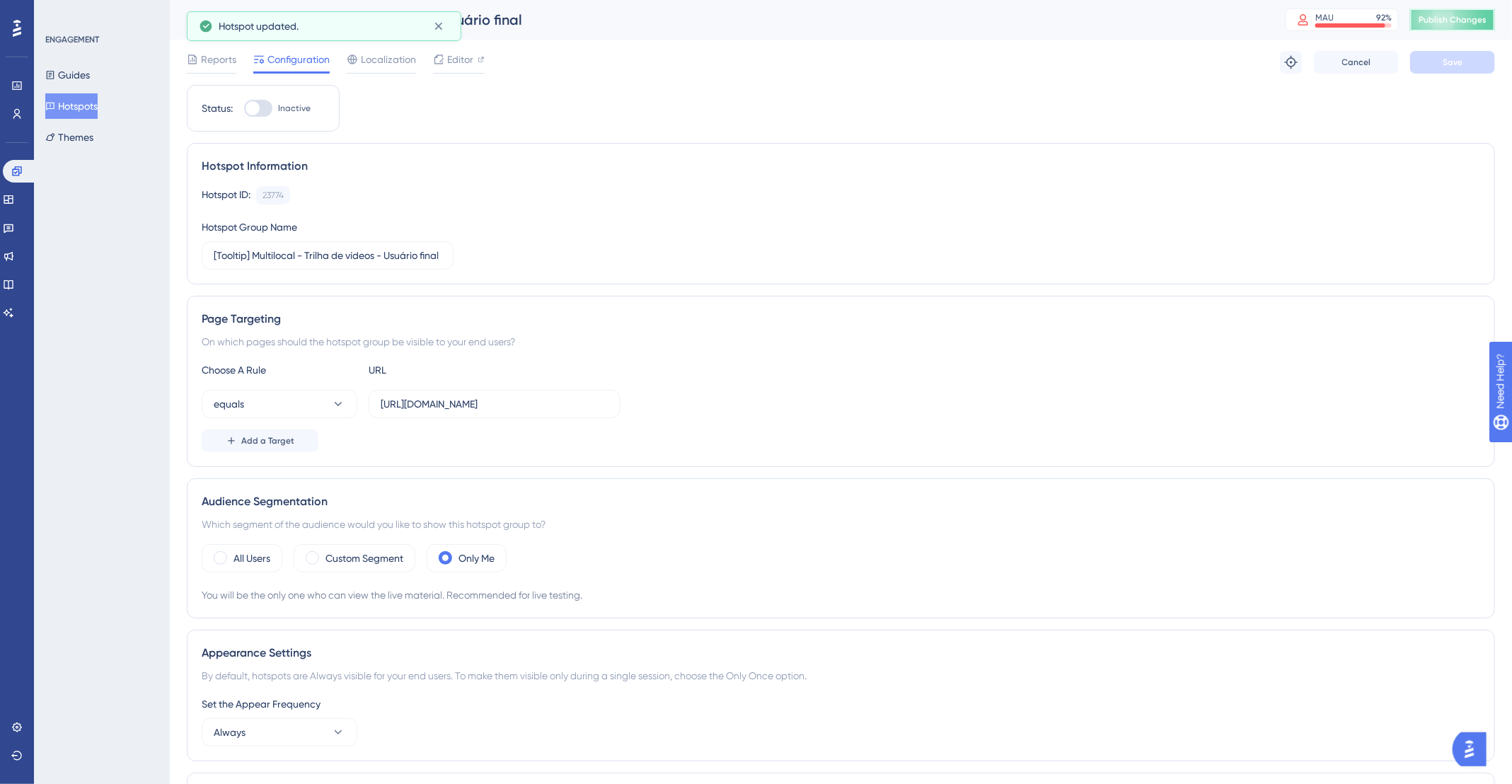
click at [1475, 15] on span "Publish Changes" at bounding box center [1452, 20] width 68 height 12
click at [364, 557] on label "Custom Segment" at bounding box center [364, 558] width 78 height 17
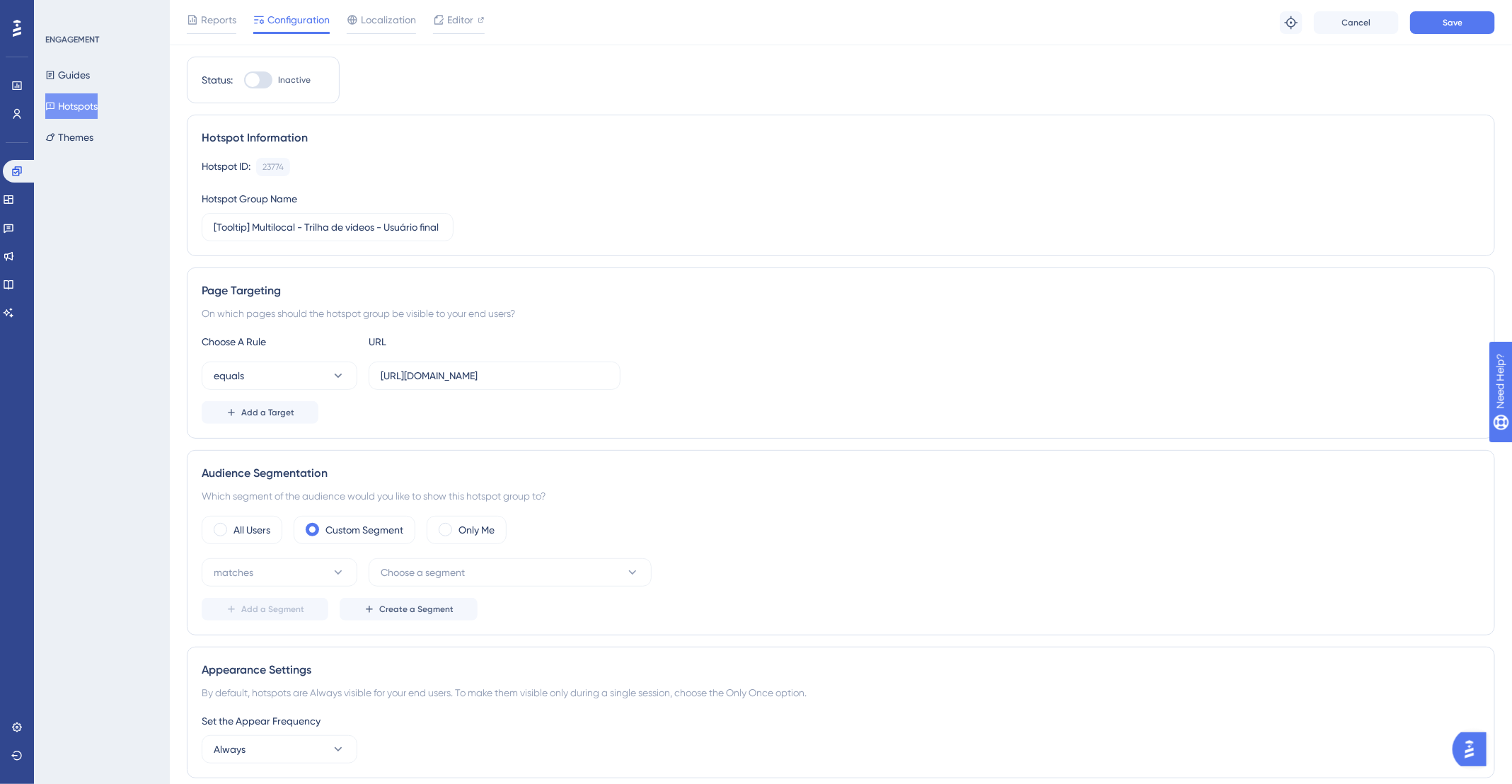
scroll to position [129, 0]
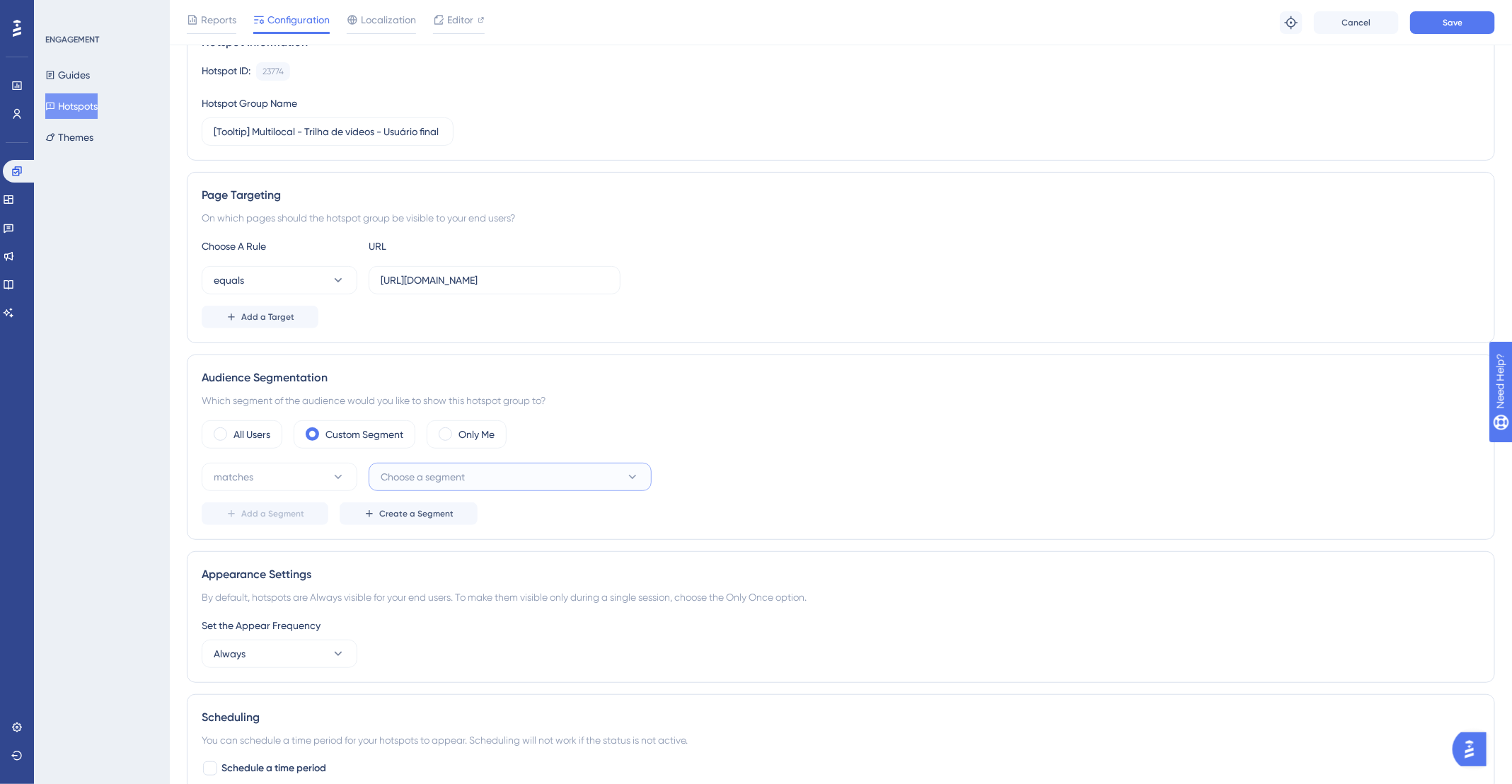
click at [425, 465] on button "Choose a segment" at bounding box center [509, 476] width 283 height 28
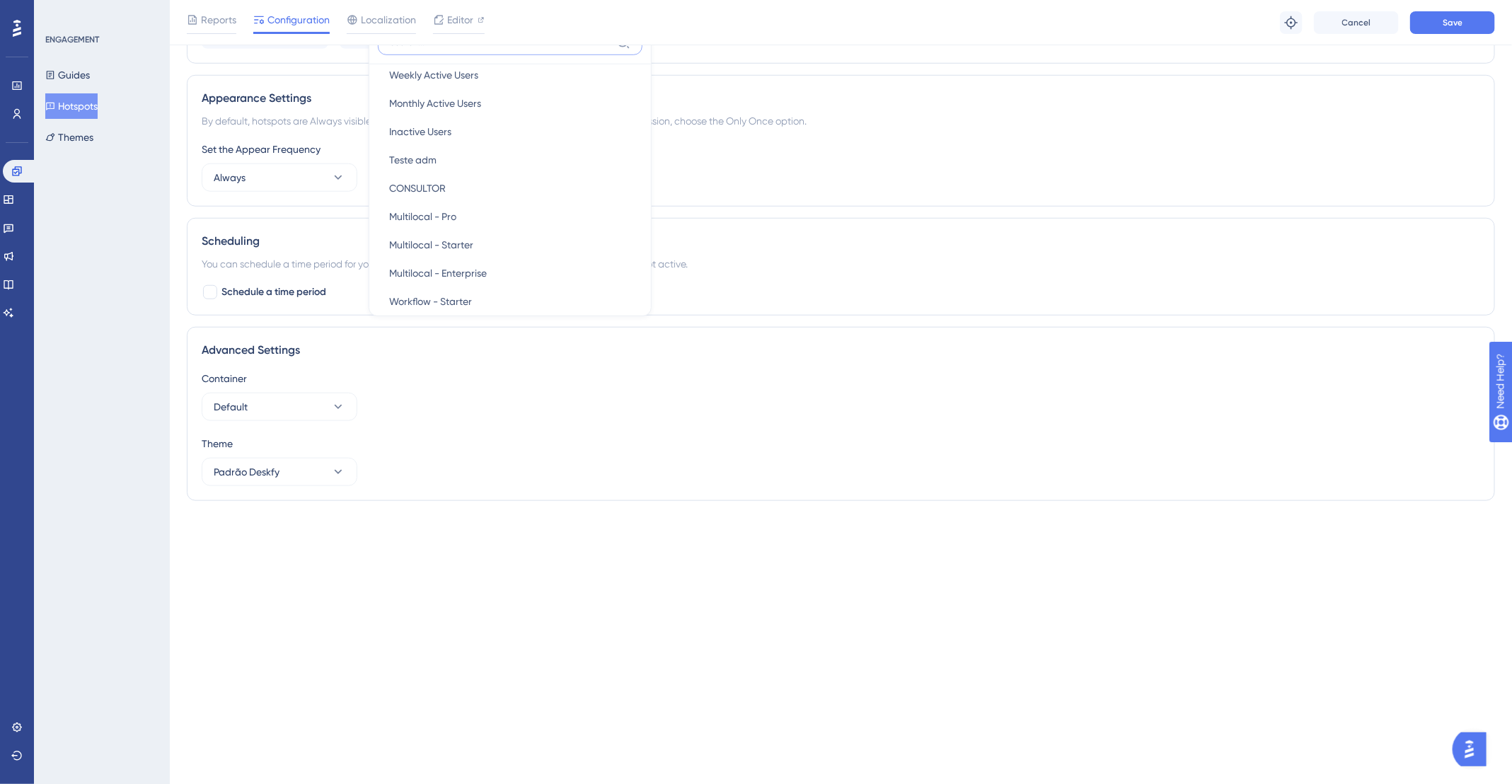
scroll to position [613, 0]
click at [18, 101] on div "Performance Users" at bounding box center [17, 99] width 12 height 51
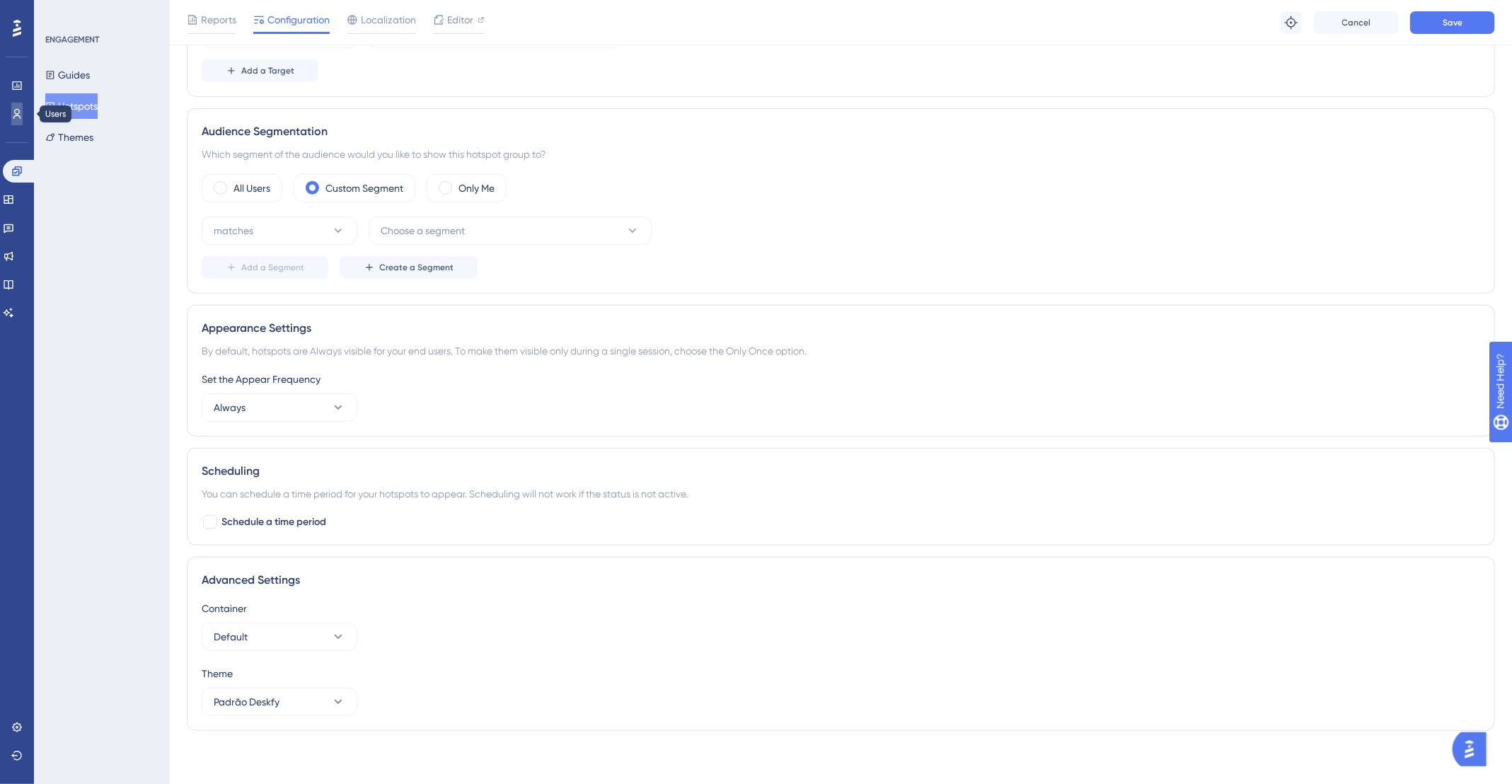
click at [14, 117] on icon at bounding box center [17, 114] width 8 height 10
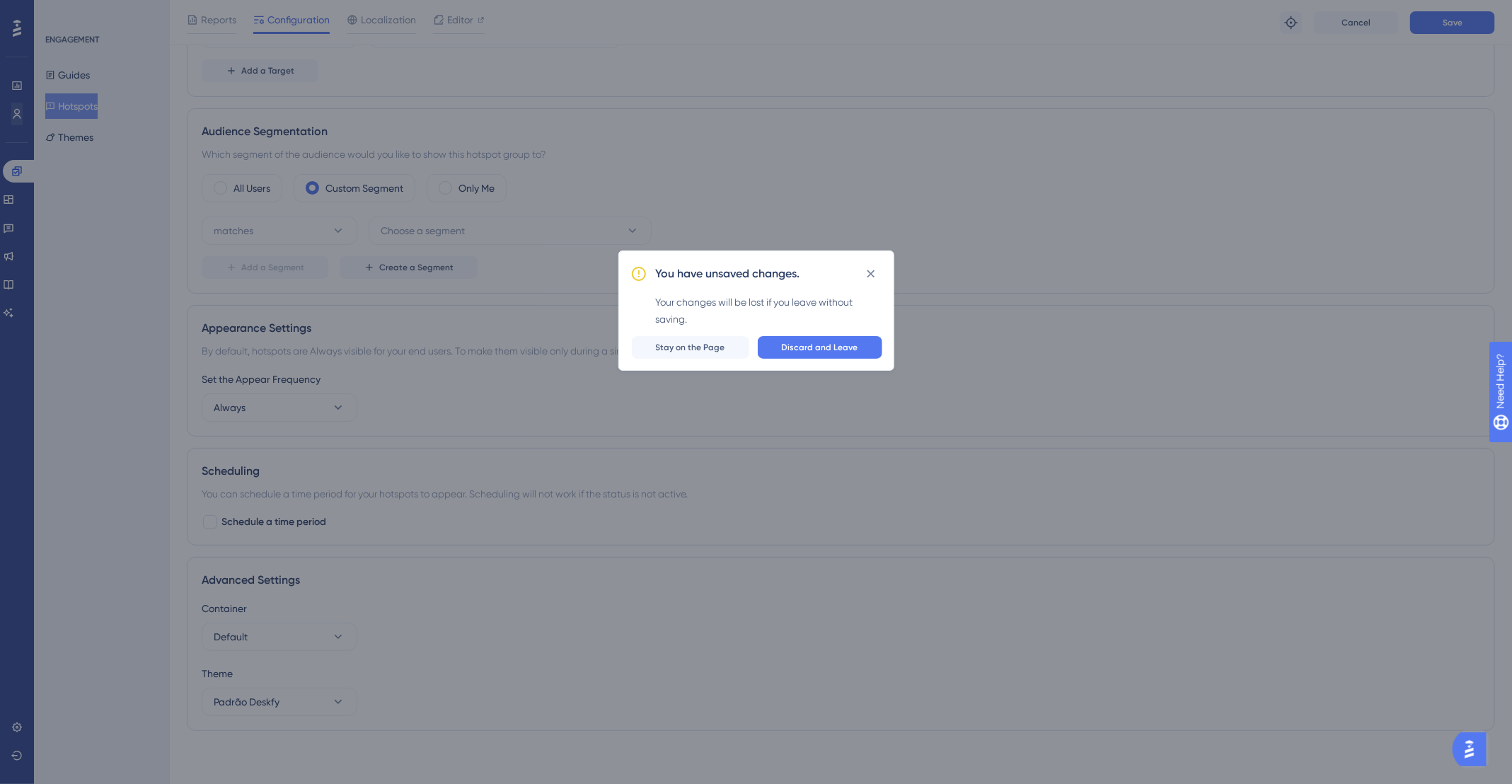
scroll to position [359, 0]
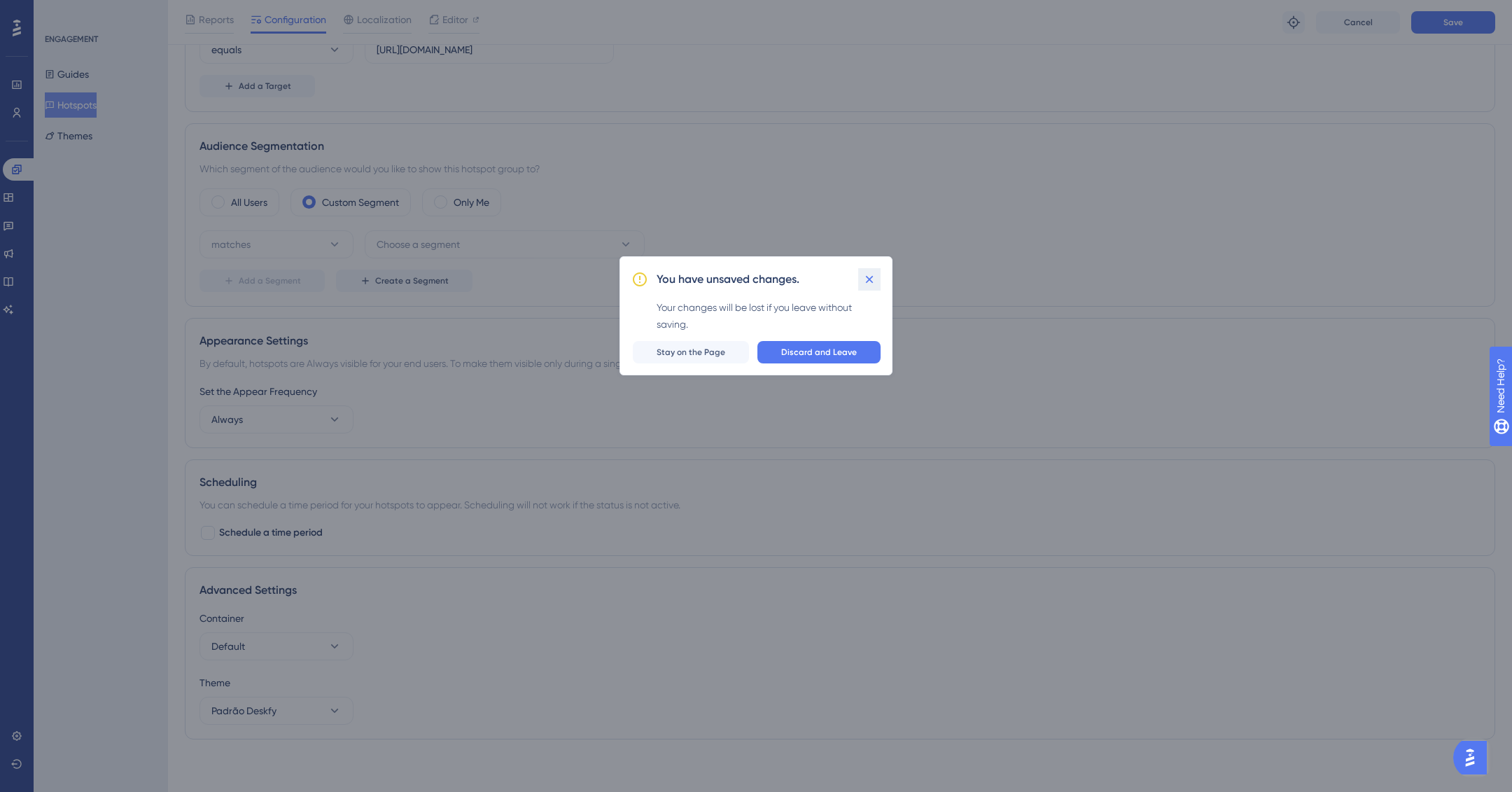
click at [875, 274] on icon at bounding box center [869, 280] width 14 height 14
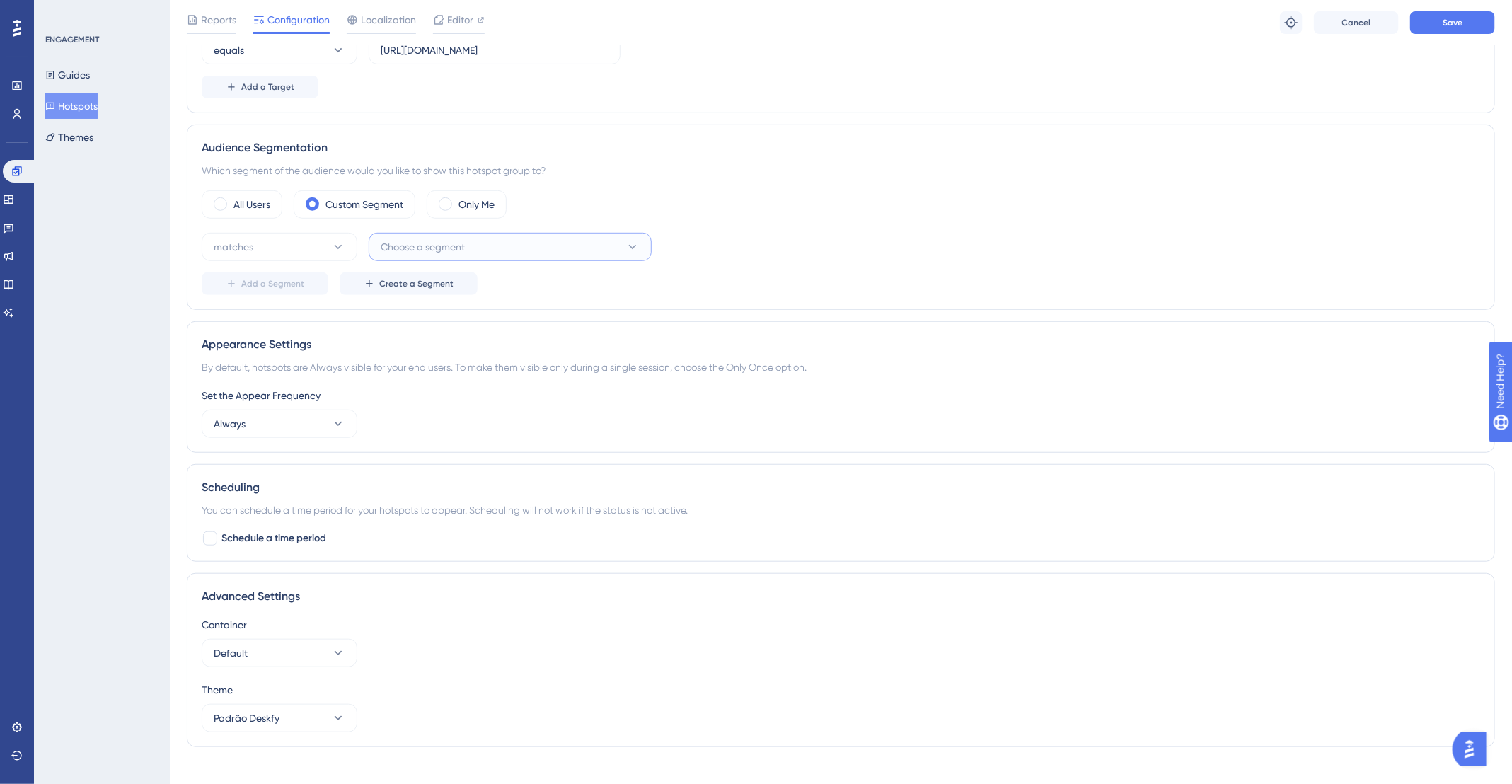
click at [448, 248] on span "Choose a segment" at bounding box center [422, 247] width 84 height 17
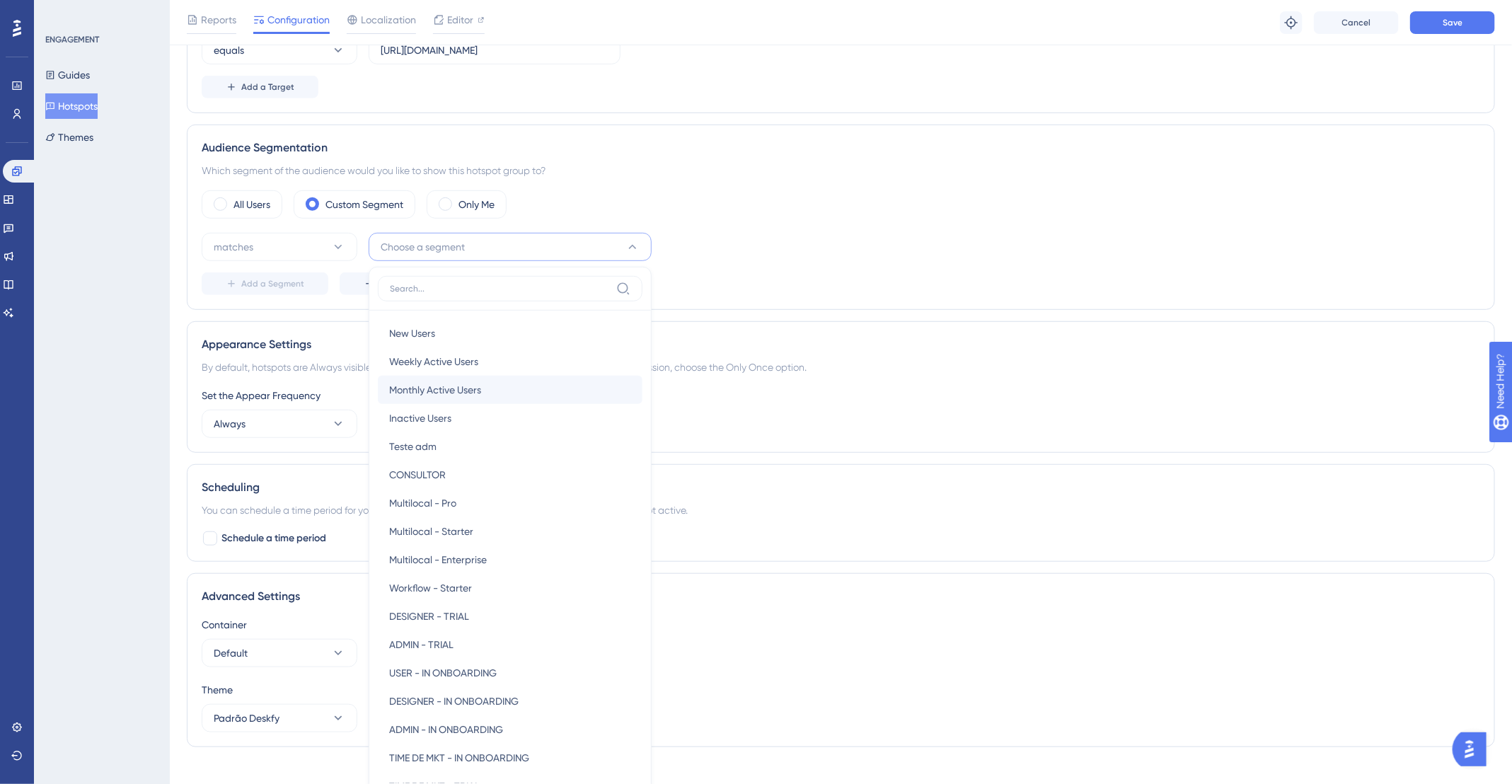
scroll to position [490, 0]
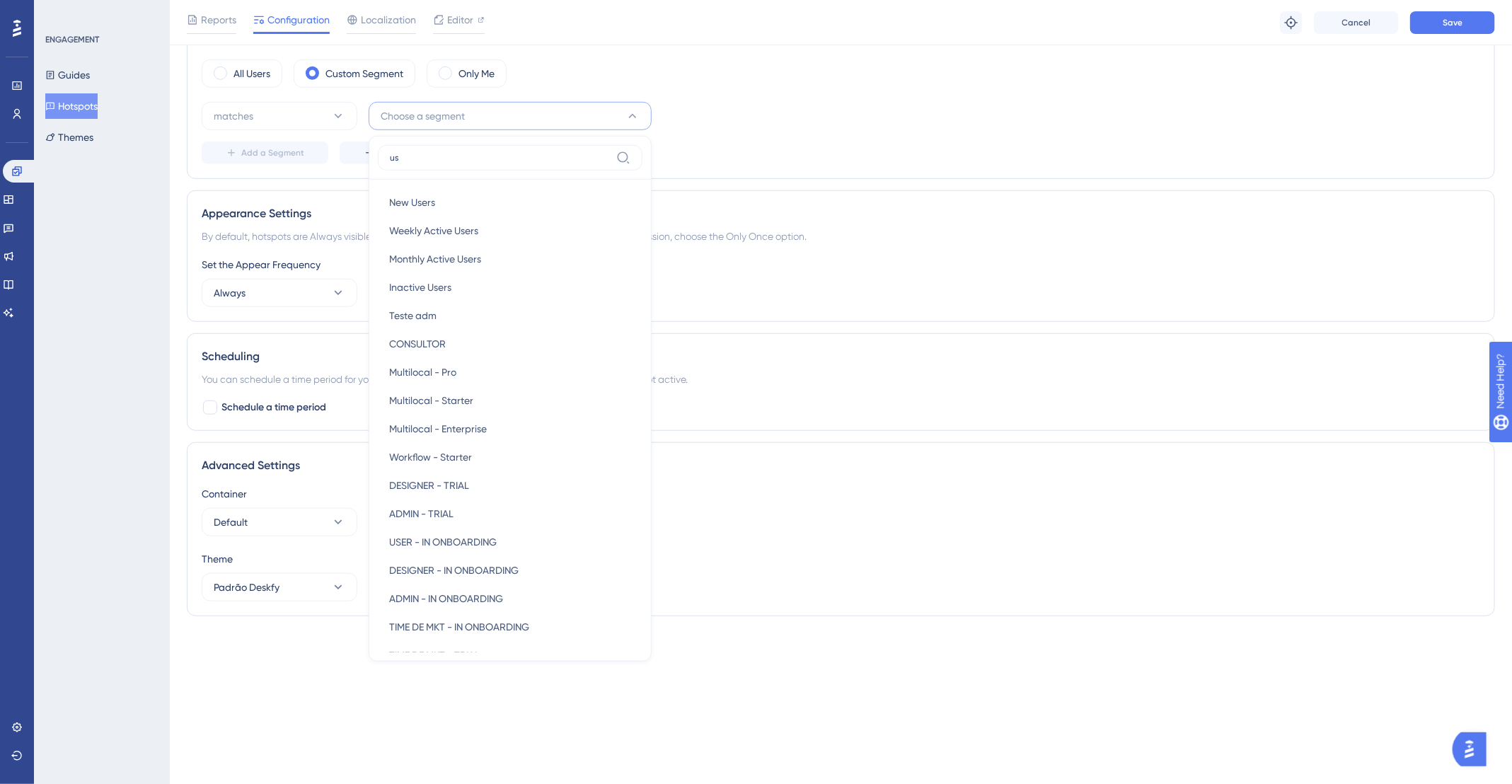
type input "usu"
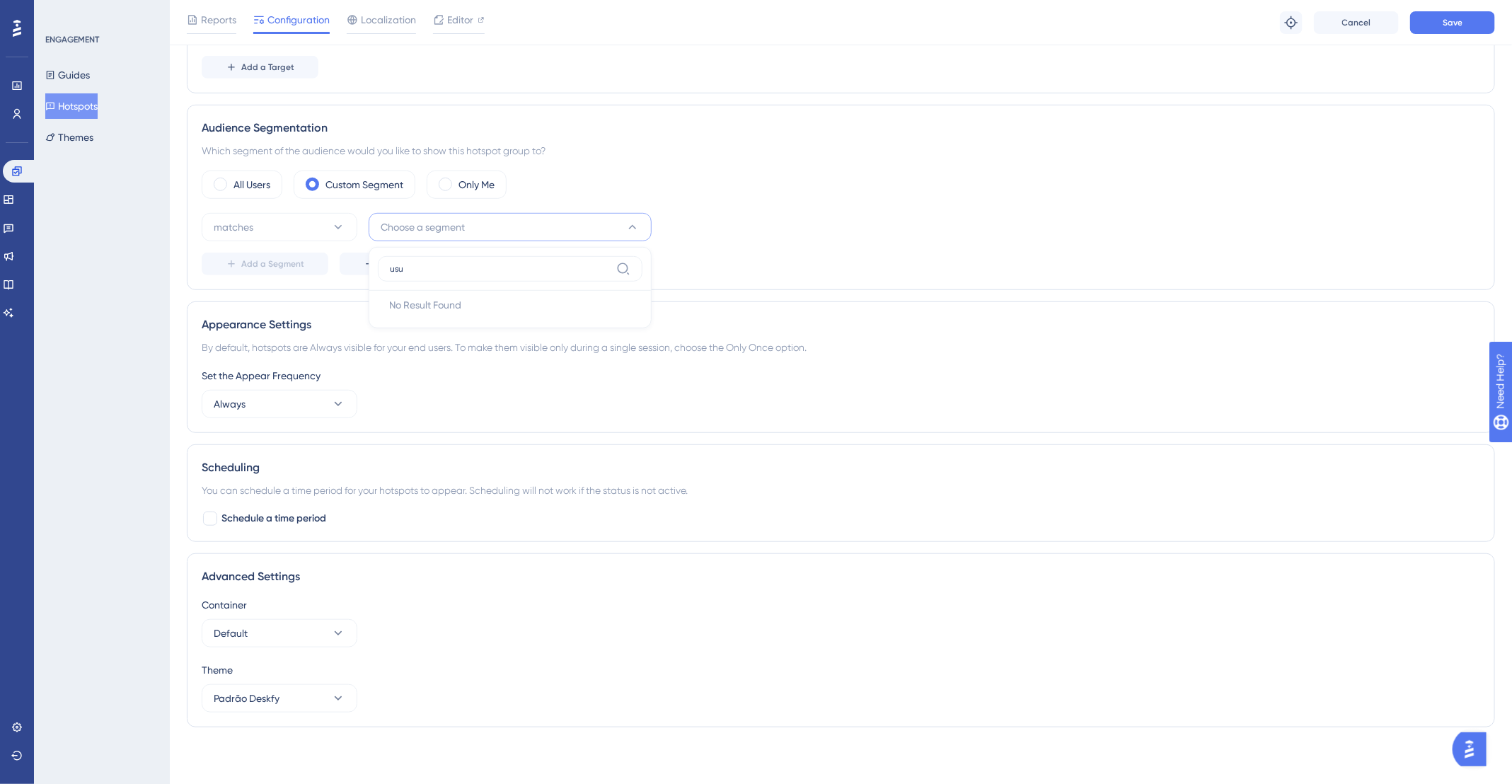
scroll to position [376, 0]
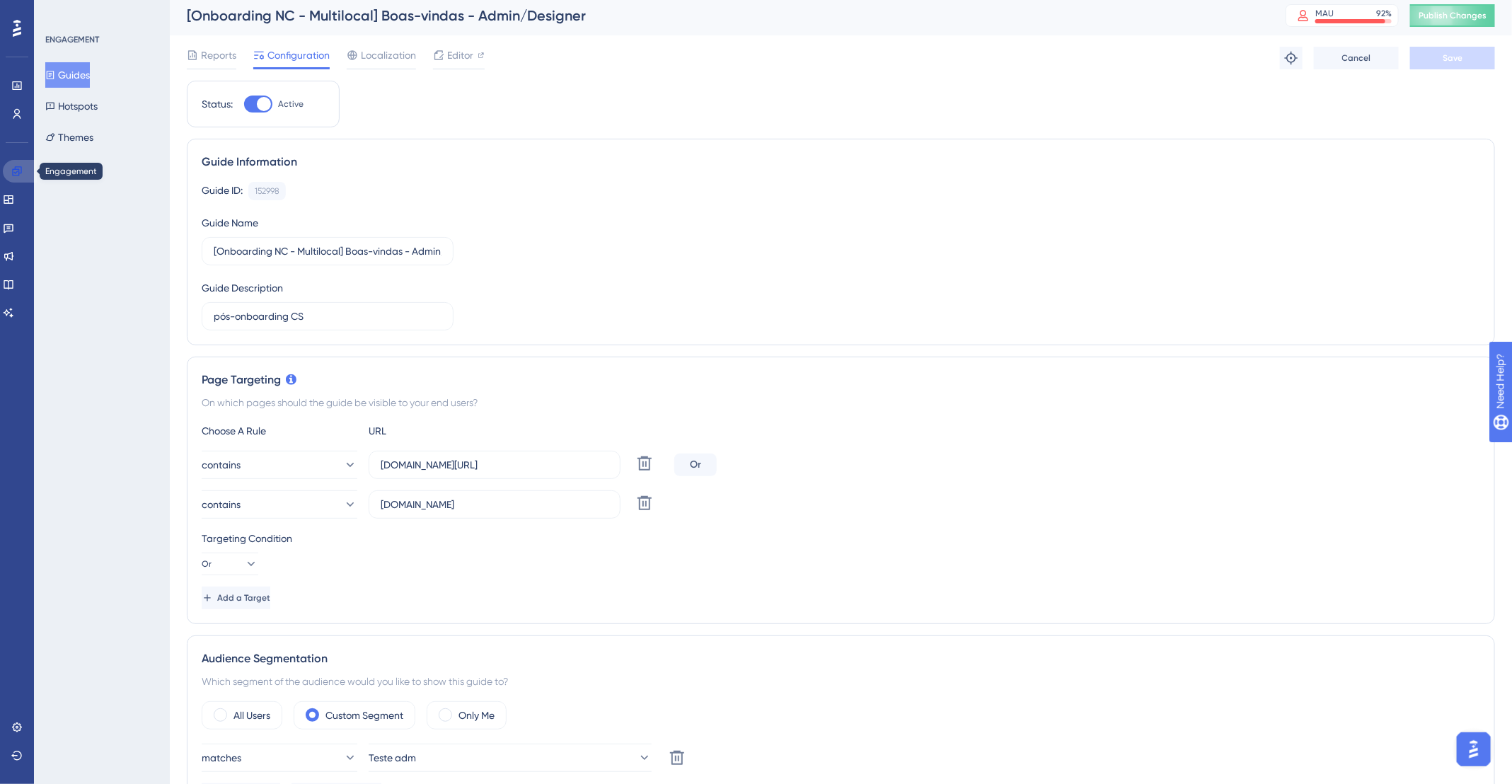
click at [8, 174] on link at bounding box center [20, 171] width 34 height 23
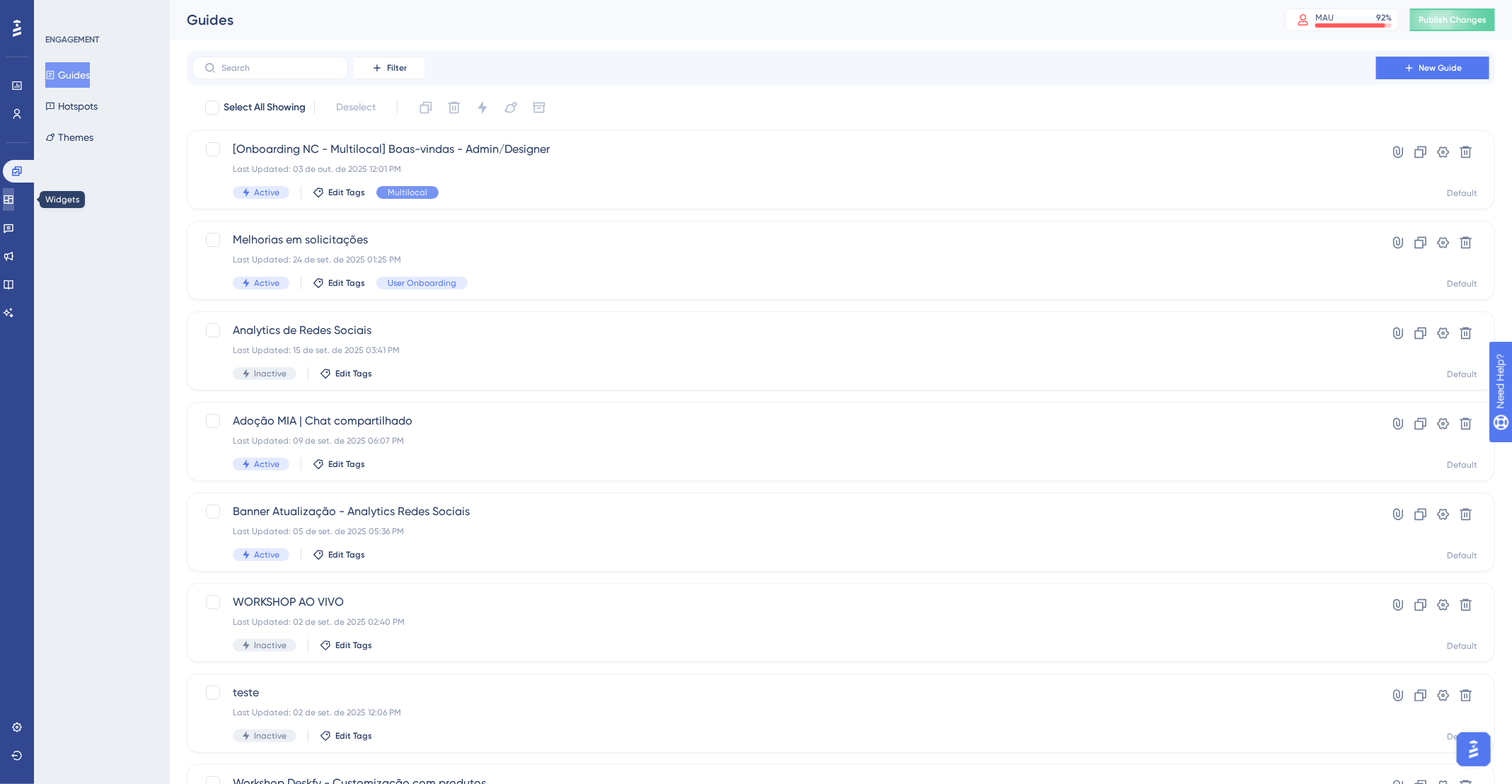
click at [14, 201] on icon at bounding box center [8, 200] width 12 height 12
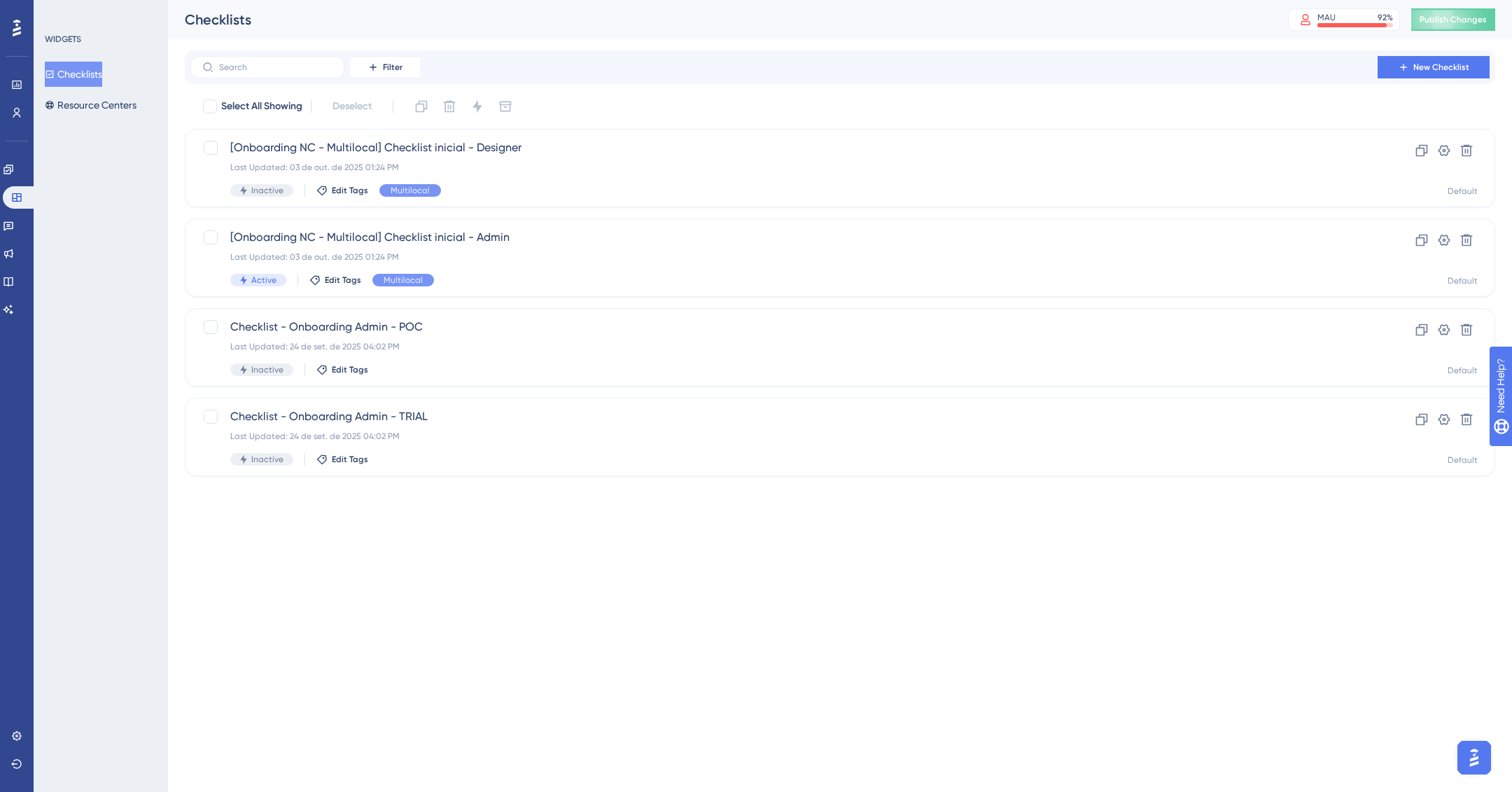
click at [79, 72] on button "Checklists" at bounding box center [73, 74] width 57 height 25
click at [14, 170] on icon at bounding box center [8, 169] width 12 height 12
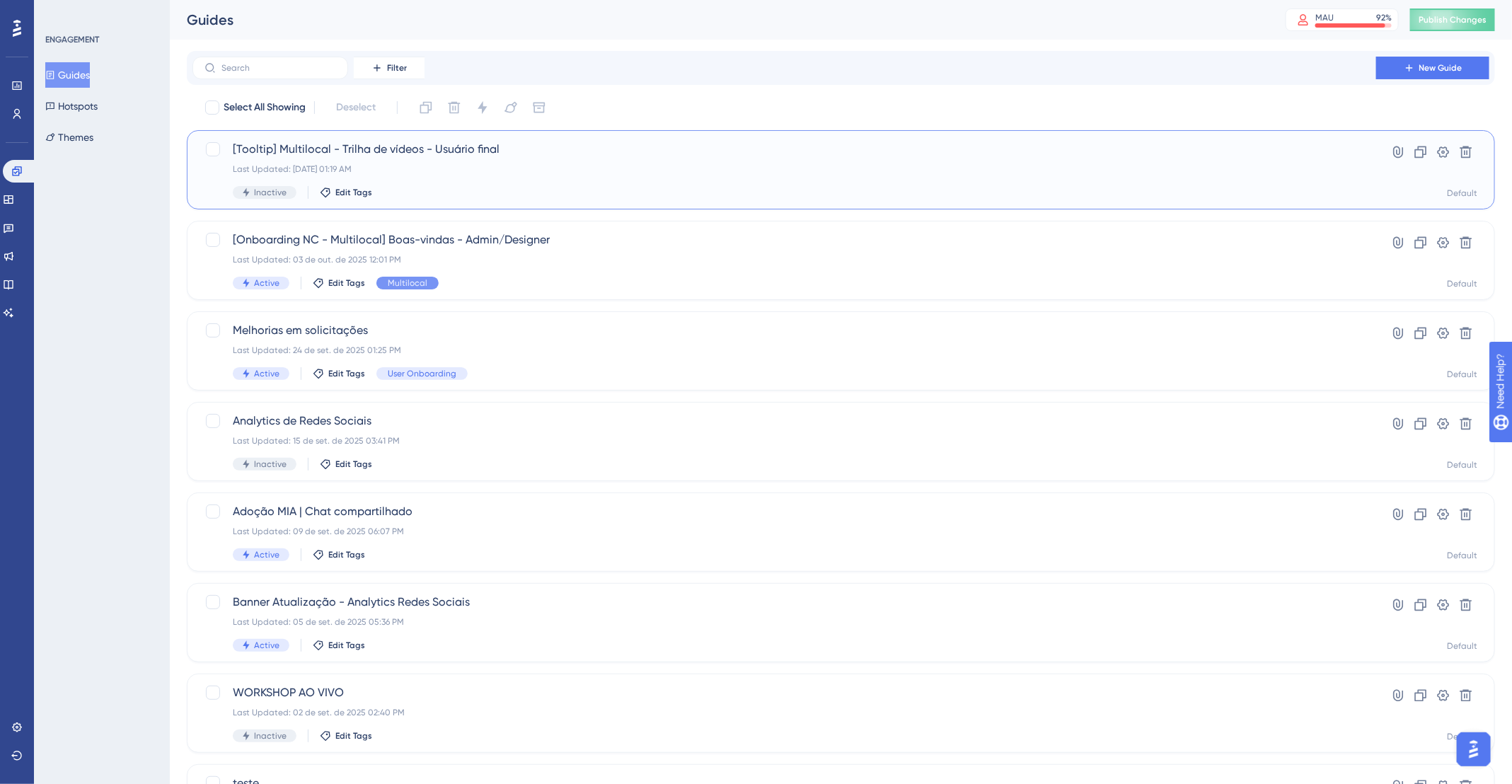
click at [498, 153] on span "[Tooltip] Multilocal - Trilha de vídeos - Usuário final" at bounding box center [784, 149] width 1103 height 17
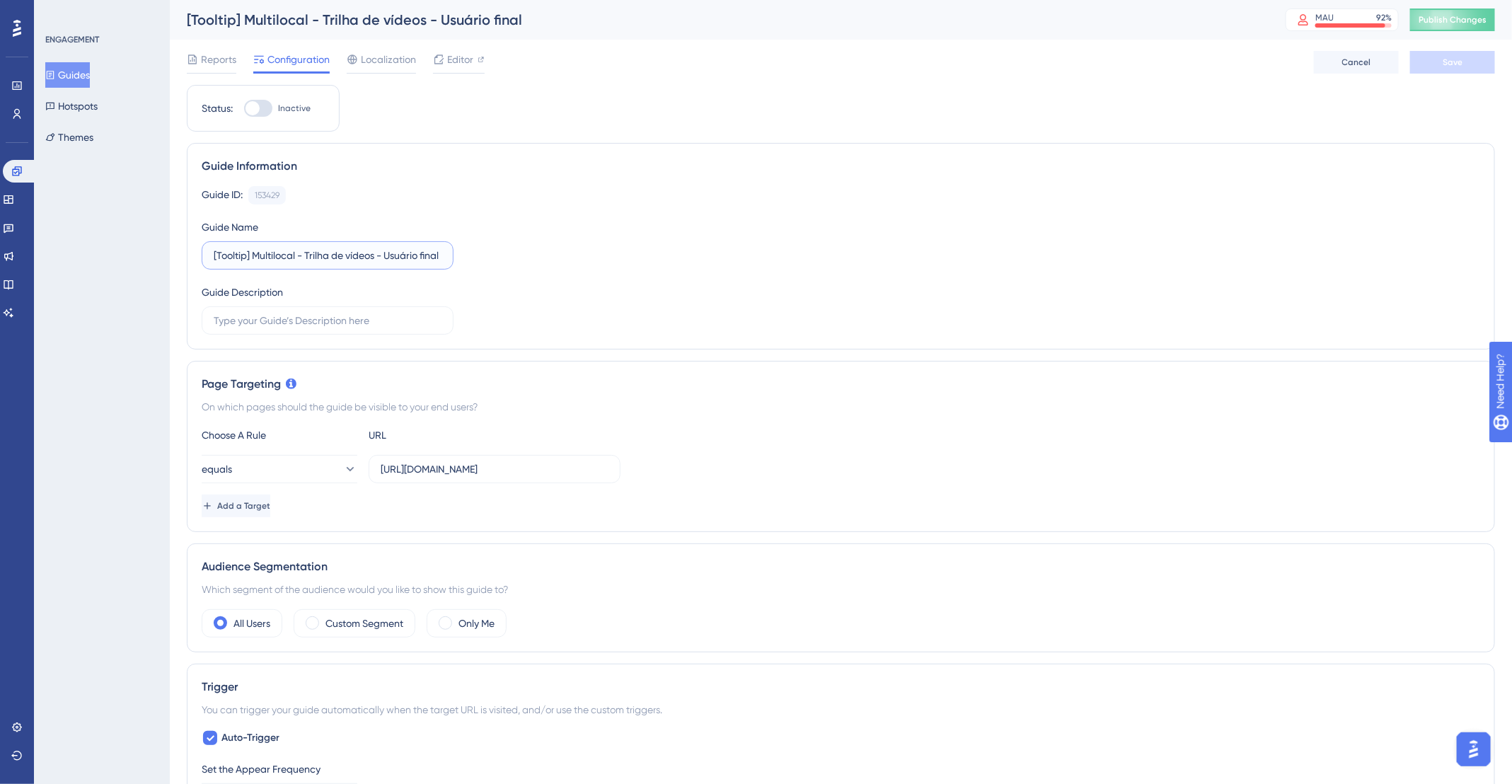
drag, startPoint x: 250, startPoint y: 254, endPoint x: 471, endPoint y: 268, distance: 221.4
click at [536, 263] on div "Guide ID: 153429 Copy Guide Name [Tooltip] Multilocal - Trilha de vídeos - Usuá…" at bounding box center [841, 260] width 1279 height 149
click at [394, 257] on input "[Tooltip] Multilocal - Trilha de vídeos - Usuário final" at bounding box center [328, 255] width 228 height 15
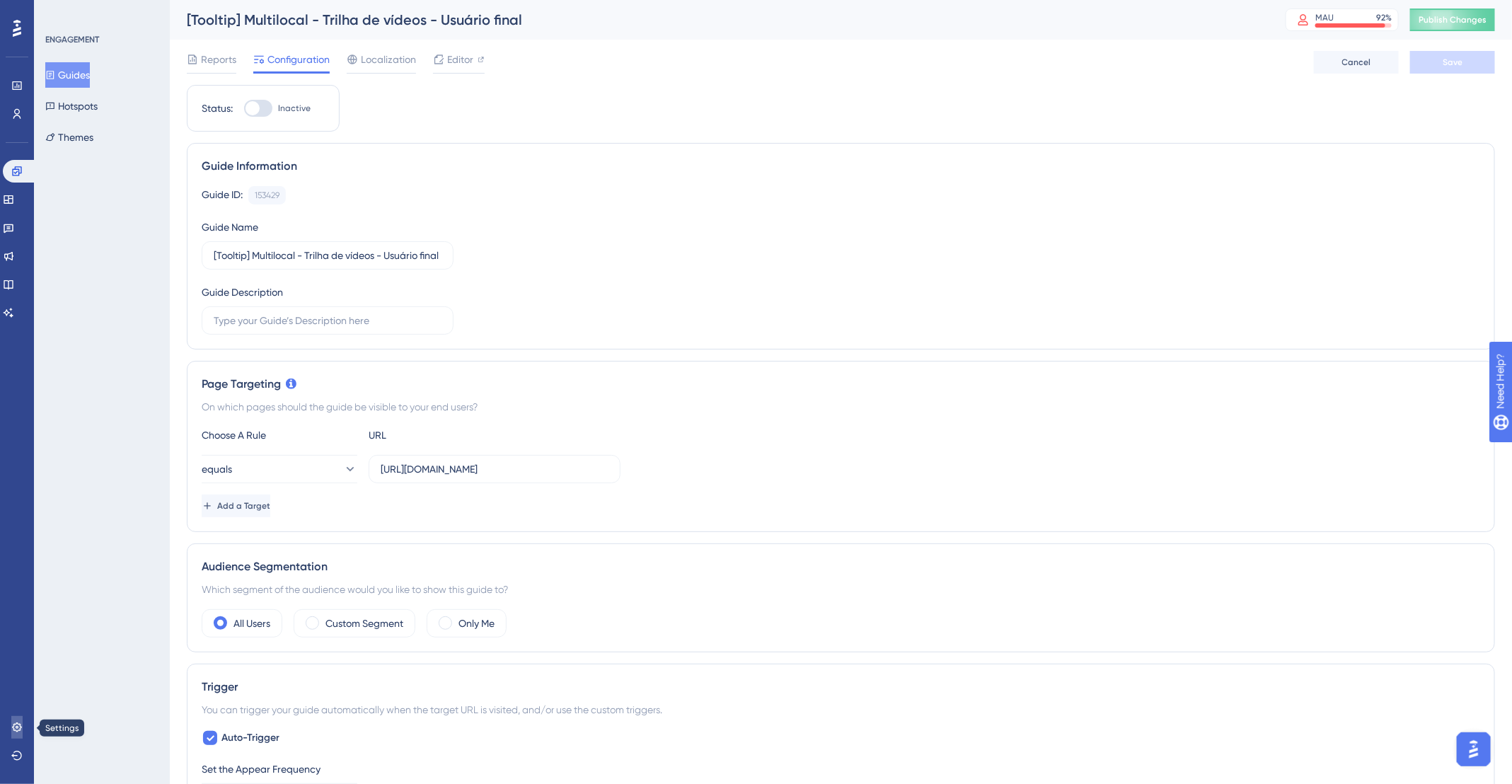
click at [23, 718] on link at bounding box center [17, 727] width 12 height 23
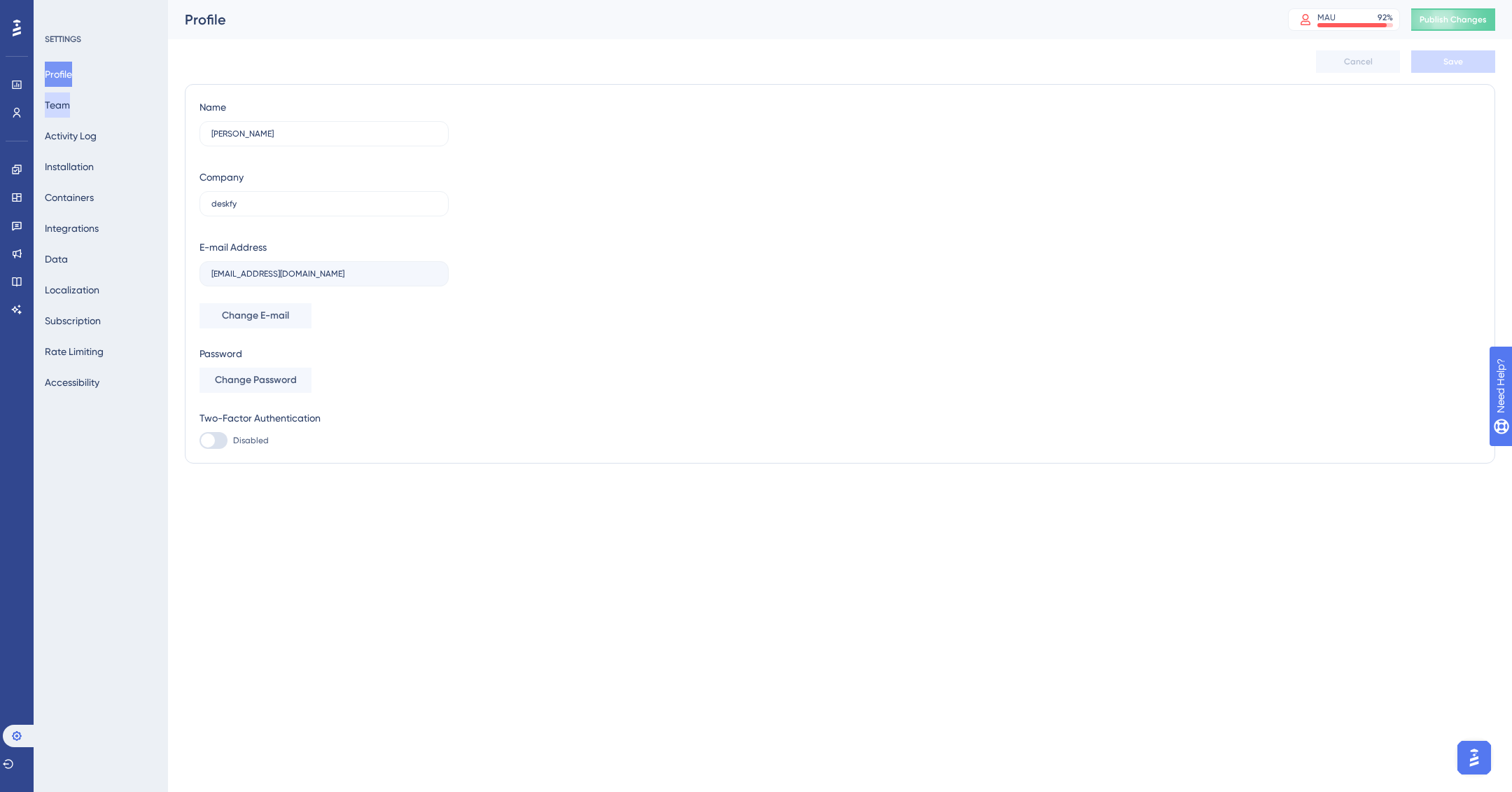
click at [70, 113] on button "Team" at bounding box center [57, 105] width 25 height 25
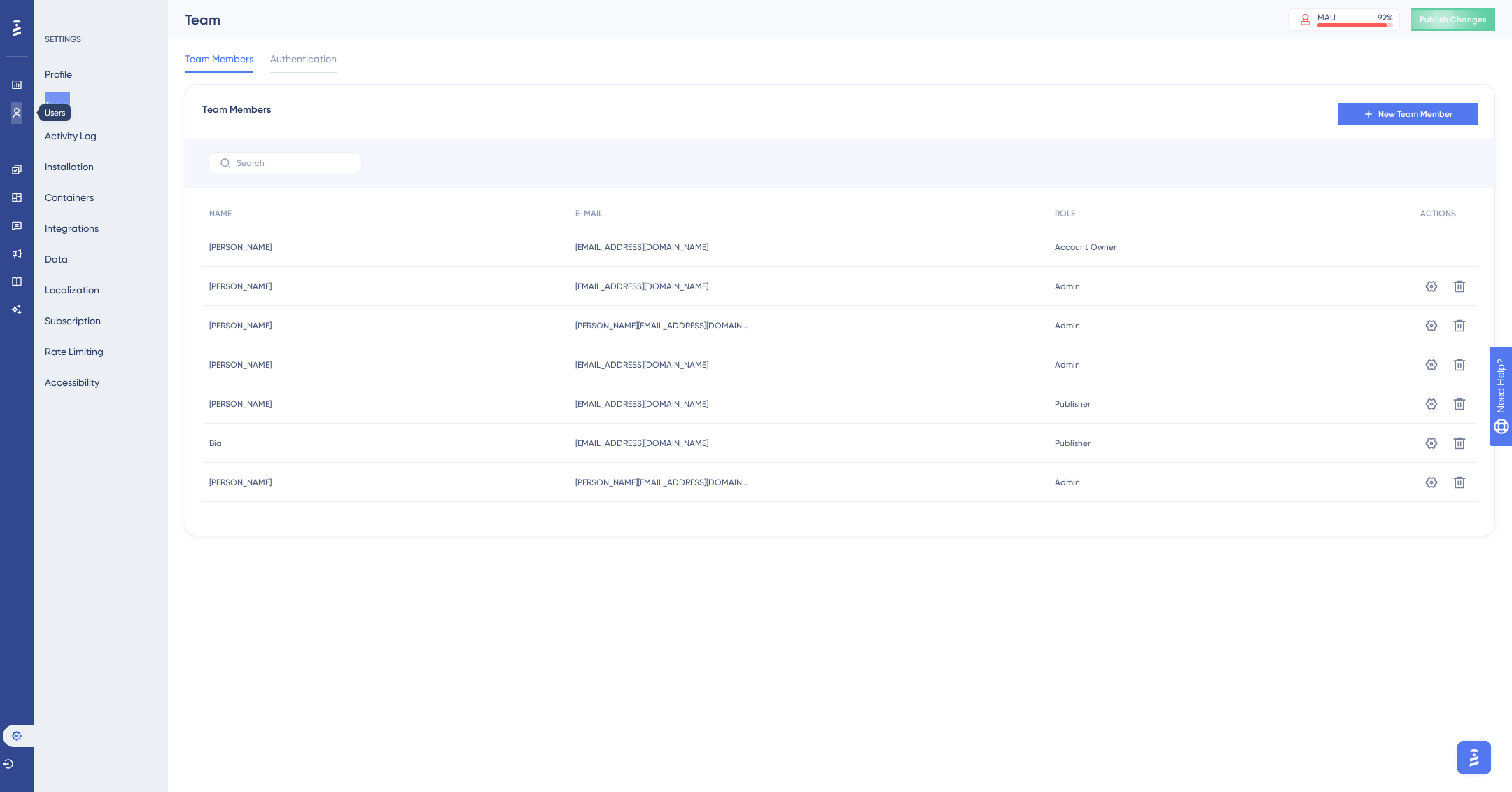
click at [22, 118] on link at bounding box center [17, 113] width 12 height 22
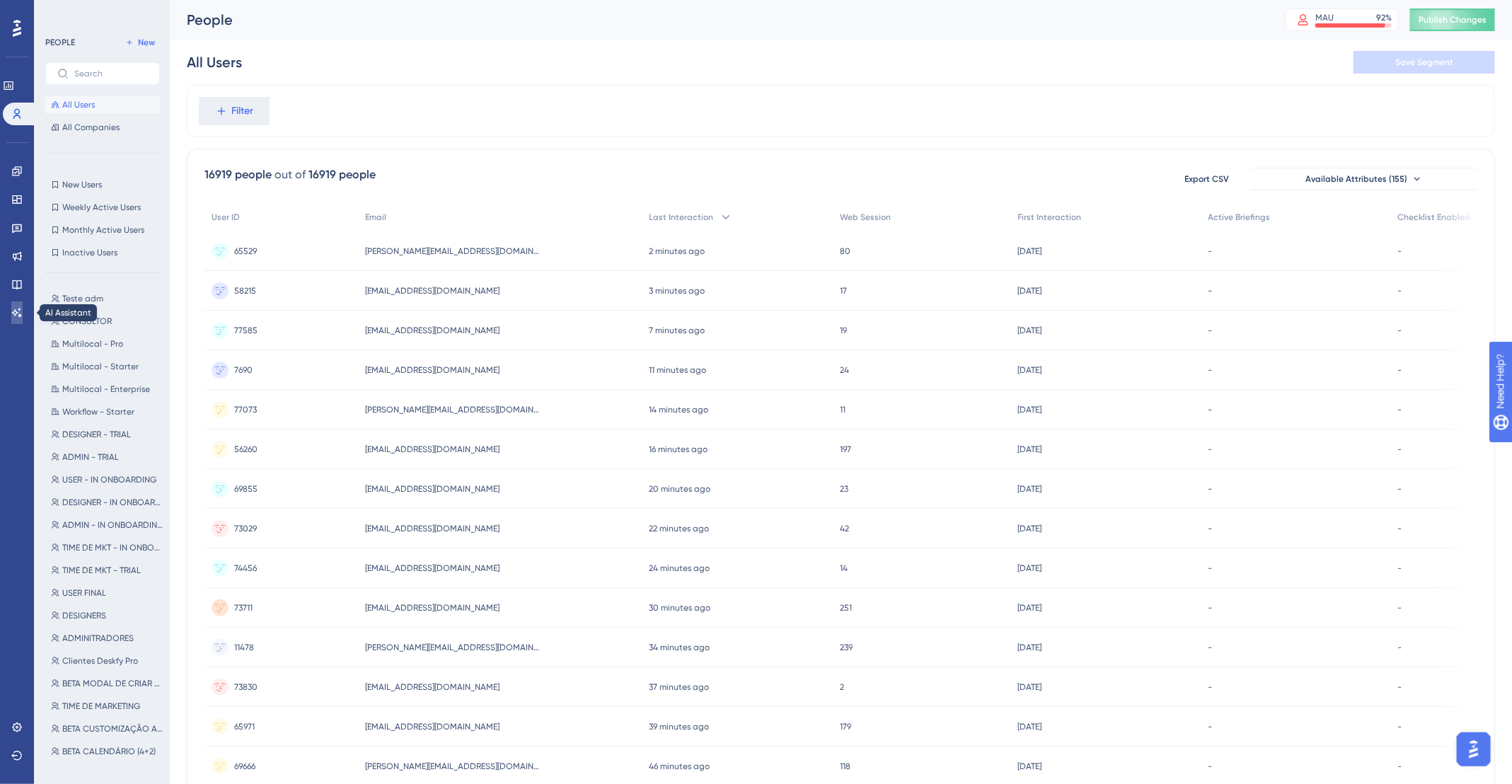
click at [14, 302] on link at bounding box center [17, 313] width 12 height 23
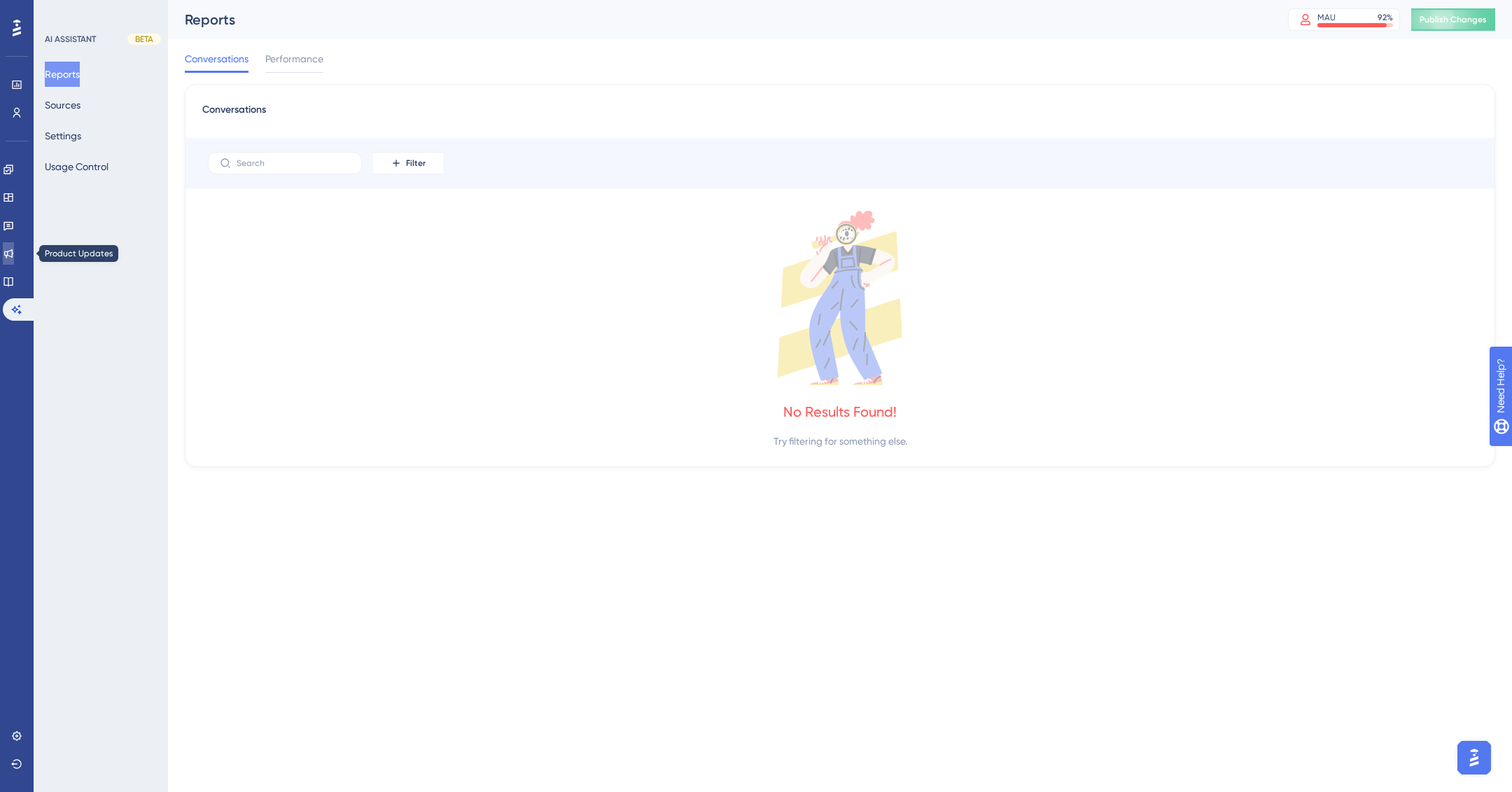
click at [13, 259] on link at bounding box center [8, 253] width 12 height 22
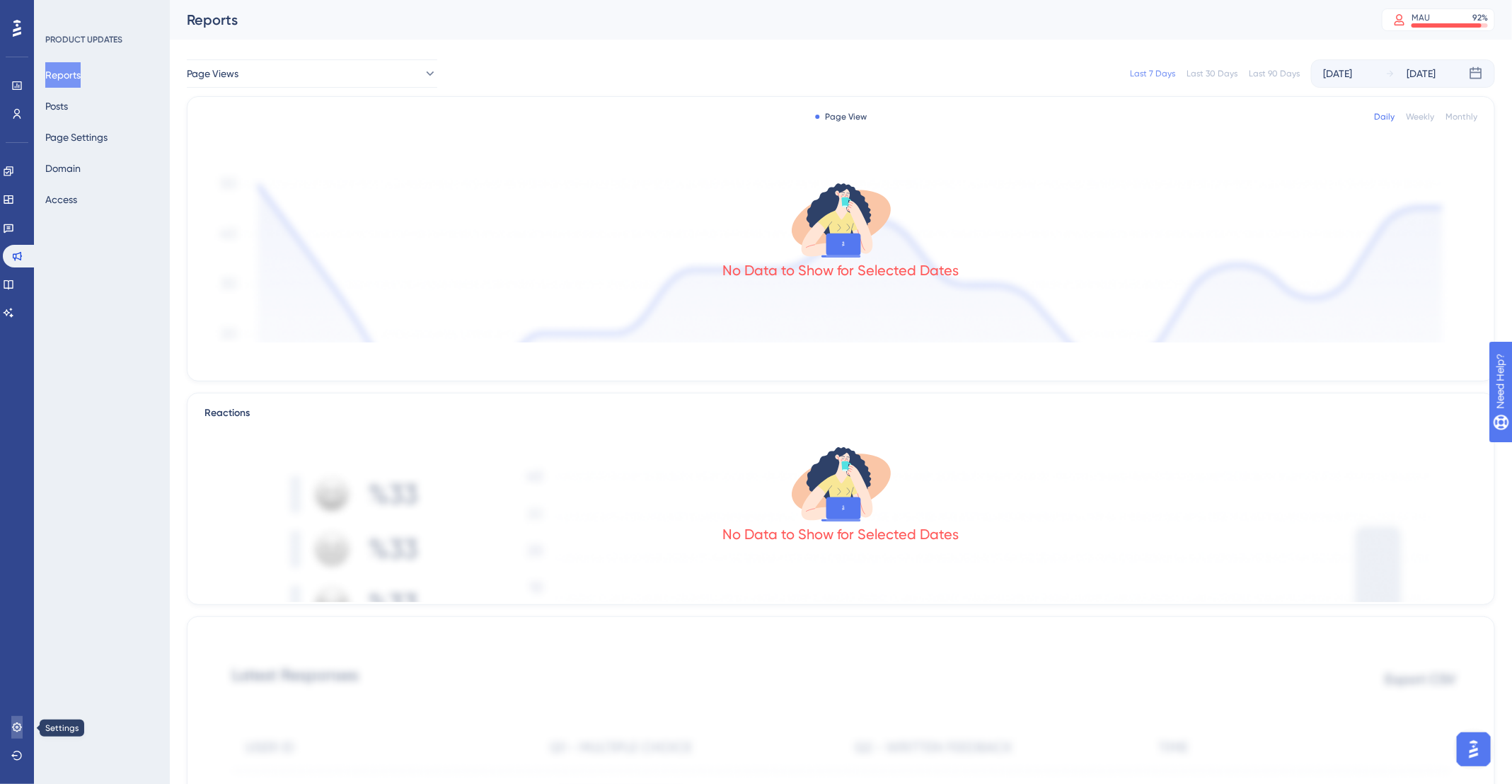
click at [12, 721] on link at bounding box center [17, 727] width 12 height 23
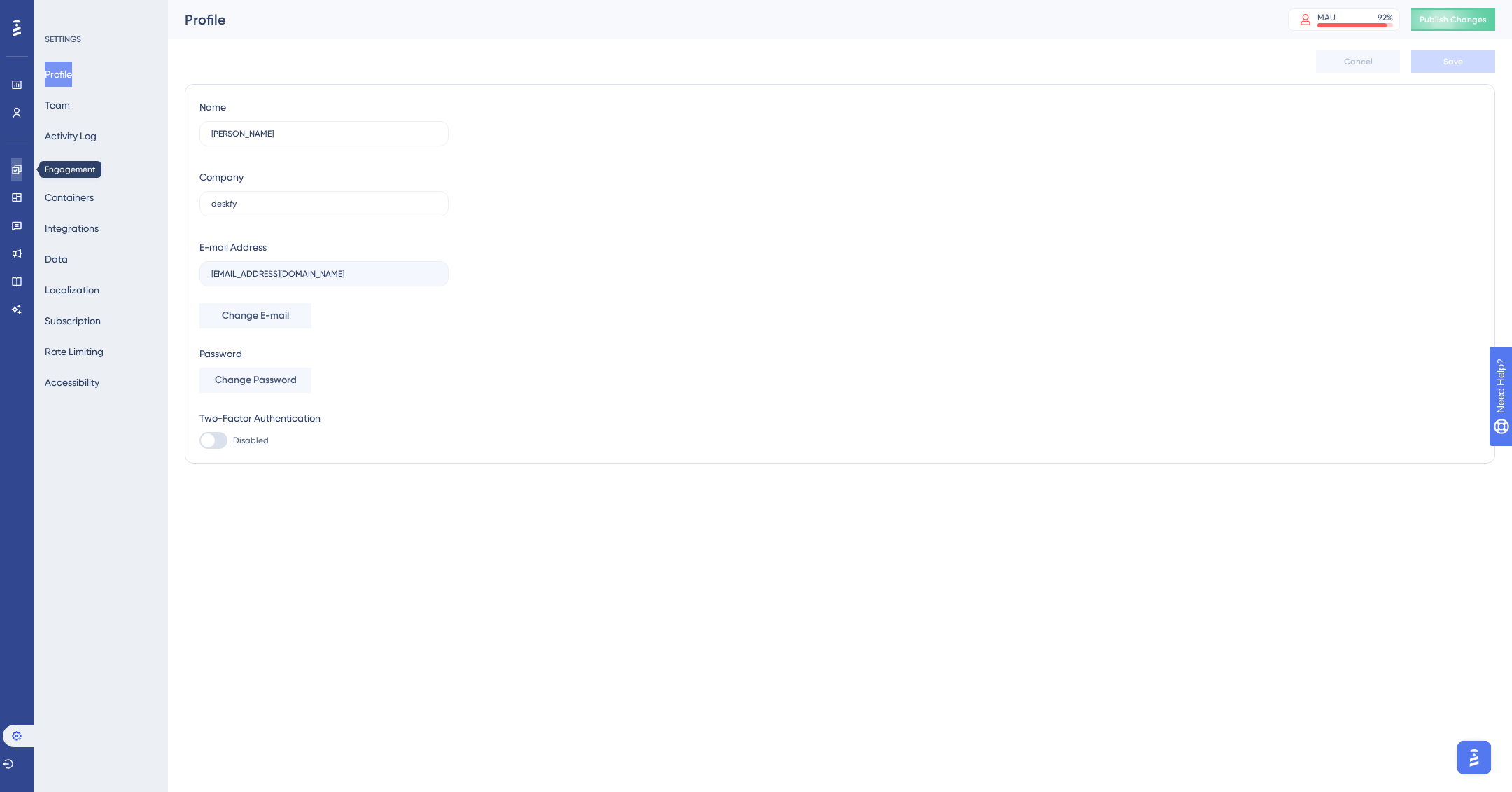
click at [22, 179] on link at bounding box center [17, 169] width 12 height 22
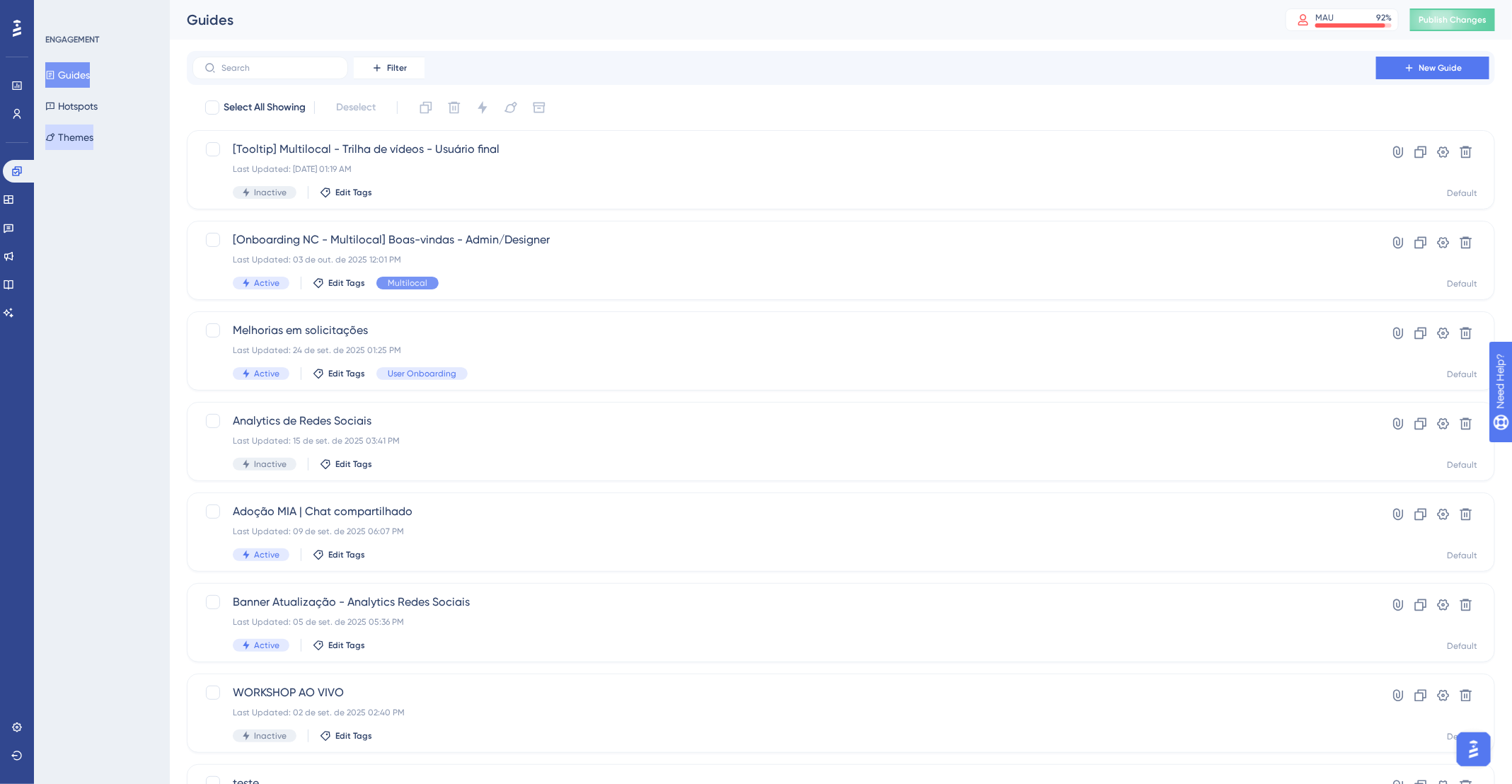
click at [83, 132] on button "Themes" at bounding box center [69, 137] width 48 height 25
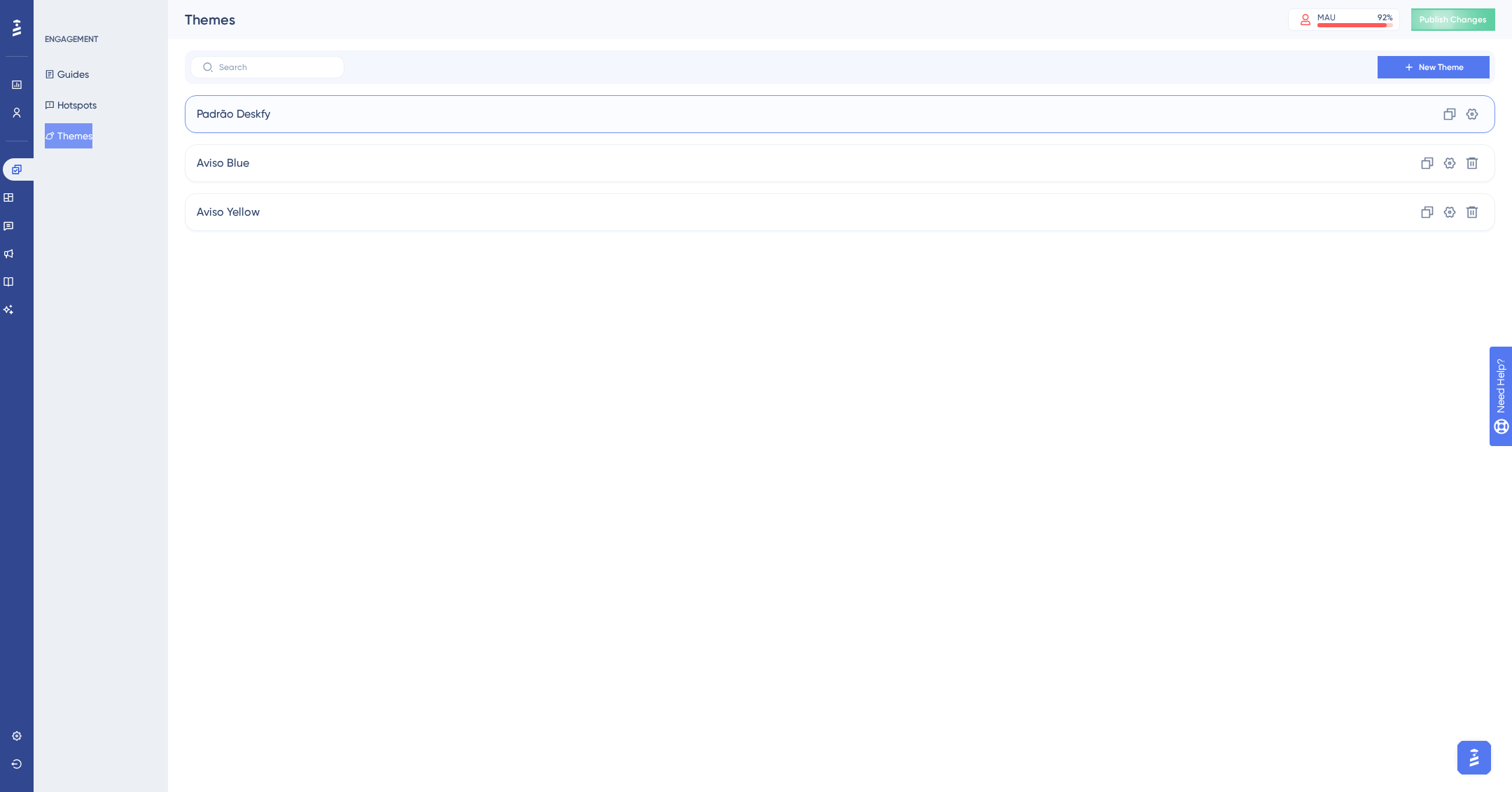
click at [450, 108] on div "Padrão Deskfy Clone Settings" at bounding box center [840, 114] width 1310 height 38
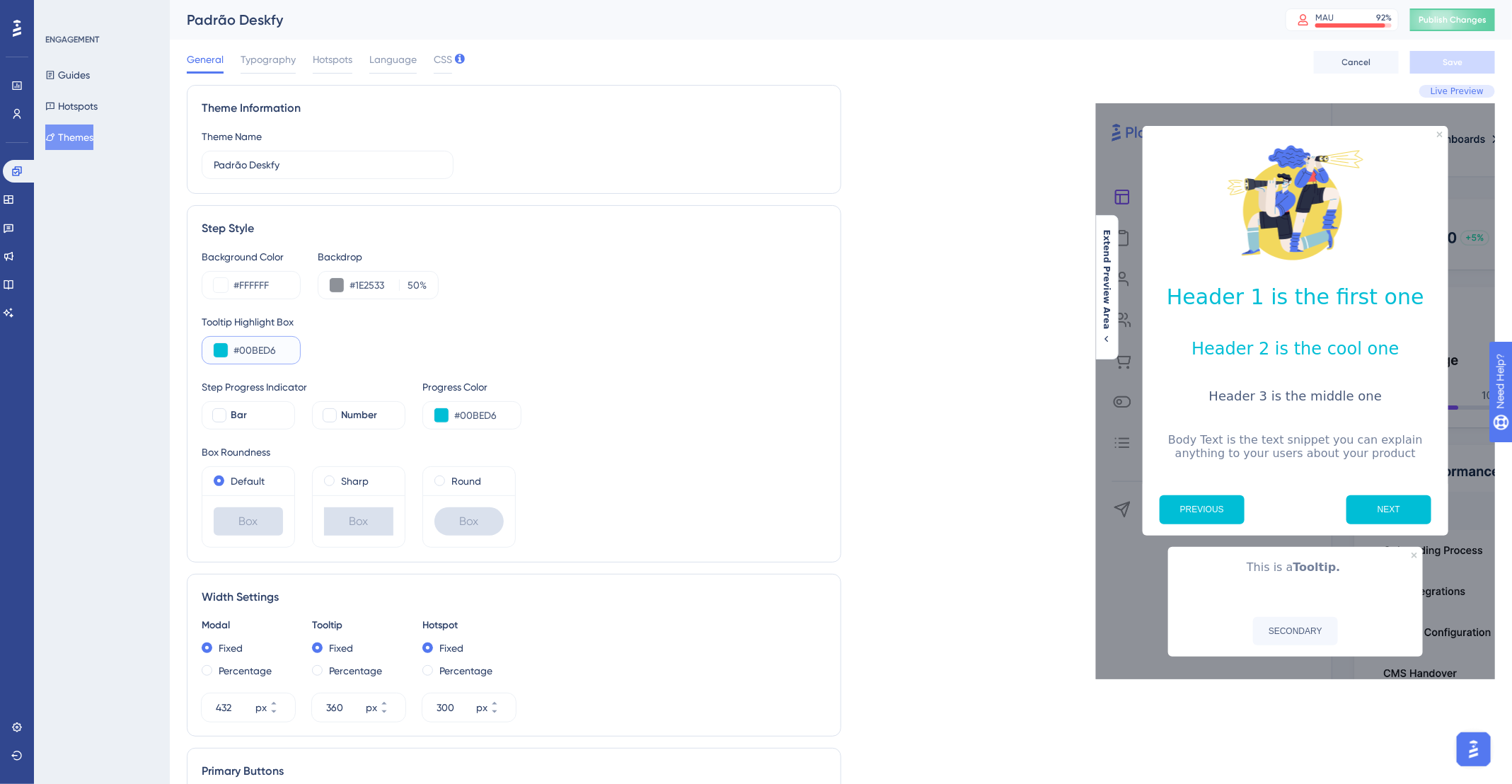
click at [263, 351] on input "#00BED6" at bounding box center [261, 350] width 55 height 17
click at [391, 284] on input "#1E2533" at bounding box center [371, 285] width 44 height 17
click at [384, 284] on input "#1E2533" at bounding box center [371, 285] width 44 height 17
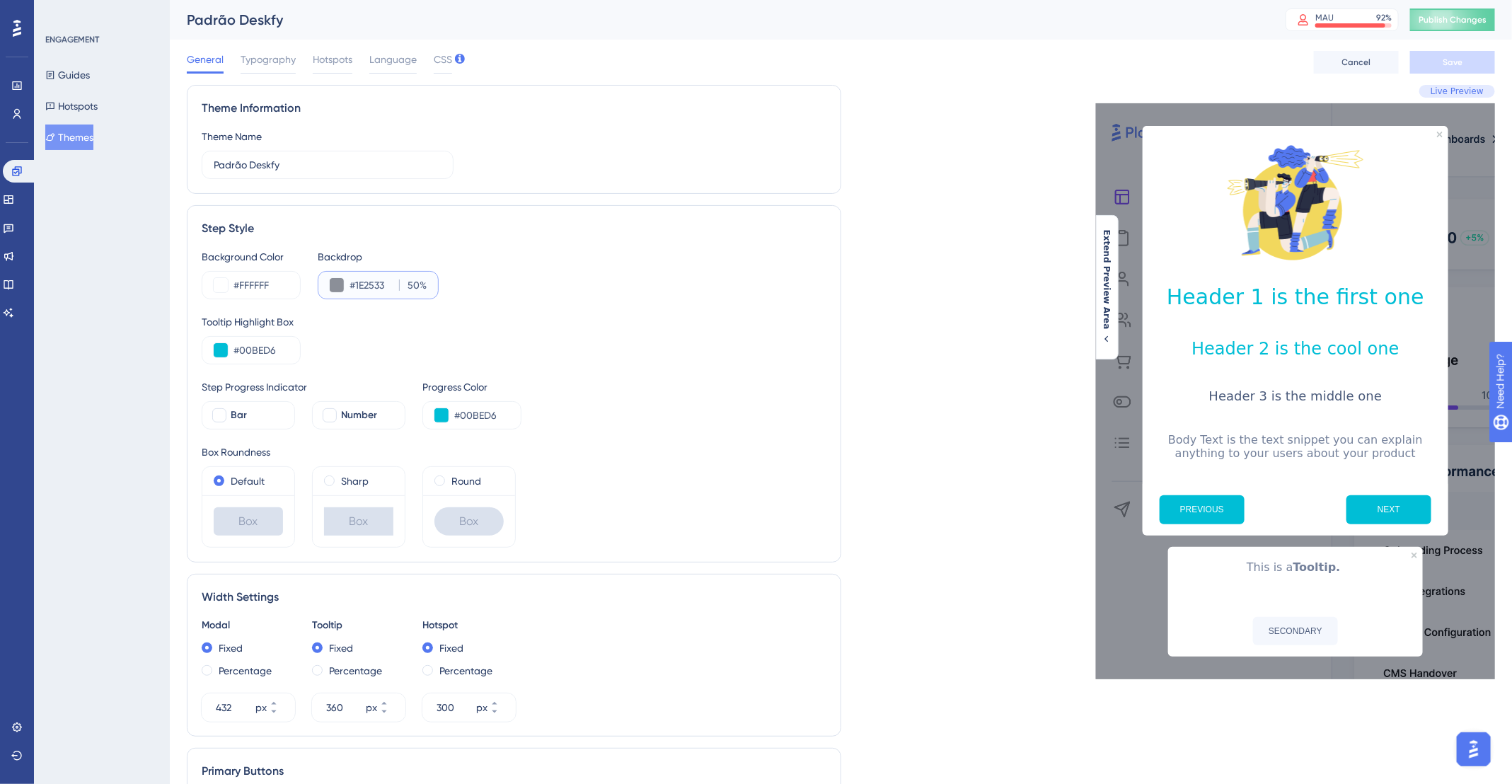
click at [384, 284] on input "#1E2533" at bounding box center [371, 285] width 44 height 17
click at [339, 64] on span "Hotspots" at bounding box center [332, 59] width 40 height 17
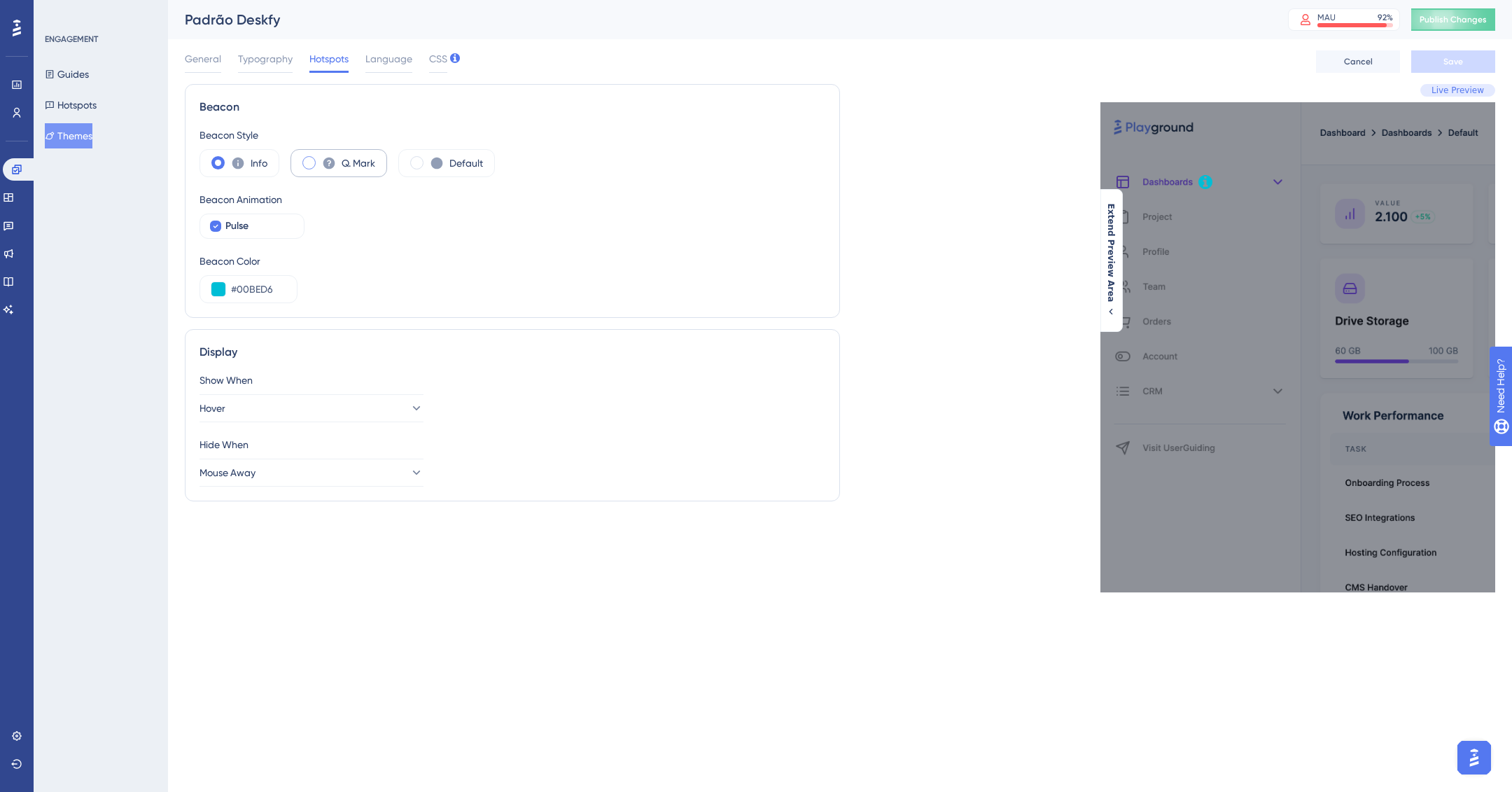
click at [360, 164] on label "Q. Mark" at bounding box center [358, 163] width 34 height 17
click at [460, 159] on label "Default" at bounding box center [466, 163] width 34 height 17
click at [355, 156] on label "Q. Mark" at bounding box center [358, 163] width 34 height 17
click at [254, 278] on div "#00BED6" at bounding box center [248, 289] width 98 height 28
click at [257, 282] on input "#00BED6" at bounding box center [258, 289] width 55 height 17
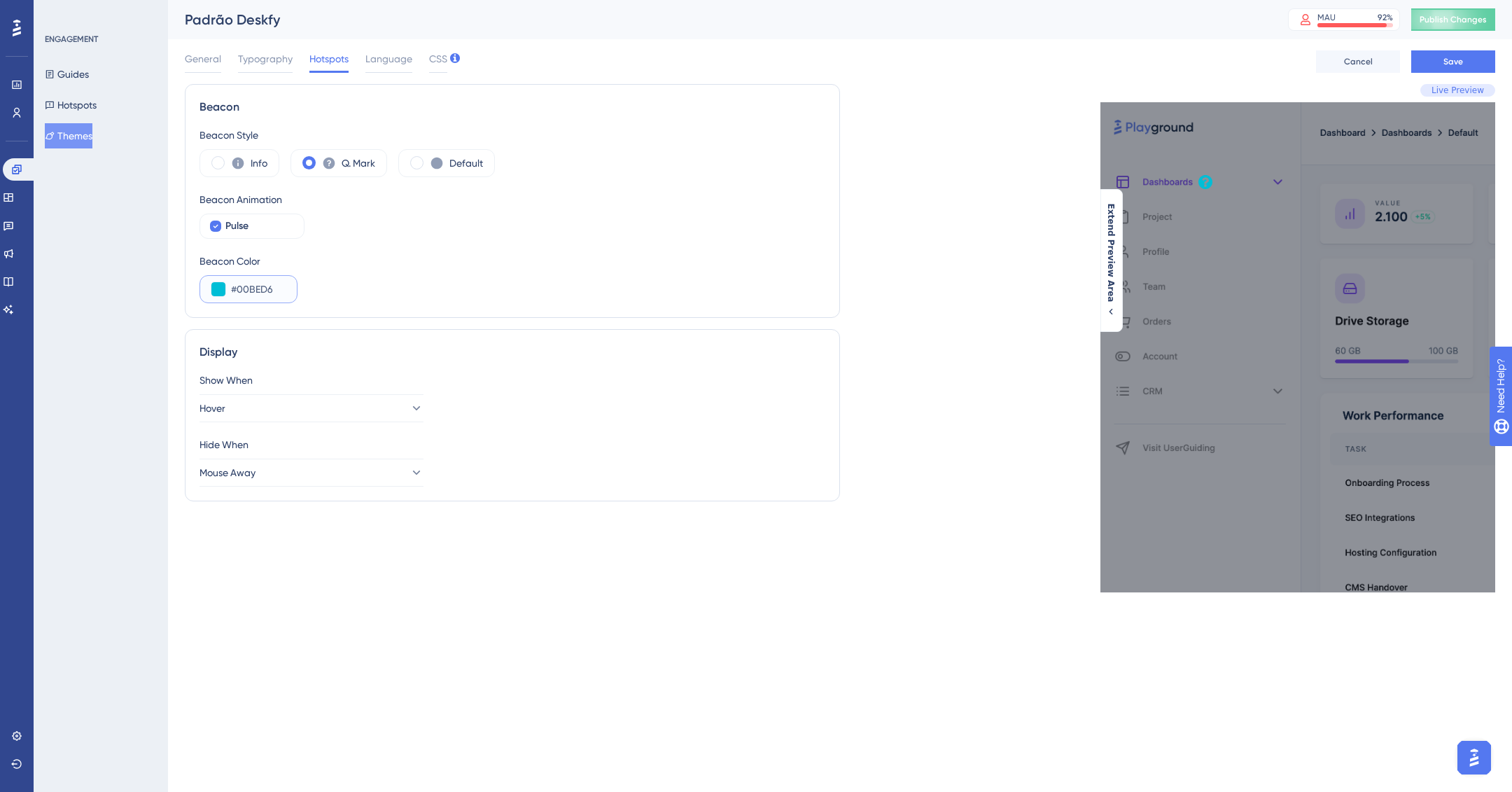
click at [257, 282] on input "#00BED6" at bounding box center [258, 289] width 55 height 17
click at [349, 412] on button "Hover" at bounding box center [311, 408] width 224 height 28
click at [324, 442] on div "Click Click" at bounding box center [311, 451] width 206 height 28
click at [290, 402] on button "Click" at bounding box center [311, 408] width 224 height 28
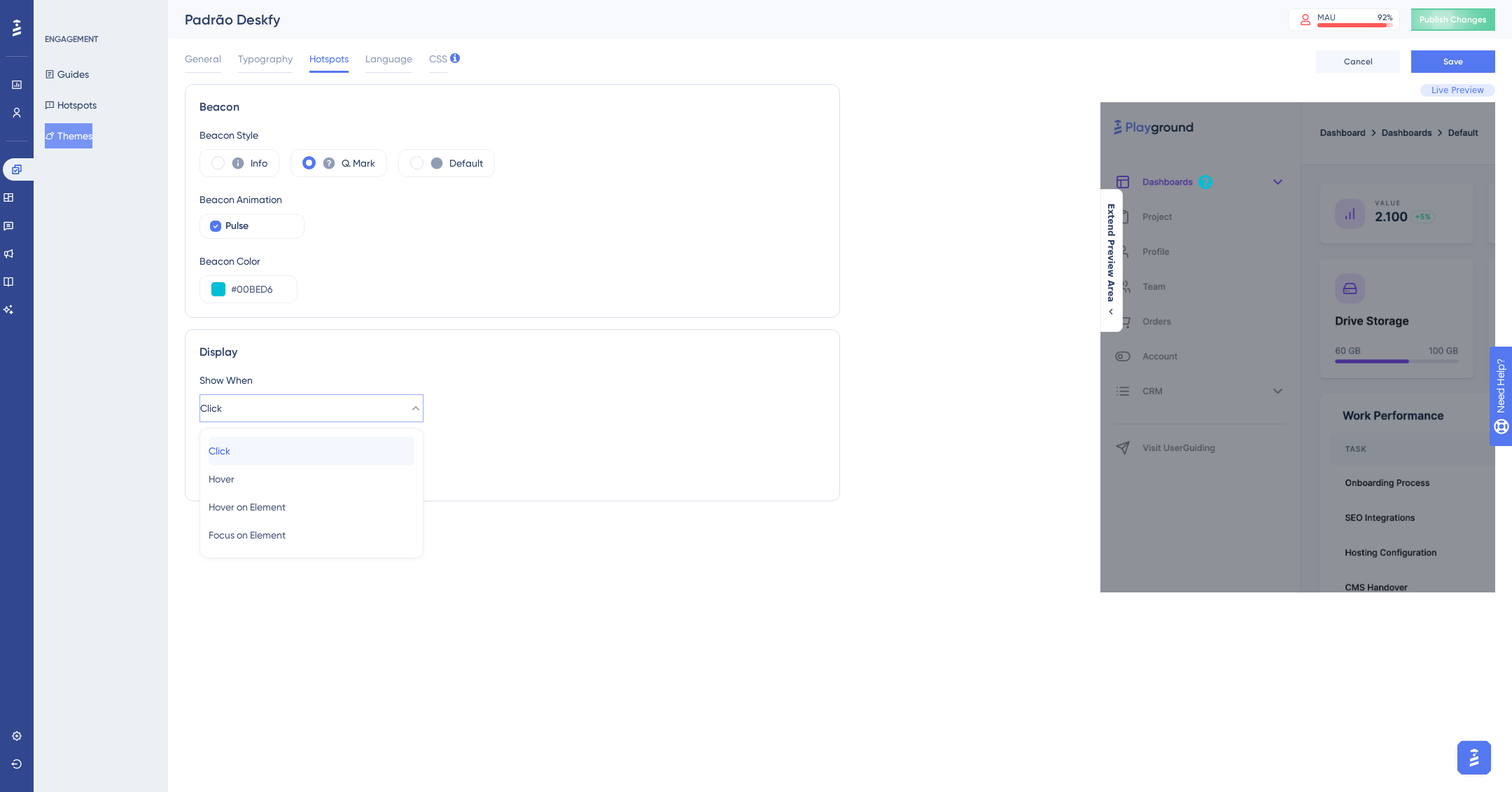
click at [306, 444] on div "Click Click" at bounding box center [311, 451] width 206 height 28
click at [321, 472] on button "Mouse Away" at bounding box center [311, 472] width 224 height 28
click at [269, 511] on span "Click on Page" at bounding box center [238, 515] width 60 height 17
click at [289, 470] on button "Click on Page" at bounding box center [311, 472] width 224 height 28
drag, startPoint x: 269, startPoint y: 535, endPoint x: 425, endPoint y: 442, distance: 181.6
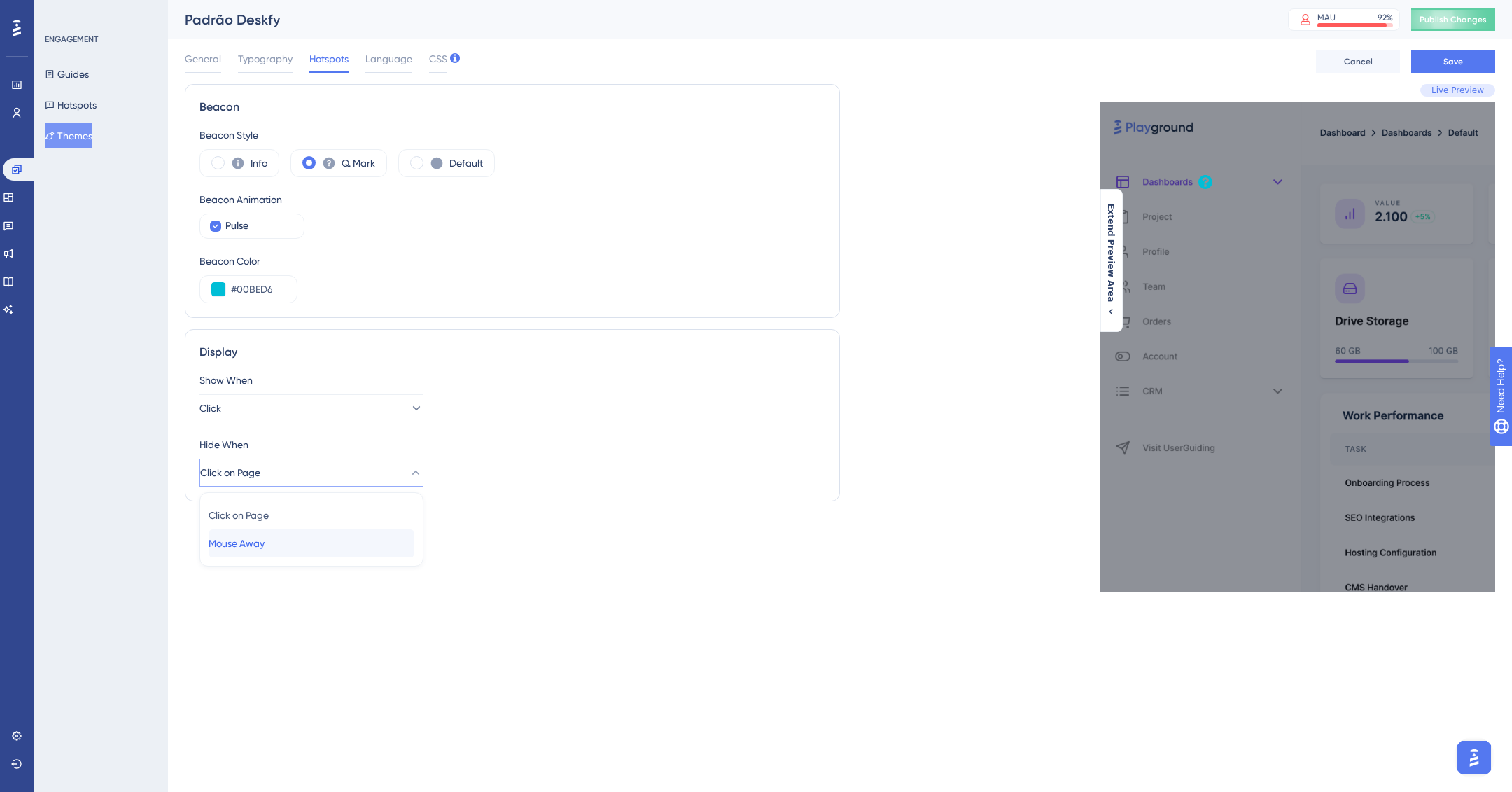
click at [265, 535] on span "Mouse Away" at bounding box center [236, 543] width 56 height 17
click at [302, 470] on button "Mouse Away" at bounding box center [311, 472] width 224 height 28
click at [313, 408] on button "Clique" at bounding box center [311, 408] width 224 height 28
click at [315, 474] on div "Passe o mouse Passe o mouse" at bounding box center [311, 478] width 206 height 28
click at [321, 552] on div "Mouse Away Mouse Away" at bounding box center [311, 543] width 206 height 28
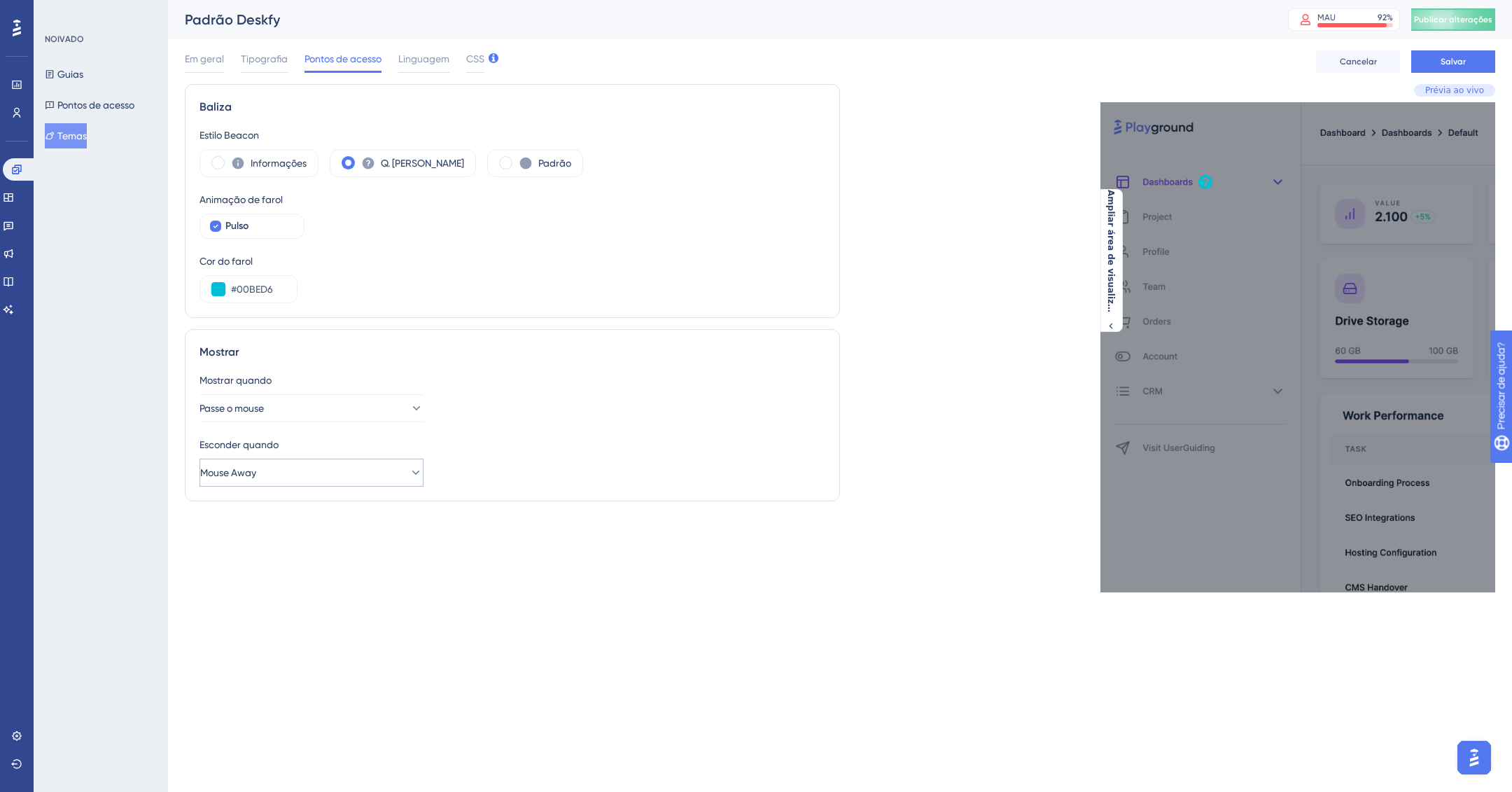
drag, startPoint x: 200, startPoint y: 474, endPoint x: 302, endPoint y: 474, distance: 102.0
click at [302, 474] on div "Mostrar Mostrar quando Passe o mouse Esconder quando Mouse Away" at bounding box center [512, 415] width 655 height 173
click at [268, 472] on button "Mouse Away" at bounding box center [311, 472] width 224 height 28
drag, startPoint x: 285, startPoint y: 538, endPoint x: 193, endPoint y: 532, distance: 92.2
click at [193, 532] on div "Baliza Estilo Beacon Informações Q. Marcos Padrão Animação de farol Pulso Cor d…" at bounding box center [512, 338] width 655 height 509
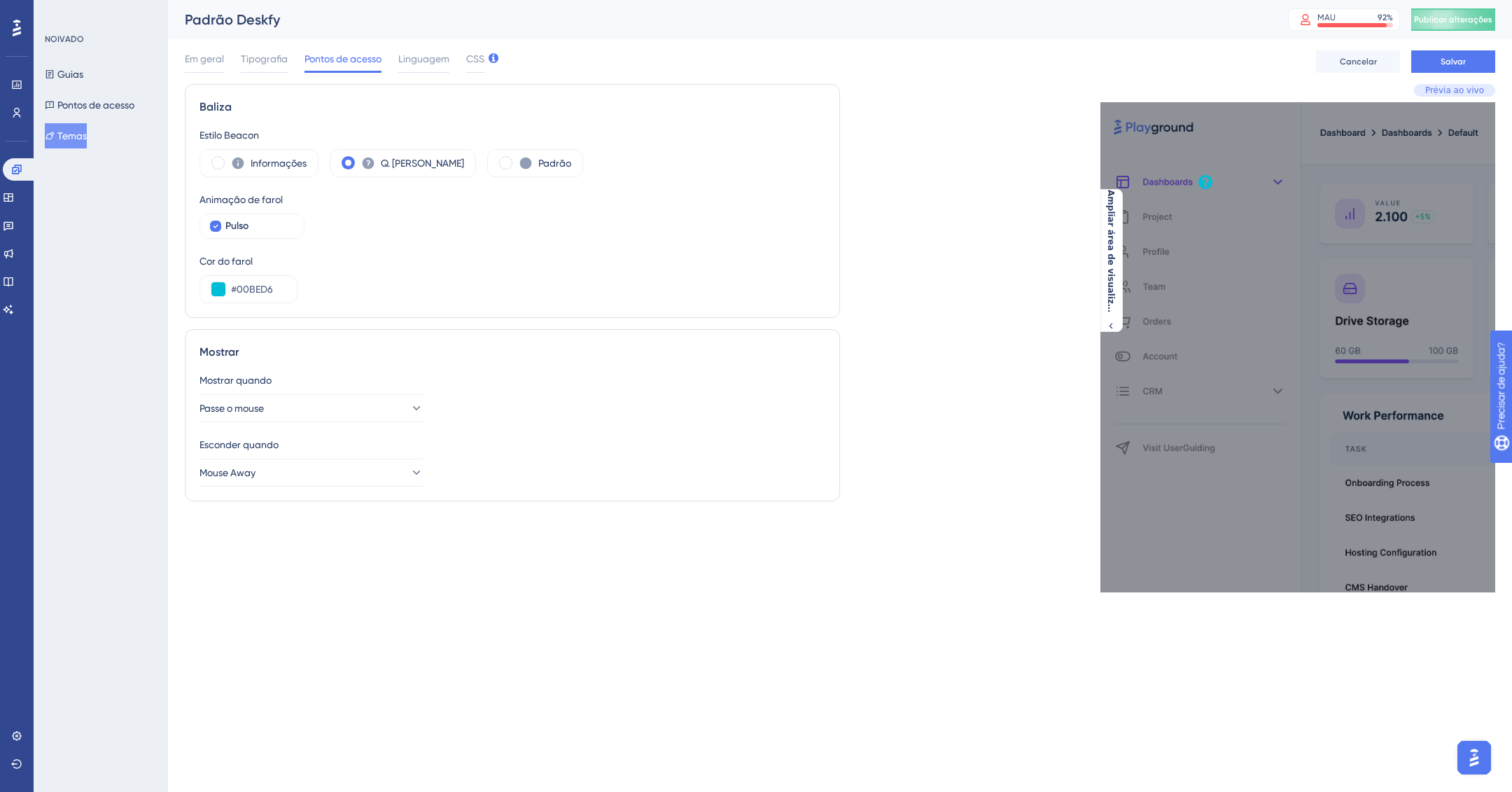
click at [343, 453] on div "Esconder quando Mouse Away" at bounding box center [512, 461] width 626 height 50
click at [350, 468] on button "Mouse Away" at bounding box center [311, 472] width 224 height 28
click at [363, 505] on div "Clique na página Clique na página" at bounding box center [311, 515] width 206 height 28
click at [596, 580] on div "Baliza Estilo Beacon Informações Q. Marcos Padrão Animação de farol Pulso Cor d…" at bounding box center [512, 338] width 655 height 509
click at [1432, 60] on button "Salvar" at bounding box center [1453, 61] width 84 height 22
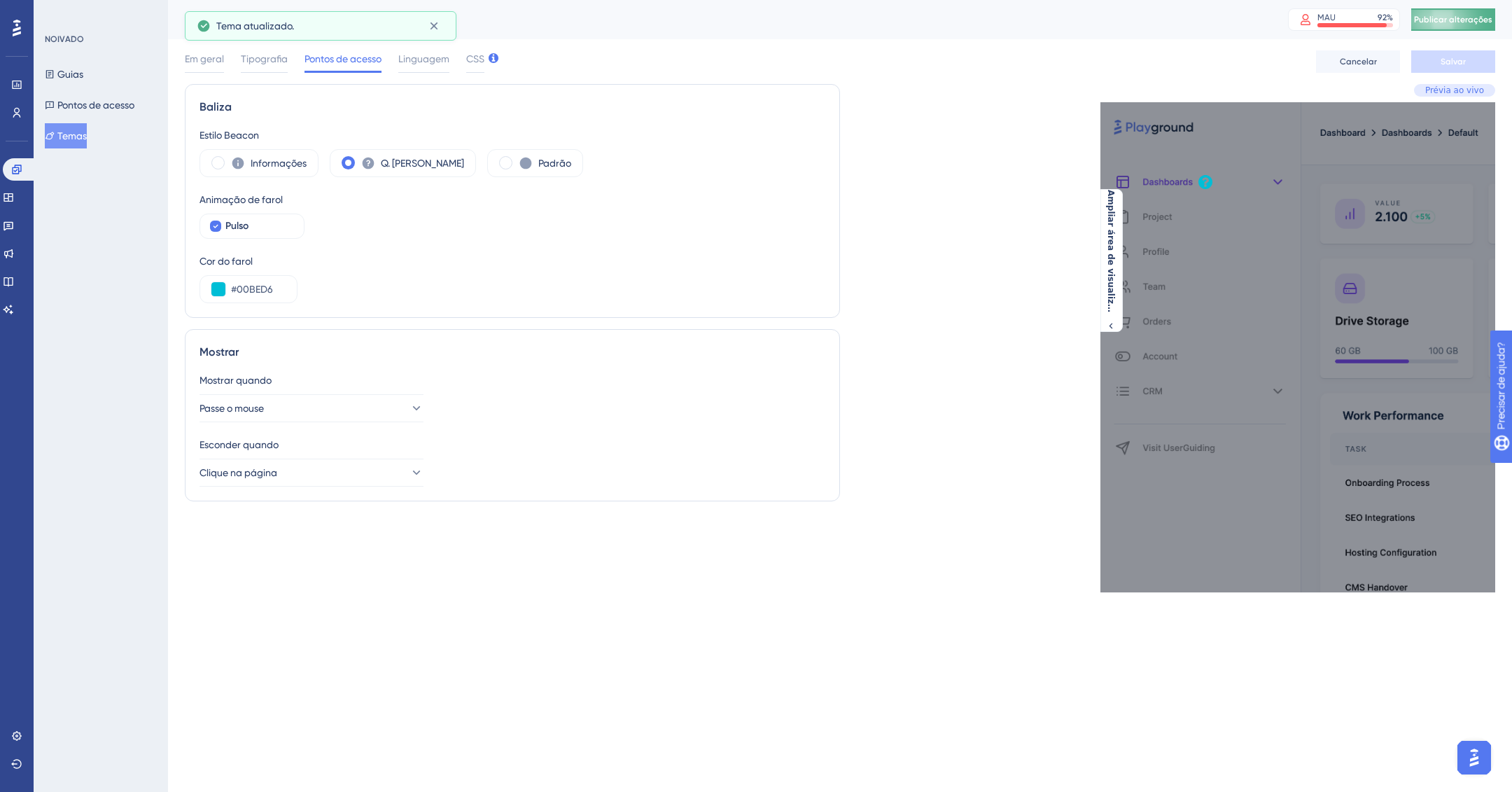
click at [1443, 12] on button "Publicar alterações" at bounding box center [1453, 19] width 84 height 22
click at [282, 294] on input "#00BED6" at bounding box center [258, 289] width 55 height 17
click at [243, 290] on input "#00BED6" at bounding box center [258, 289] width 55 height 17
click at [250, 165] on font "Informações" at bounding box center [278, 163] width 56 height 12
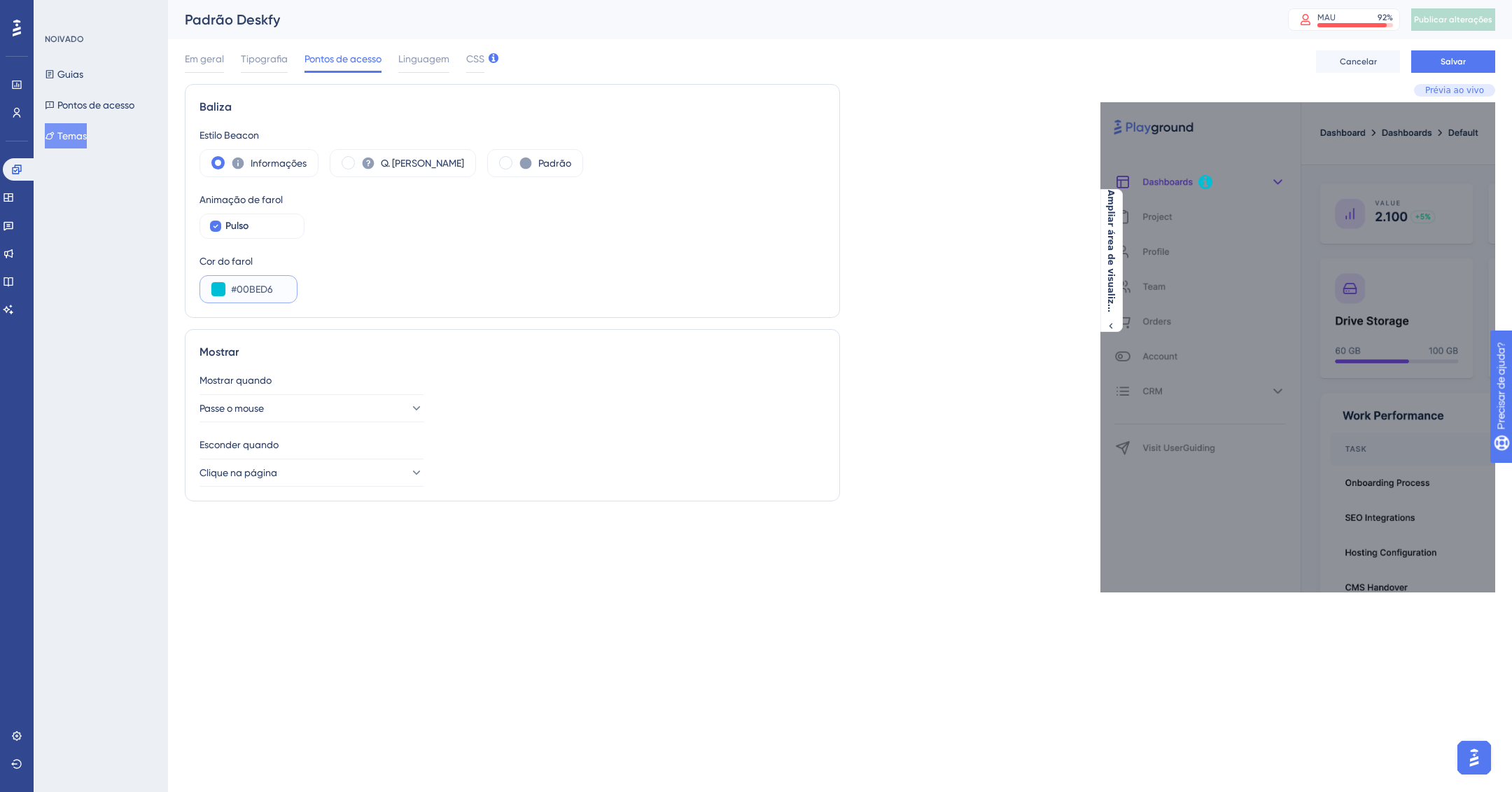
click at [263, 286] on input "#00BED6" at bounding box center [258, 289] width 55 height 17
click at [1443, 66] on font "Salvar" at bounding box center [1453, 61] width 25 height 10
click at [1440, 24] on font "Publicar alterações" at bounding box center [1453, 19] width 79 height 10
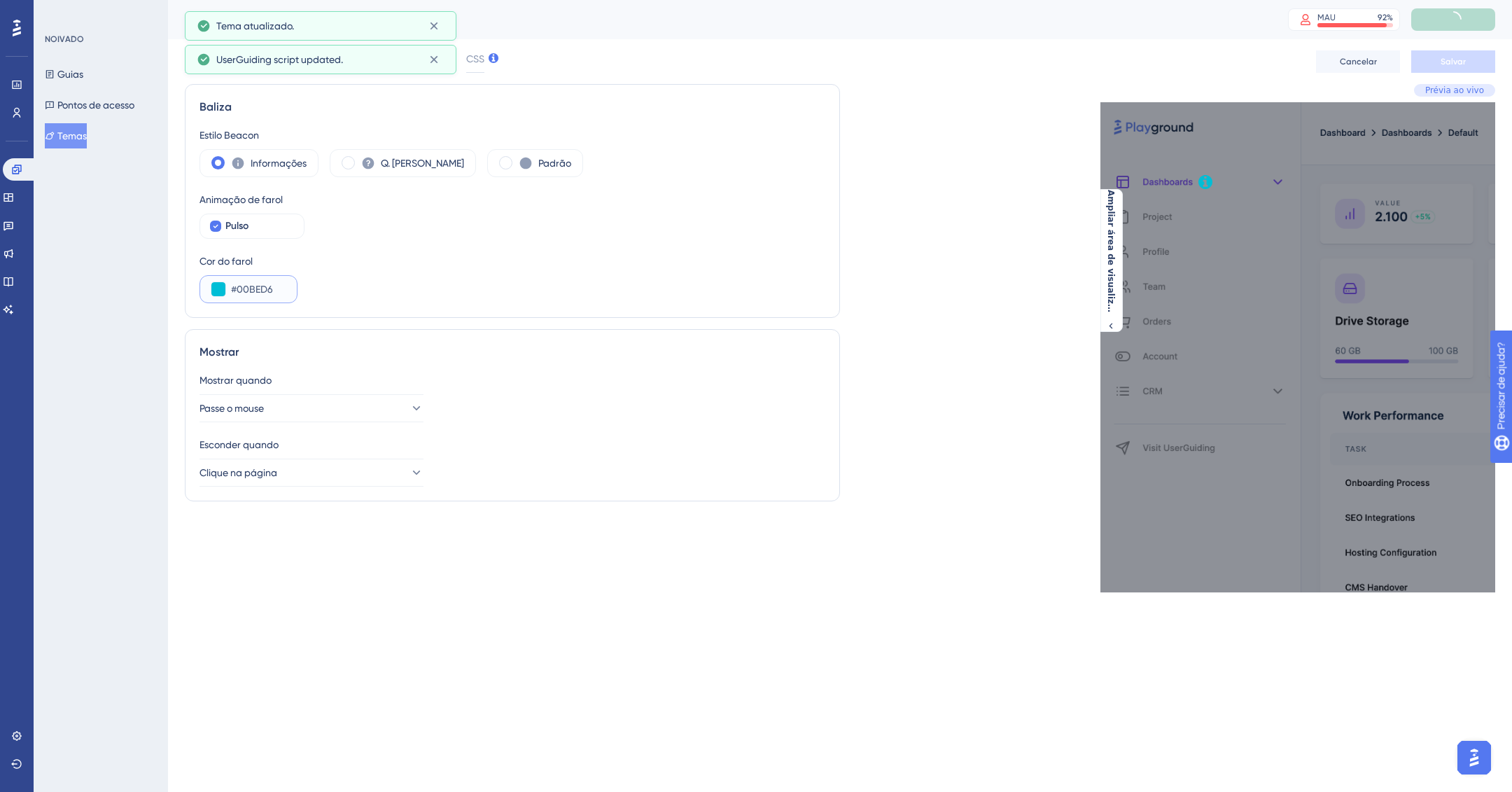
click at [250, 286] on input "#00BED6" at bounding box center [258, 289] width 55 height 17
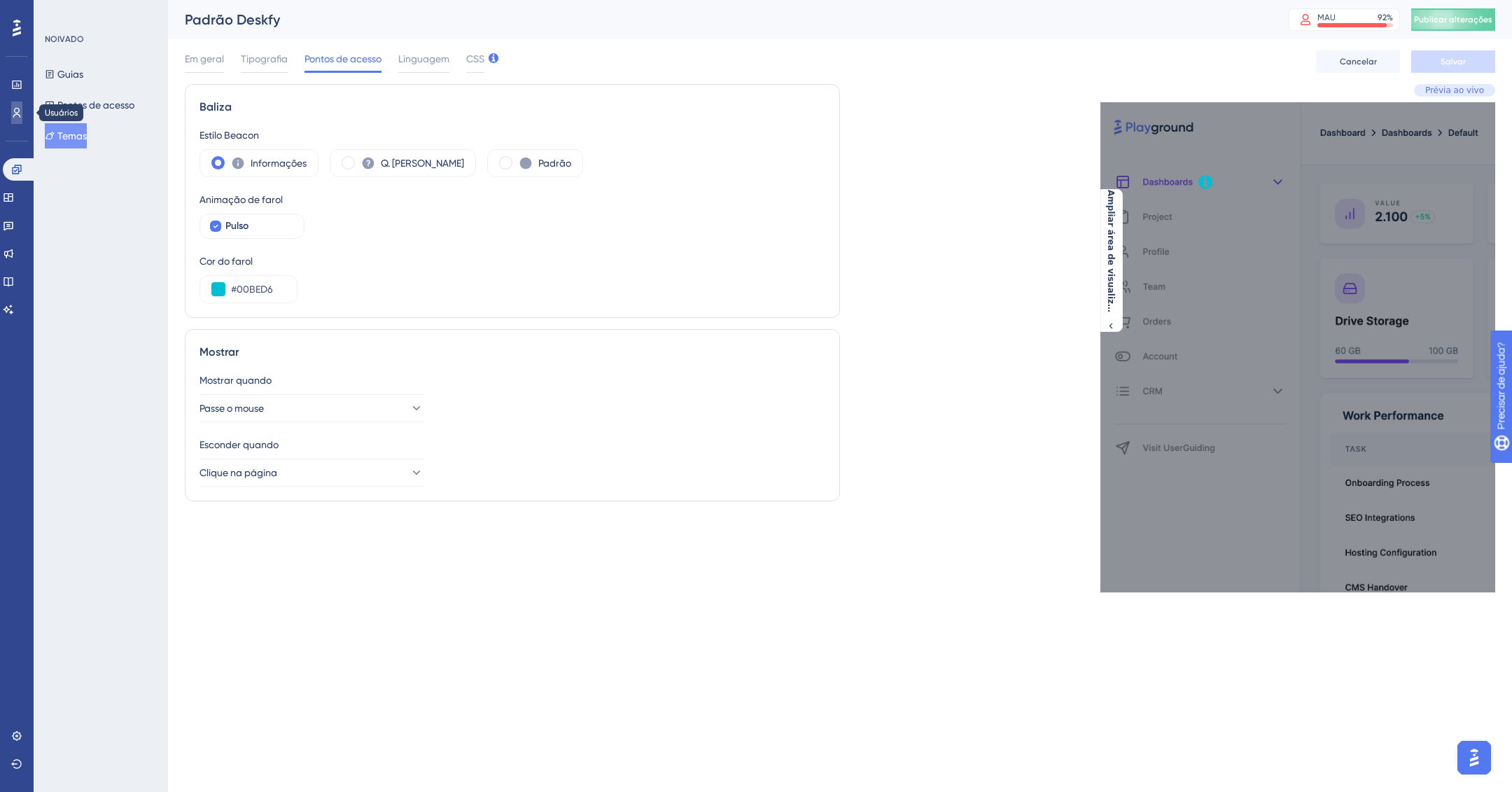
click at [21, 121] on link at bounding box center [17, 113] width 12 height 22
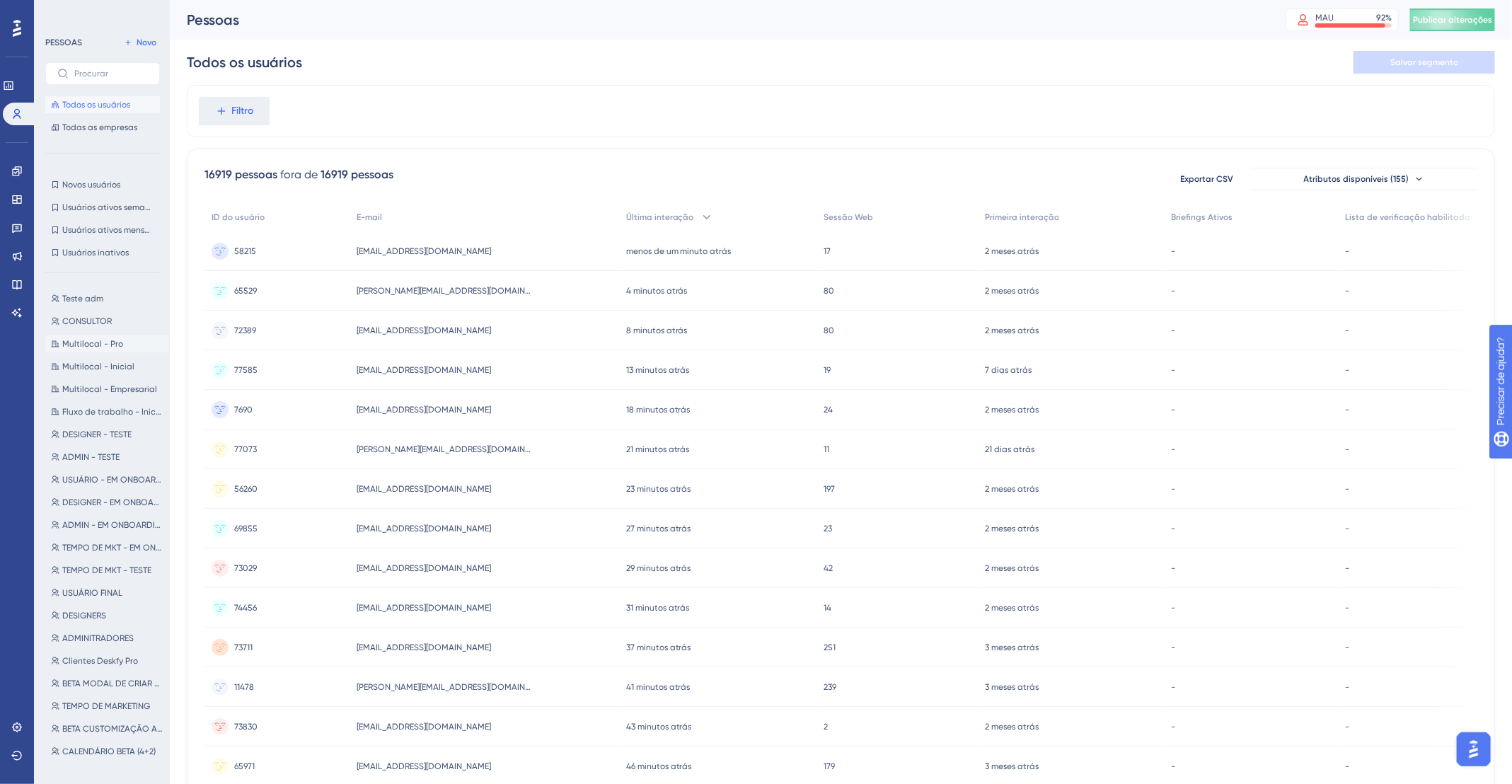
click at [99, 344] on font "Multilocal - Pro" at bounding box center [92, 343] width 61 height 10
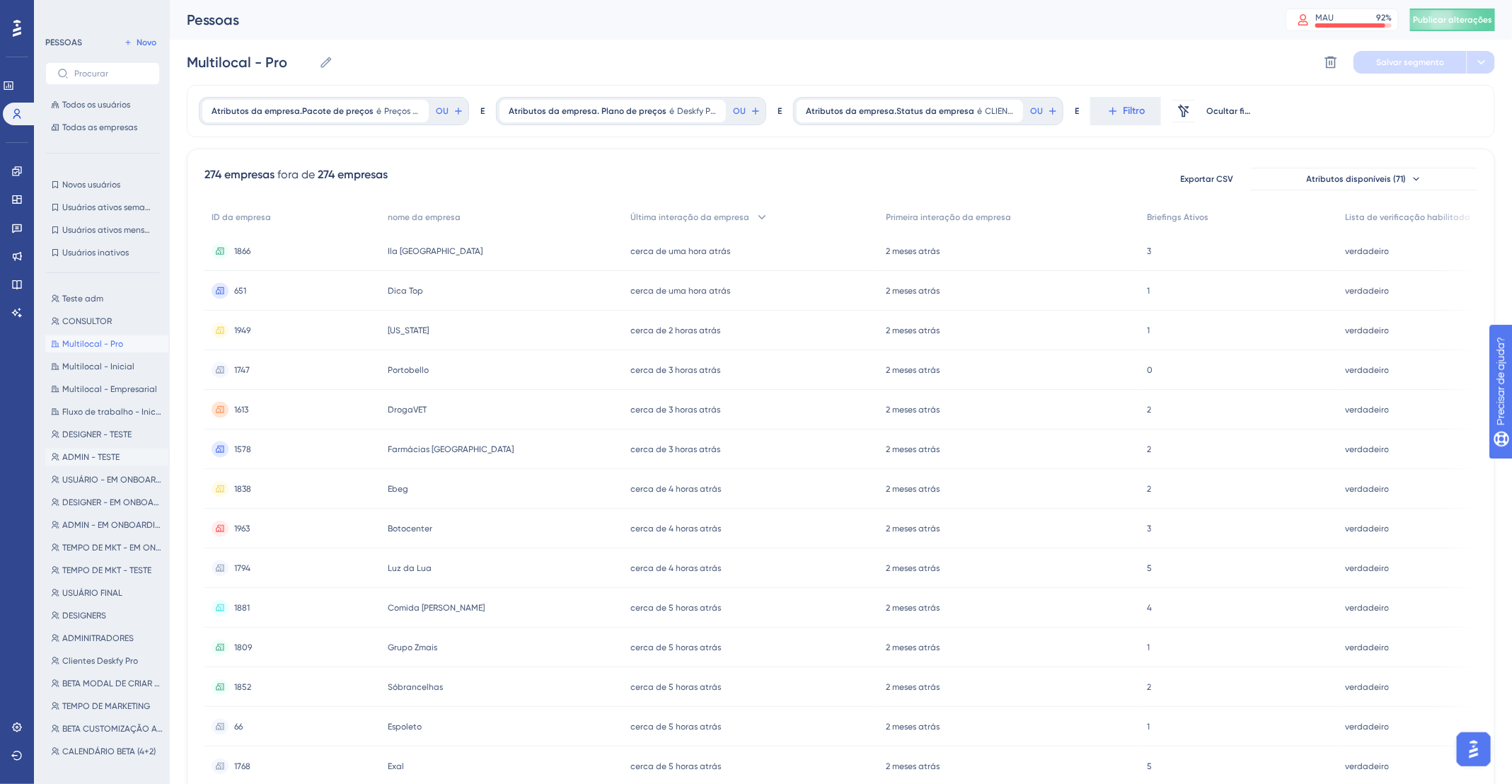
scroll to position [7, 0]
click at [171, 481] on div "Desempenho Usuários Noivado Widgets Opinião Atualizações de produtos Base de co…" at bounding box center [841, 555] width 1342 height 1109
click at [107, 112] on button "Todos os usuários" at bounding box center [102, 105] width 115 height 17
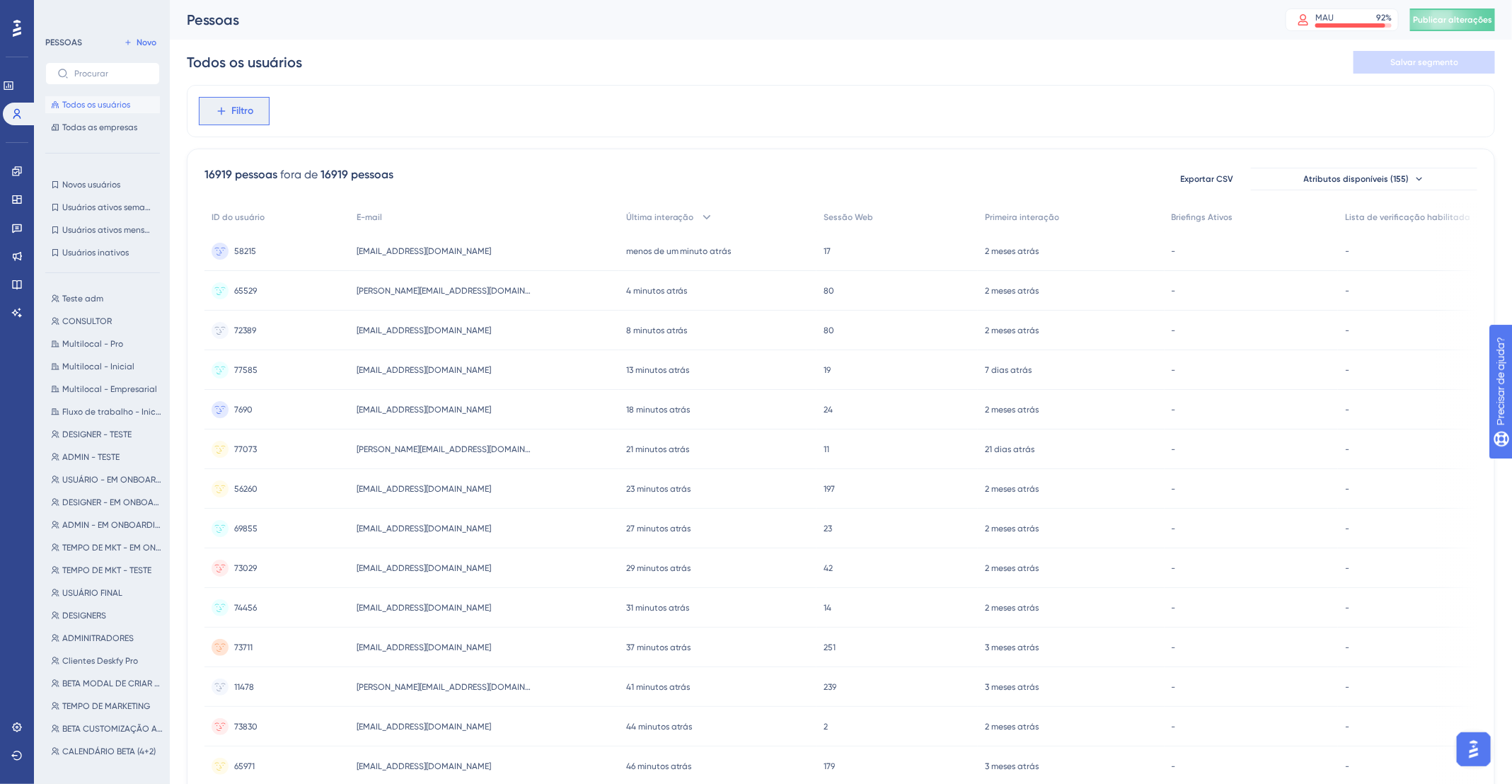
click at [241, 112] on font "Filtro" at bounding box center [243, 110] width 22 height 12
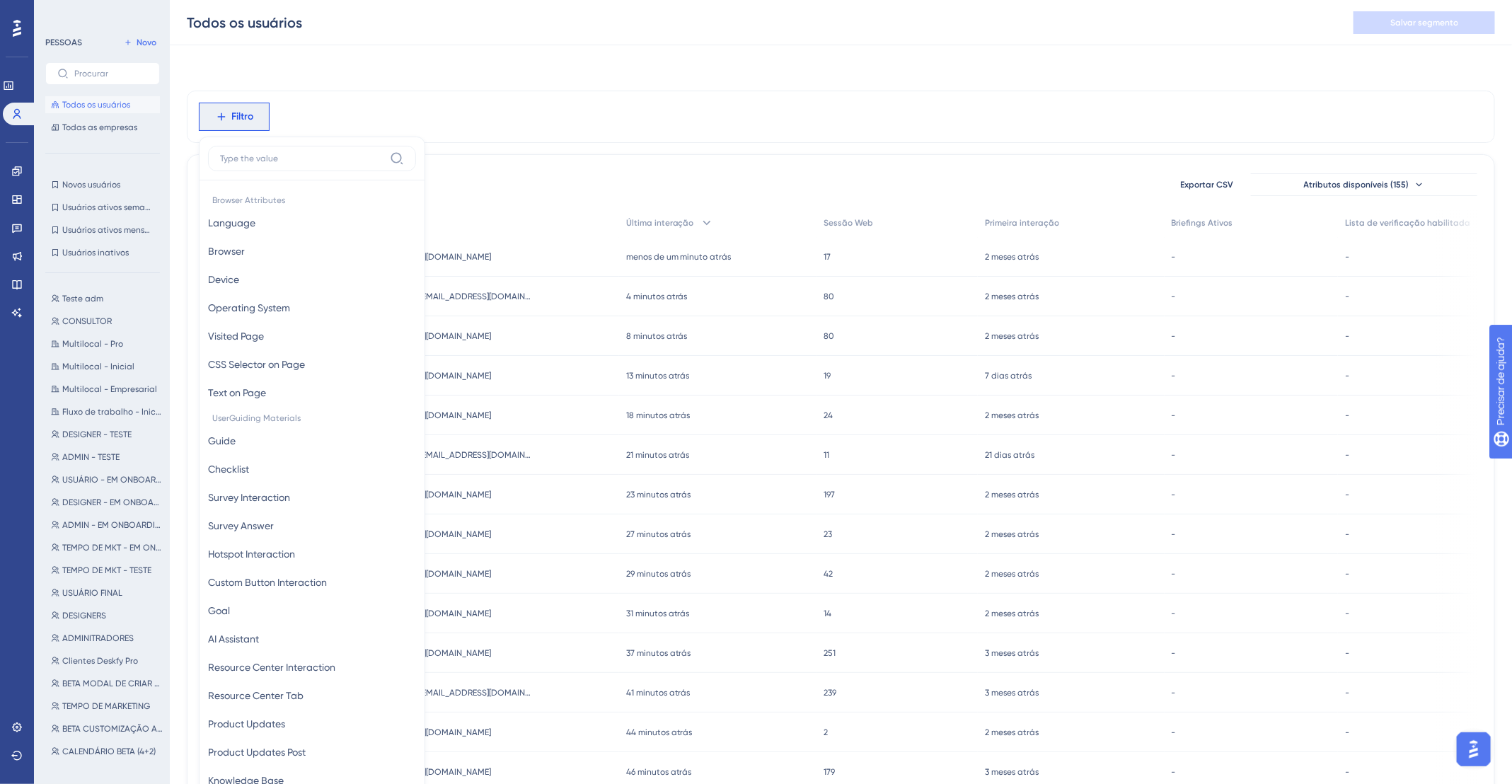
scroll to position [68, 0]
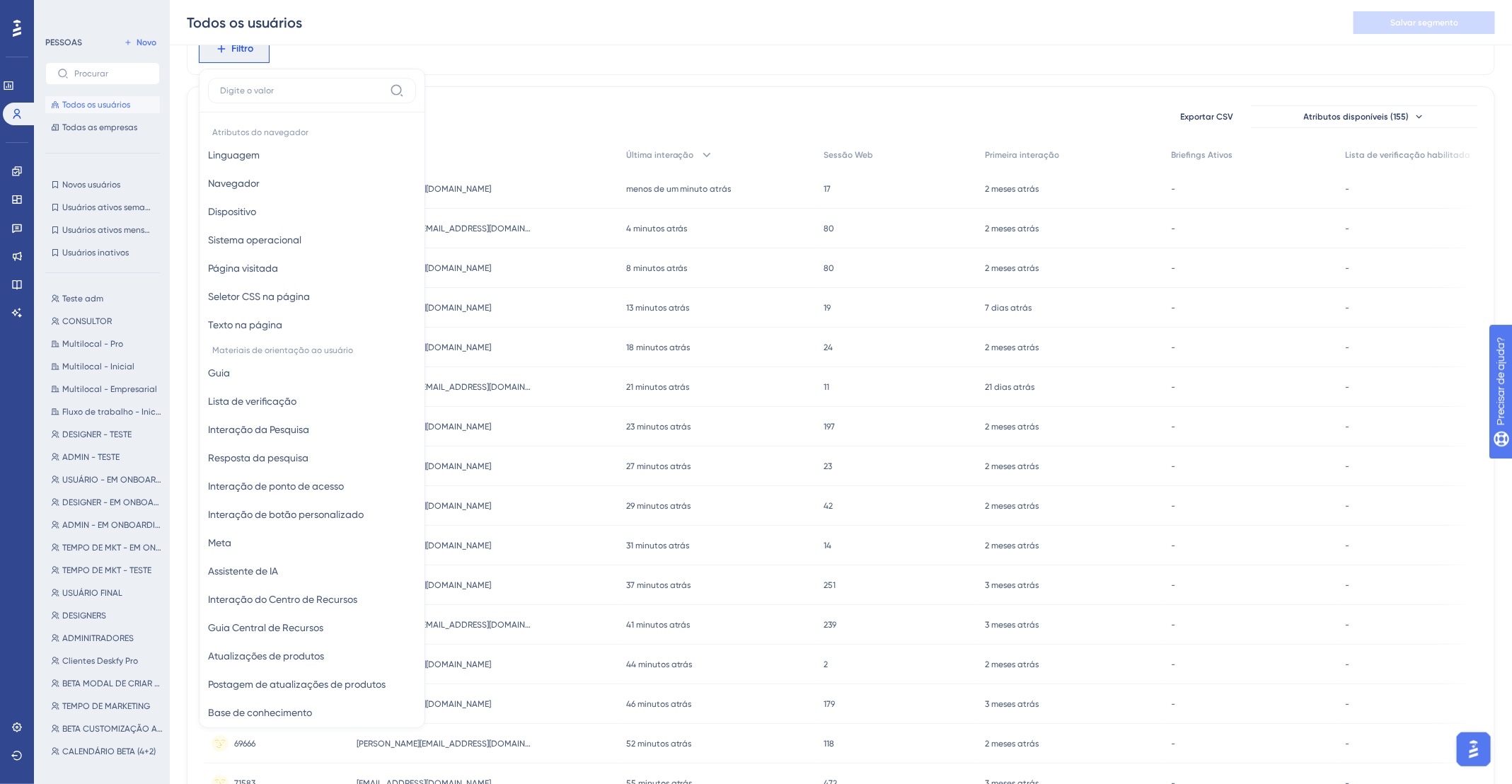
click at [560, 77] on div "Filtro Atributos do navegador Linguagem Linguagem Navegador Navegador Dispositi…" at bounding box center [841, 523] width 1308 height 1002
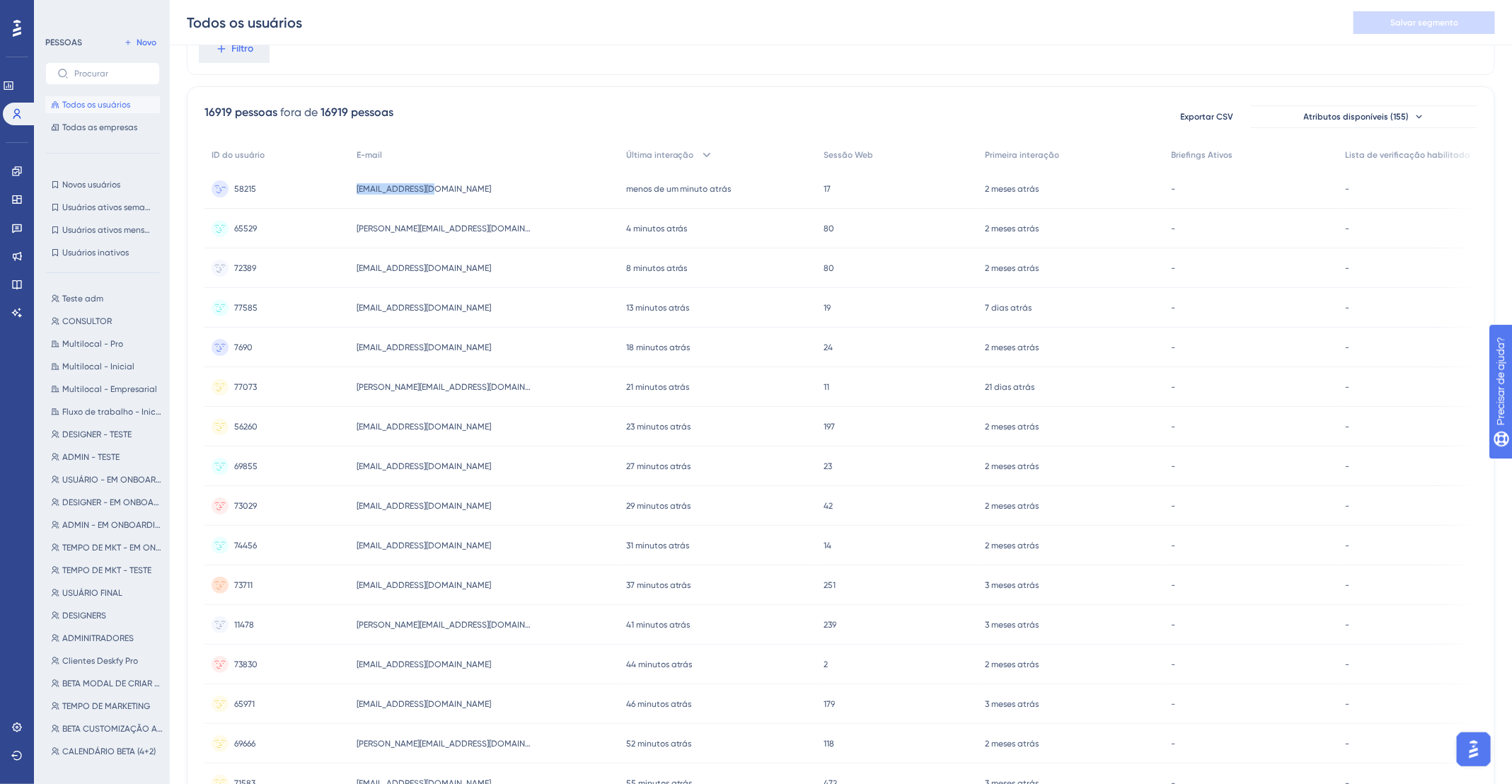
drag, startPoint x: 436, startPoint y: 188, endPoint x: 359, endPoint y: 191, distance: 77.1
click at [359, 191] on div "hevelyn@deskfy.io hevelyn@deskfy.io" at bounding box center [484, 189] width 269 height 40
click at [217, 59] on button "Filtro" at bounding box center [234, 48] width 70 height 28
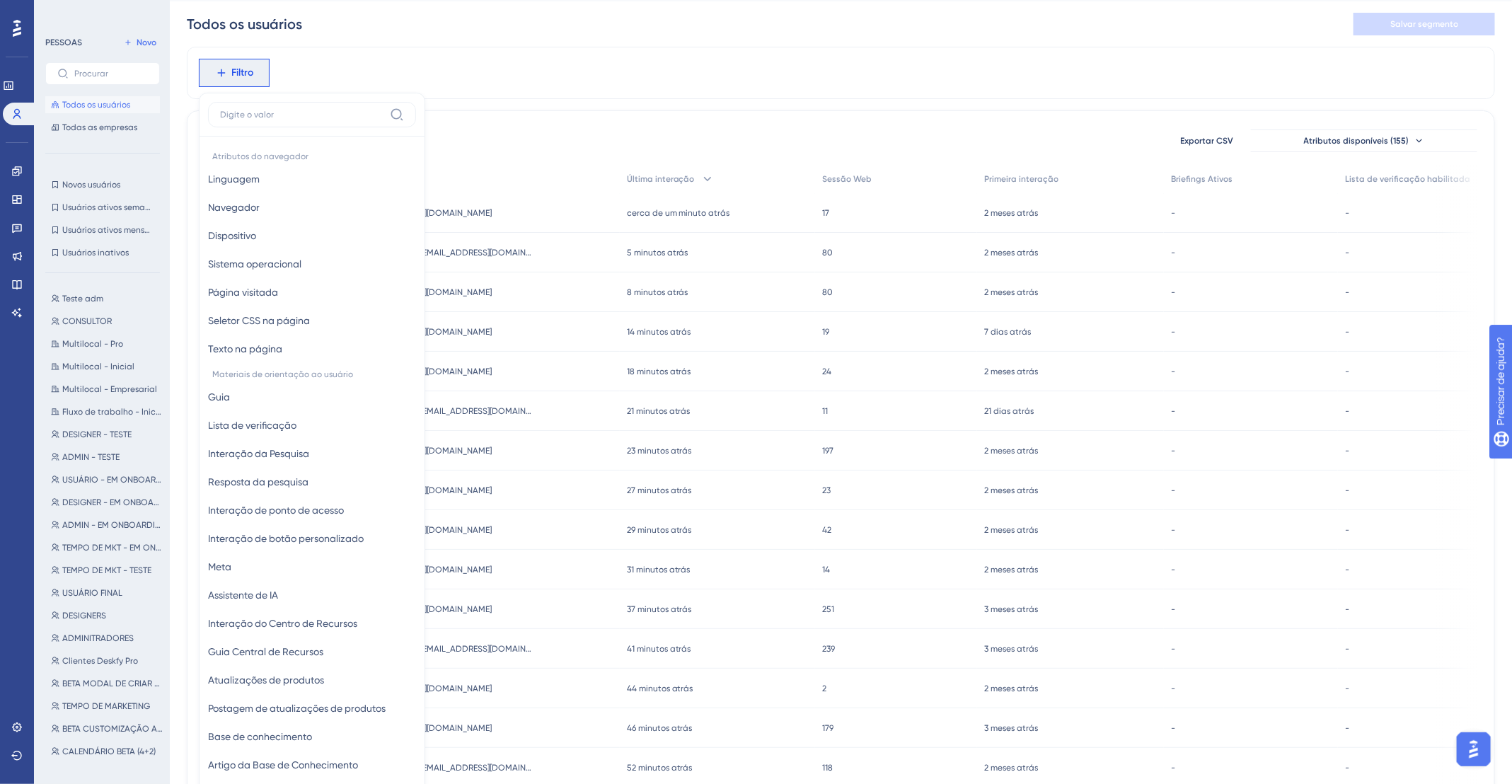
scroll to position [0, 0]
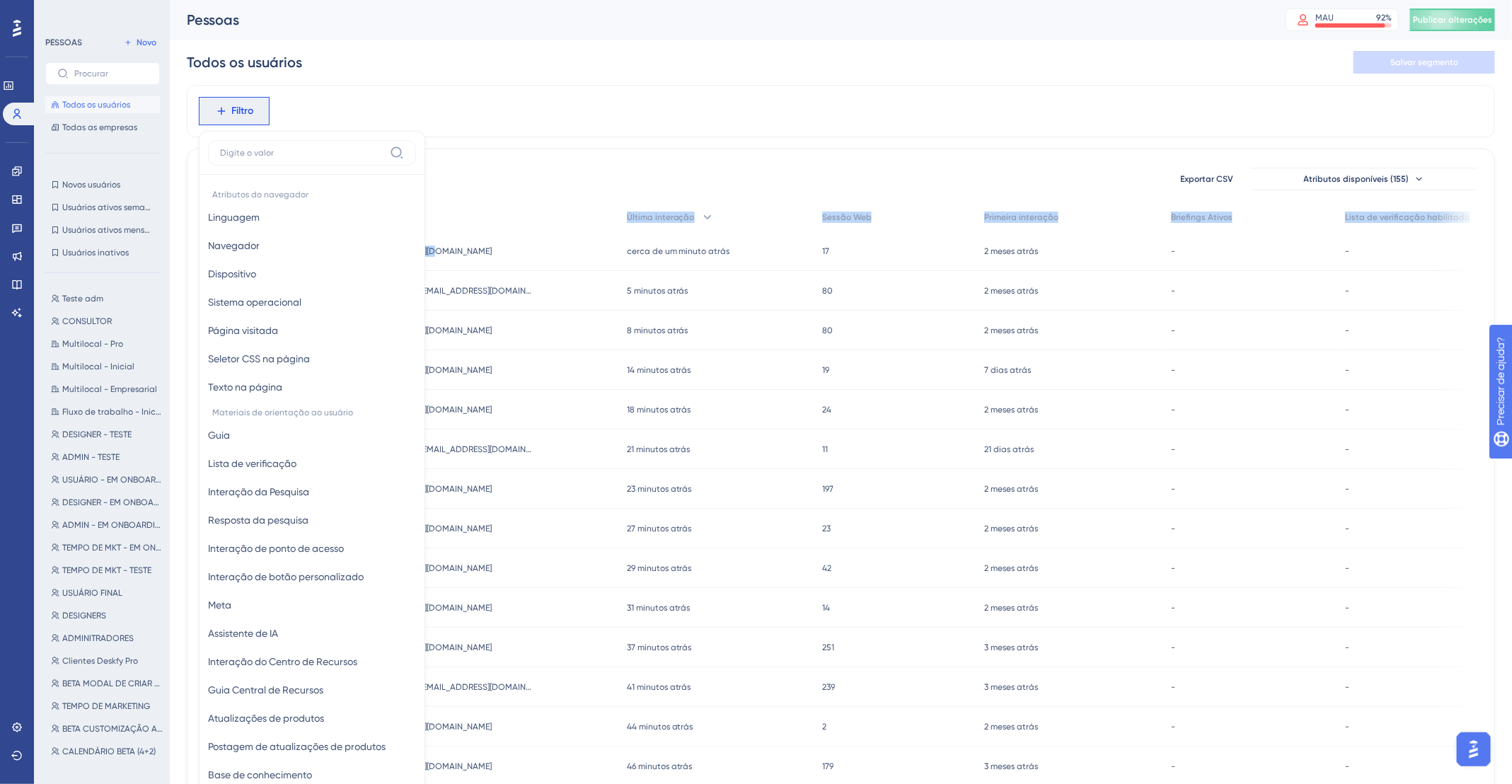
drag, startPoint x: 442, startPoint y: 253, endPoint x: 488, endPoint y: 230, distance: 51.4
click at [403, 252] on div "Filtro Atributos do navegador Linguagem Linguagem Navegador Navegador Dispositi…" at bounding box center [841, 585] width 1308 height 1002
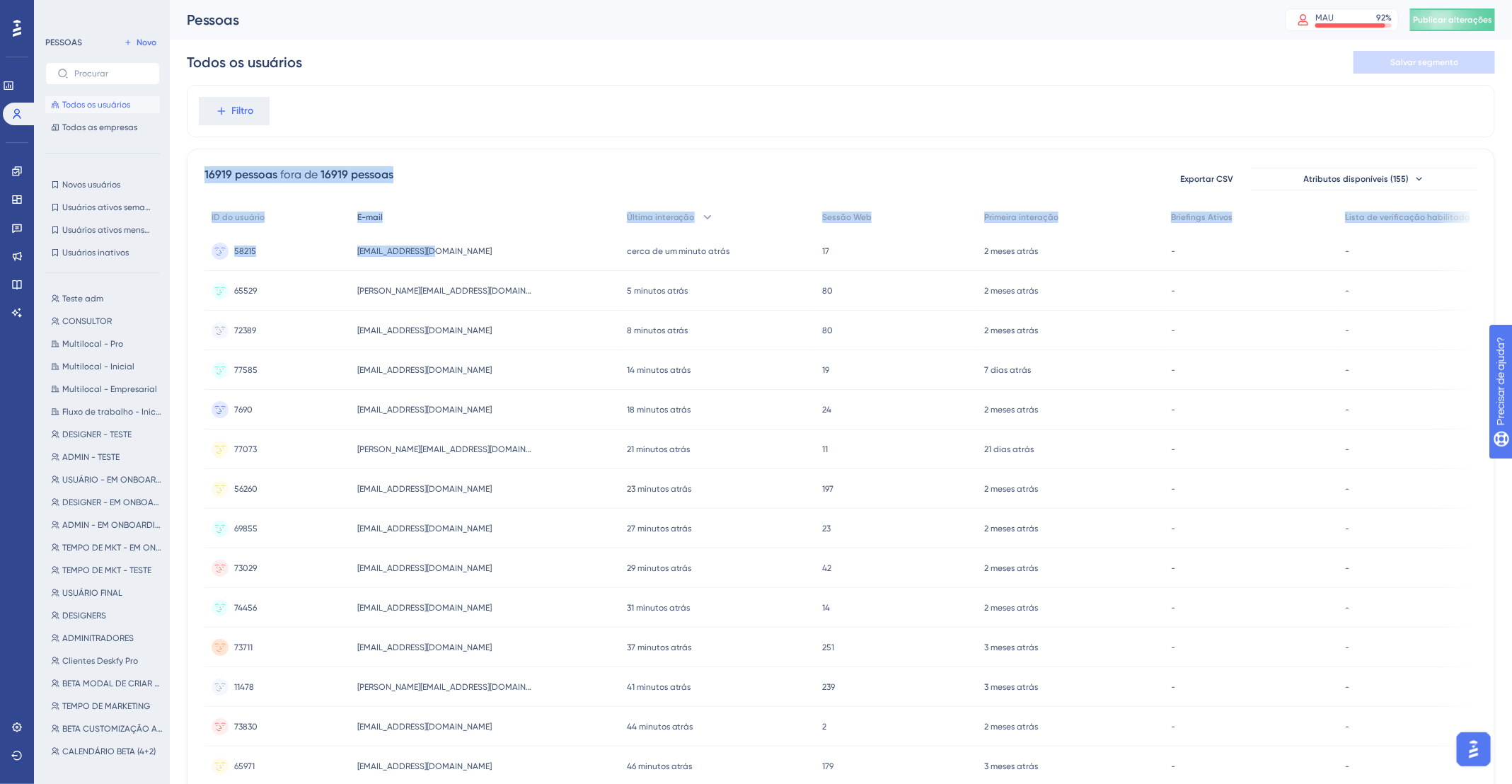
click at [488, 220] on div "E-mail" at bounding box center [485, 218] width 269 height 29
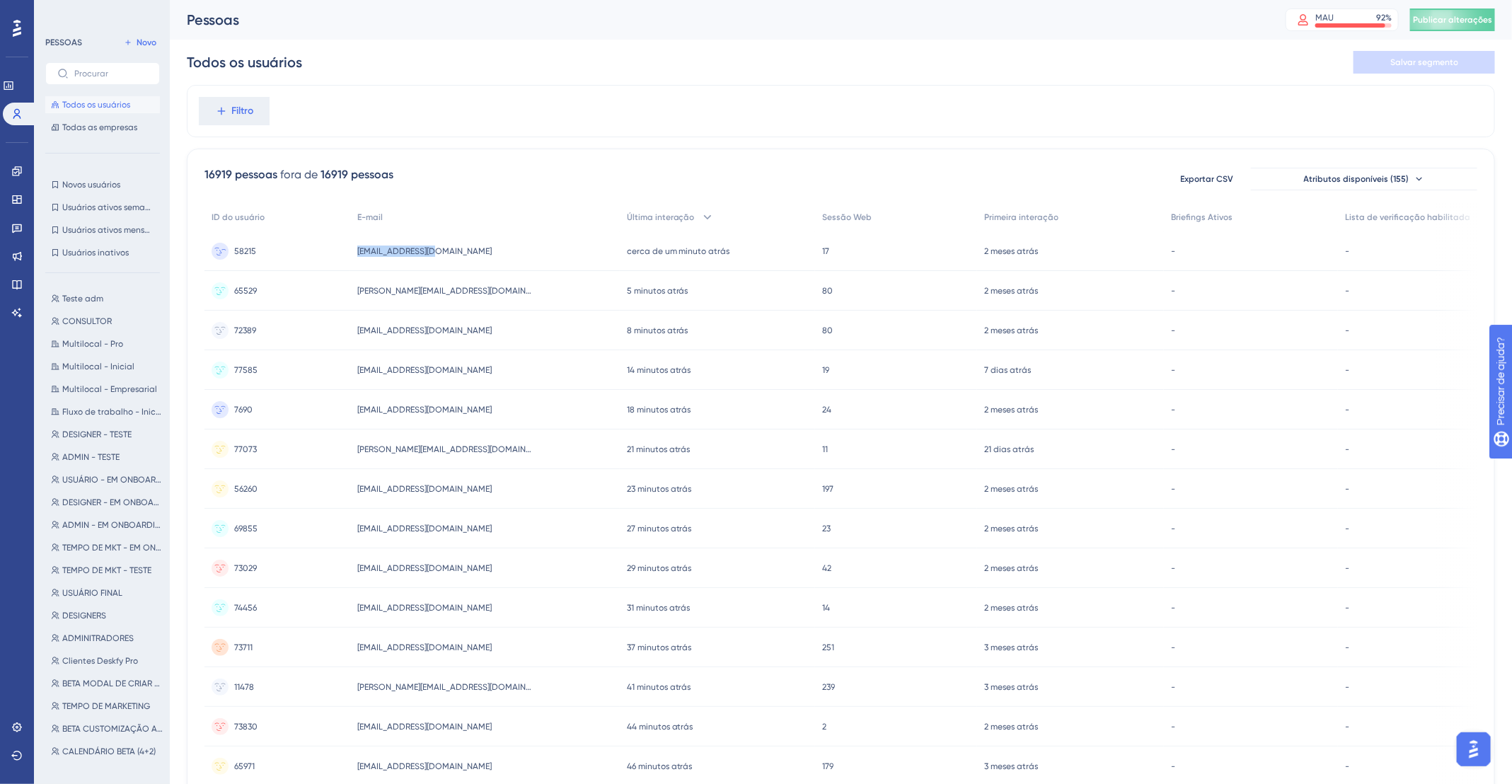
drag, startPoint x: 446, startPoint y: 257, endPoint x: 358, endPoint y: 254, distance: 88.1
click at [358, 254] on div "hevelyn@deskfy.io hevelyn@deskfy.io" at bounding box center [485, 251] width 269 height 40
copy font "hevelyn@deskfy.io"
click at [237, 120] on button "Filtro" at bounding box center [234, 110] width 70 height 28
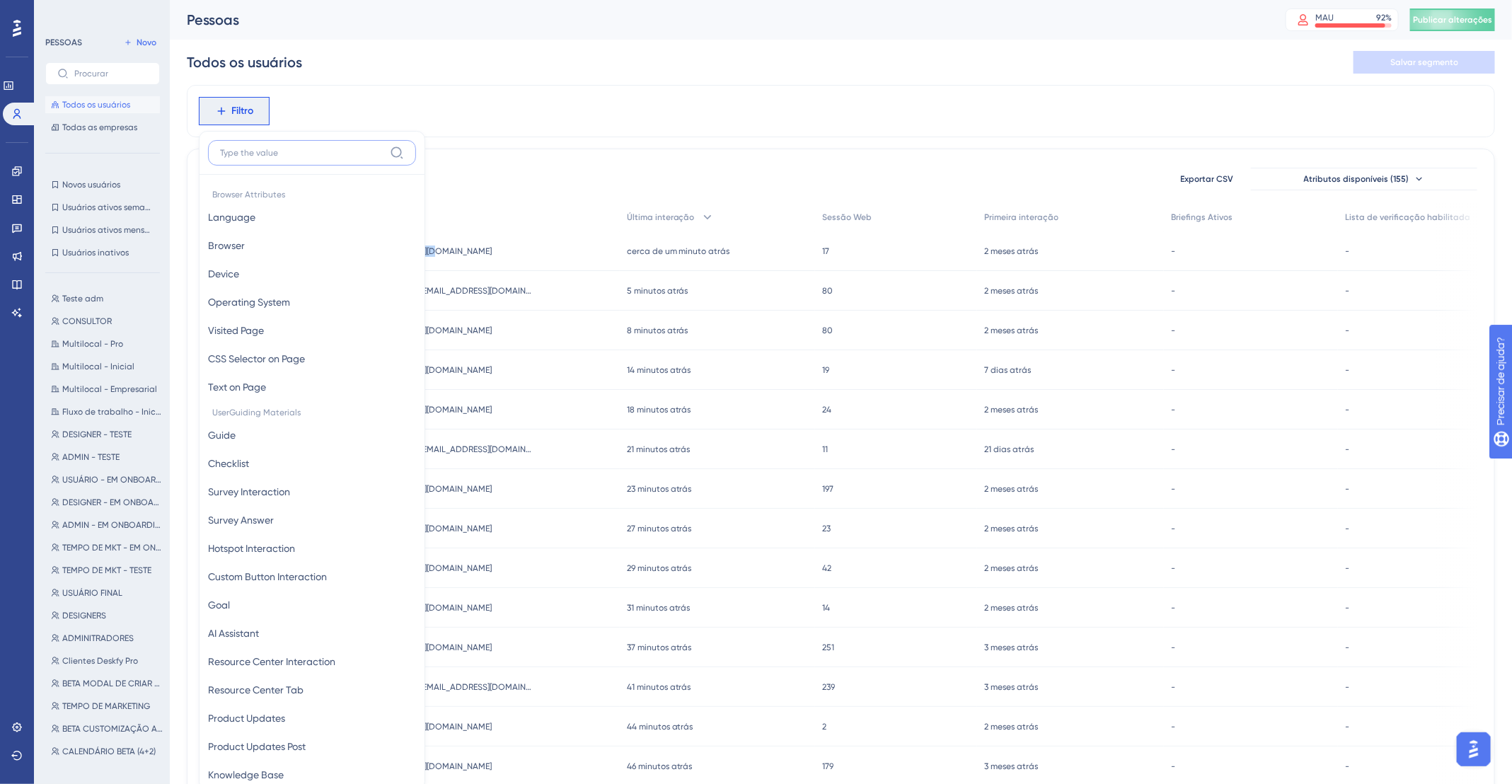
scroll to position [68, 0]
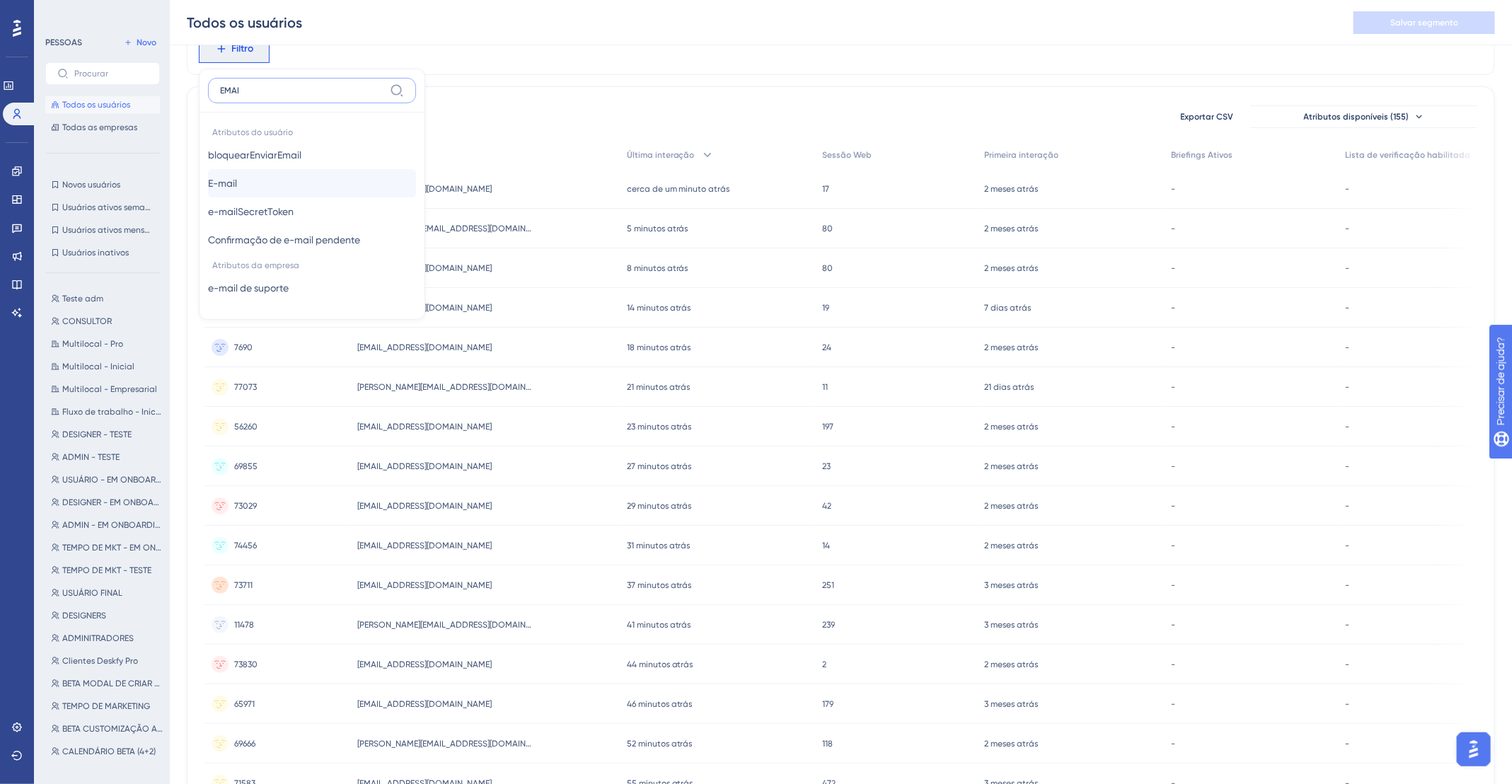
type input "EMAI"
click at [281, 173] on button "E-mail E-mail" at bounding box center [312, 182] width 208 height 28
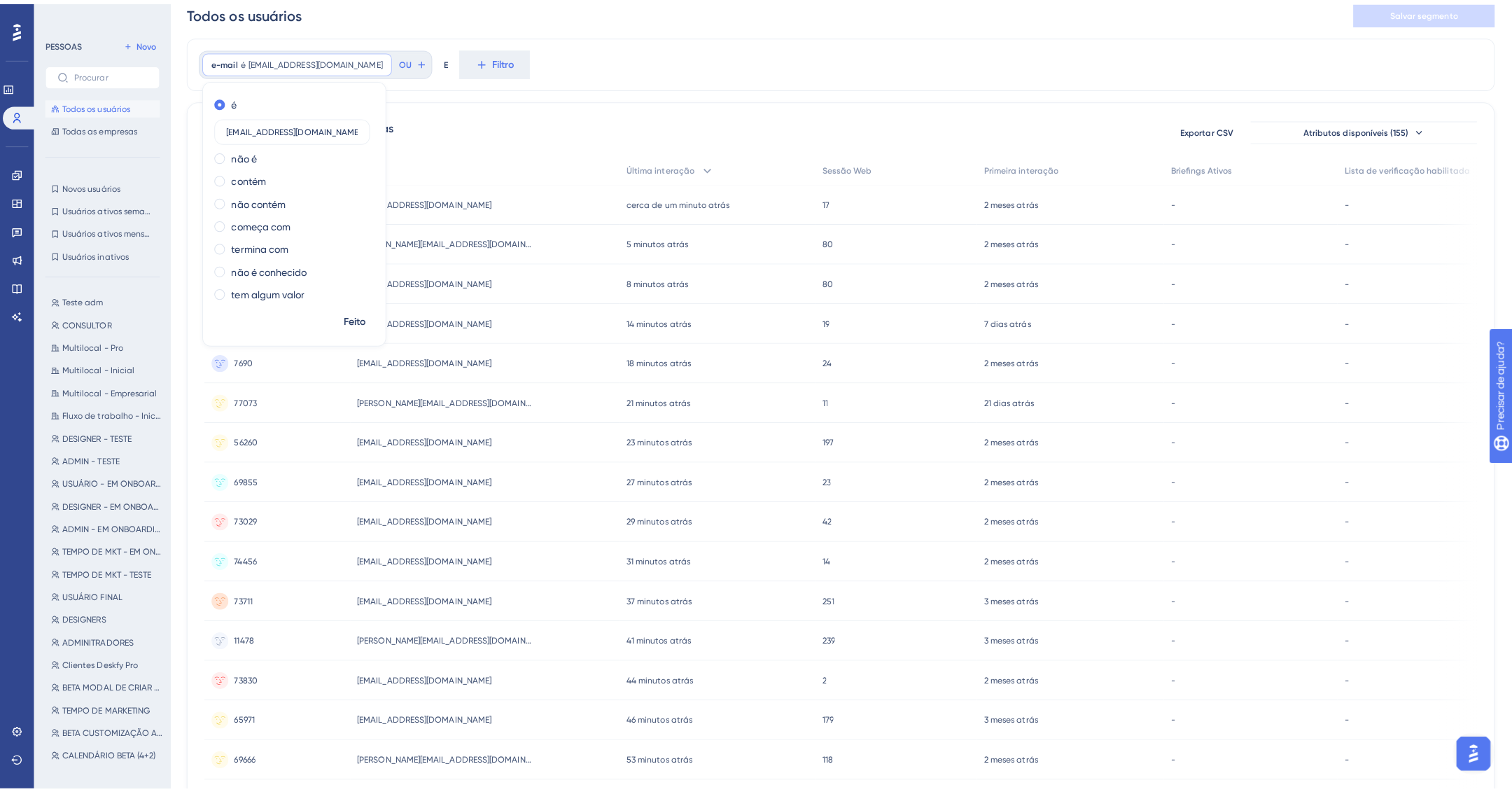
scroll to position [0, 0]
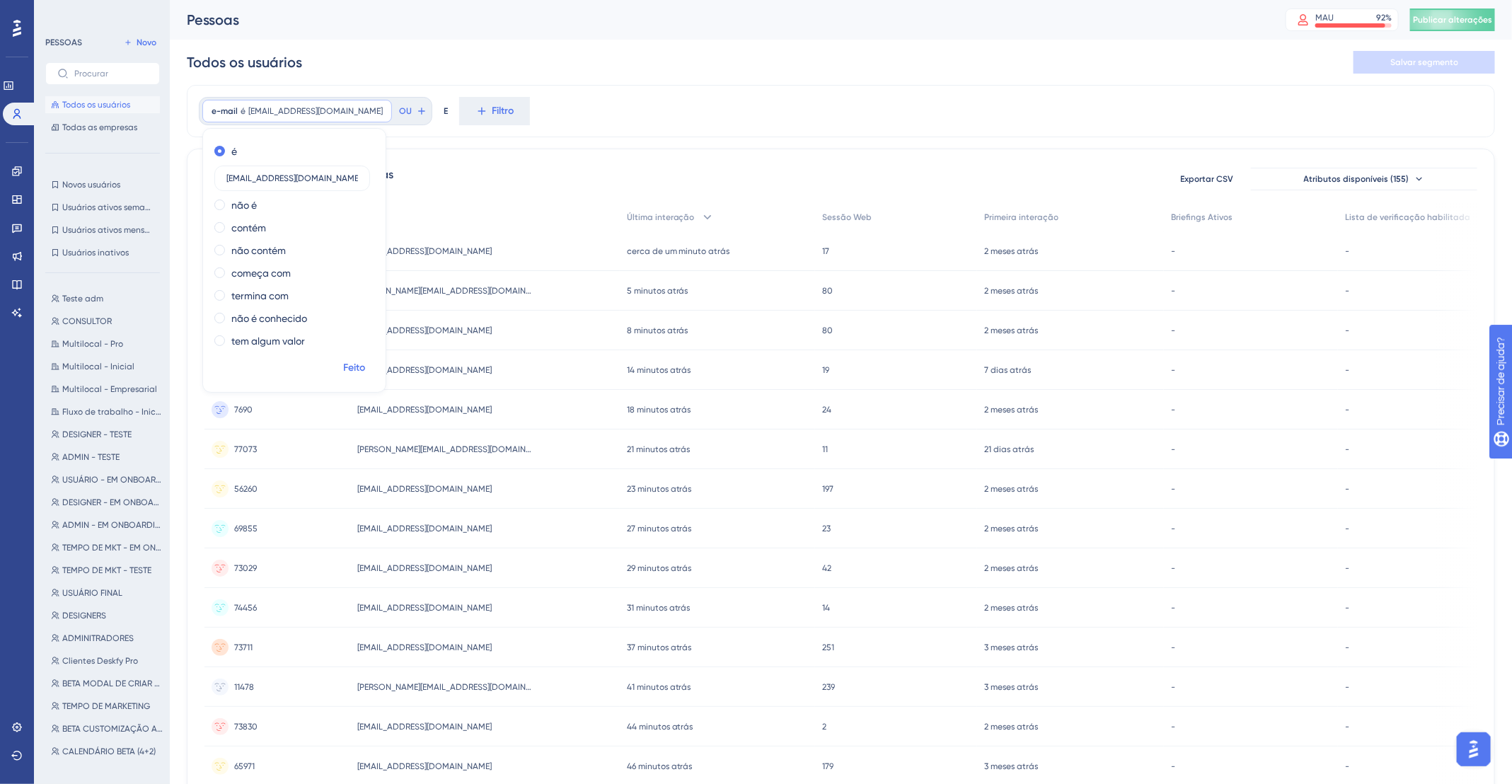
type input "hevelyn@deskfy.io"
click at [354, 373] on font "Feito" at bounding box center [355, 367] width 22 height 12
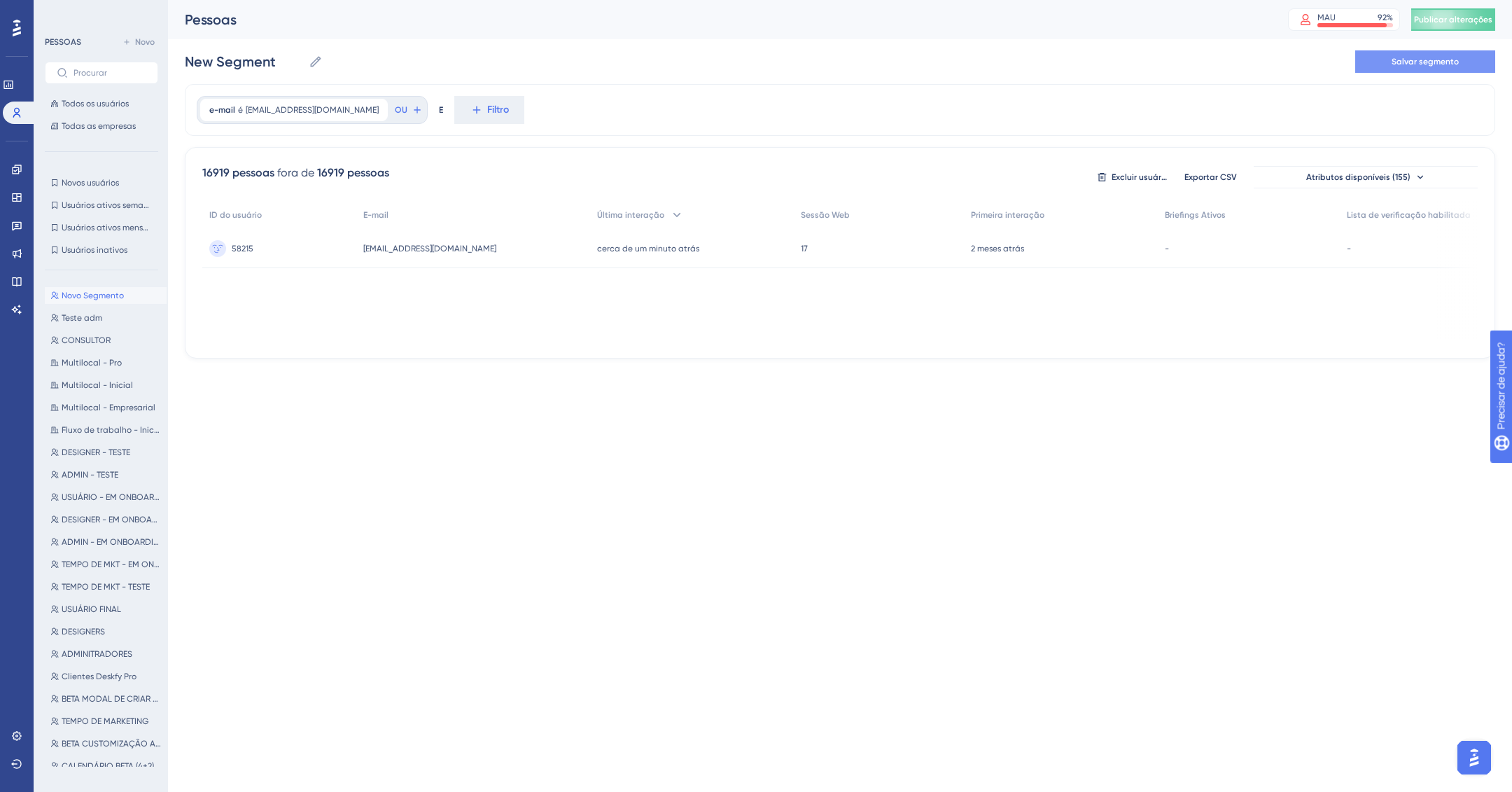
click at [1437, 64] on font "Salvar segmento" at bounding box center [1424, 61] width 67 height 10
click at [263, 66] on input "New Segment" at bounding box center [244, 62] width 118 height 20
click at [262, 66] on input "New Segment" at bounding box center [244, 62] width 118 height 20
click at [263, 66] on input "New Segment" at bounding box center [244, 62] width 118 height 20
type input "T"
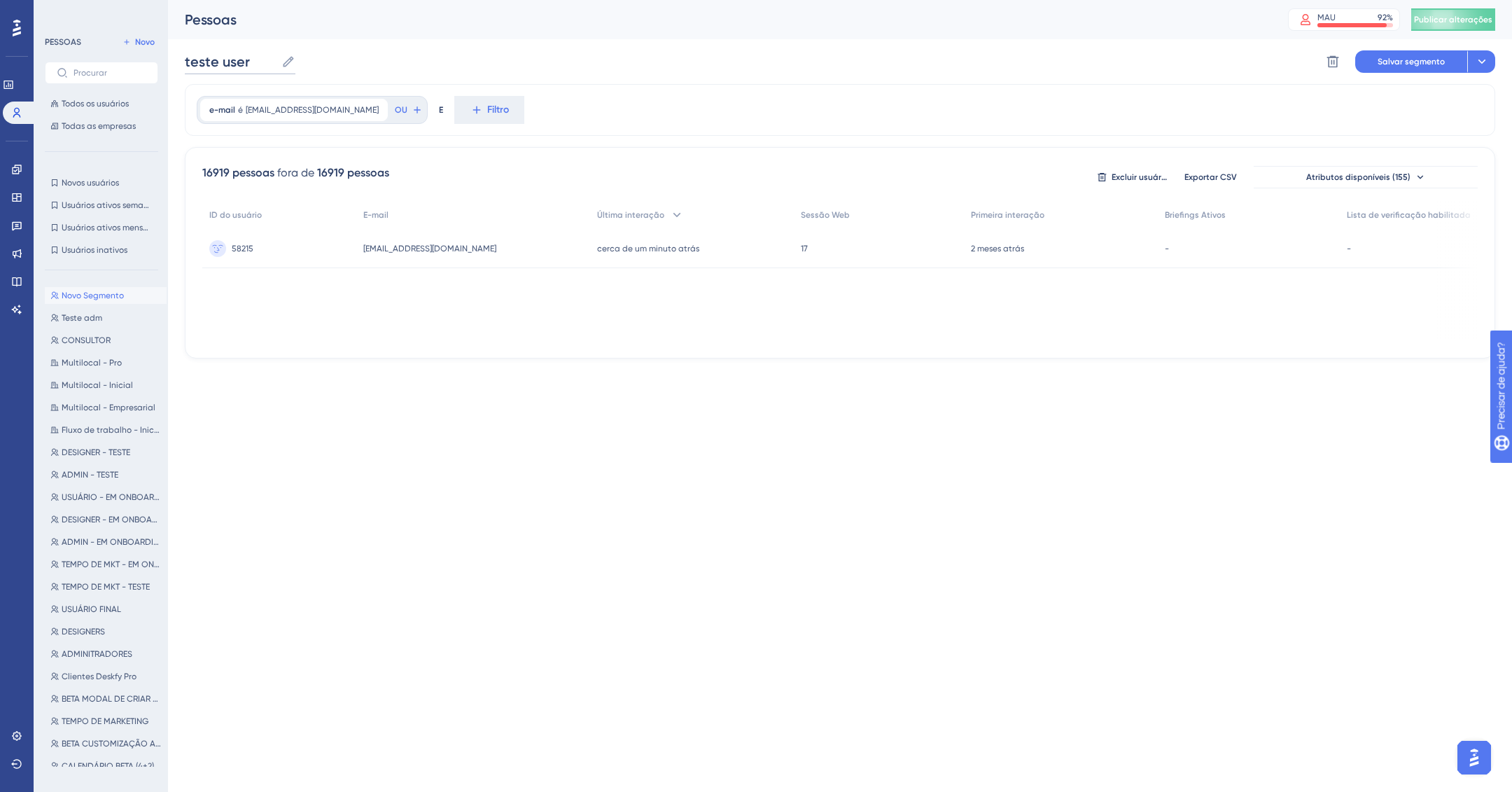
type input "teste user"
click at [1352, 76] on div "uso de teste teste user Excluir segmento Salvar segmento Ações" at bounding box center [840, 62] width 1310 height 45
click at [1417, 61] on font "Salvar segmento" at bounding box center [1411, 61] width 67 height 10
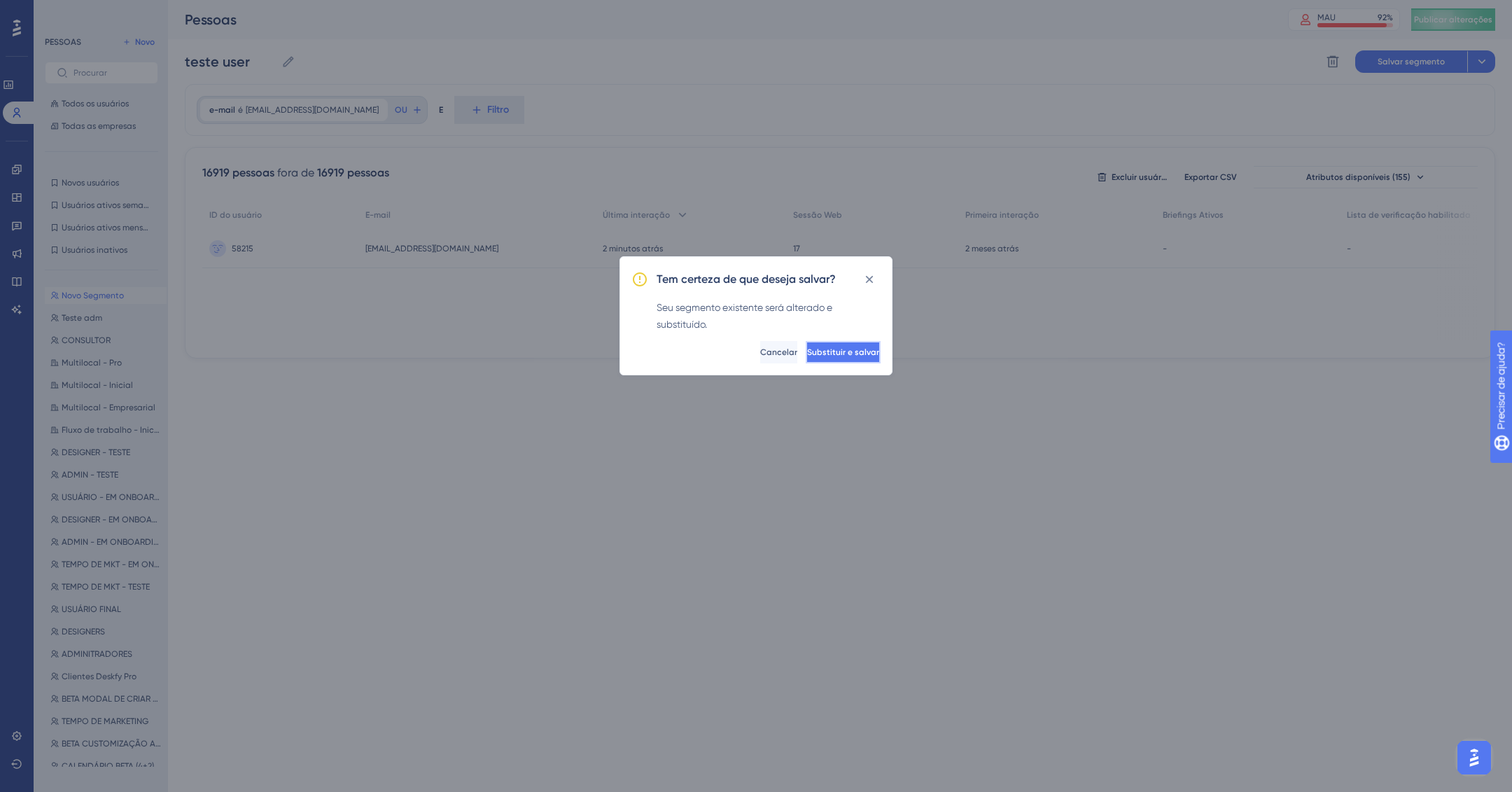
click at [845, 360] on button "Substituir e salvar" at bounding box center [844, 351] width 75 height 22
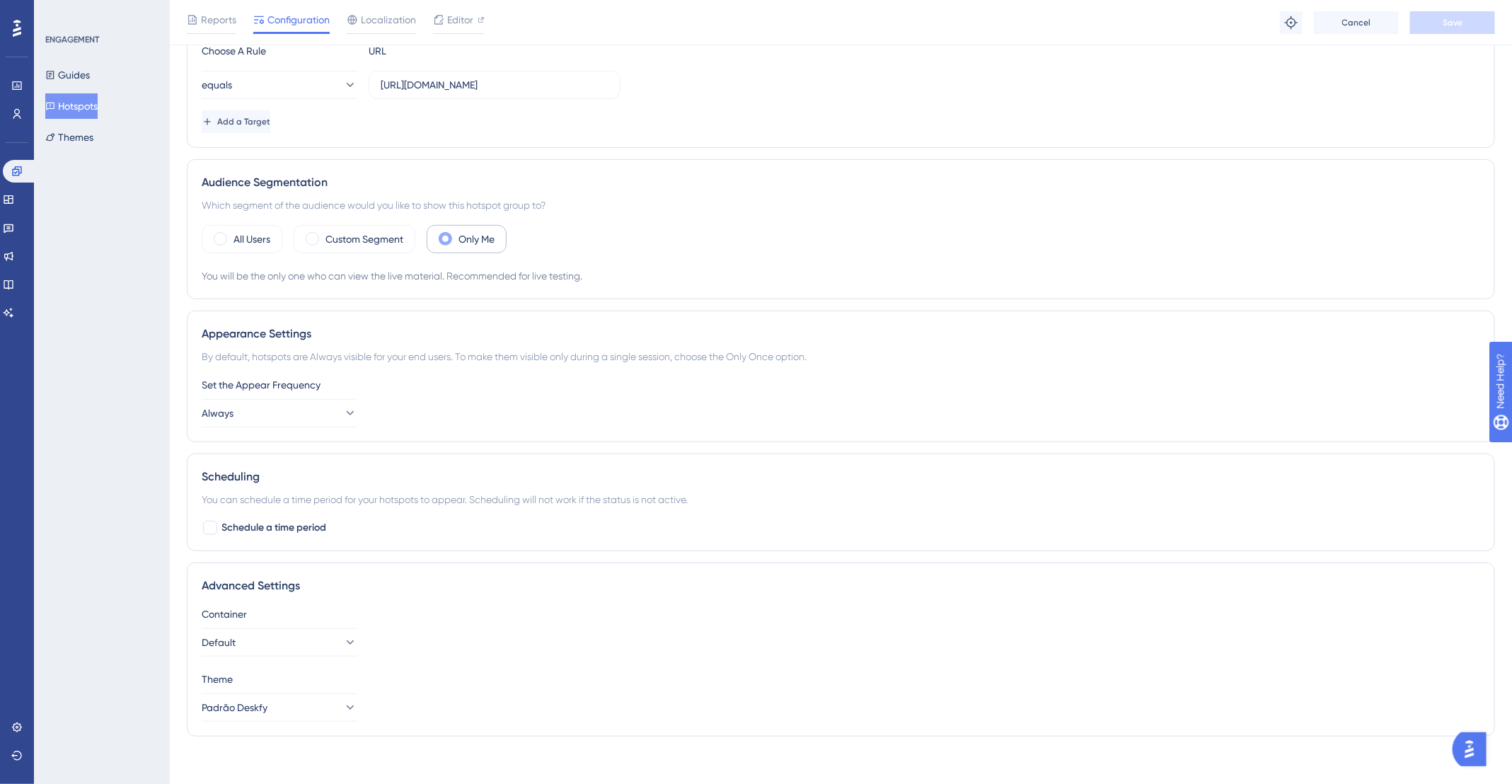
click at [491, 232] on label "Only Me" at bounding box center [477, 238] width 36 height 17
click at [331, 234] on label "Custom Segment" at bounding box center [364, 238] width 78 height 17
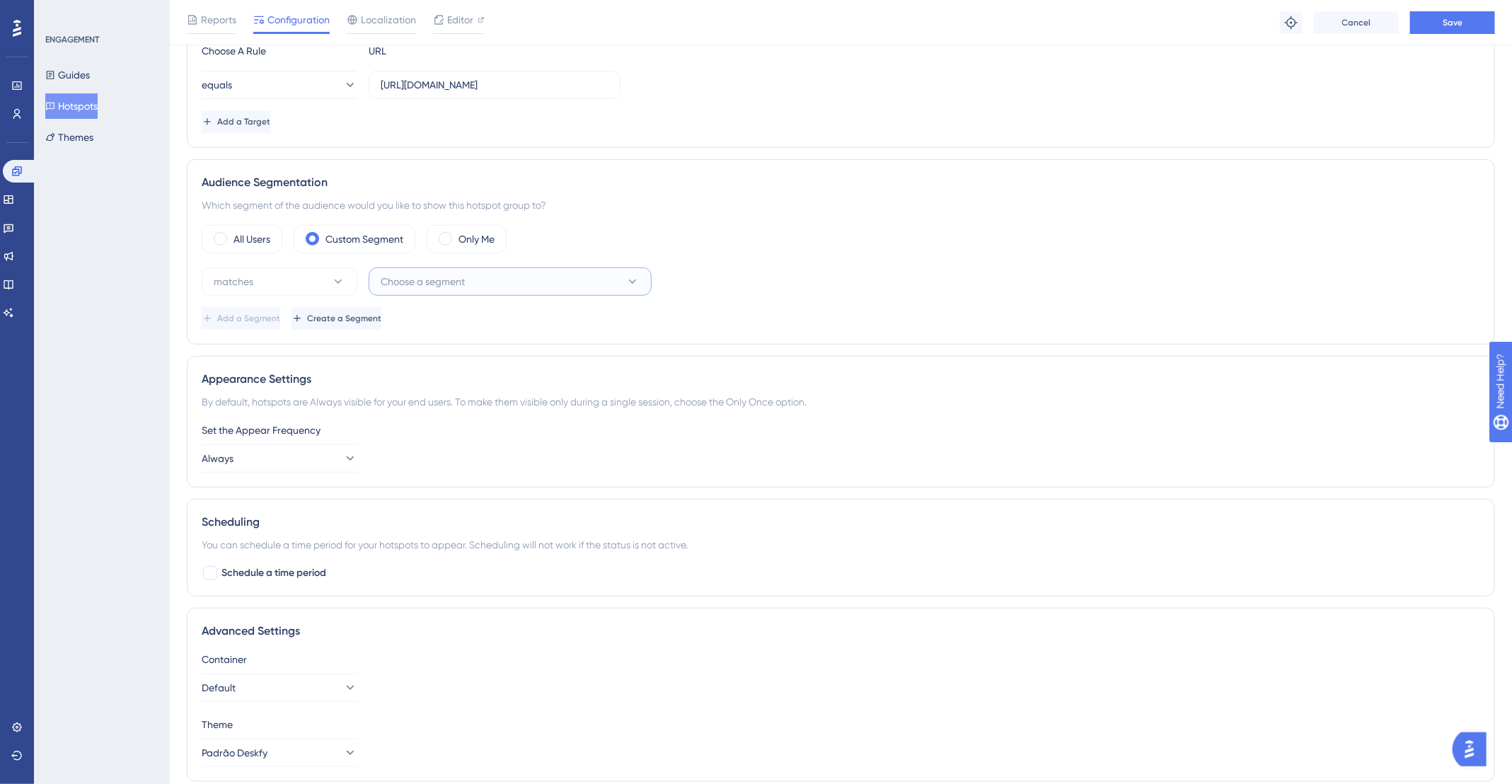
click at [506, 267] on button "Choose a segment" at bounding box center [509, 281] width 283 height 28
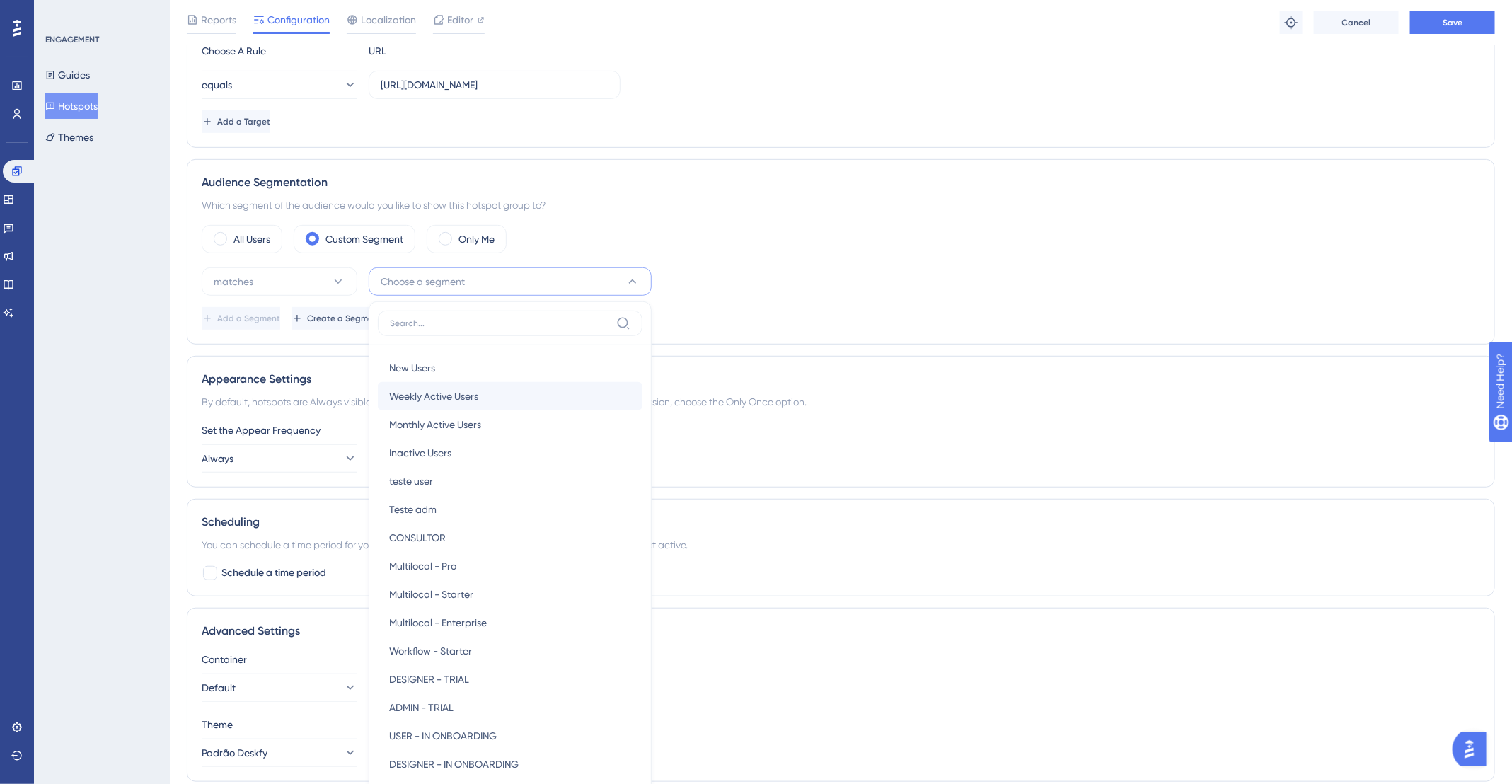
scroll to position [459, 0]
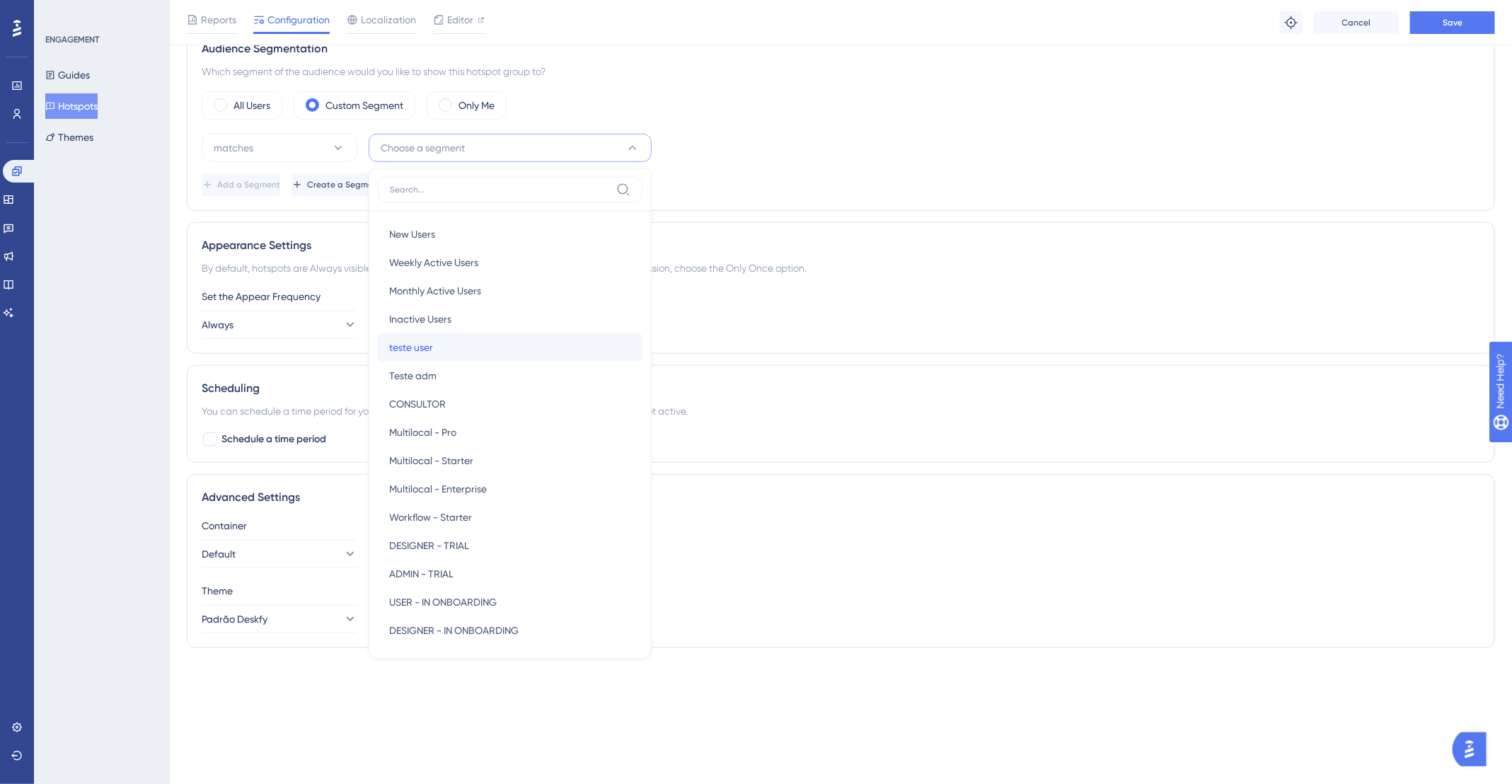
click at [450, 339] on div "teste user teste user" at bounding box center [510, 347] width 242 height 28
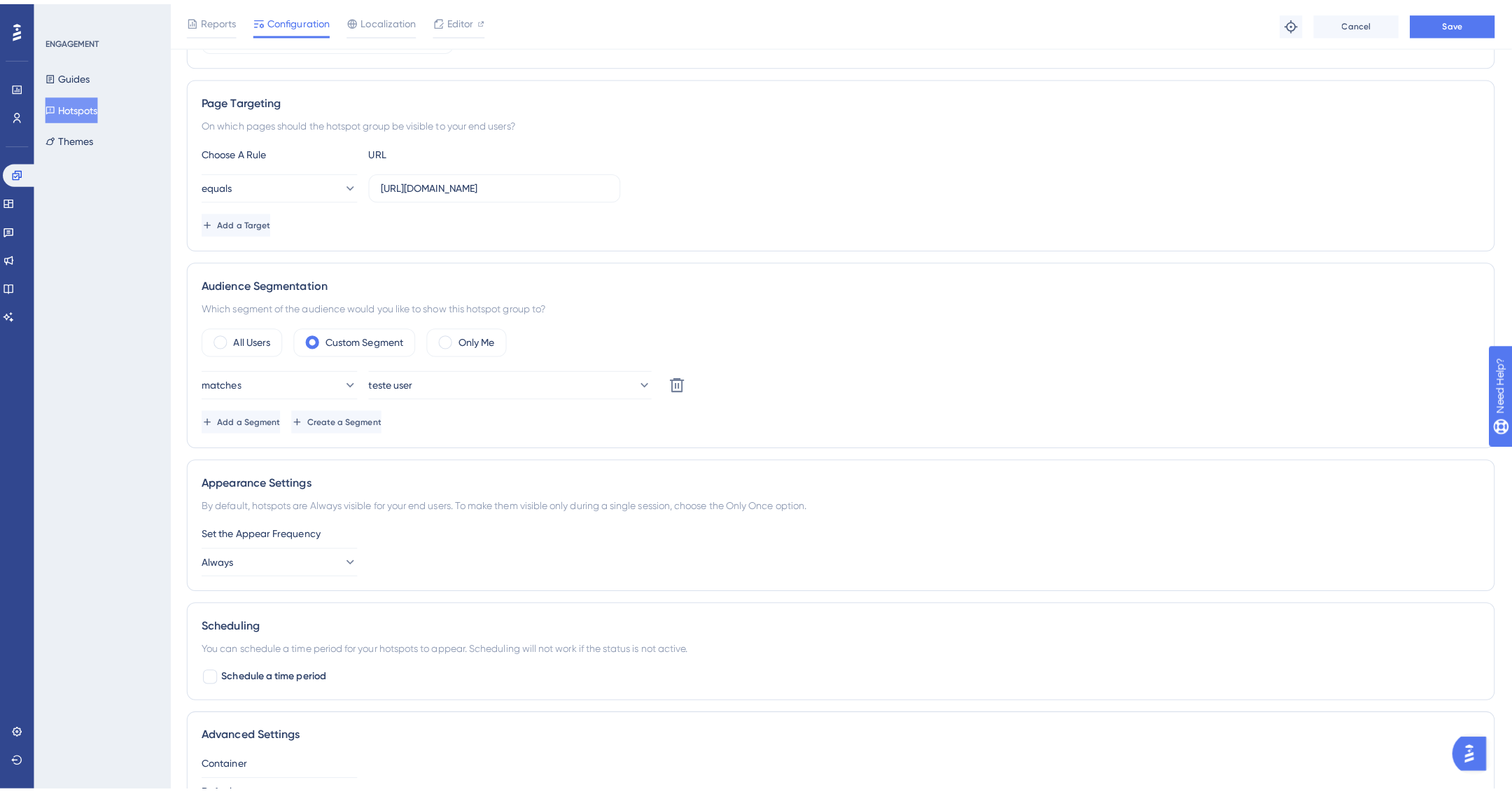
scroll to position [0, 0]
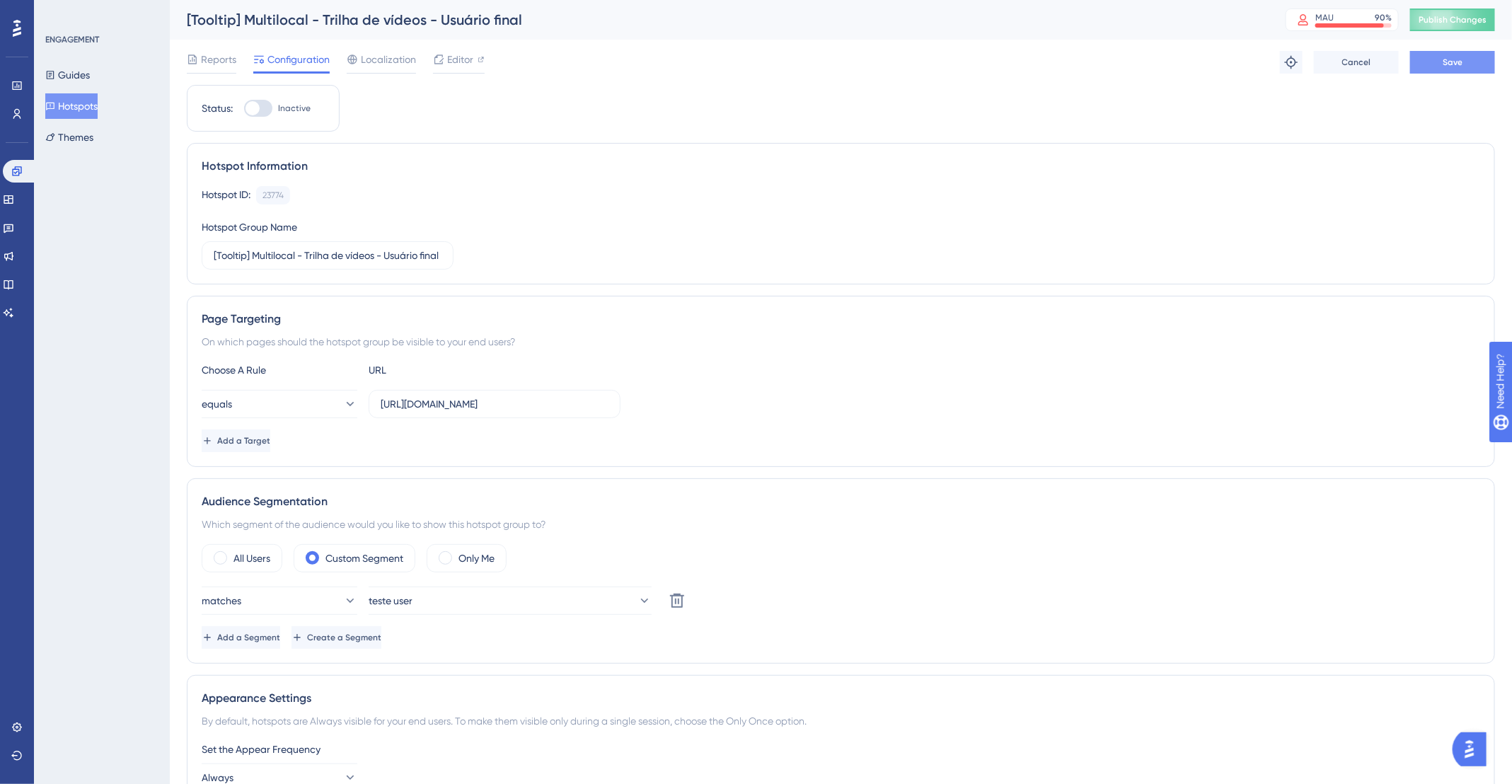
click at [1474, 56] on button "Save" at bounding box center [1452, 61] width 85 height 23
click at [263, 105] on div at bounding box center [257, 107] width 28 height 17
click at [244, 108] on input "Inactive" at bounding box center [243, 108] width 1 height 1
checkbox input "true"
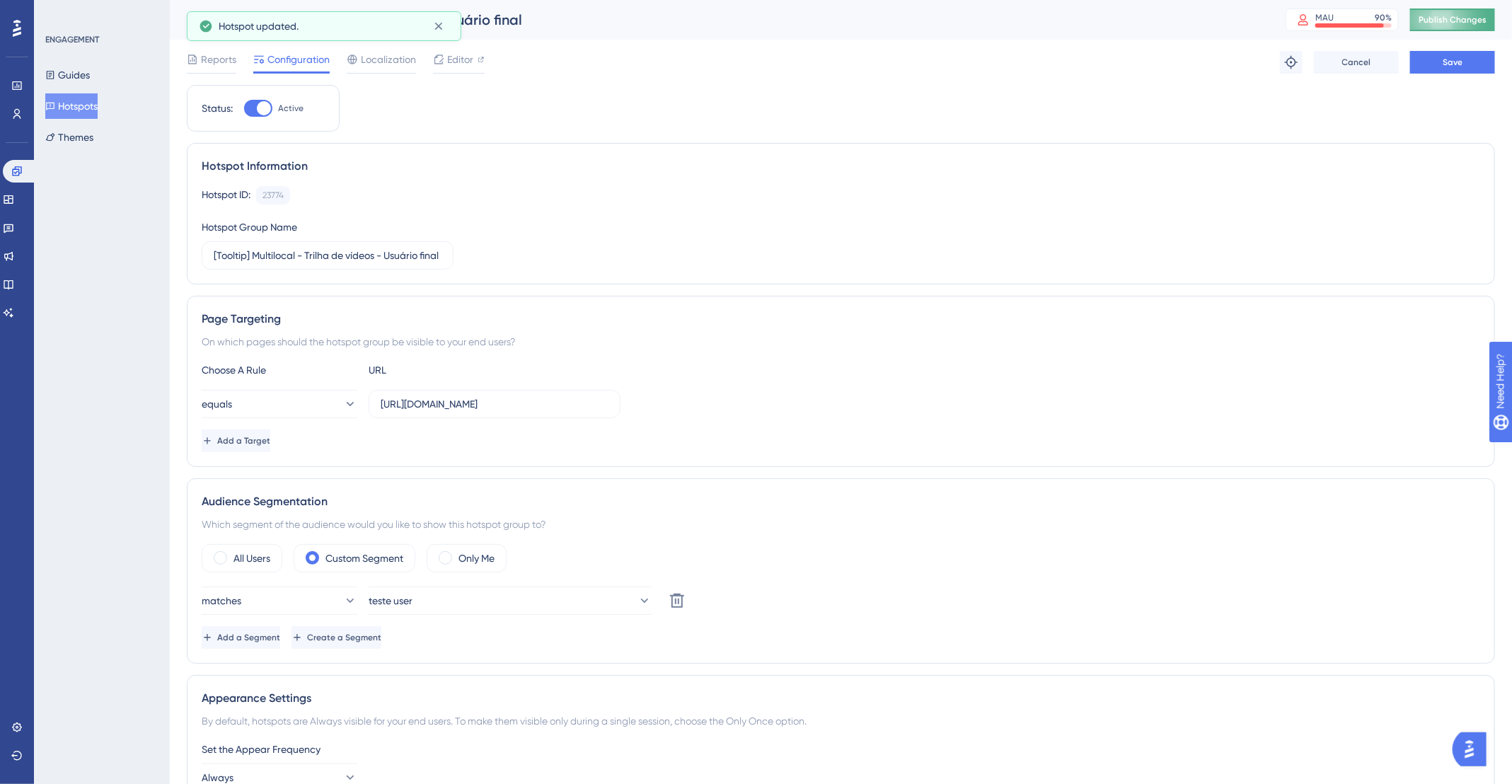
click at [1482, 24] on span "Publish Changes" at bounding box center [1452, 20] width 68 height 12
click at [1475, 64] on button "Save" at bounding box center [1452, 61] width 85 height 23
click at [1463, 31] on div "[Tooltip] Multilocal - Trilha de vídeos - Usuário final MAU 90 % Click to see a…" at bounding box center [841, 20] width 1342 height 40
click at [1463, 24] on span "Publish Changes" at bounding box center [1452, 20] width 68 height 12
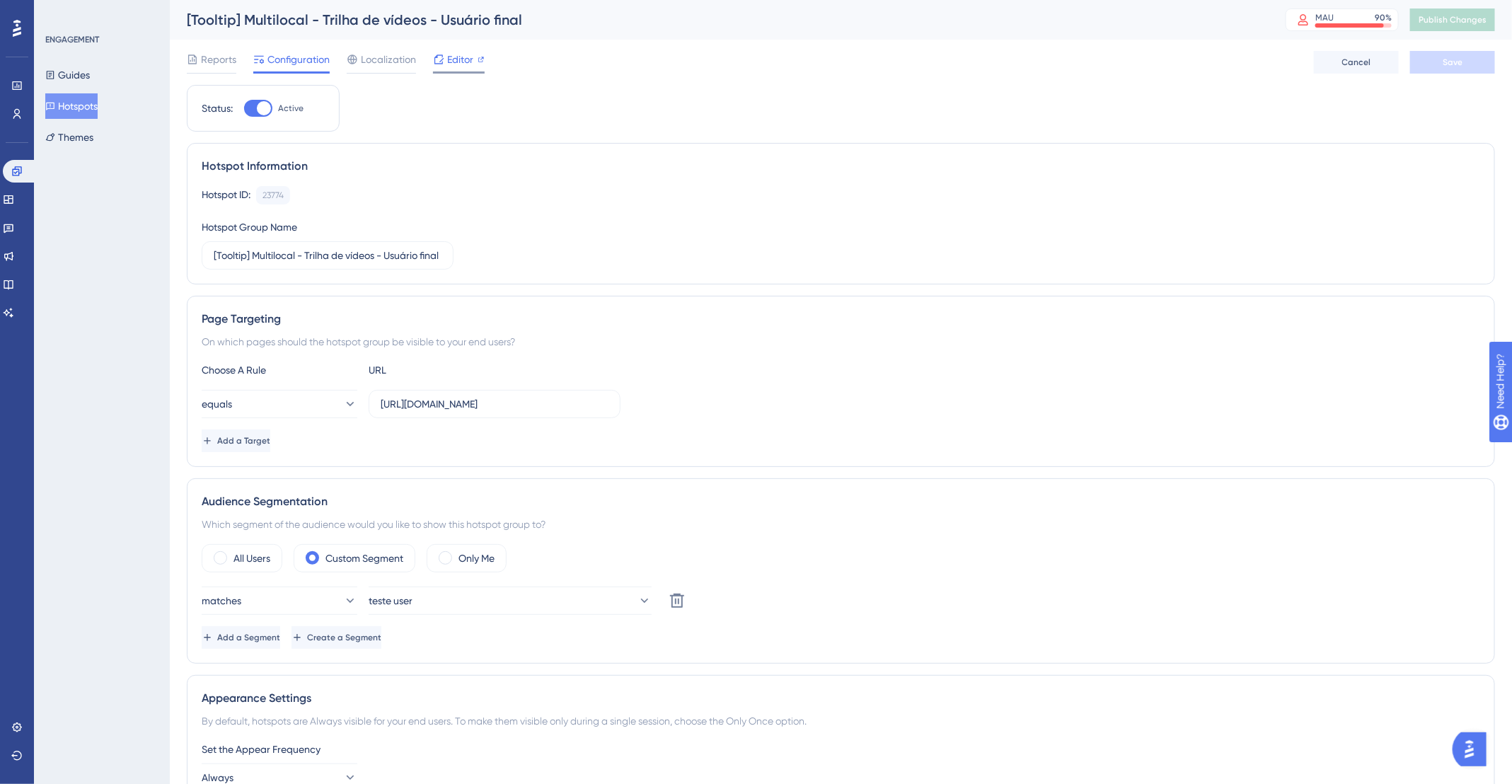
click at [472, 54] on span "Editor" at bounding box center [460, 59] width 26 height 17
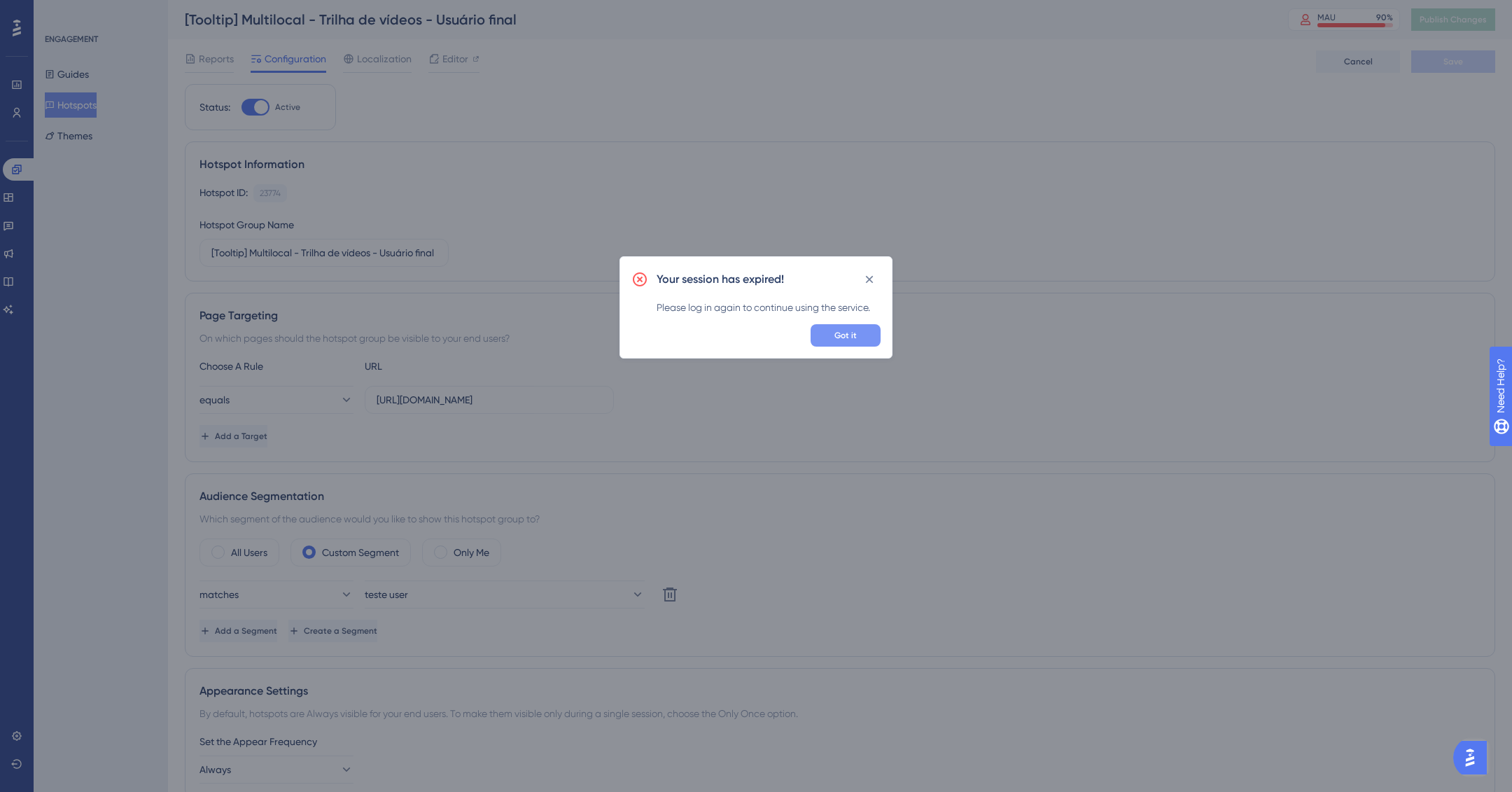
click at [842, 334] on span "Got it" at bounding box center [845, 335] width 22 height 12
